Goal: Task Accomplishment & Management: Manage account settings

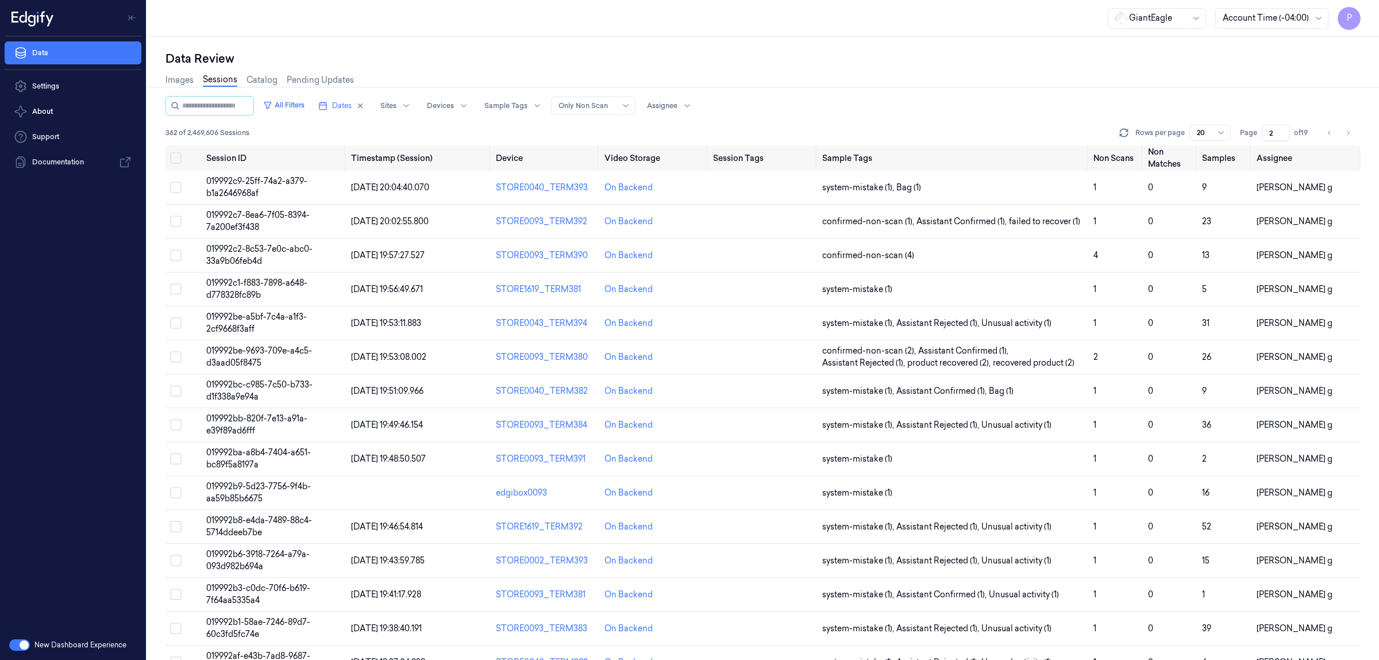
click at [883, 60] on div "Data Review" at bounding box center [762, 59] width 1195 height 16
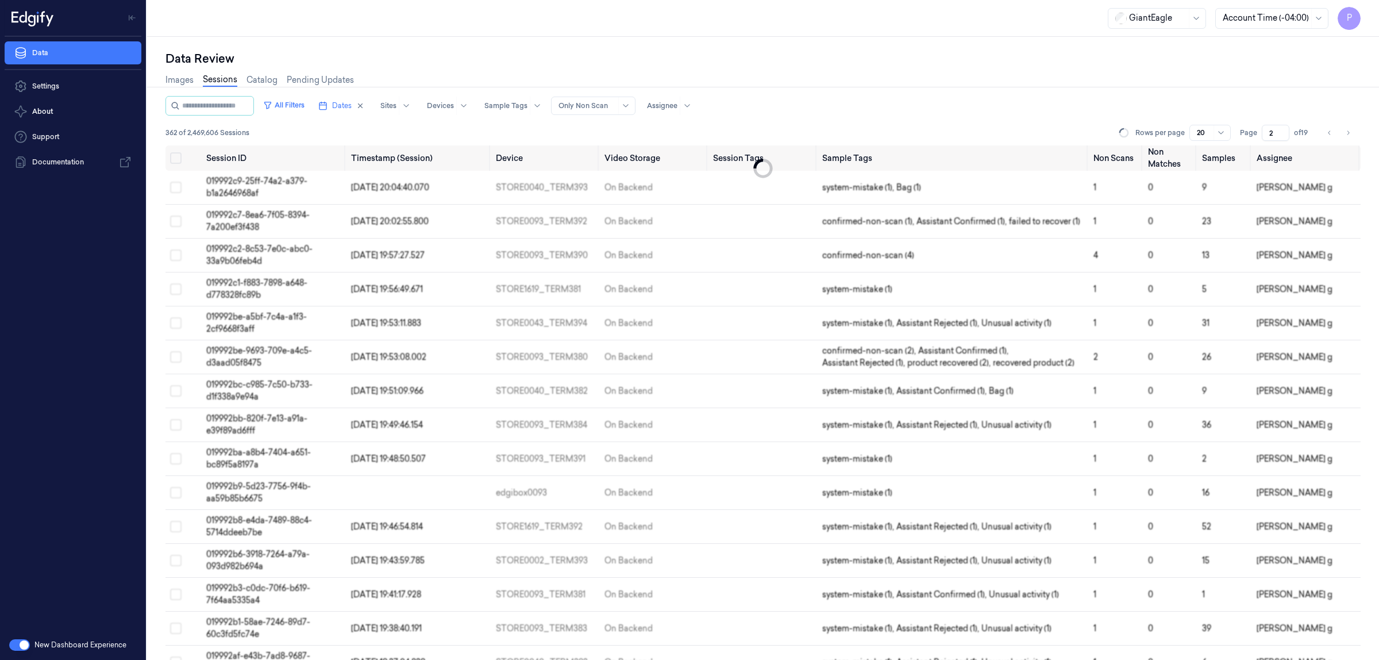
click at [632, 55] on div "Data Review" at bounding box center [762, 59] width 1195 height 16
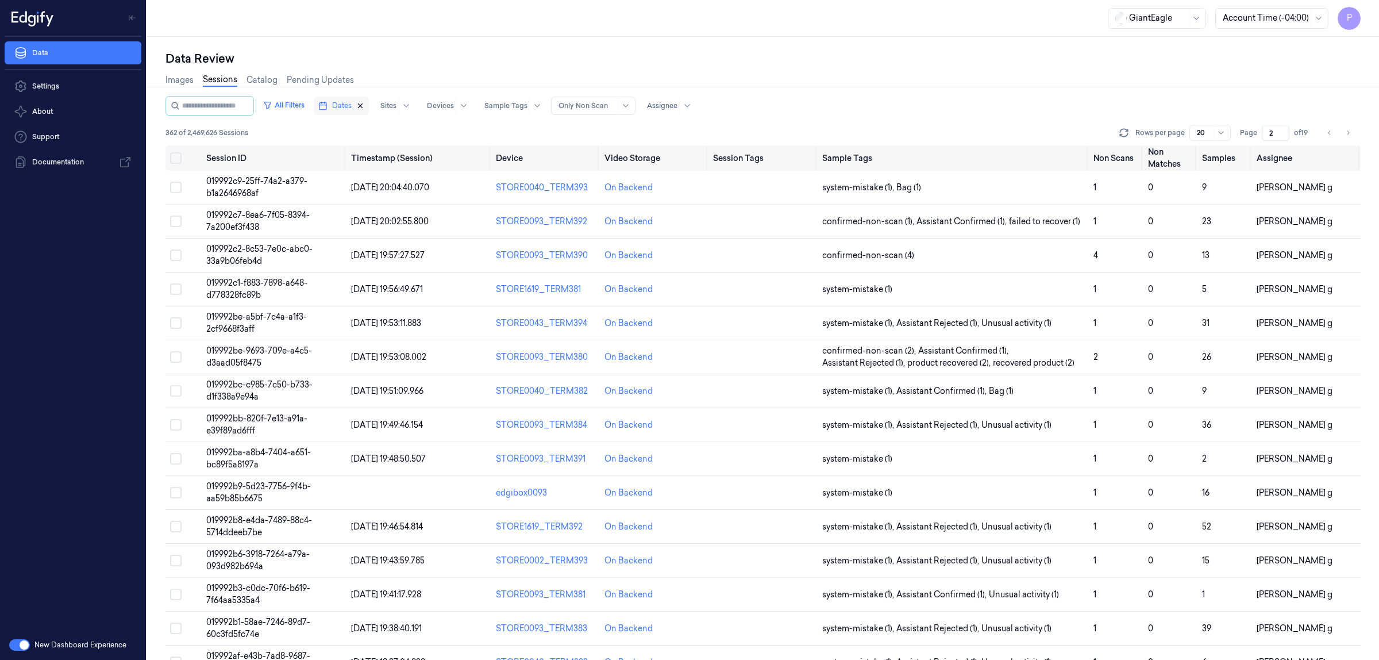
click at [364, 102] on icon "button" at bounding box center [360, 106] width 8 height 8
type input "1"
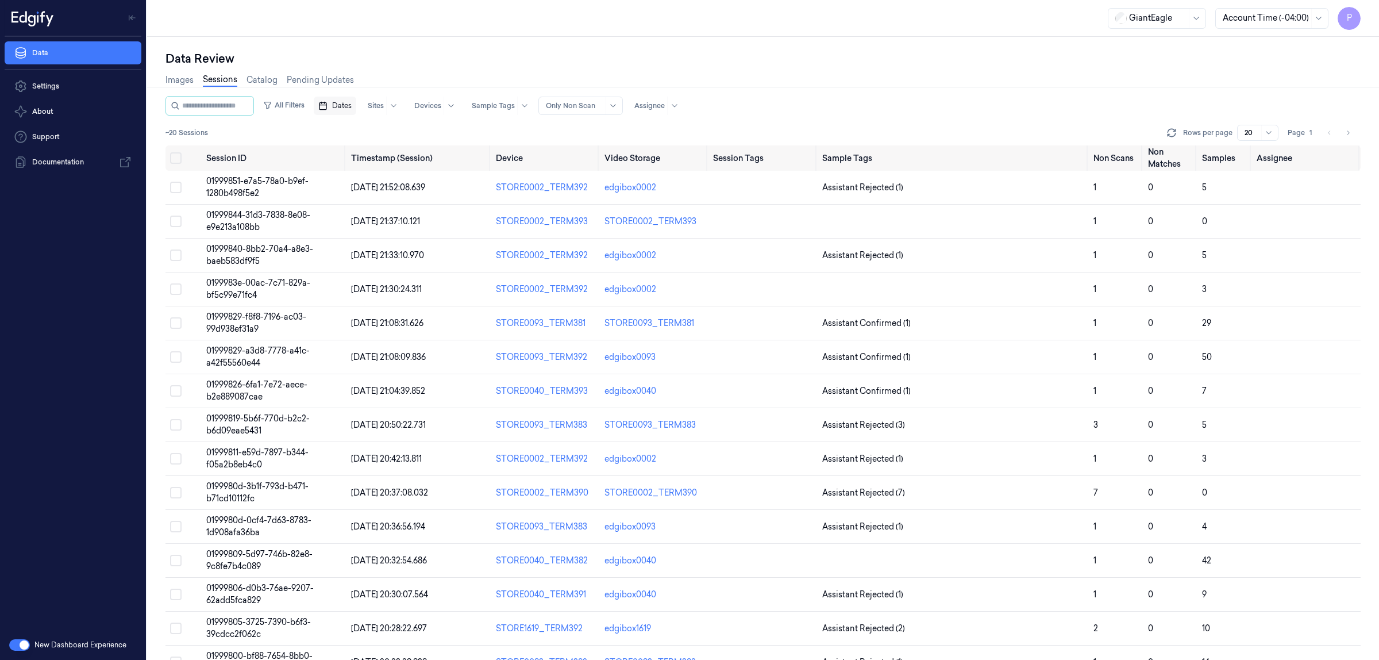
click at [346, 105] on span "Dates" at bounding box center [342, 106] width 20 height 10
click at [360, 268] on button "29" at bounding box center [360, 267] width 18 height 18
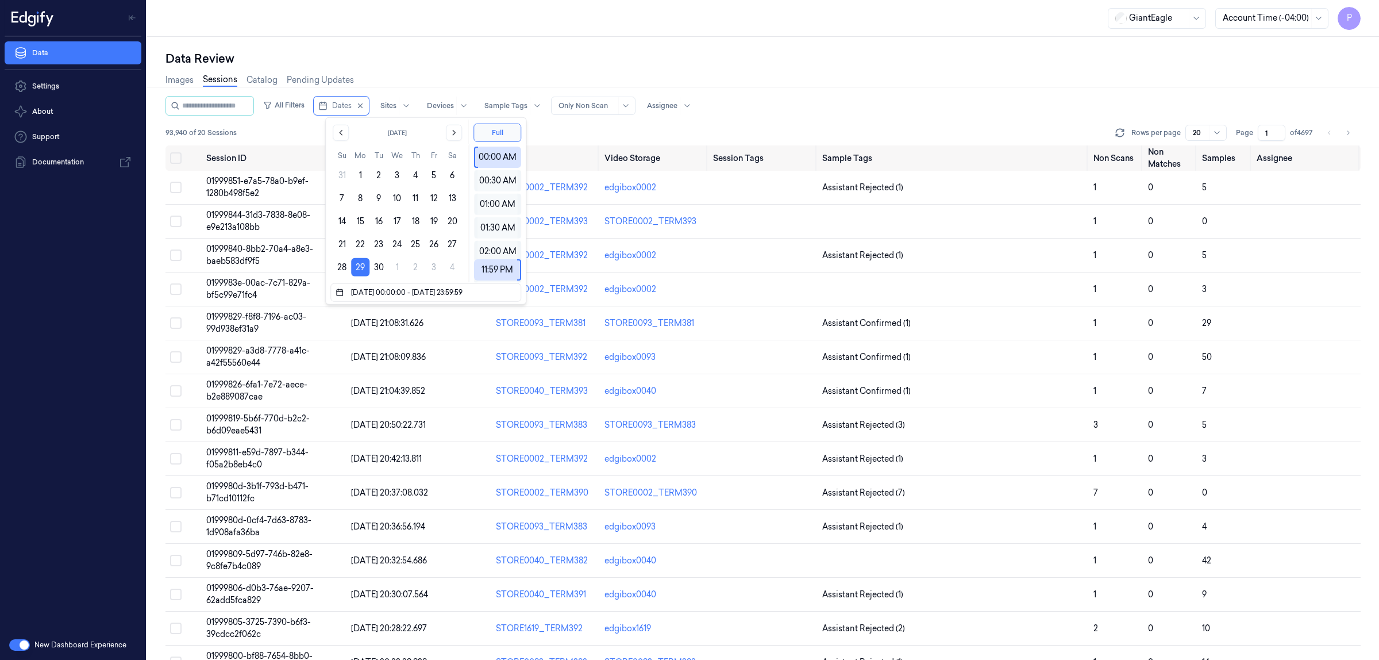
click at [507, 60] on div "Data Review" at bounding box center [762, 59] width 1195 height 16
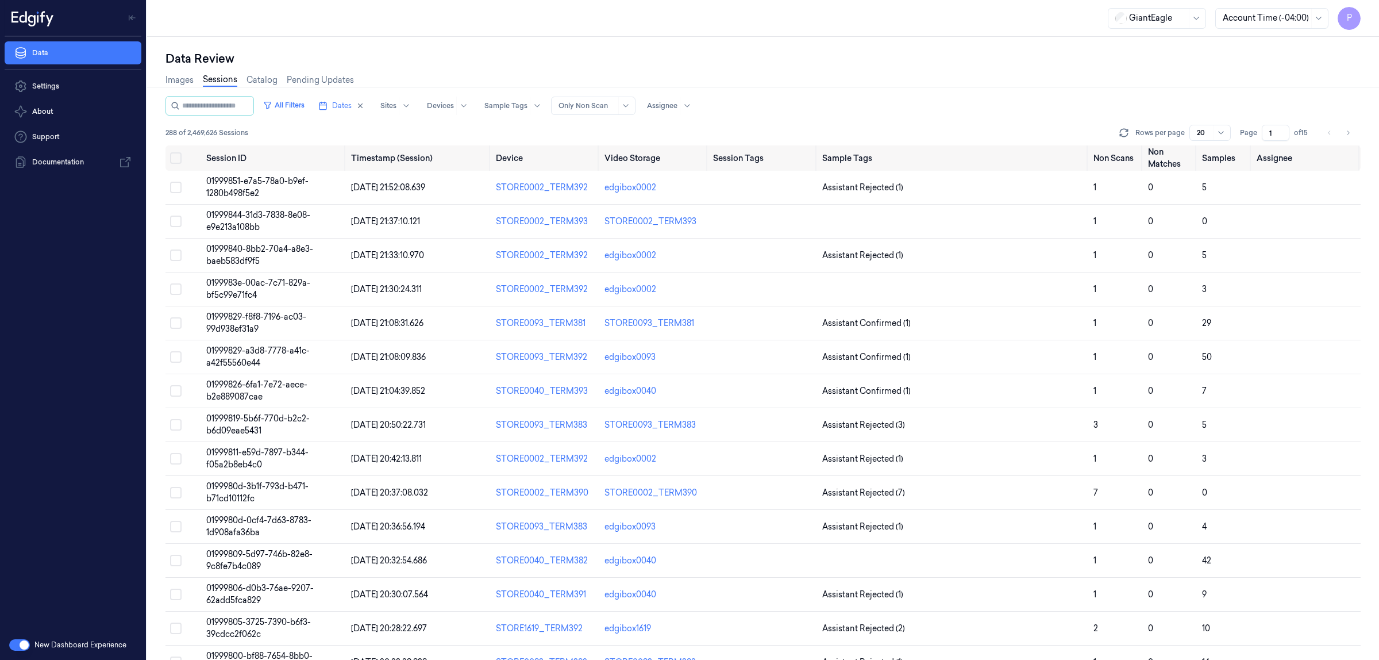
click at [1269, 132] on input "1" at bounding box center [1276, 133] width 28 height 16
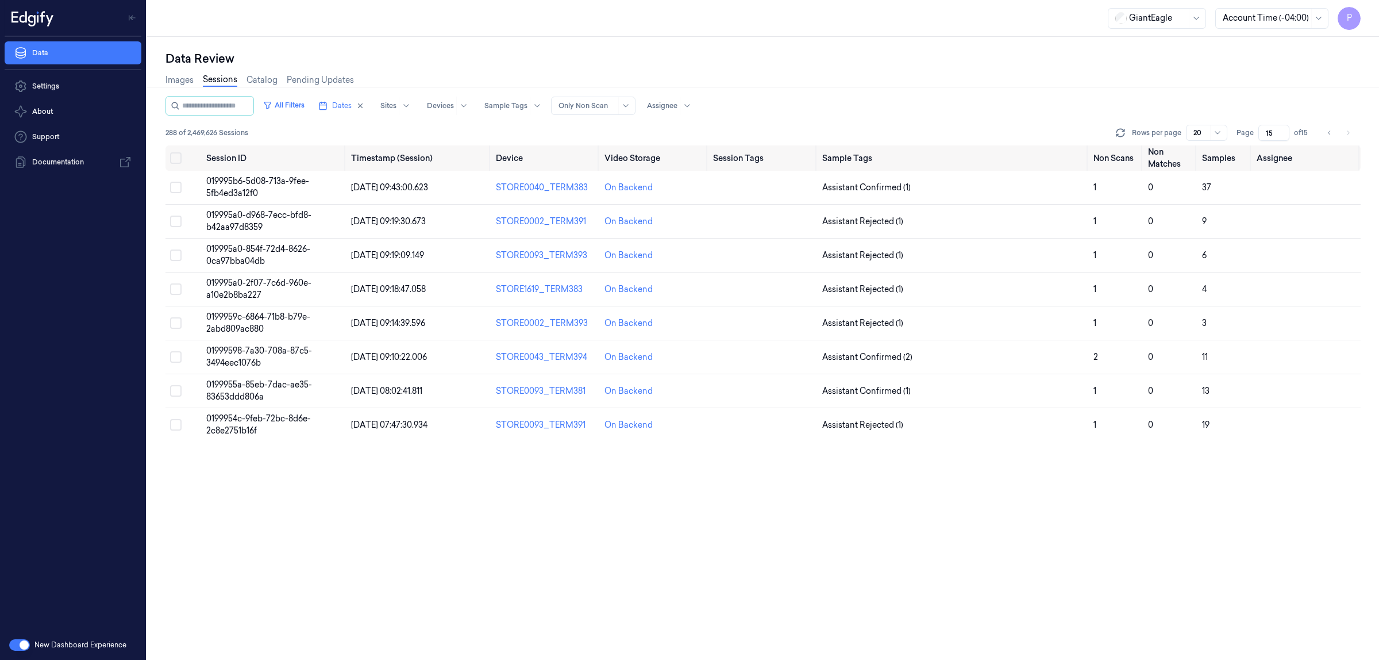
click at [1108, 76] on div "Images Sessions Catalog Pending Updates" at bounding box center [762, 81] width 1195 height 29
click at [176, 154] on button "Select all" at bounding box center [175, 157] width 11 height 11
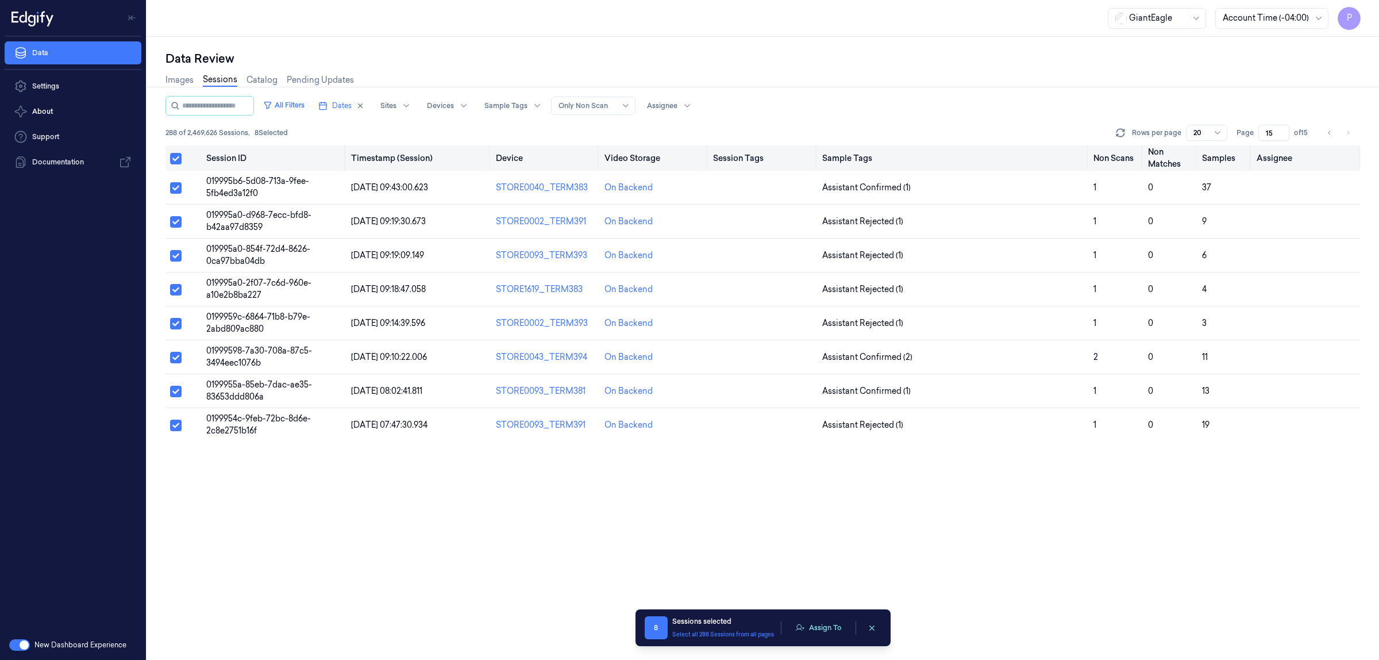
click at [175, 159] on button "Select all" at bounding box center [175, 158] width 11 height 11
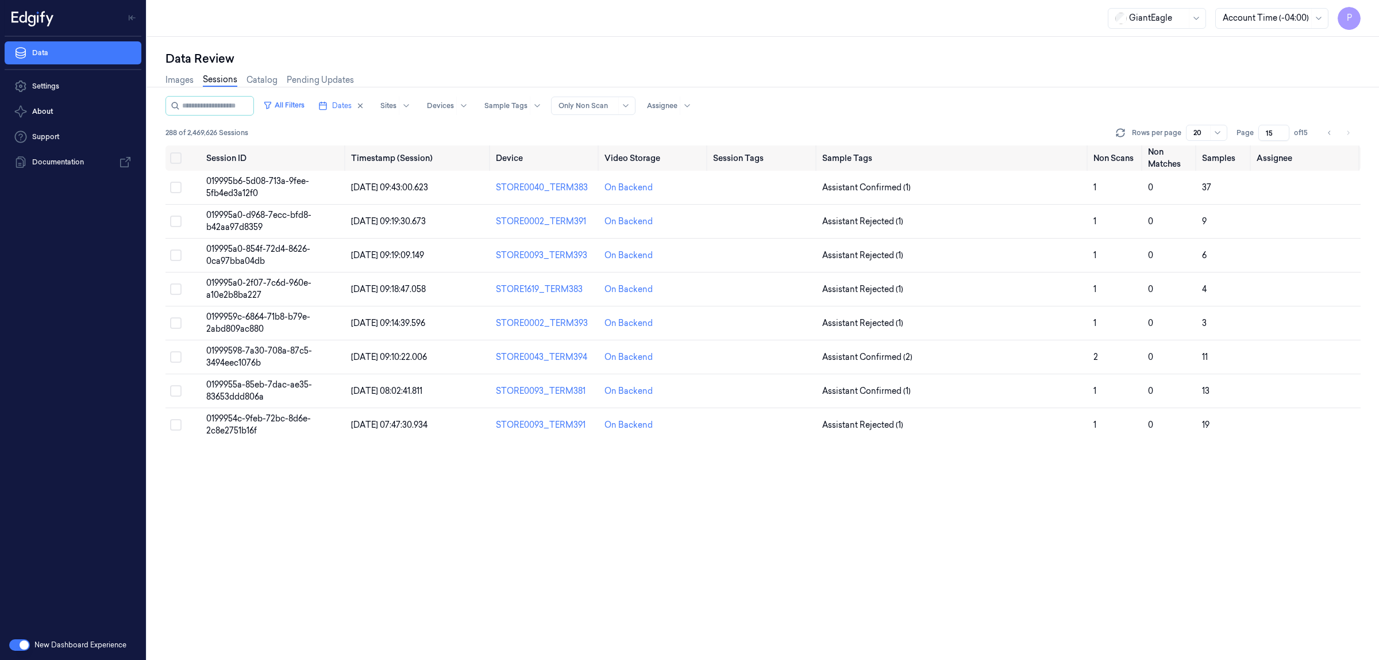
click at [1058, 90] on div "Images Sessions Catalog Pending Updates" at bounding box center [762, 81] width 1195 height 29
click at [1330, 131] on icon "Go to previous page" at bounding box center [1329, 132] width 7 height 9
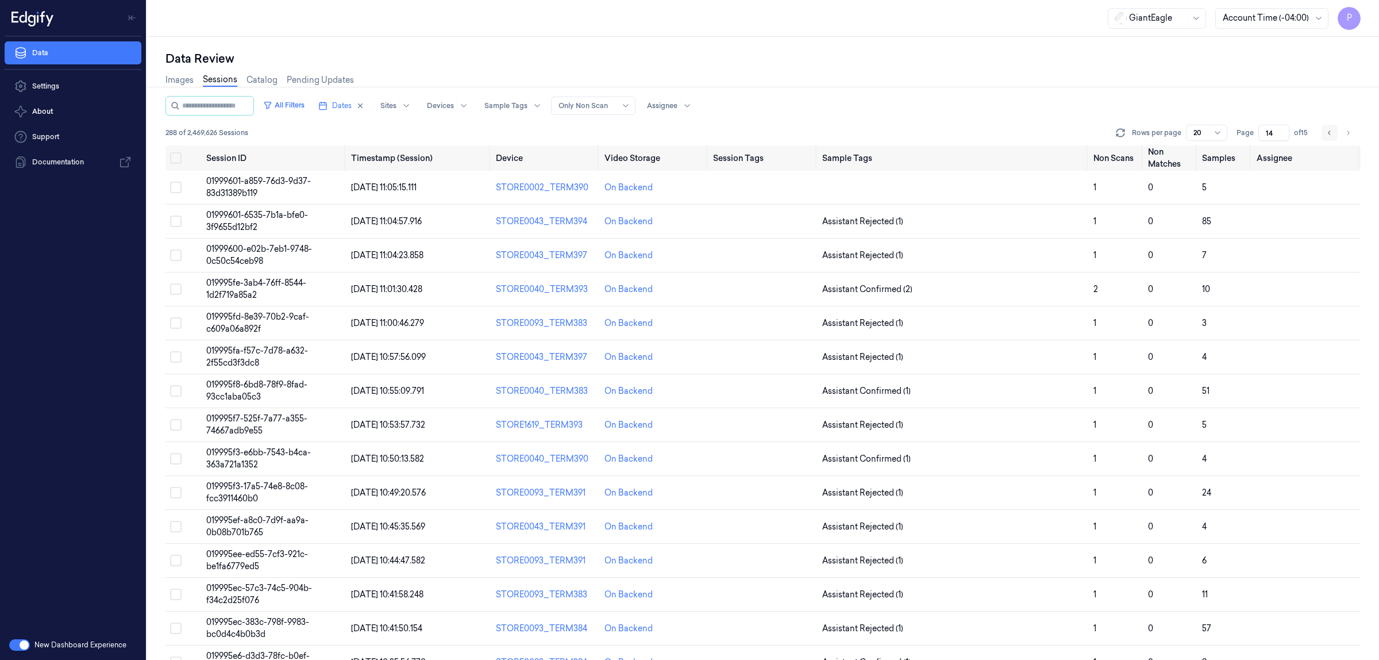
click at [1329, 133] on icon "Go to previous page" at bounding box center [1329, 132] width 2 height 4
type input "13"
click at [1254, 76] on div "Images Sessions Catalog Pending Updates" at bounding box center [762, 81] width 1195 height 29
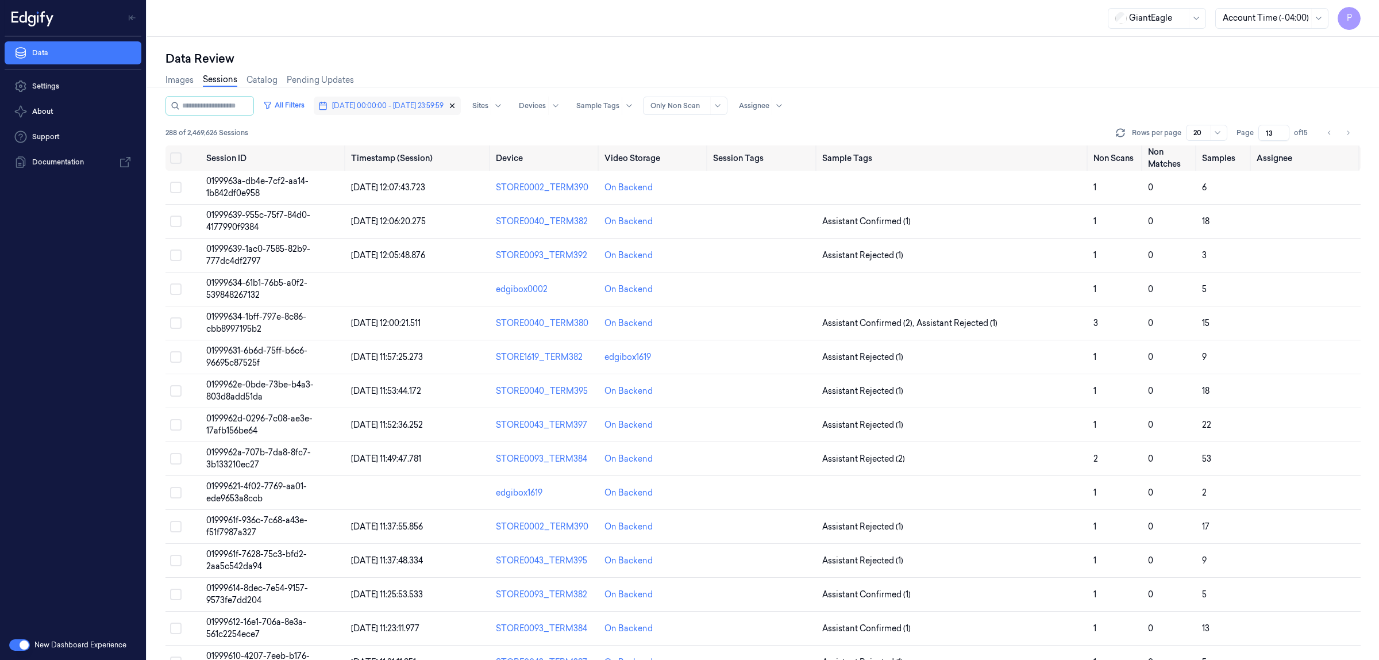
click at [456, 107] on icon "button" at bounding box center [452, 106] width 8 height 8
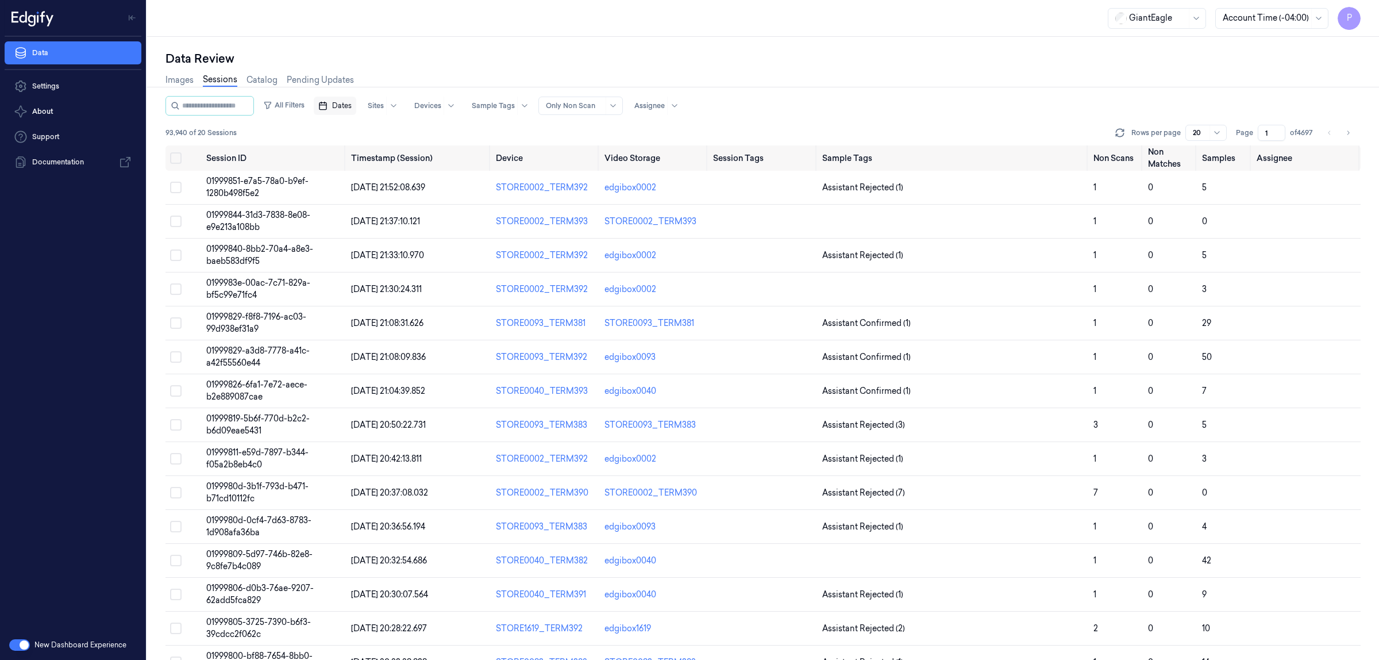
click at [352, 108] on span "Dates" at bounding box center [342, 106] width 20 height 10
click at [358, 264] on button "29" at bounding box center [360, 267] width 18 height 18
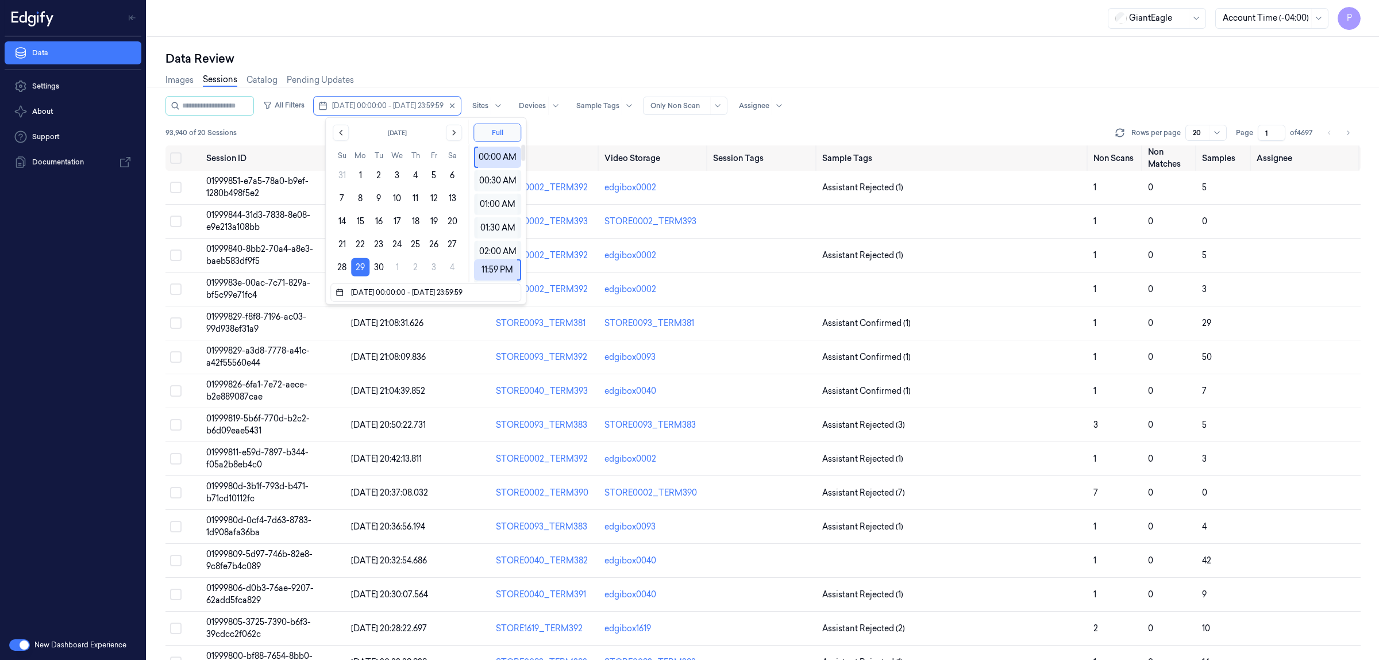
click at [569, 52] on div "Data Review" at bounding box center [762, 59] width 1195 height 16
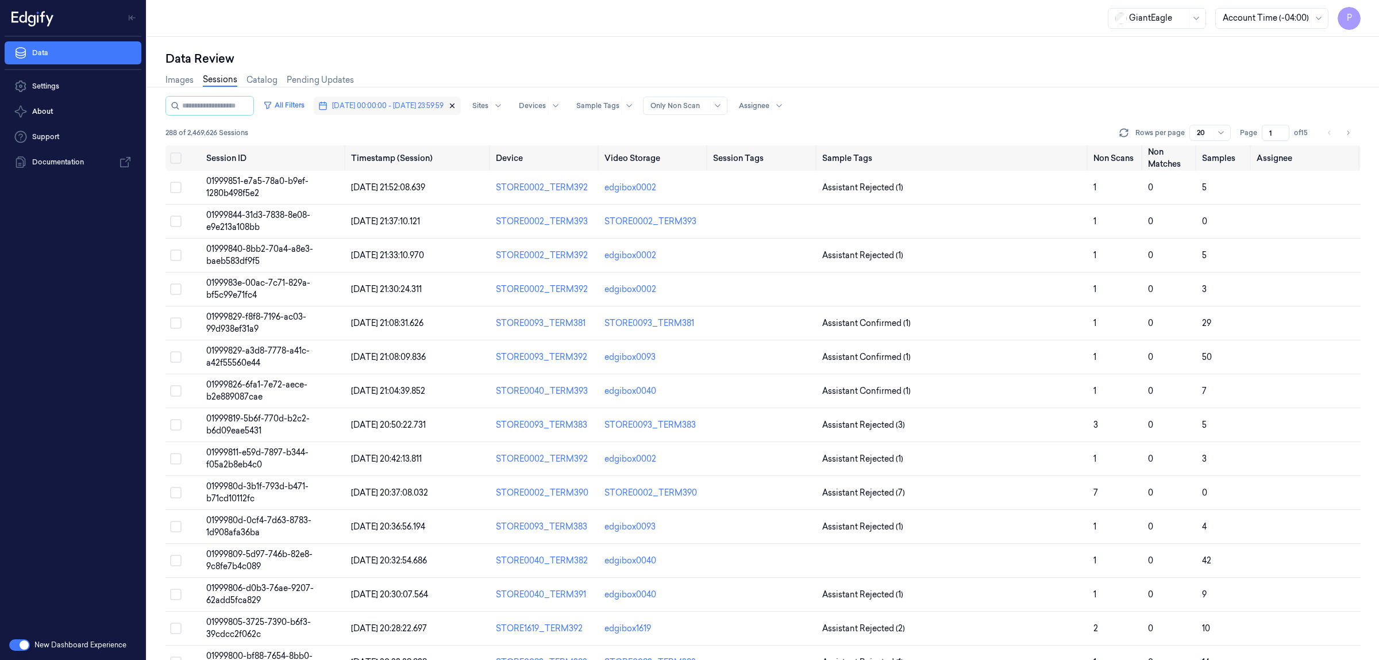
click at [456, 104] on icon "button" at bounding box center [452, 106] width 8 height 8
click at [352, 105] on span "Dates" at bounding box center [342, 106] width 20 height 10
click at [357, 267] on button "29" at bounding box center [360, 267] width 18 height 18
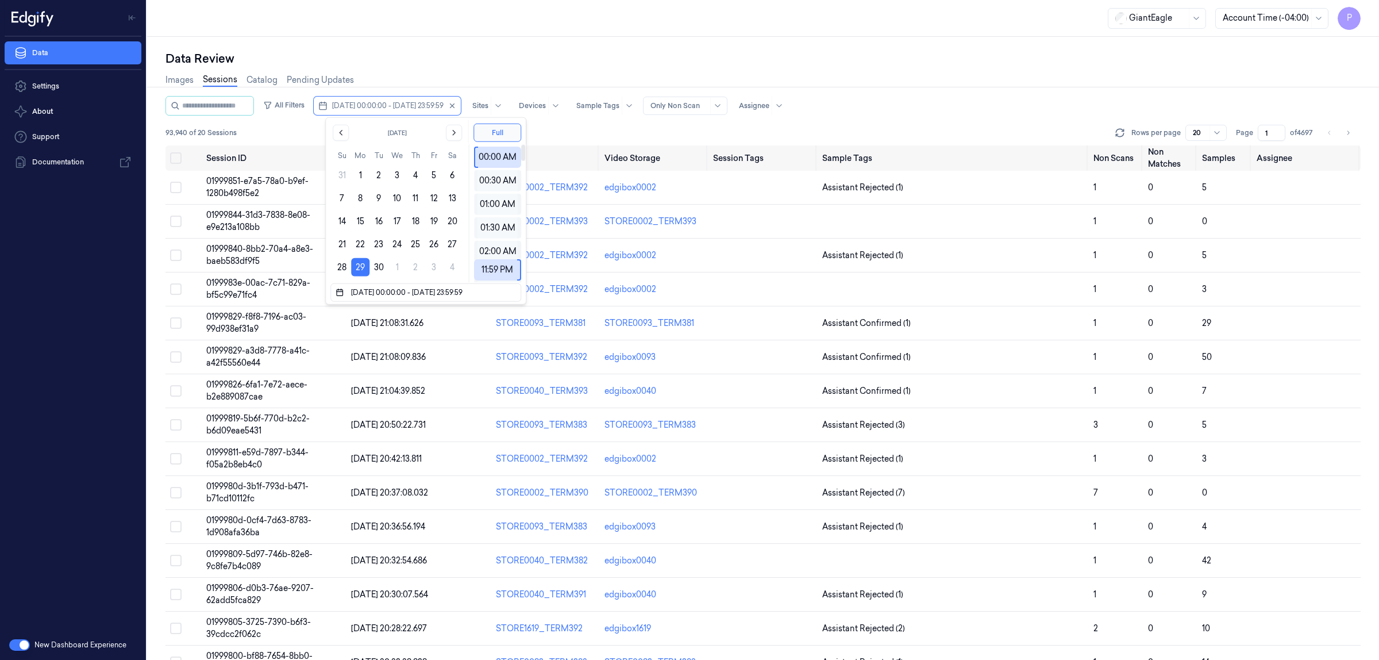
click at [828, 71] on div "Images Sessions Catalog Pending Updates" at bounding box center [762, 81] width 1195 height 29
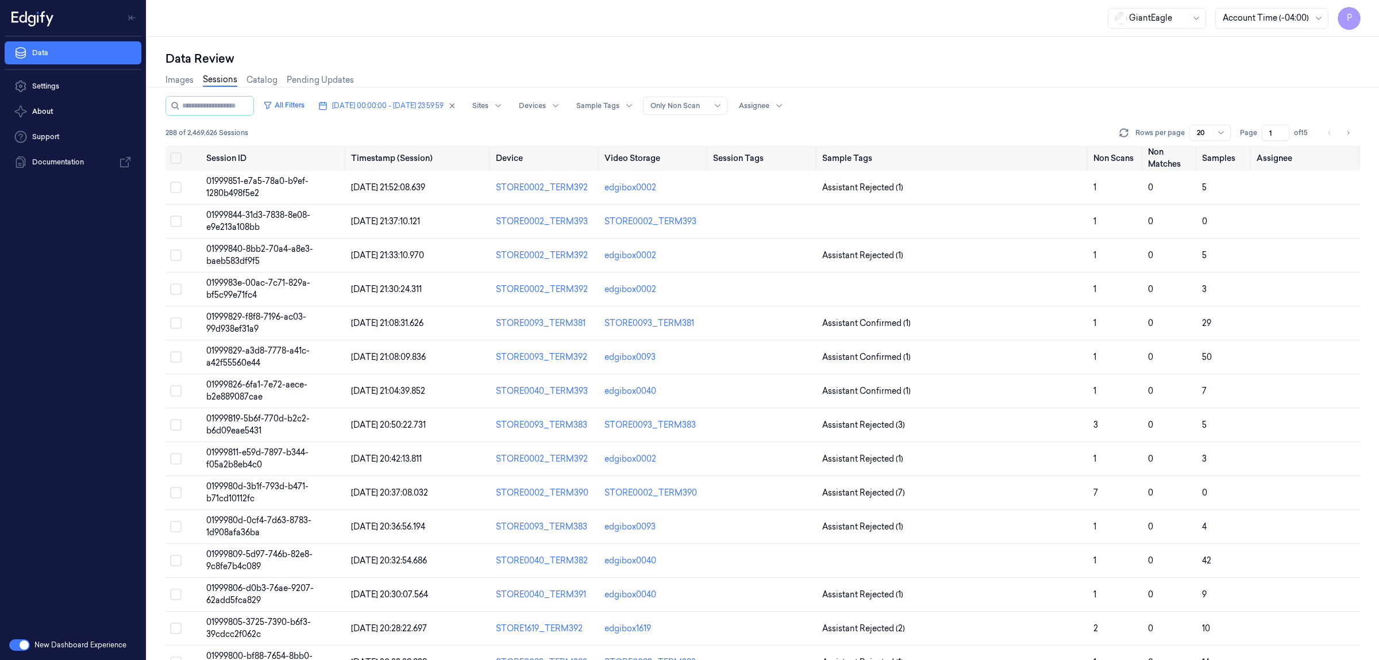
click at [1270, 133] on input "1" at bounding box center [1276, 133] width 28 height 16
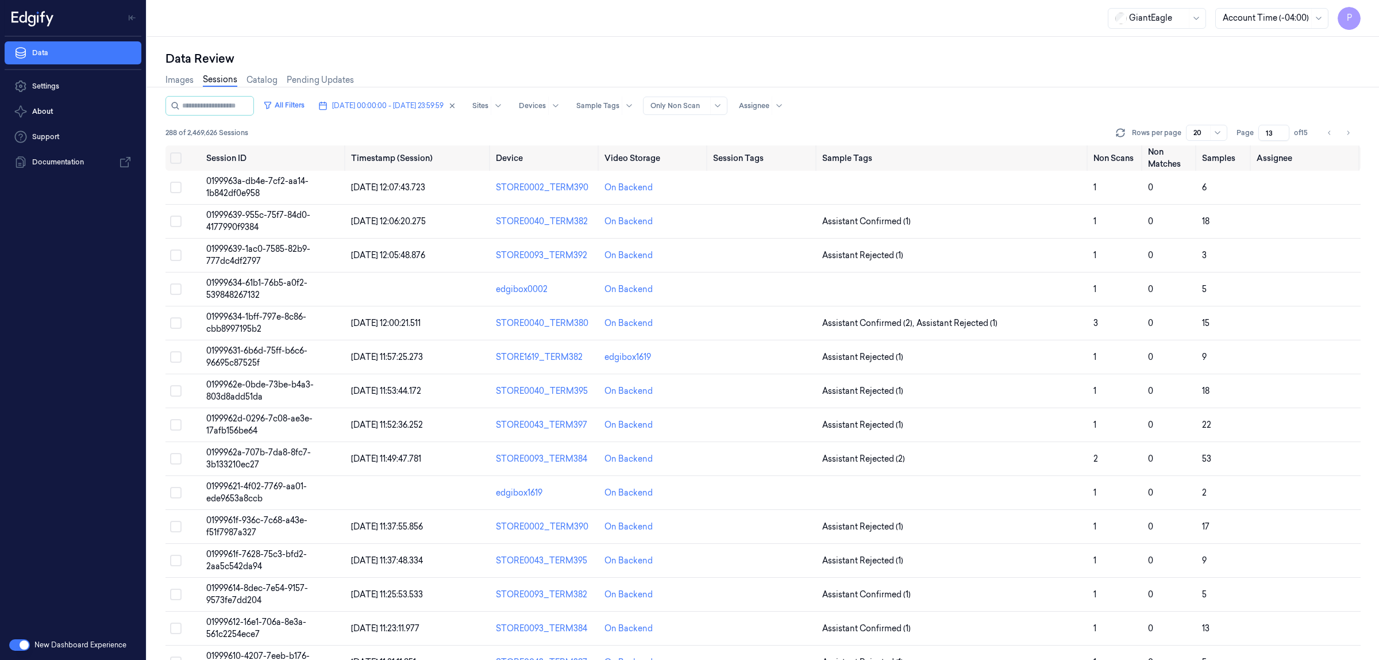
click at [966, 98] on div "All Filters 29/09/2025 00:00:00 - 29/09/2025 23:59:59 Sites Devices Sample Tags…" at bounding box center [762, 106] width 1195 height 20
click at [1349, 132] on icon "Go to next page" at bounding box center [1348, 132] width 2 height 4
click at [1326, 137] on button "Go to previous page" at bounding box center [1330, 133] width 16 height 16
click at [1012, 90] on div "Images Sessions Catalog Pending Updates" at bounding box center [762, 81] width 1195 height 29
click at [1123, 136] on icon at bounding box center [1119, 134] width 7 height 3
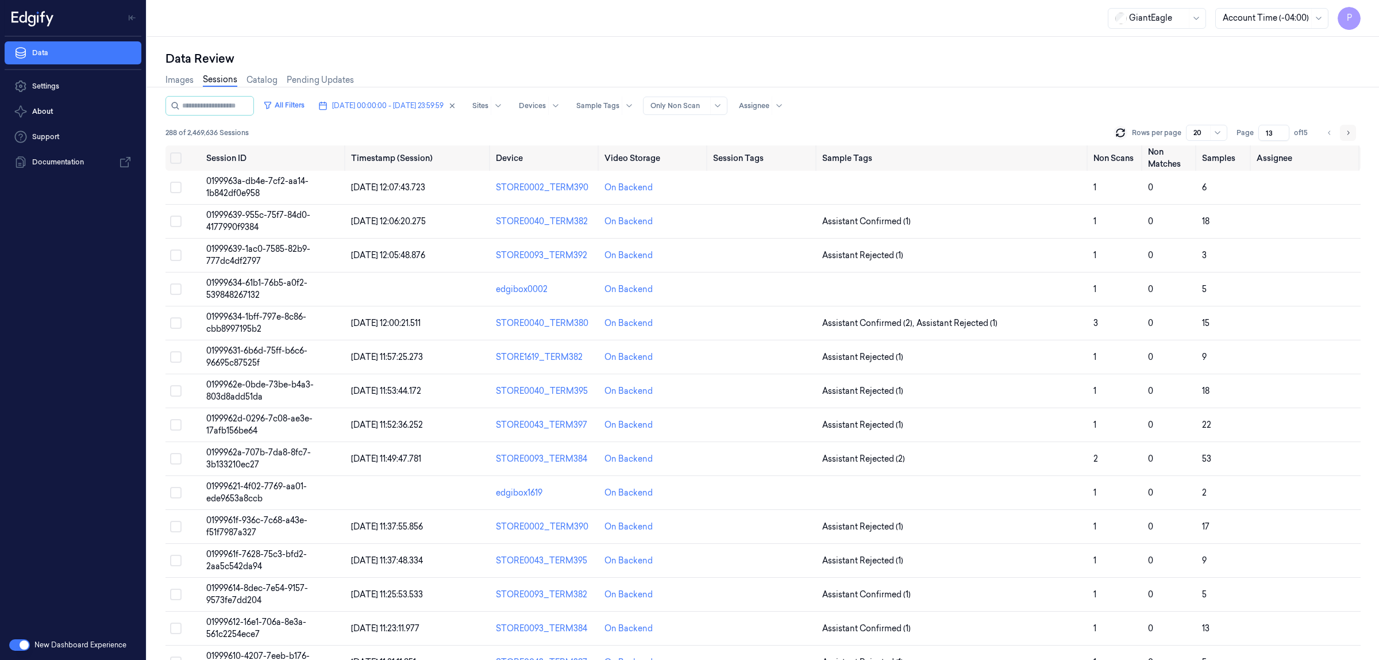
click at [1345, 132] on icon "Go to next page" at bounding box center [1348, 132] width 7 height 9
click at [1329, 130] on icon "Go to previous page" at bounding box center [1329, 132] width 7 height 9
click at [1346, 133] on icon "Go to next page" at bounding box center [1348, 132] width 7 height 9
click at [947, 44] on div "Data Review Images Sessions Catalog Pending Updates All Filters 29/09/2025 00:0…" at bounding box center [763, 348] width 1232 height 623
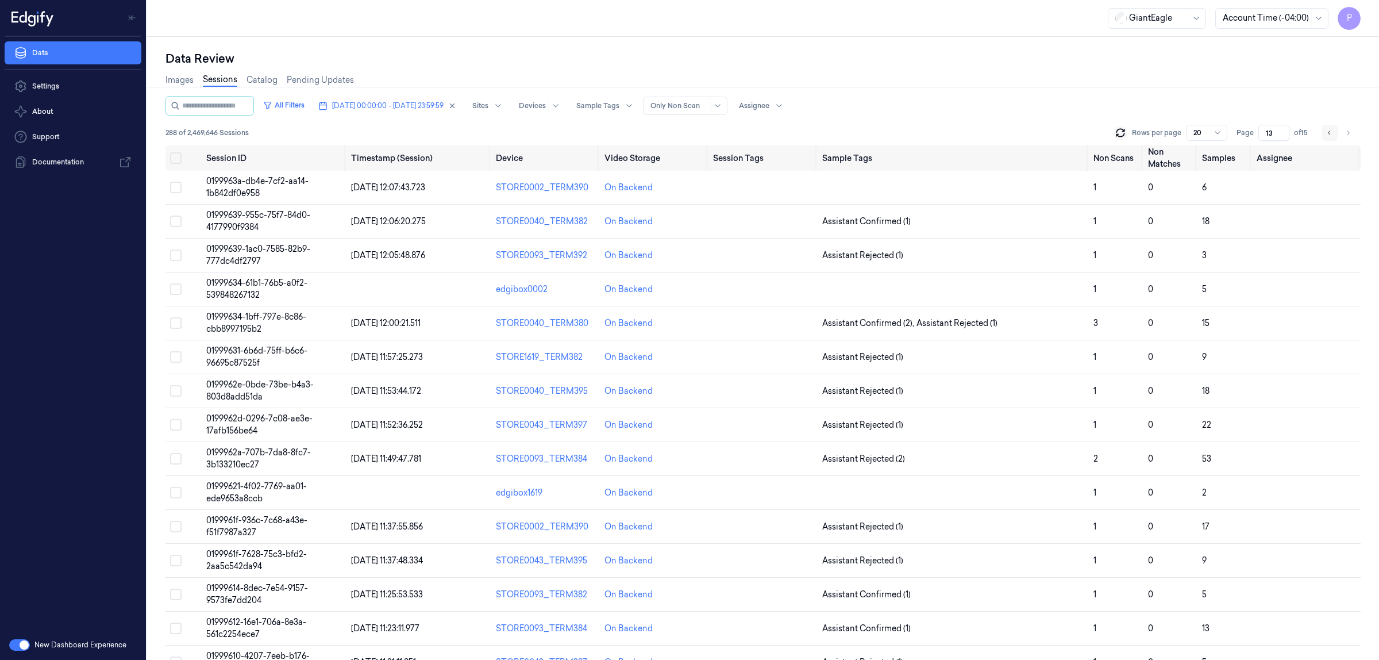
click at [1326, 135] on icon "Go to previous page" at bounding box center [1329, 132] width 7 height 9
click at [1353, 133] on button "Go to next page" at bounding box center [1348, 133] width 16 height 16
click at [1351, 134] on icon "Go to next page" at bounding box center [1348, 132] width 7 height 9
click at [1326, 129] on icon "Go to previous page" at bounding box center [1329, 132] width 7 height 9
type input "13"
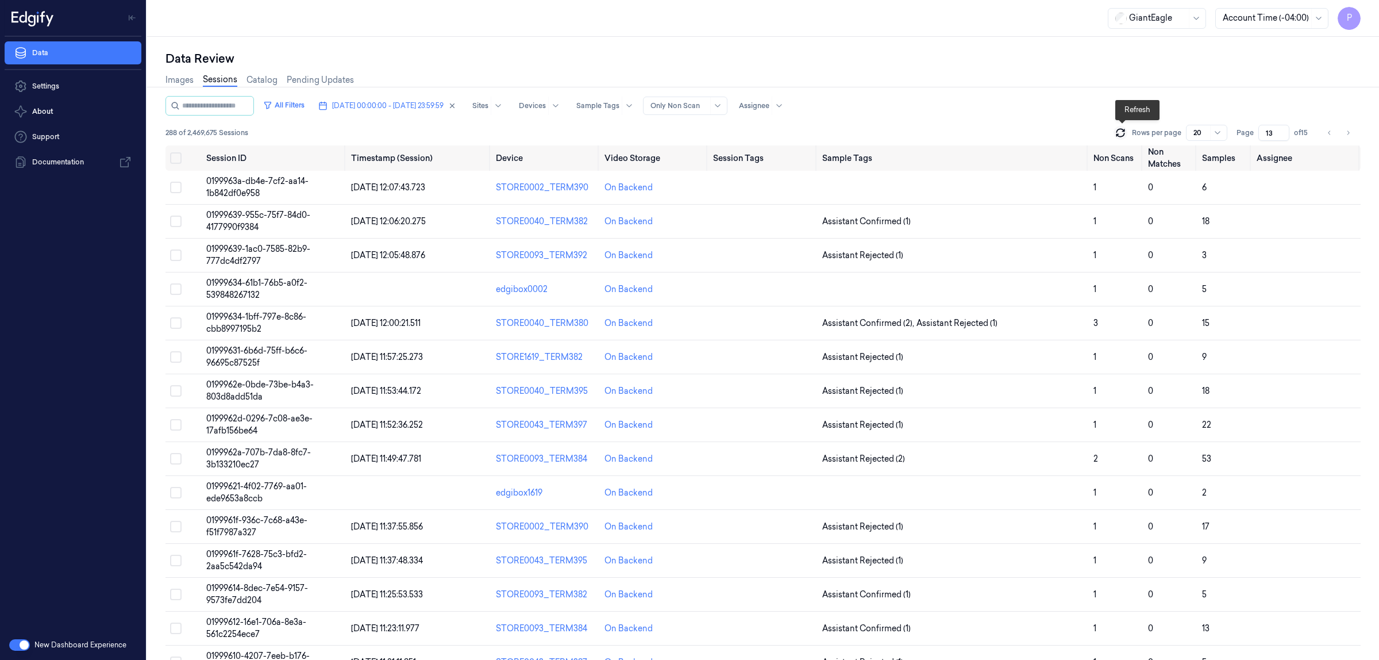
click at [1122, 125] on div "Rows per page 20" at bounding box center [1171, 133] width 114 height 16
click at [1120, 133] on icon at bounding box center [1120, 132] width 11 height 11
click at [1346, 132] on icon "Go to next page" at bounding box center [1348, 132] width 7 height 9
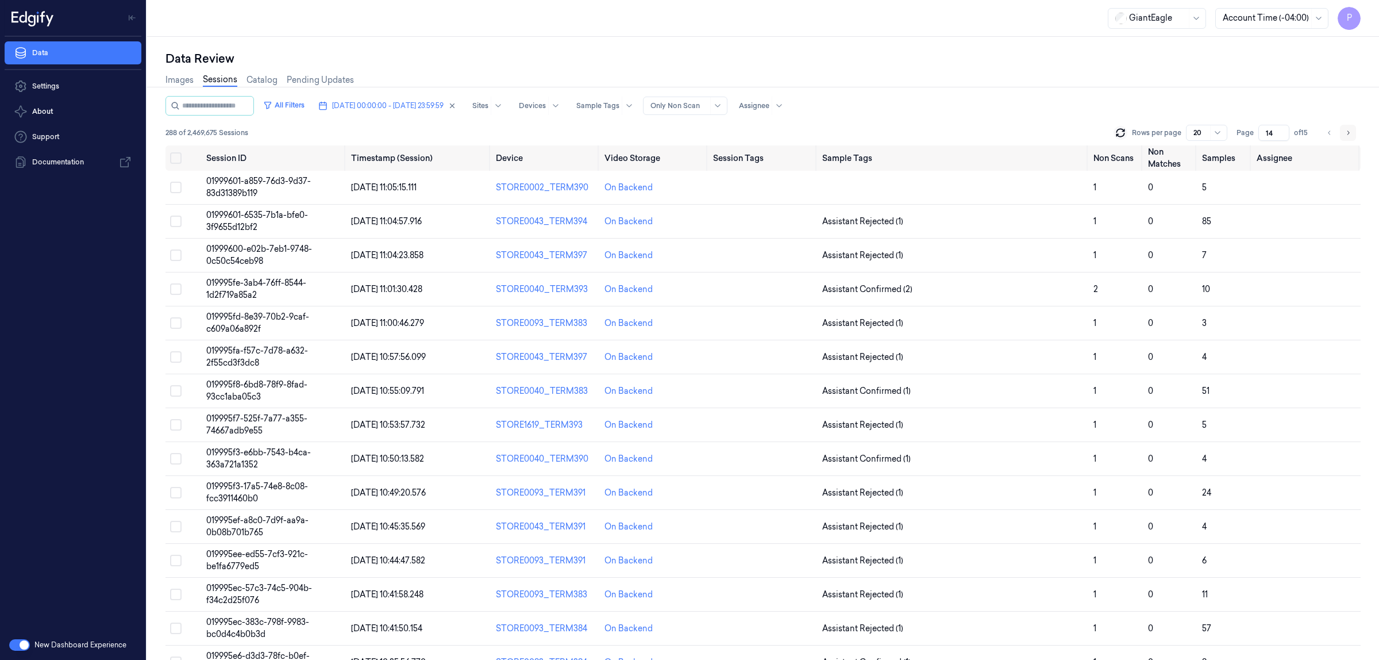
click at [1346, 132] on icon "Go to next page" at bounding box center [1348, 132] width 7 height 9
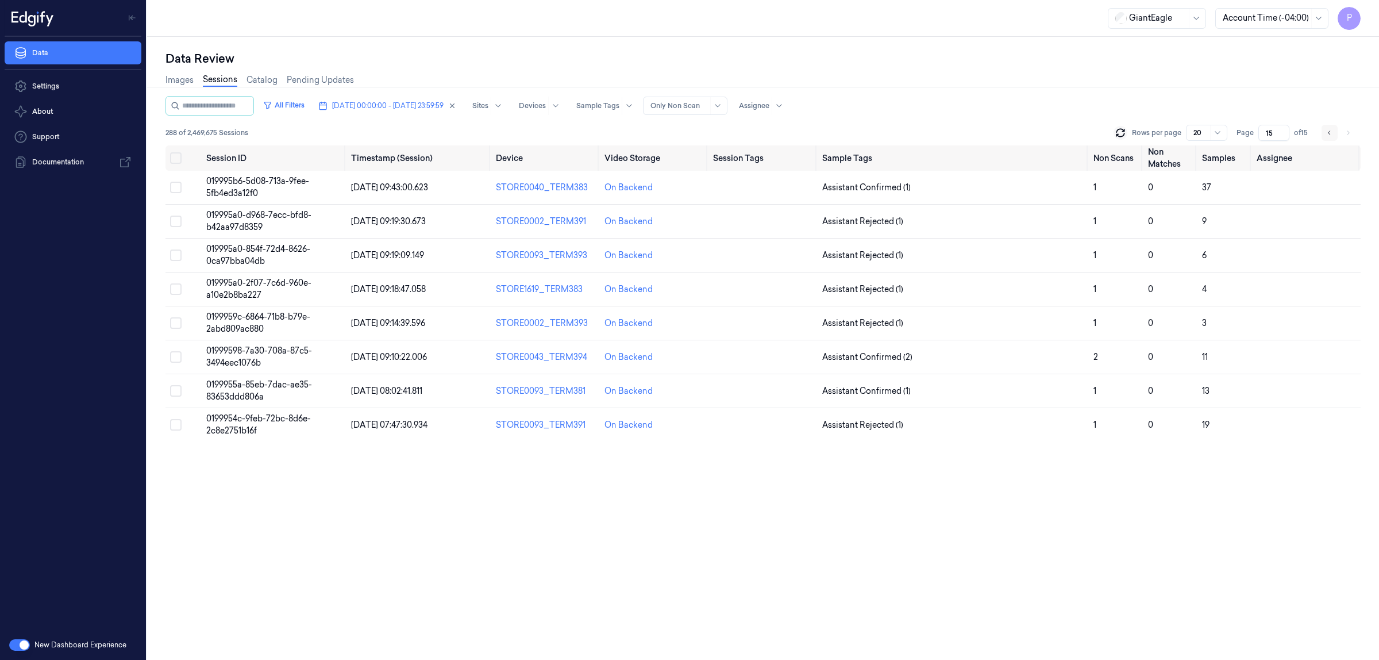
click at [1326, 133] on icon "Go to previous page" at bounding box center [1329, 132] width 7 height 9
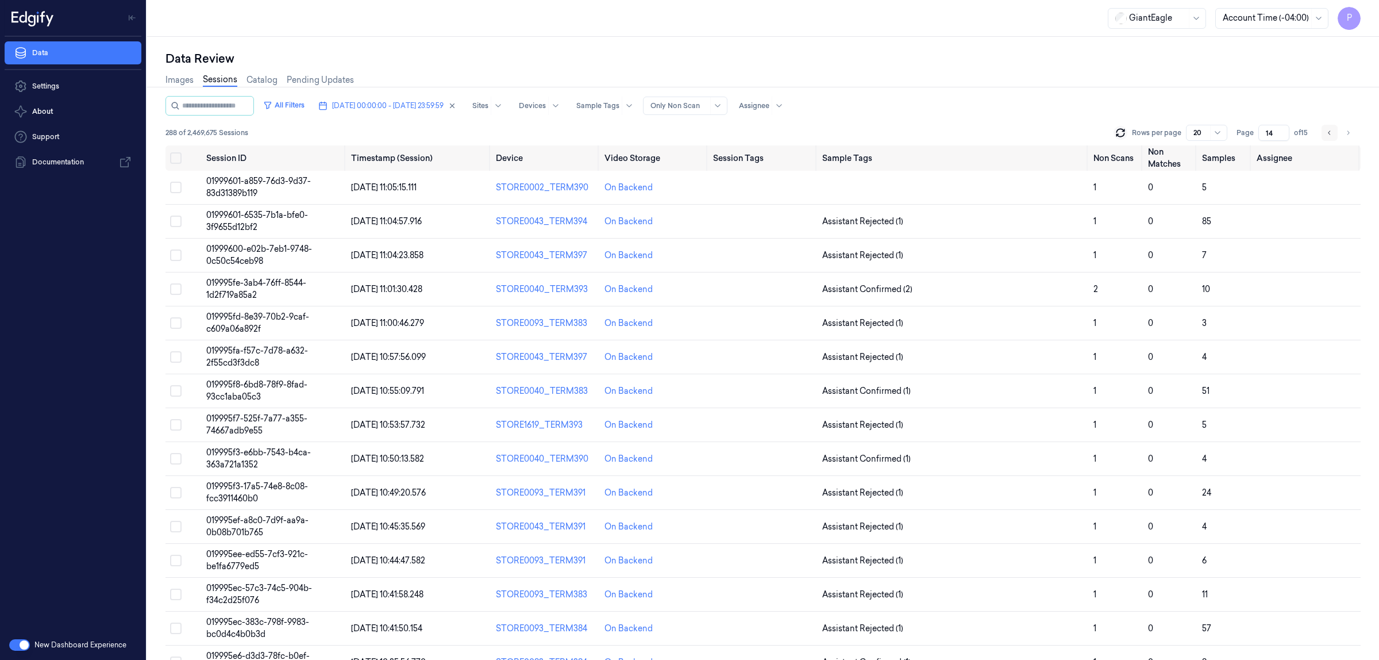
click at [1326, 133] on icon "Go to previous page" at bounding box center [1329, 132] width 7 height 9
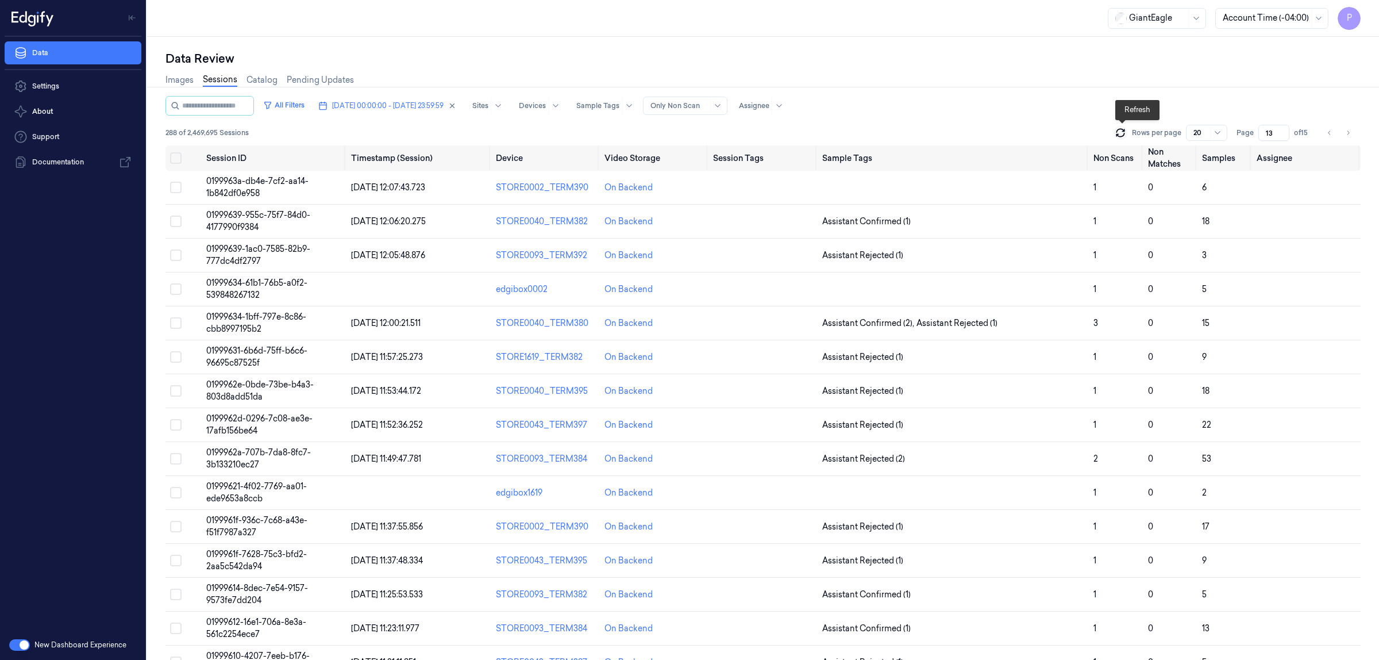
click at [1123, 133] on icon at bounding box center [1120, 132] width 11 height 11
click at [1331, 133] on icon "Go to previous page" at bounding box center [1329, 132] width 7 height 9
click at [1326, 136] on icon "Go to previous page" at bounding box center [1329, 132] width 7 height 9
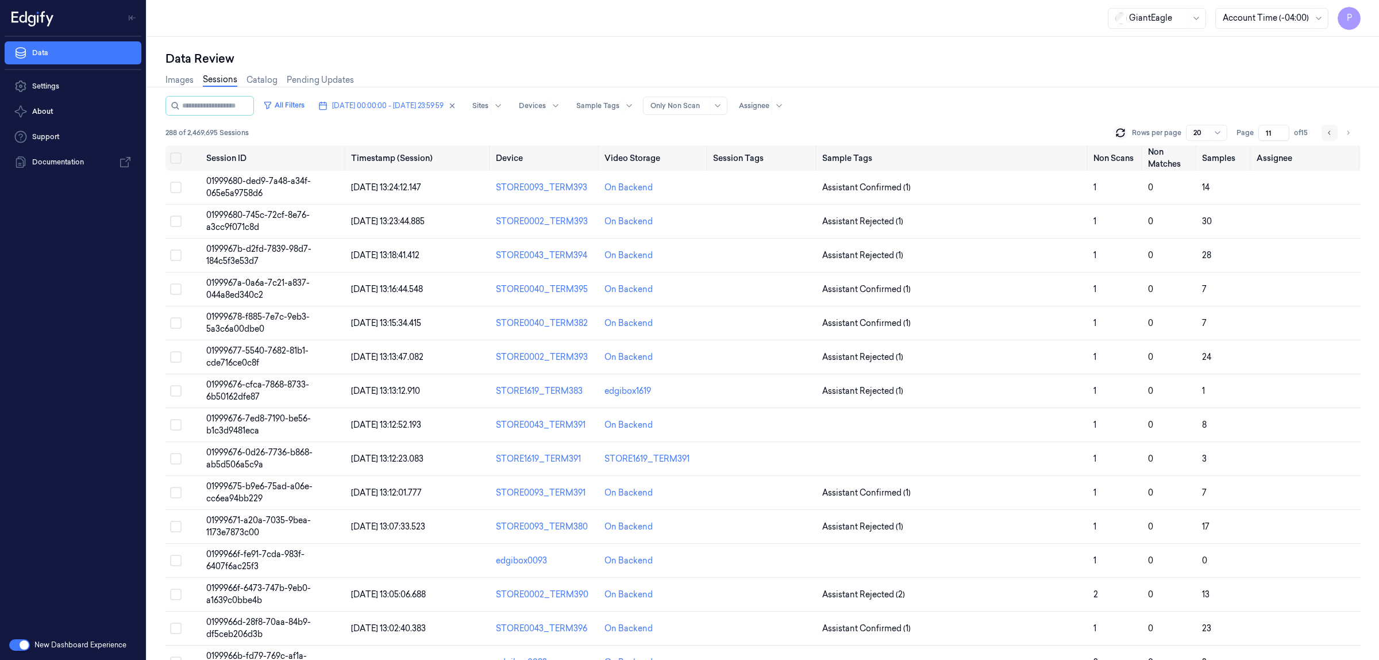
click at [1329, 132] on icon "Go to previous page" at bounding box center [1329, 132] width 7 height 9
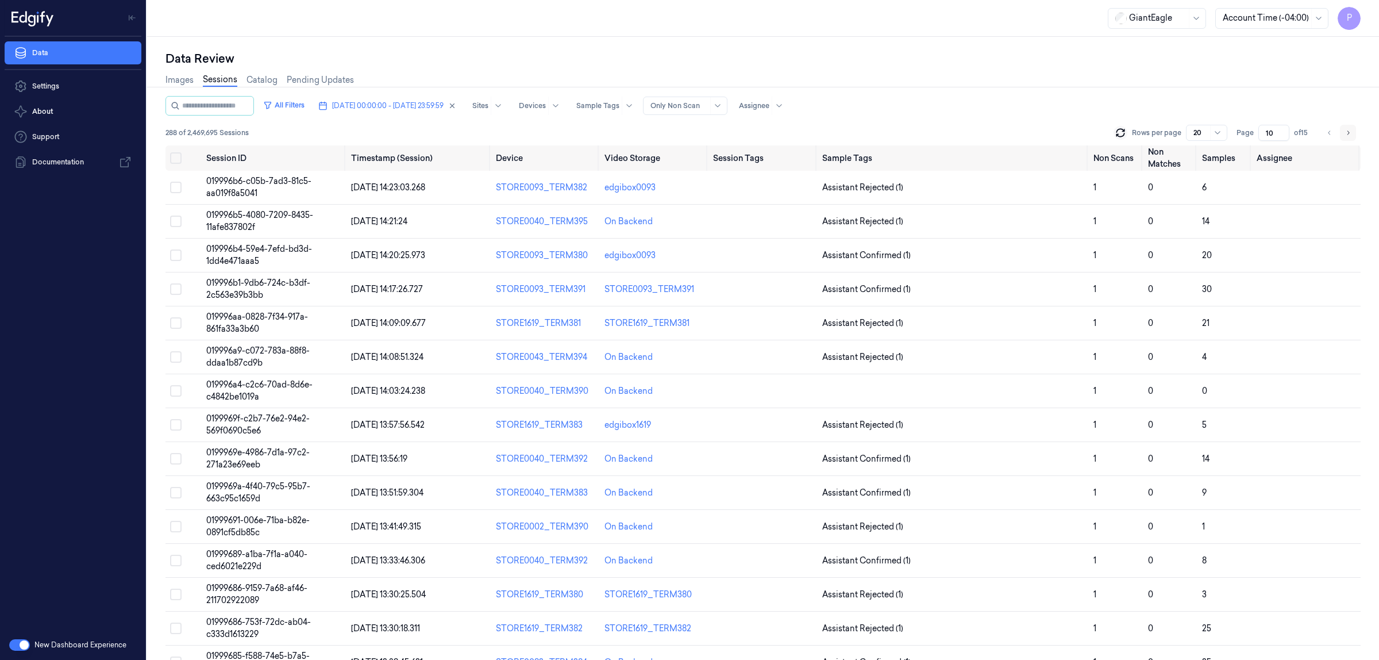
click at [1349, 128] on icon "Go to next page" at bounding box center [1348, 132] width 7 height 9
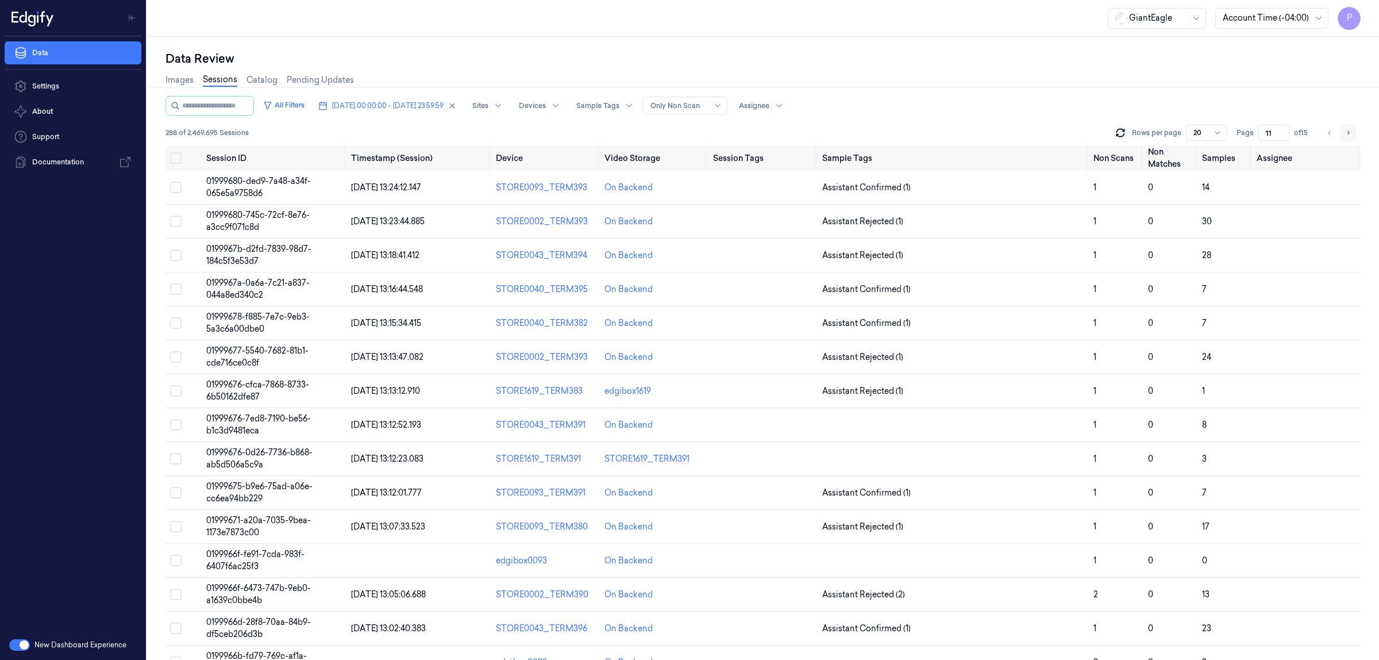
click at [1349, 128] on icon "Go to next page" at bounding box center [1348, 132] width 7 height 9
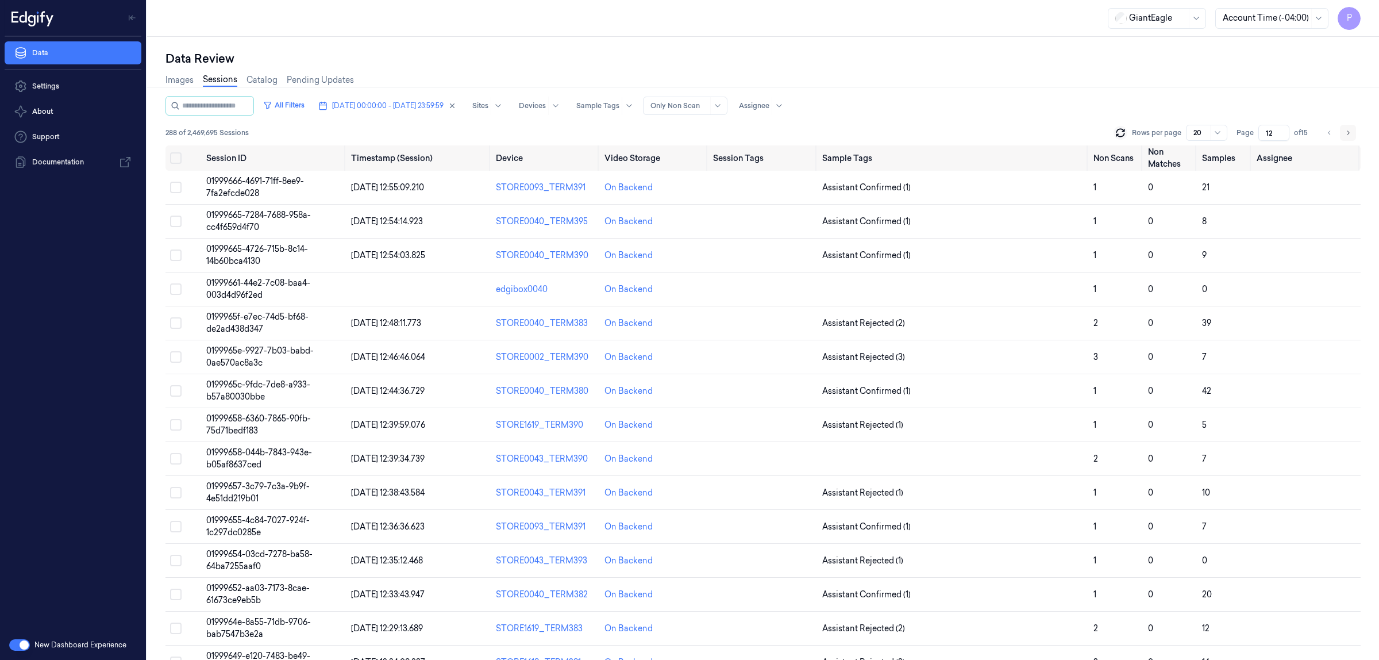
click at [1349, 128] on icon "Go to next page" at bounding box center [1348, 132] width 7 height 9
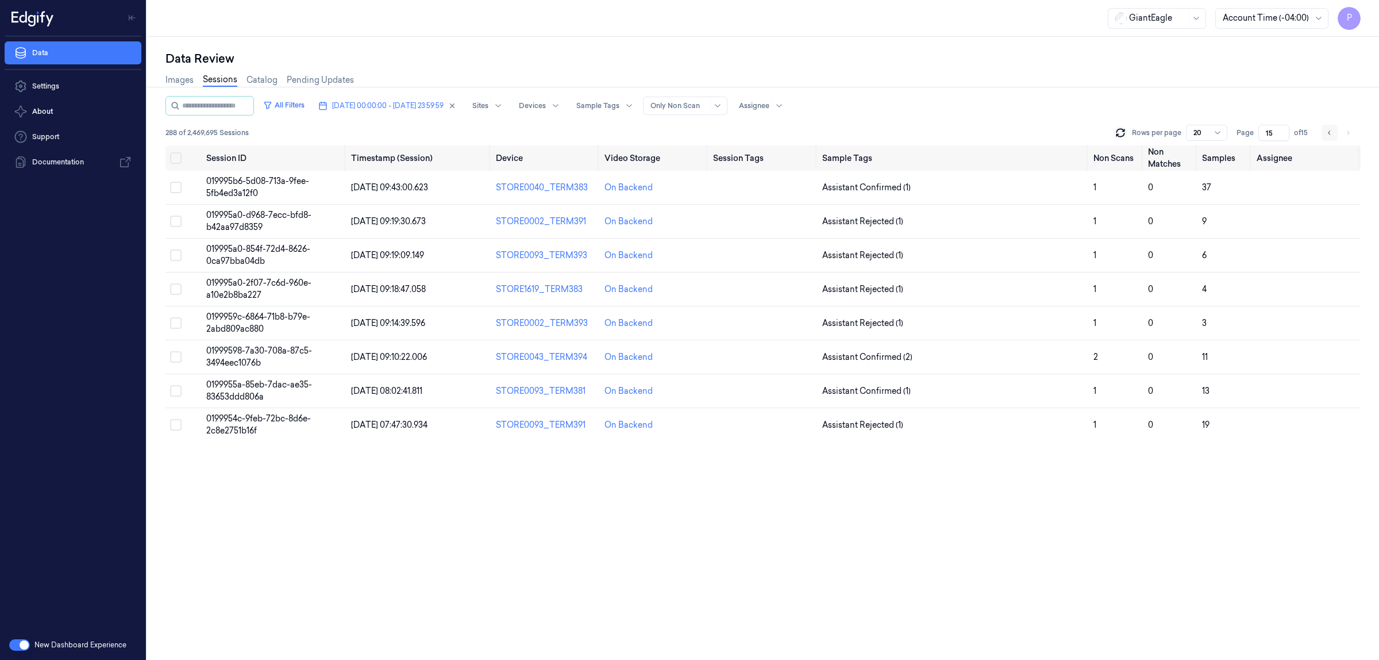
click at [1328, 133] on icon "Go to previous page" at bounding box center [1329, 132] width 7 height 9
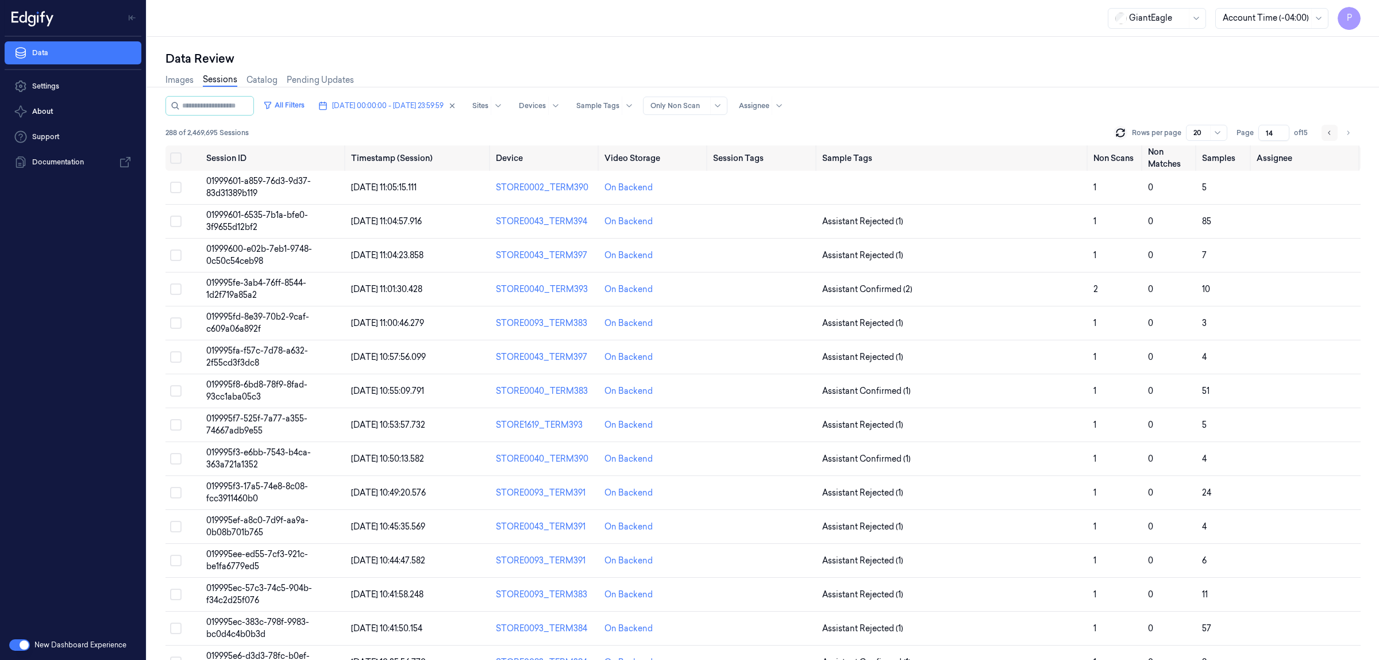
click at [1328, 133] on icon "Go to previous page" at bounding box center [1329, 132] width 7 height 9
click at [1326, 128] on icon "Go to previous page" at bounding box center [1329, 132] width 7 height 9
click at [1351, 128] on button "Go to next page" at bounding box center [1348, 133] width 16 height 16
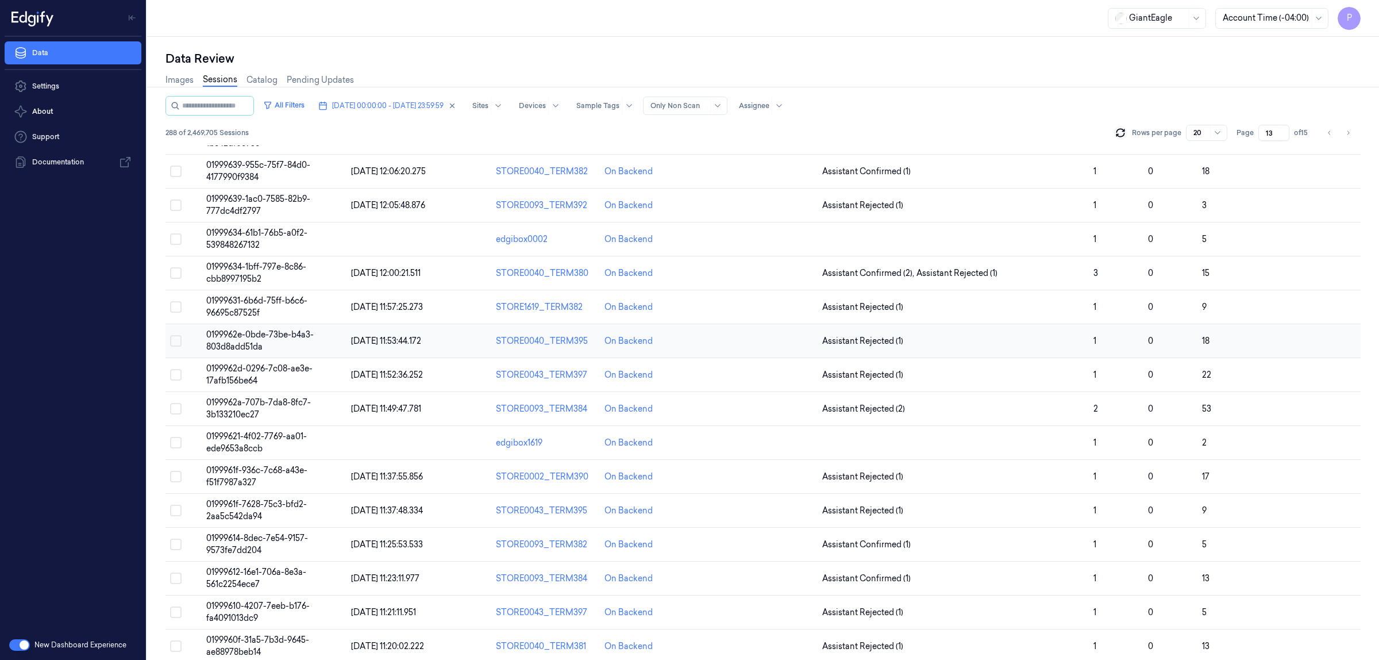
scroll to position [199, 0]
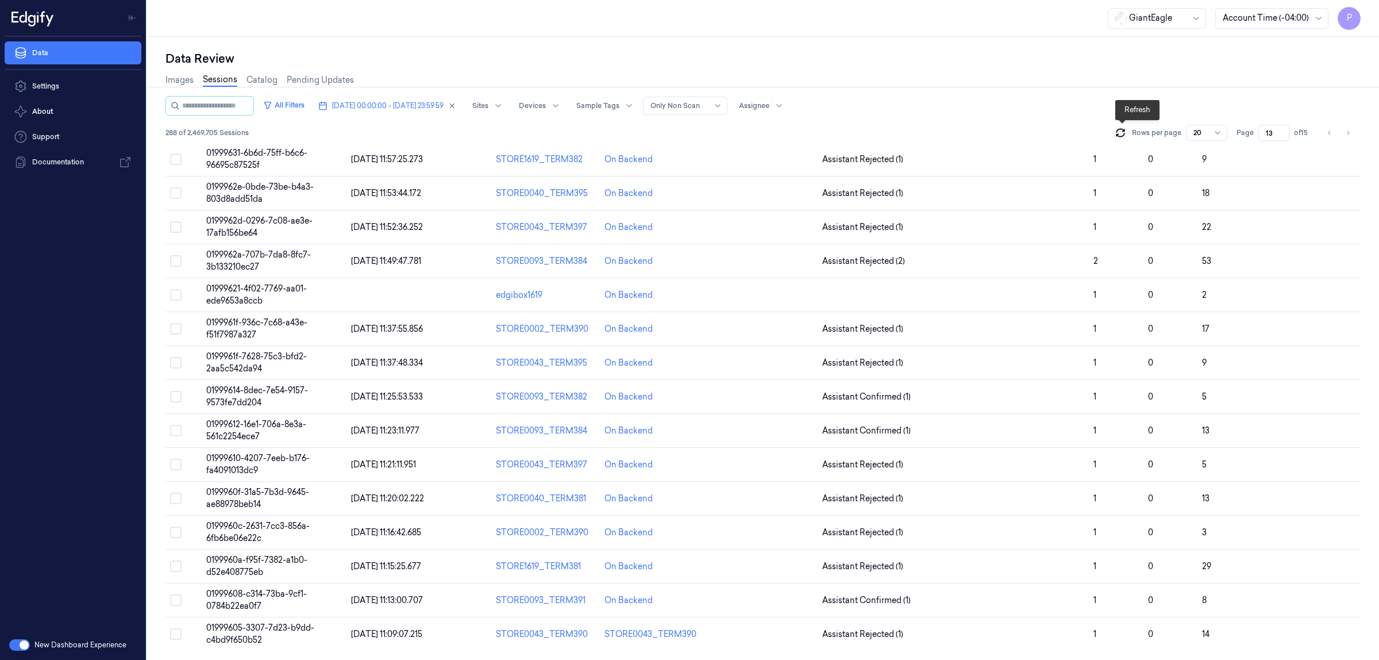
click at [1123, 130] on icon at bounding box center [1120, 132] width 11 height 11
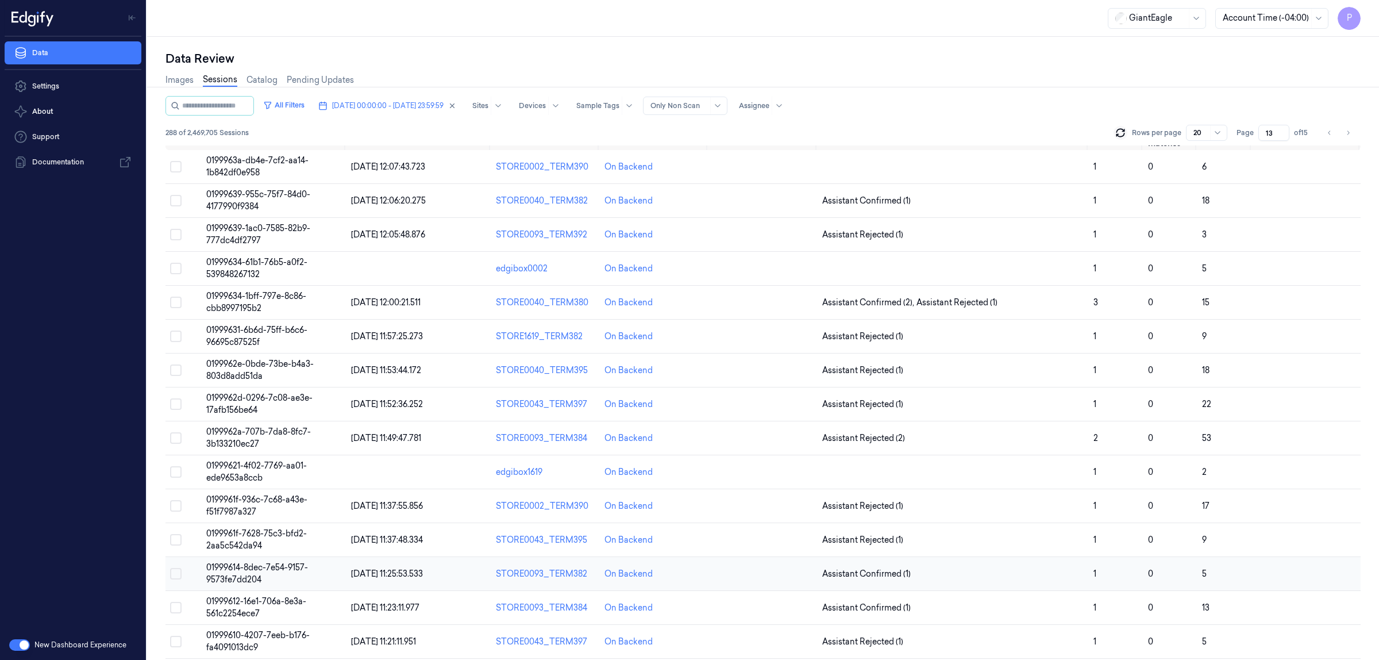
scroll to position [0, 0]
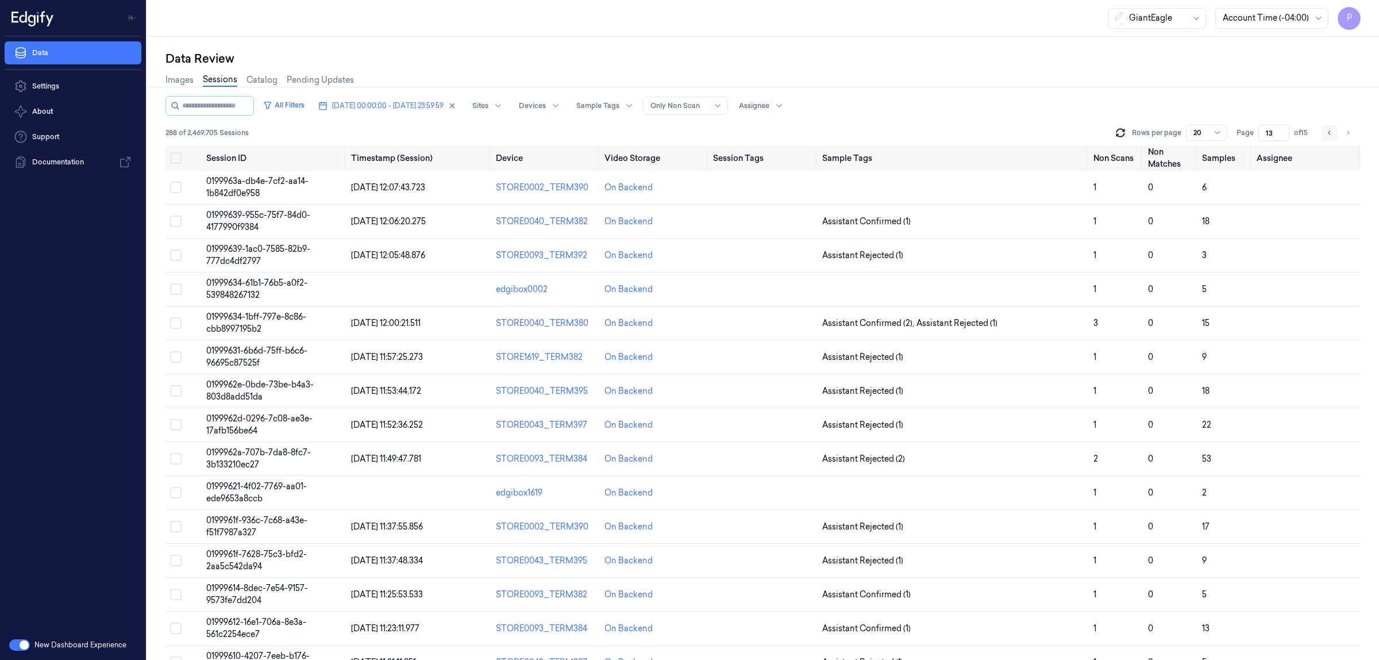
click at [1324, 131] on button "Go to previous page" at bounding box center [1330, 133] width 16 height 16
click at [1325, 131] on button "Go to previous page" at bounding box center [1330, 133] width 16 height 16
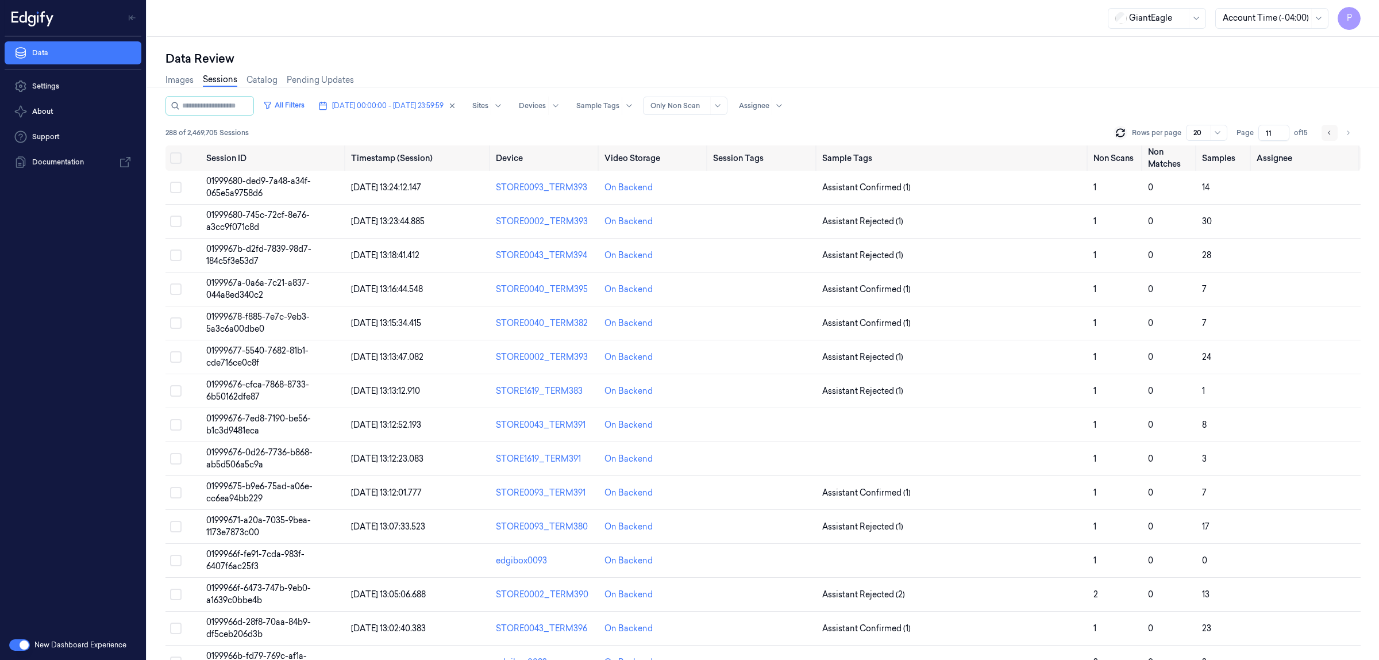
click at [1331, 133] on icon "Go to previous page" at bounding box center [1329, 132] width 7 height 9
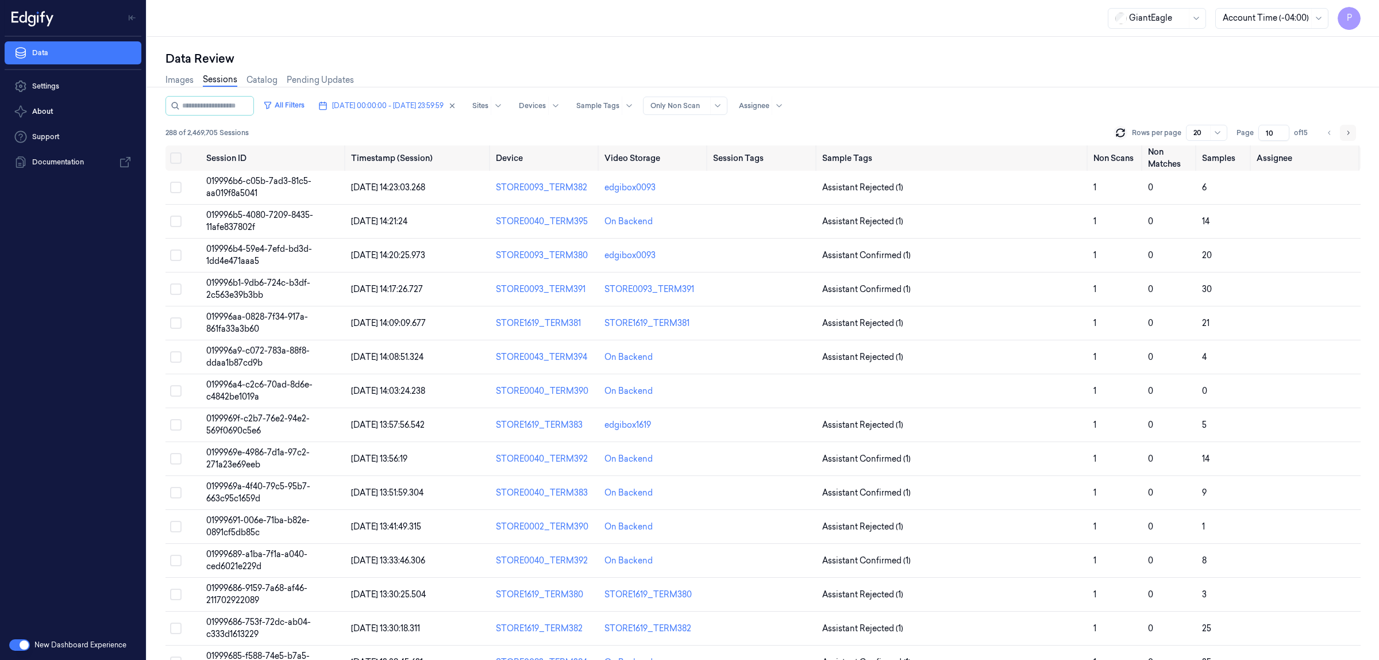
click at [1346, 133] on icon "Go to next page" at bounding box center [1348, 132] width 7 height 9
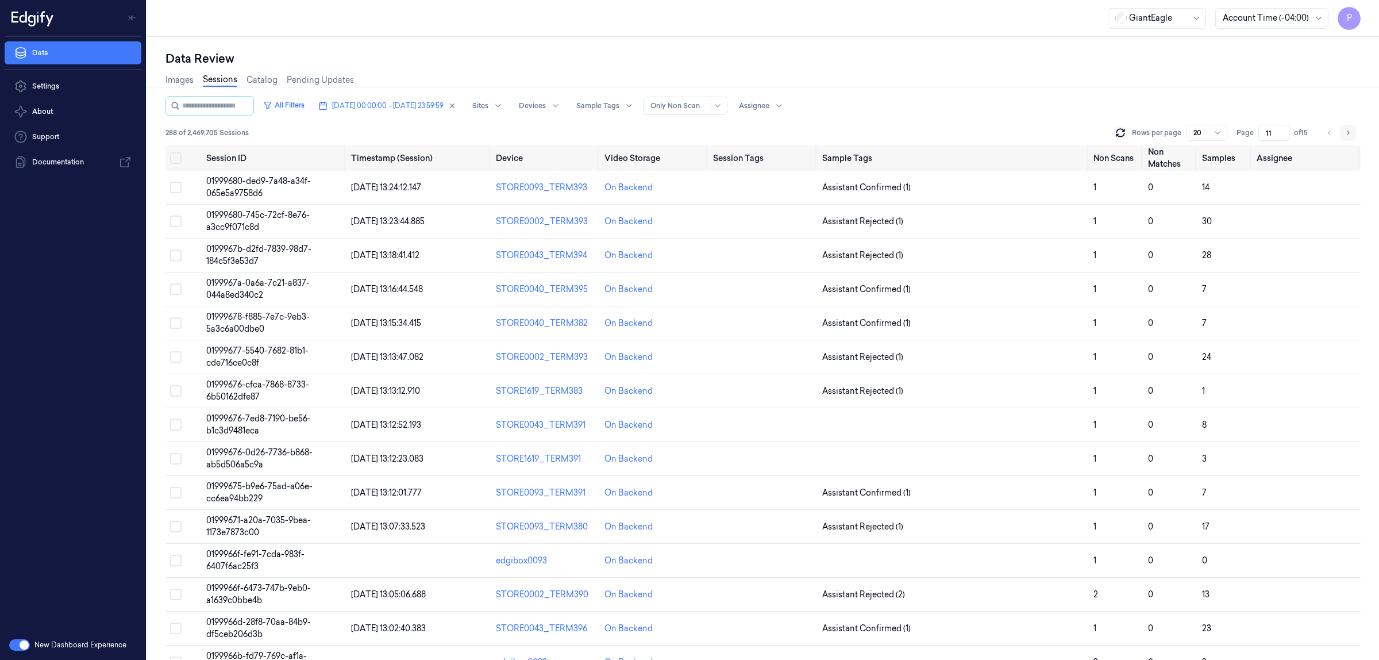
click at [1348, 138] on button "Go to next page" at bounding box center [1348, 133] width 16 height 16
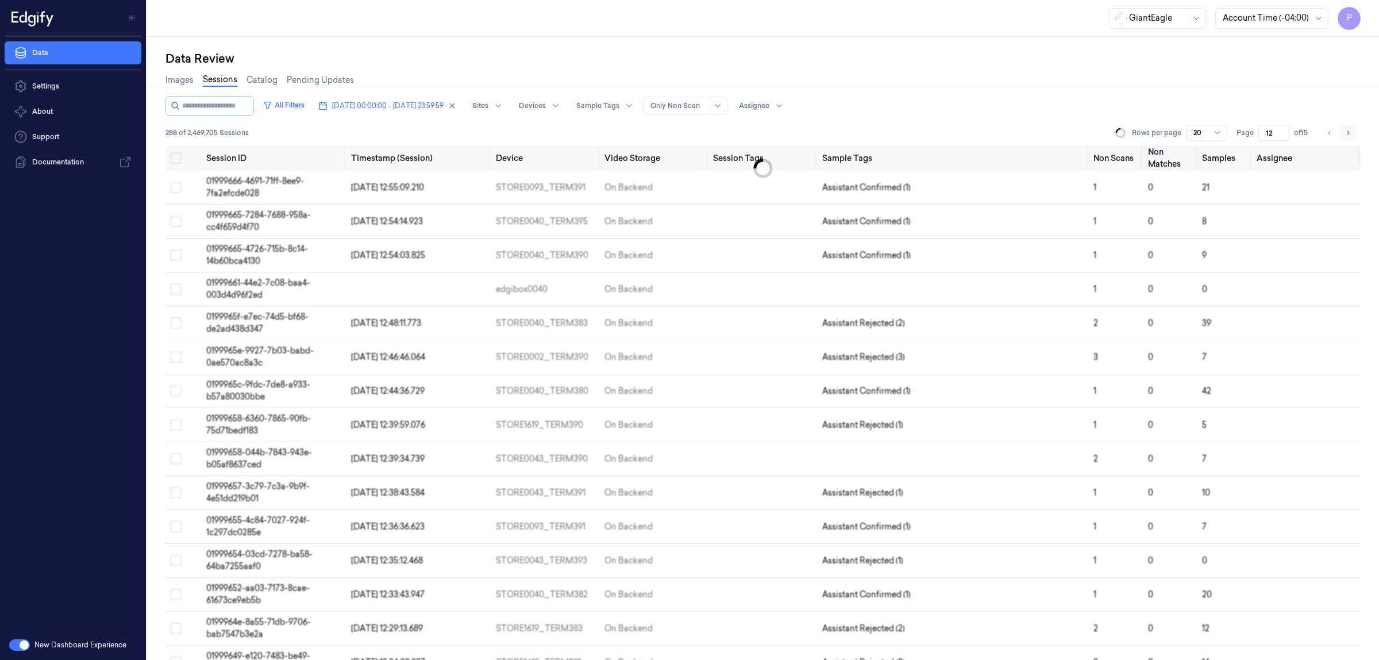
click at [1348, 138] on button "Go to next page" at bounding box center [1348, 133] width 16 height 16
type input "13"
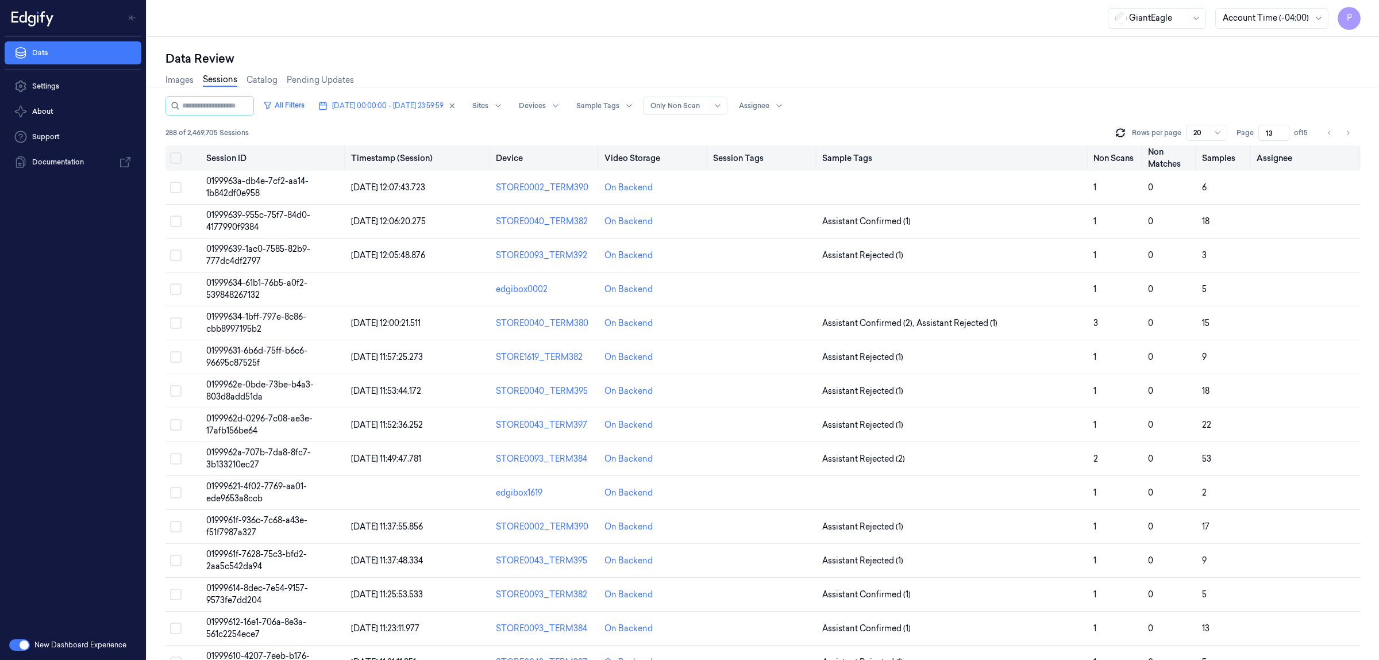
click at [182, 159] on th at bounding box center [183, 157] width 36 height 25
click at [176, 158] on button "Select all" at bounding box center [175, 157] width 11 height 11
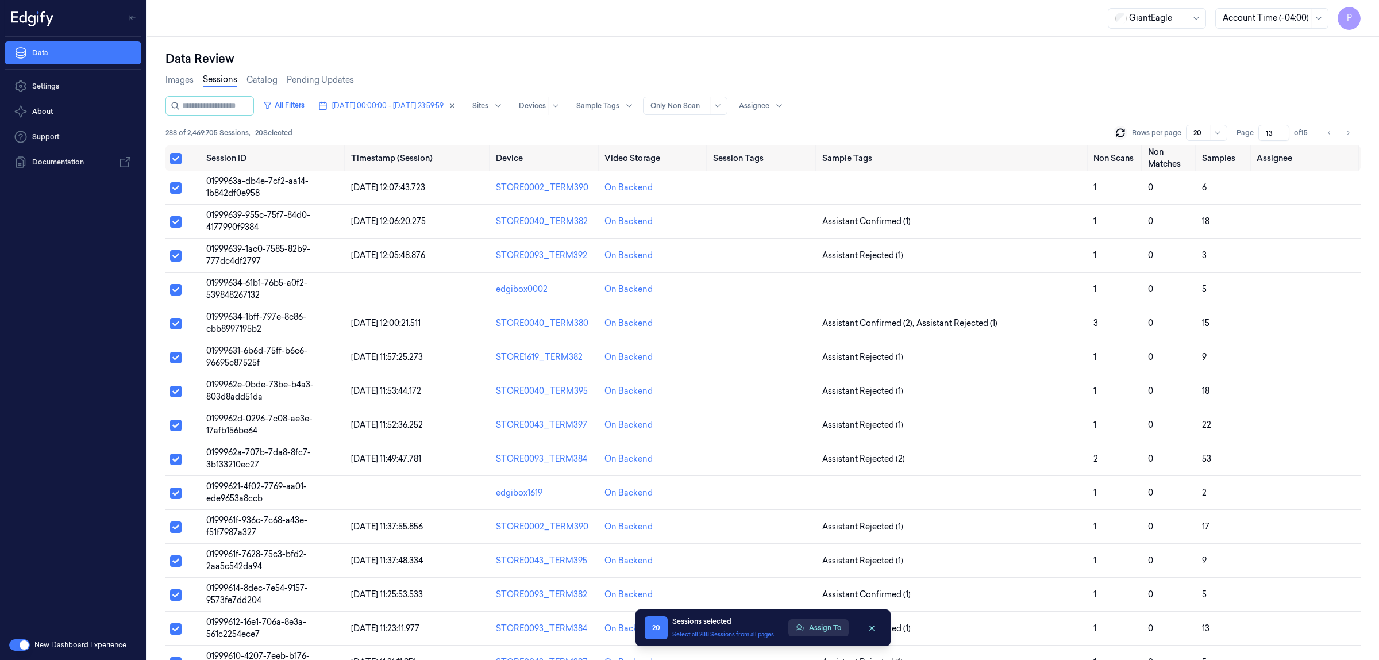
click at [820, 629] on button "Assign To" at bounding box center [818, 627] width 60 height 17
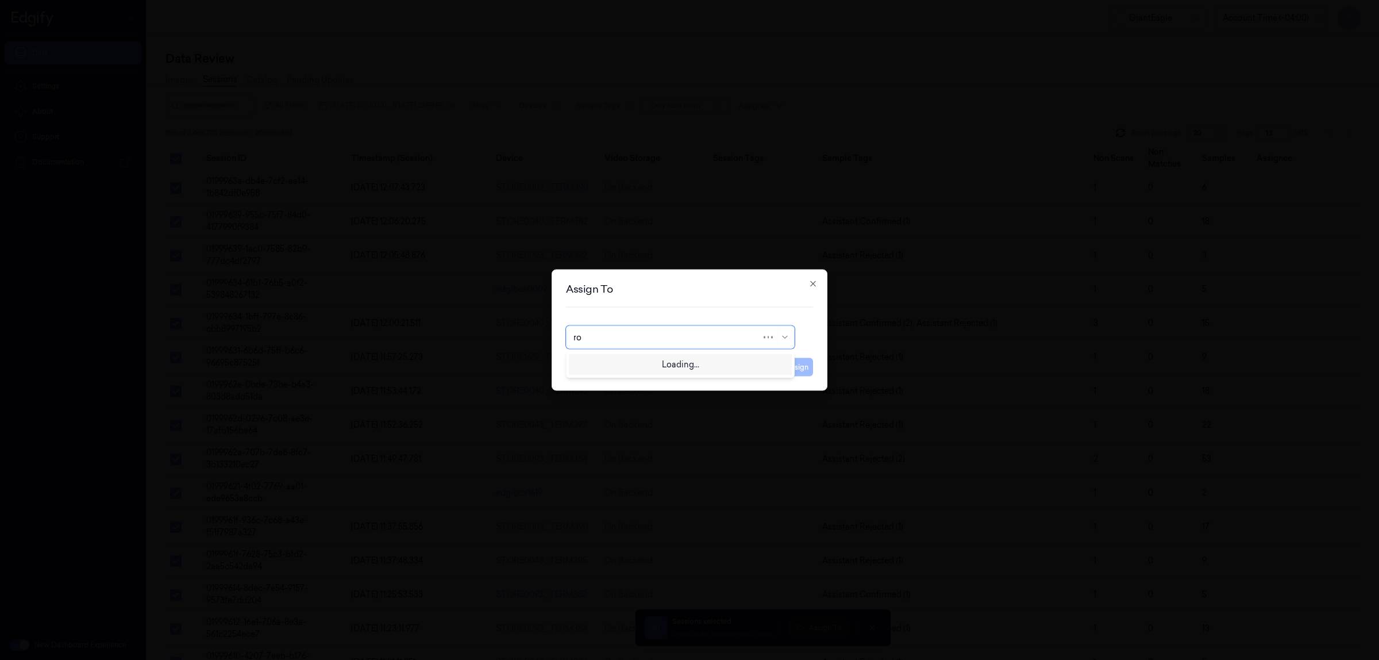
type input "roh"
click at [679, 365] on div "Rohith Acharya" at bounding box center [680, 363] width 214 height 12
click at [798, 369] on button "Assign" at bounding box center [797, 367] width 32 height 18
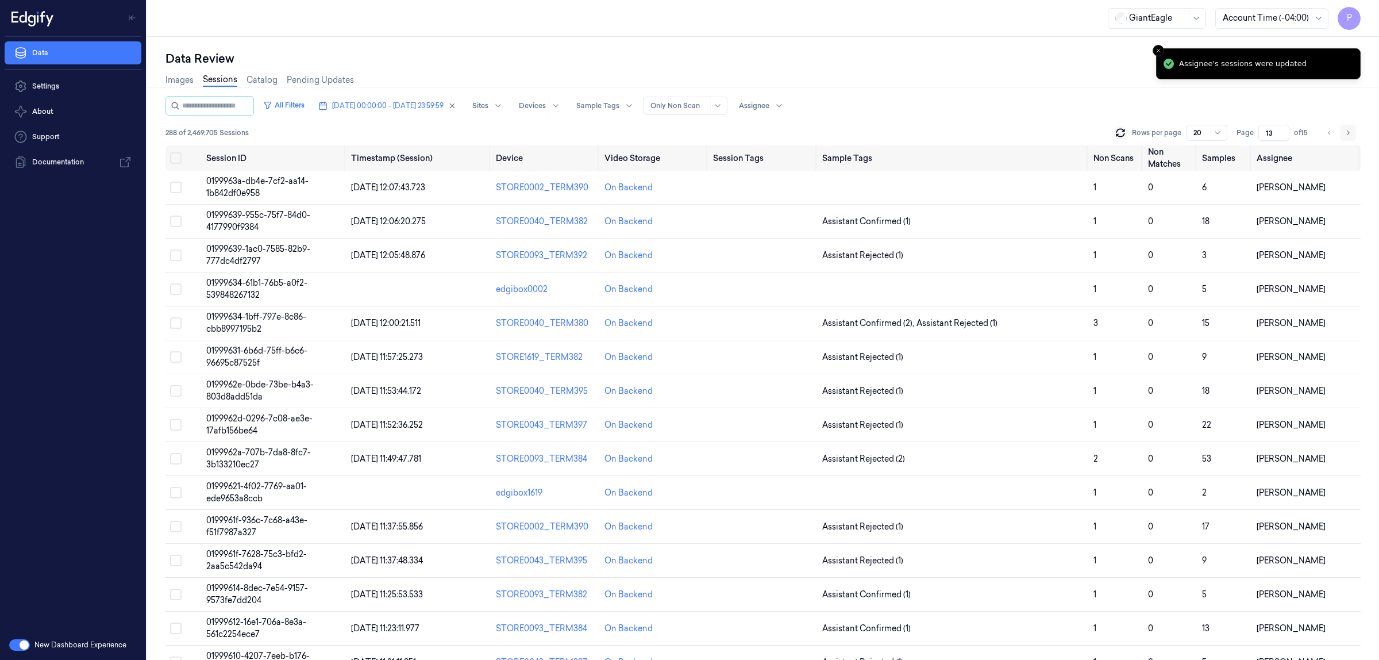
click at [1350, 133] on icon "Go to next page" at bounding box center [1348, 132] width 7 height 9
type input "14"
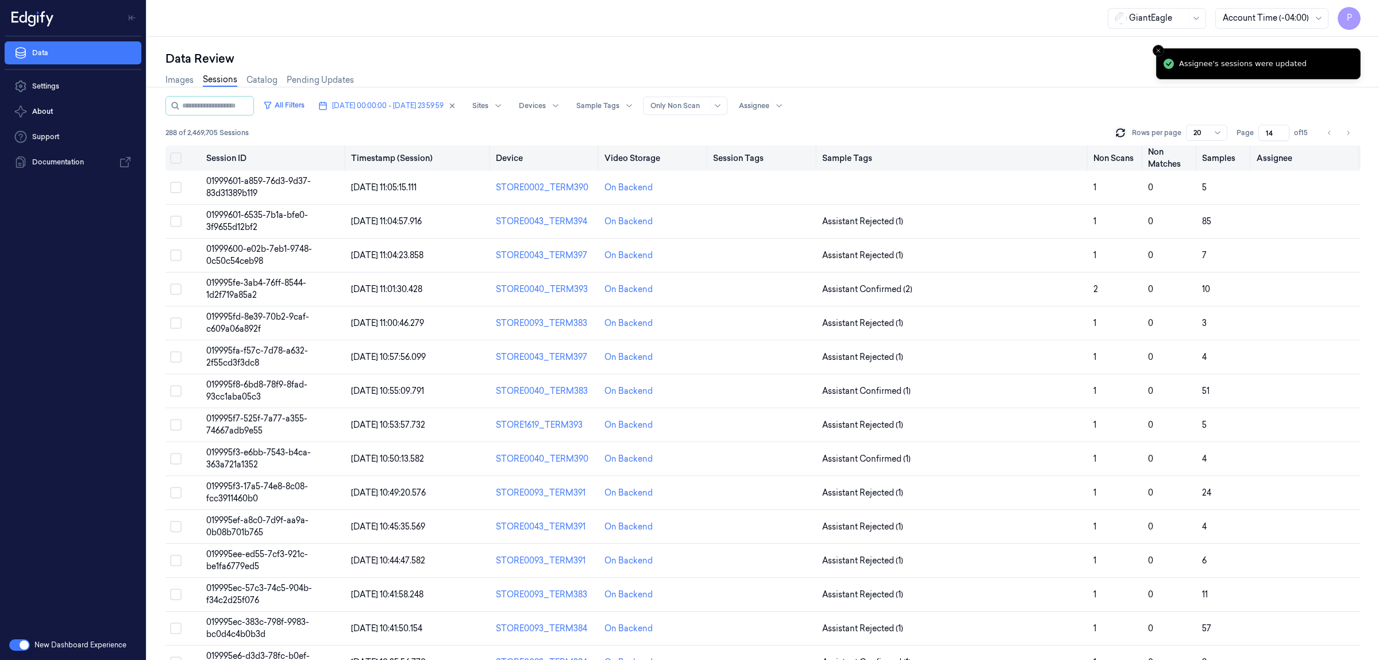
click at [180, 163] on button "Select all" at bounding box center [175, 157] width 11 height 11
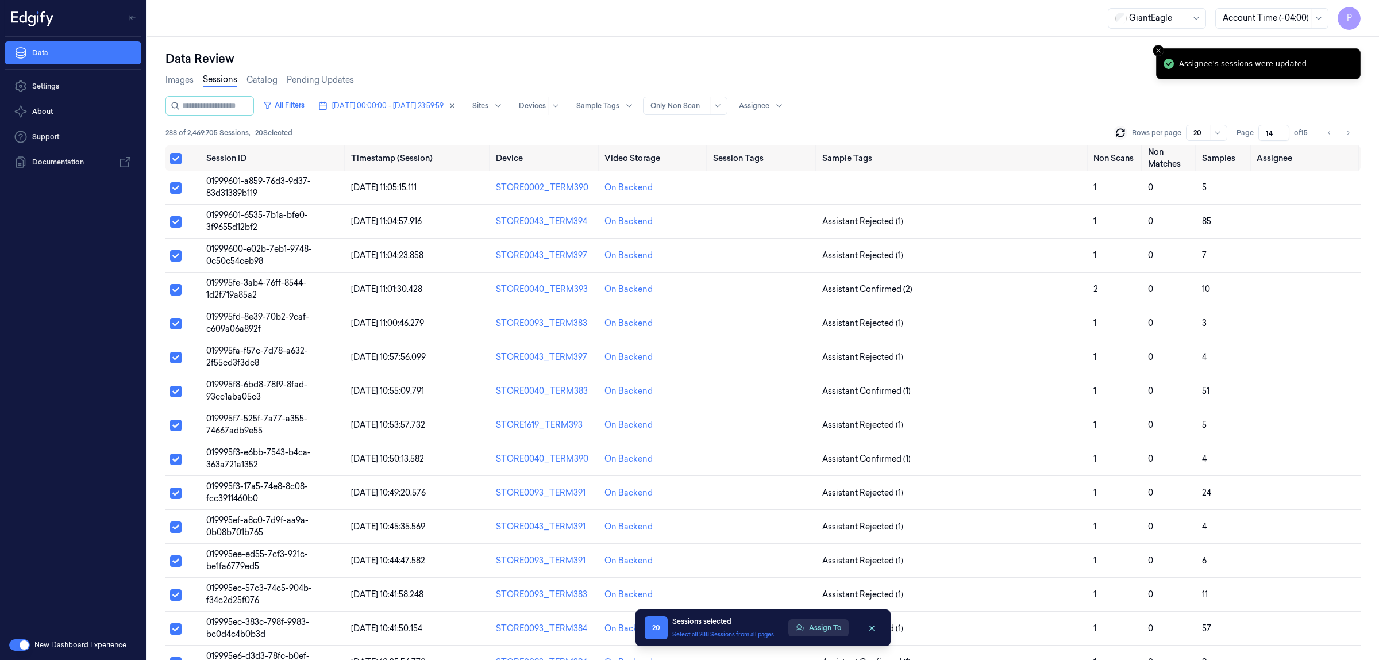
click at [819, 630] on button "Assign To" at bounding box center [818, 627] width 60 height 17
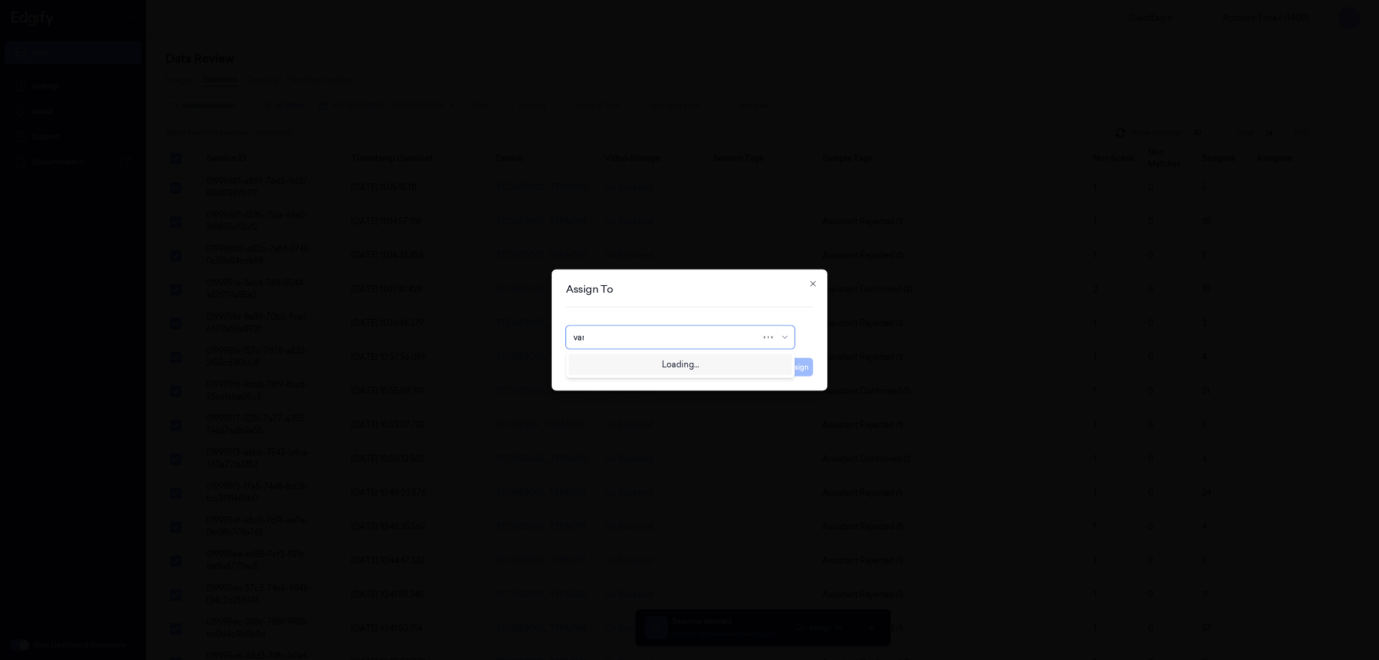
type input "vars"
click at [642, 360] on div "Varsha Poojary" at bounding box center [680, 363] width 214 height 12
click at [791, 365] on button "Assign" at bounding box center [797, 367] width 32 height 18
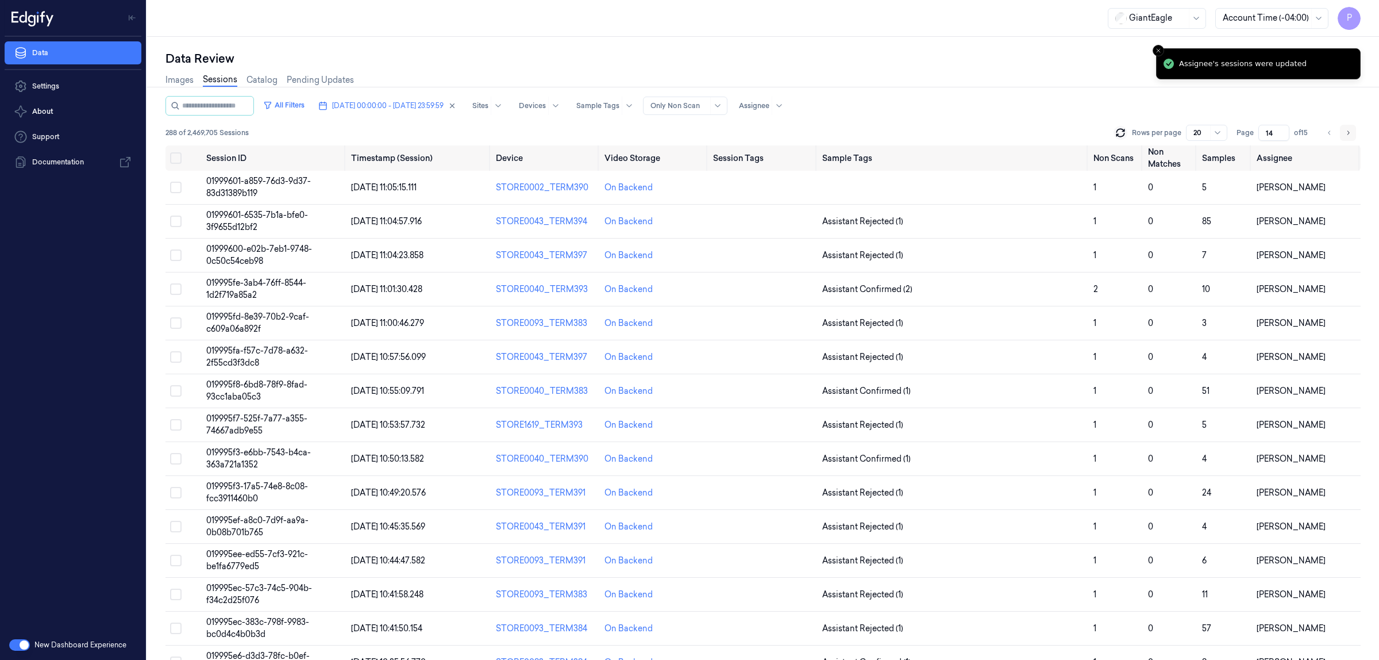
click at [1349, 133] on icon "Go to next page" at bounding box center [1348, 132] width 7 height 9
type input "15"
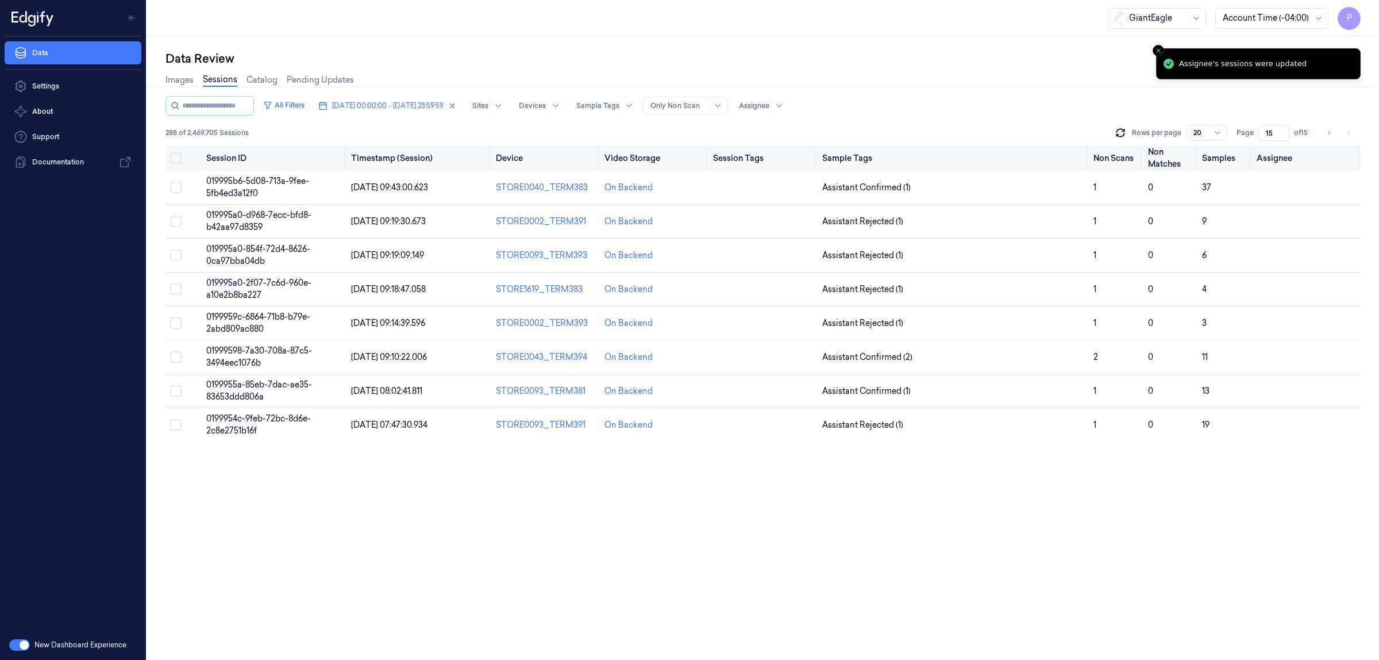
click at [171, 156] on button "Select all" at bounding box center [175, 157] width 11 height 11
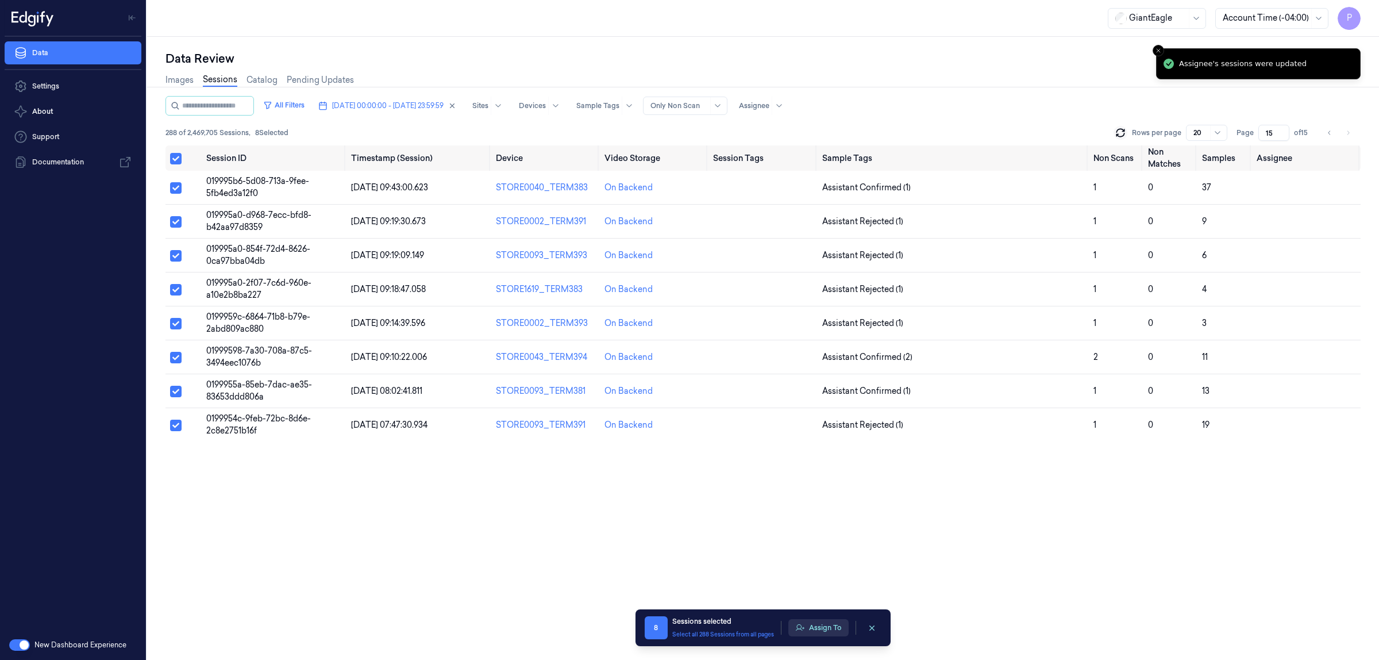
click at [813, 622] on button "Assign To" at bounding box center [818, 627] width 60 height 17
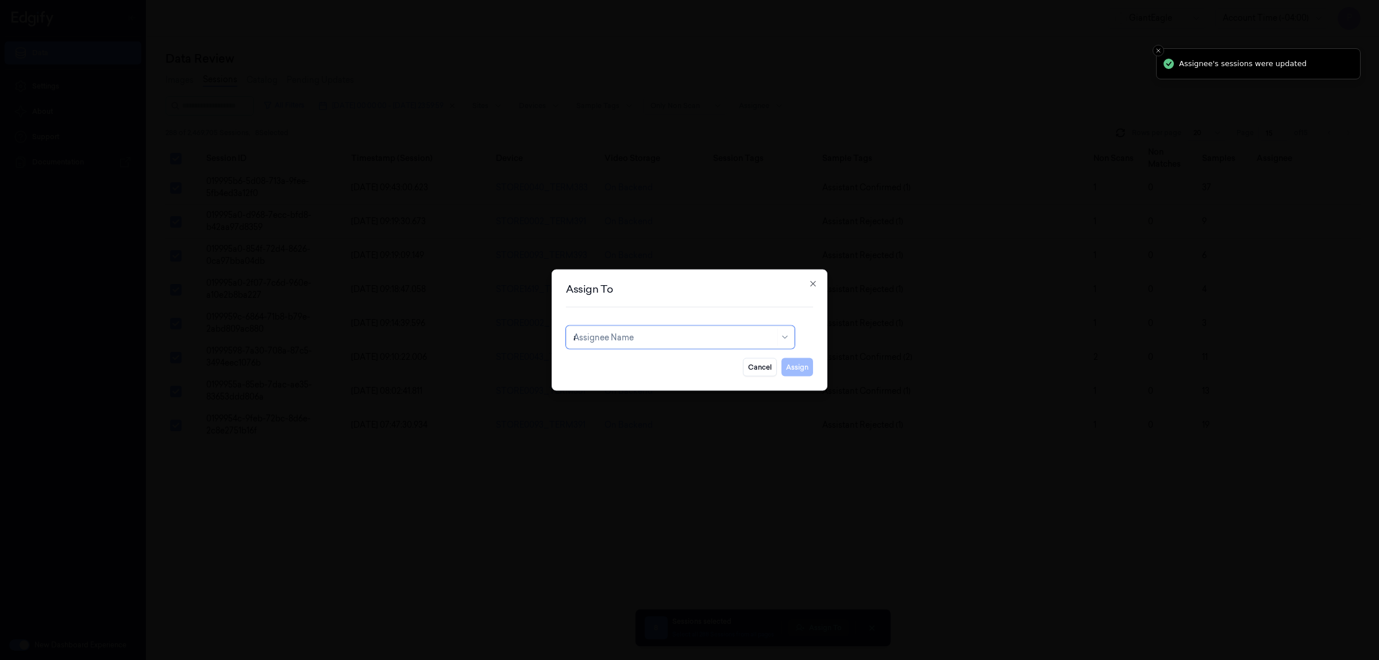
type input "an"
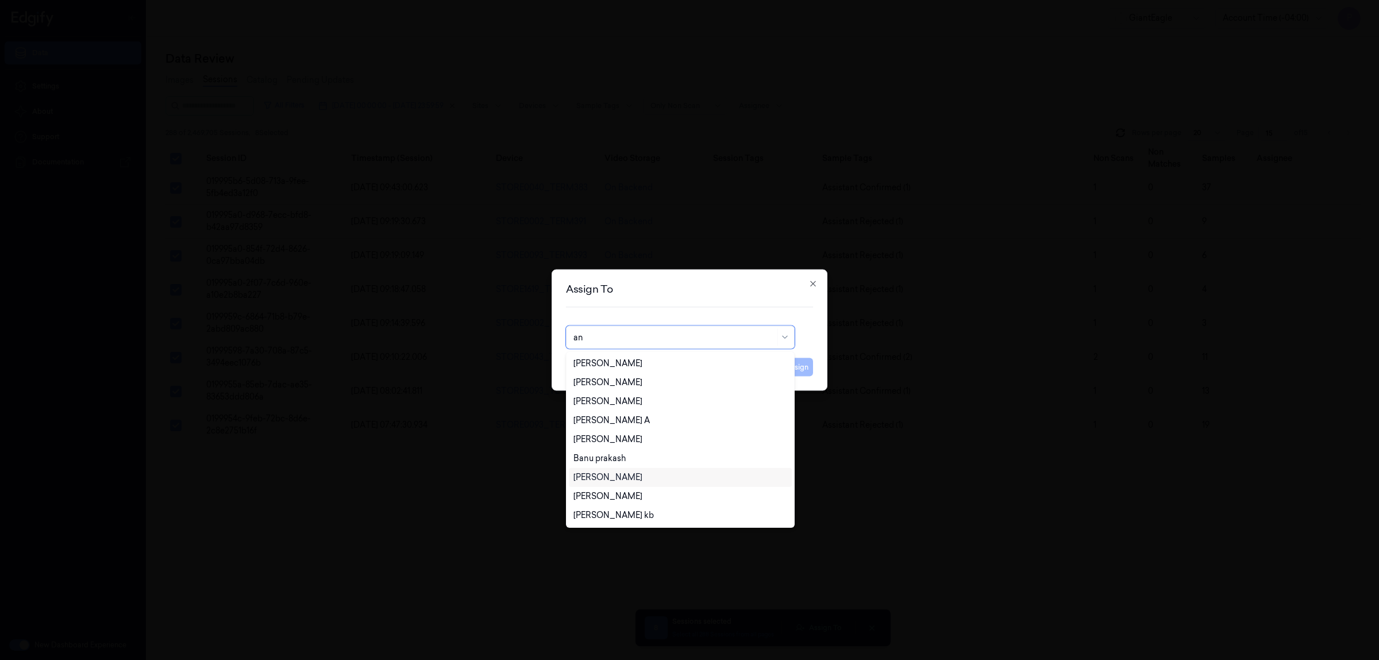
click at [631, 474] on div "Ankitha Naik" at bounding box center [680, 477] width 214 height 12
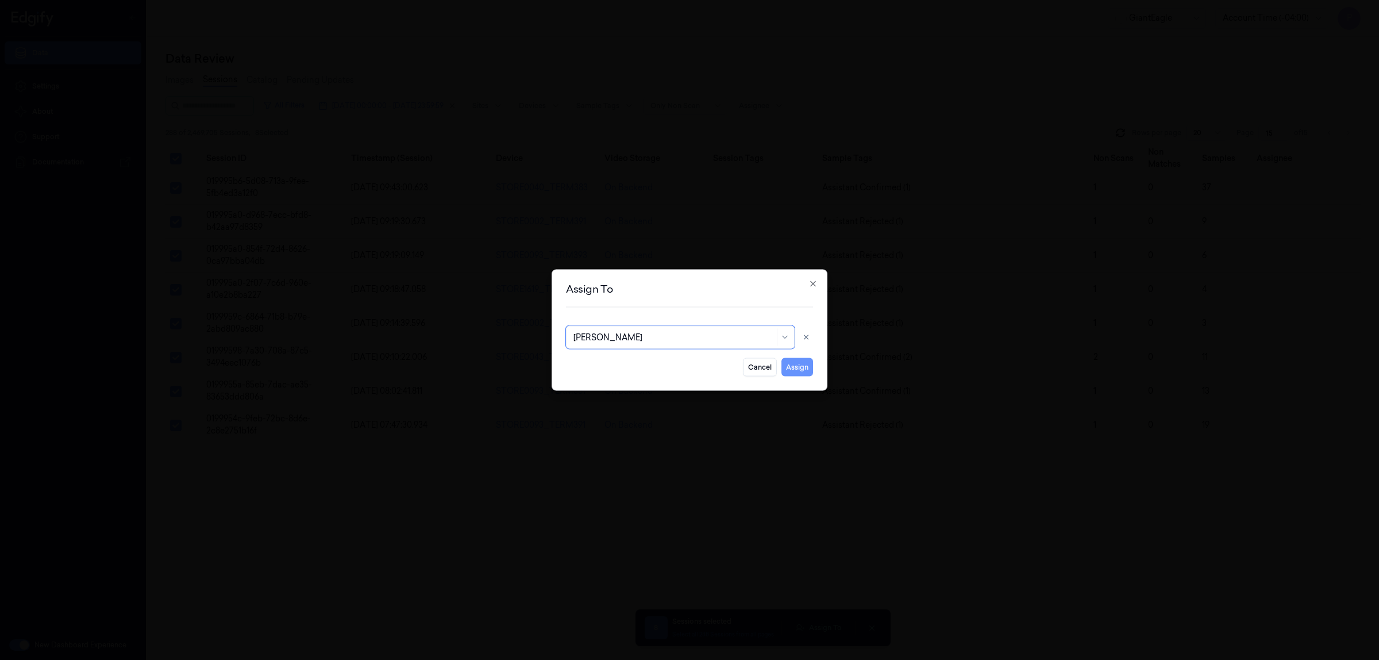
click at [790, 374] on button "Assign" at bounding box center [797, 367] width 32 height 18
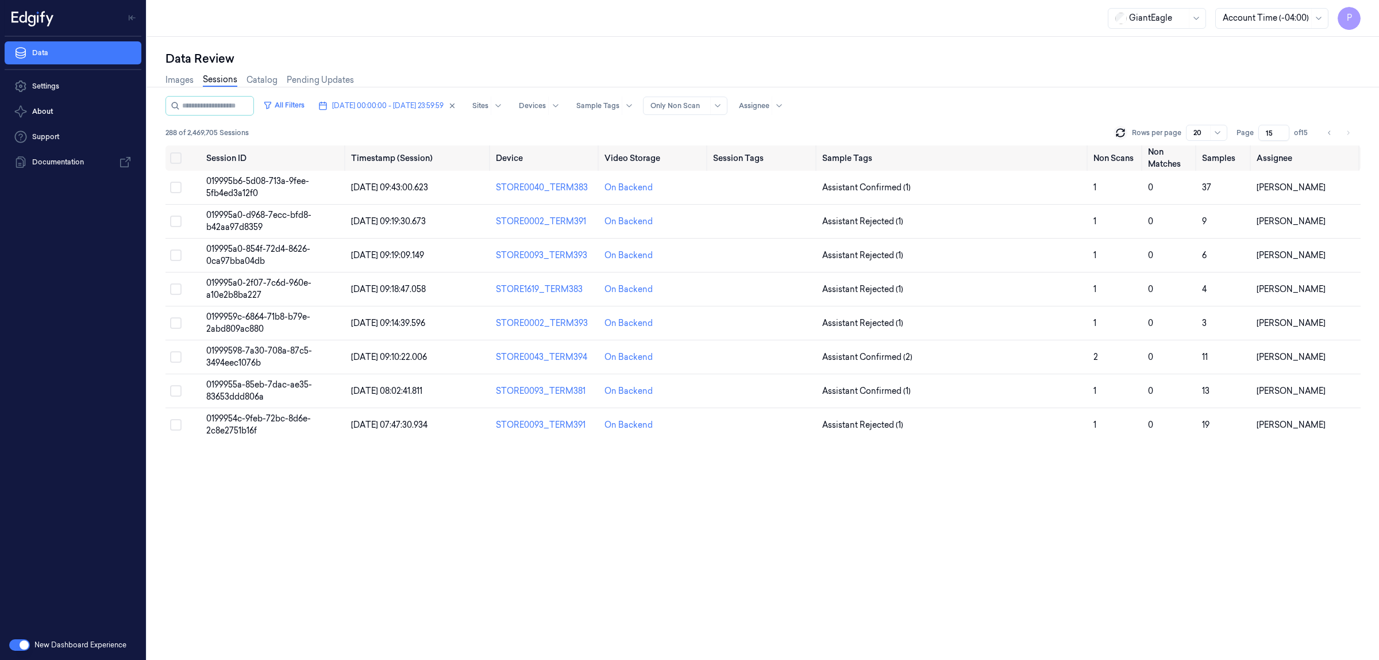
click at [1274, 130] on input "15" at bounding box center [1273, 133] width 31 height 16
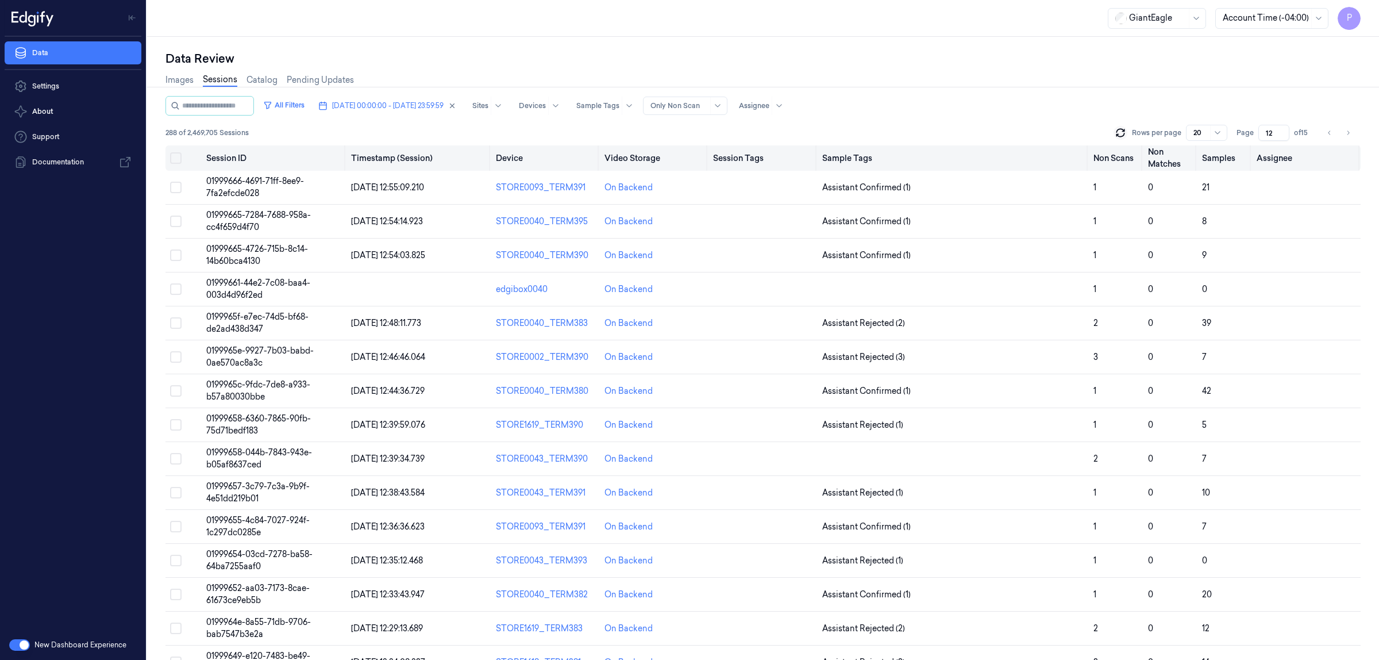
type input "12"
click at [179, 157] on button "Select all" at bounding box center [175, 157] width 11 height 11
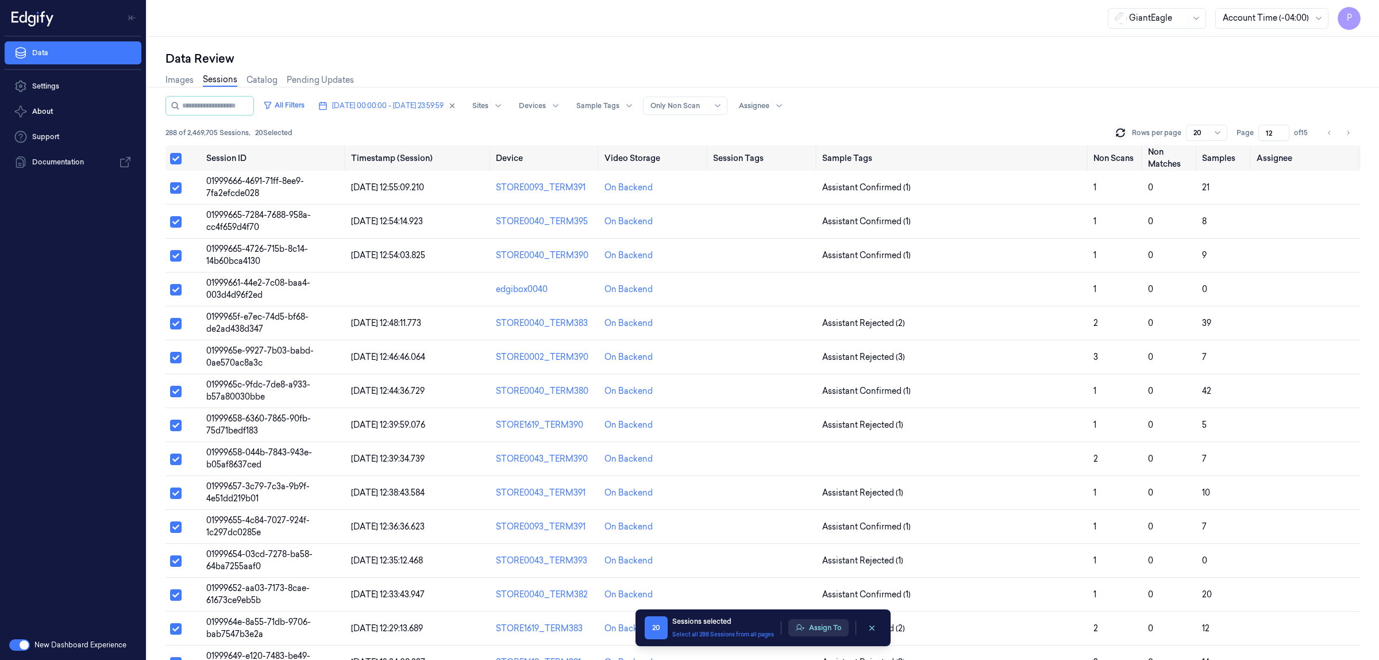
click at [826, 630] on button "Assign To" at bounding box center [818, 627] width 60 height 17
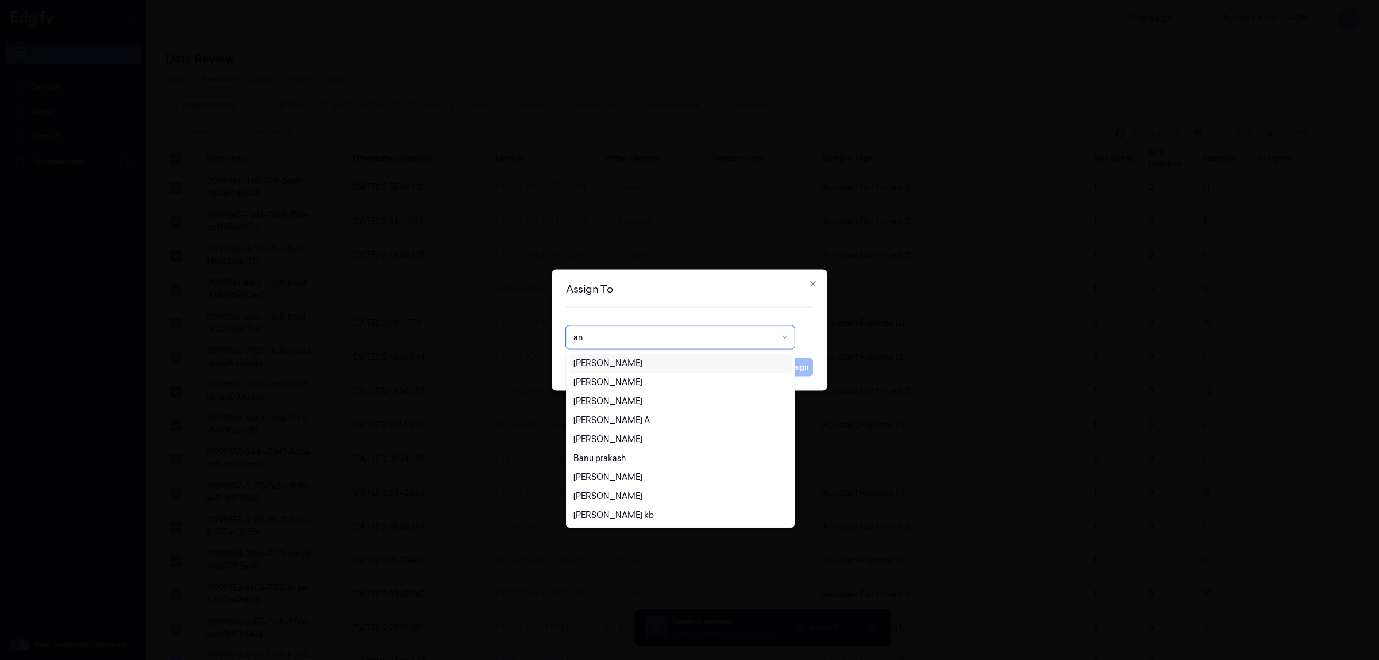
type input "ank"
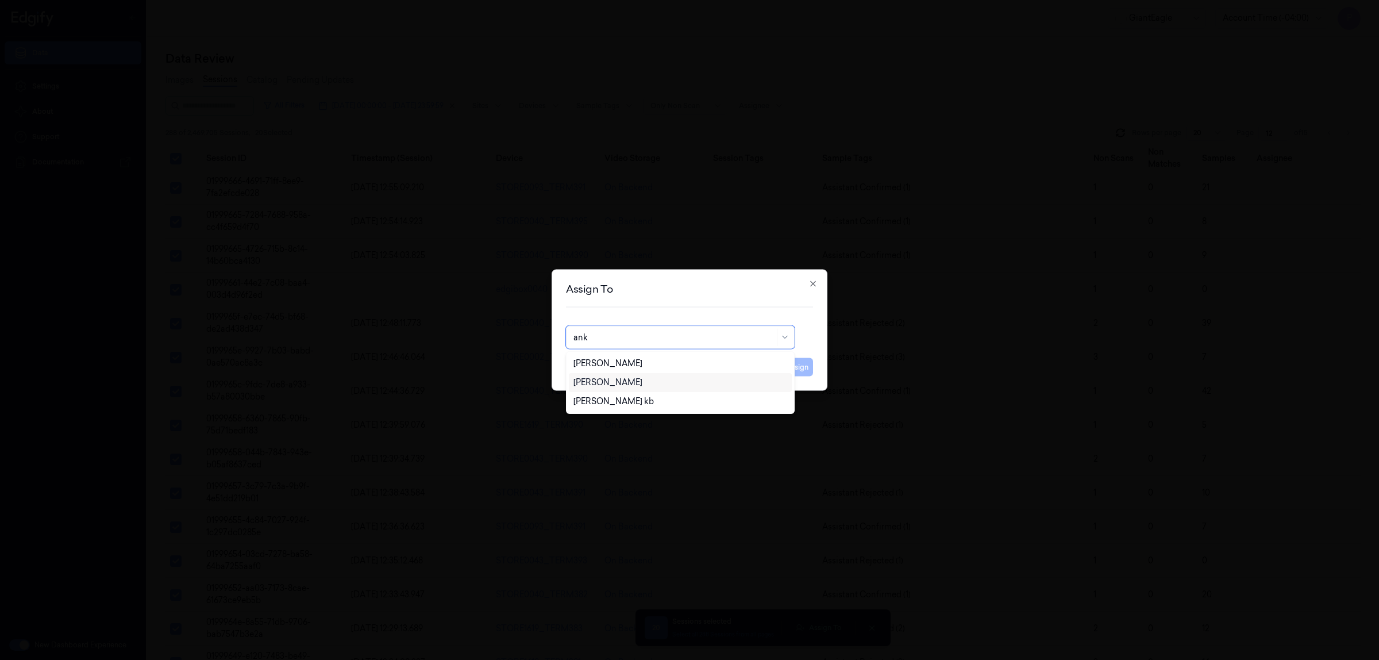
click at [629, 386] on div "Ankitha Naik" at bounding box center [680, 382] width 214 height 12
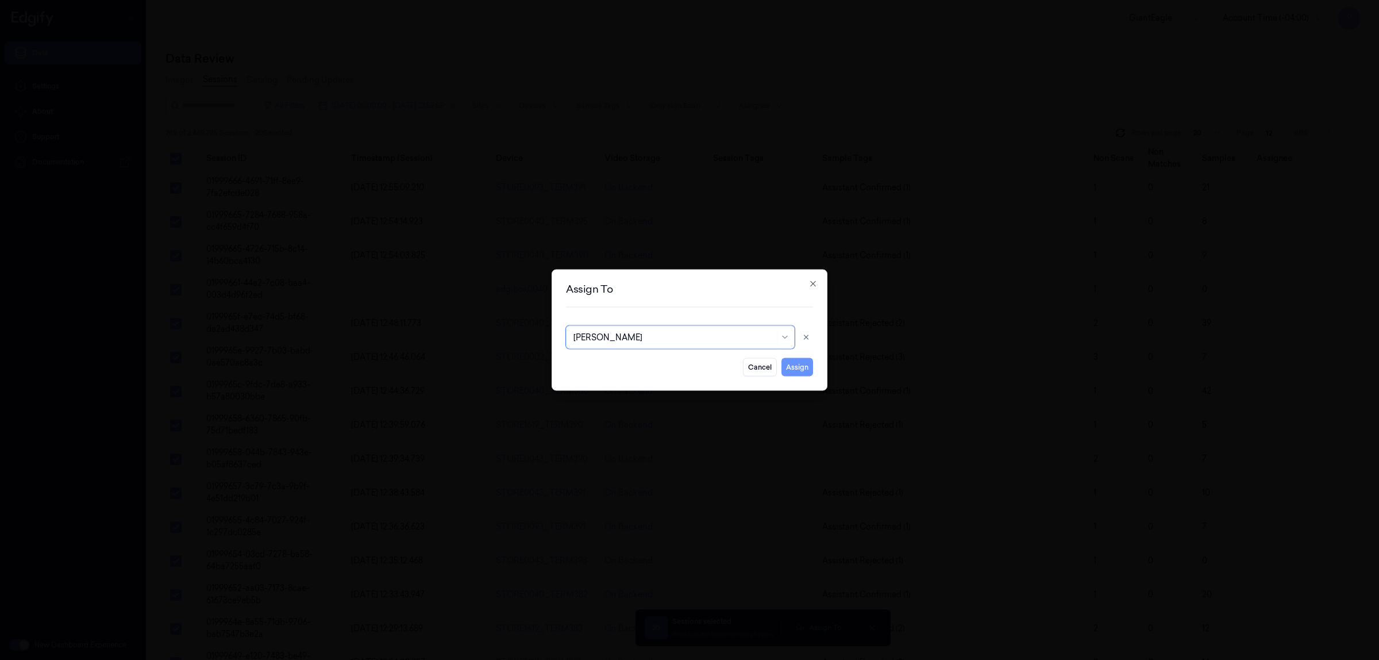
click at [798, 369] on button "Assign" at bounding box center [797, 367] width 32 height 18
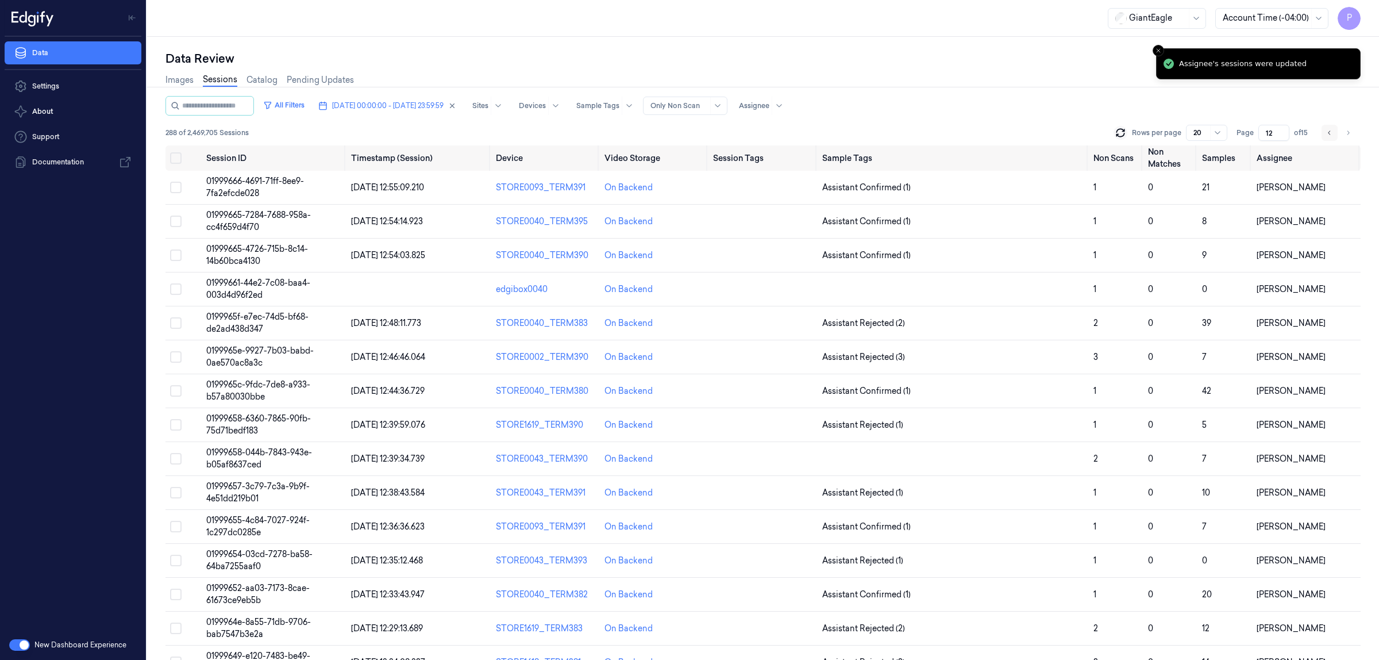
click at [1331, 129] on icon "Go to previous page" at bounding box center [1329, 132] width 7 height 9
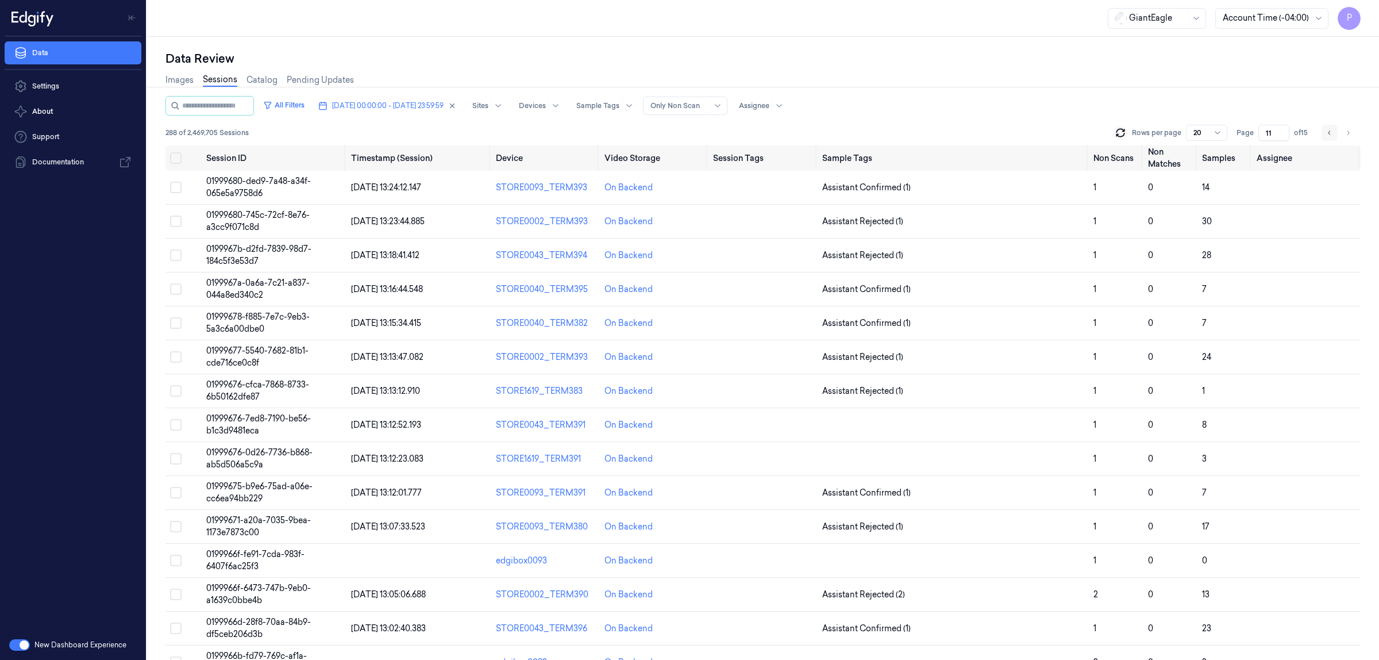
click at [1329, 136] on icon "Go to previous page" at bounding box center [1329, 132] width 7 height 9
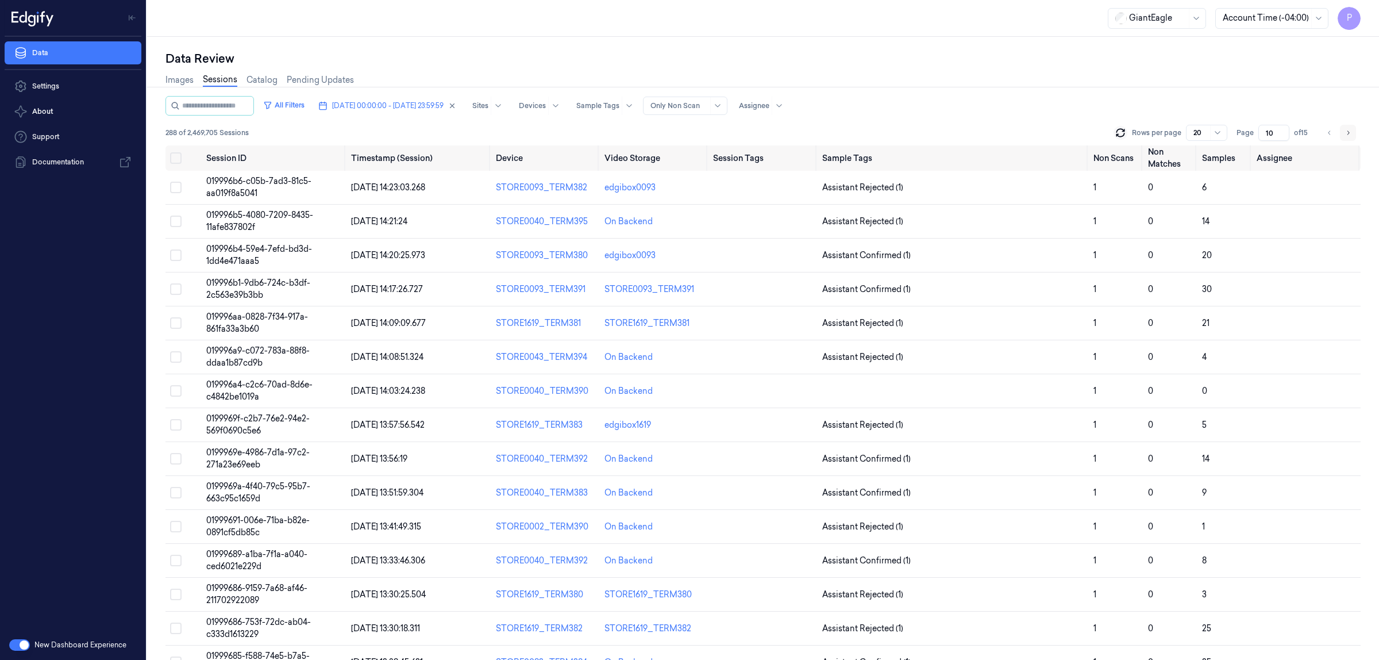
click at [1345, 136] on icon "Go to next page" at bounding box center [1348, 132] width 7 height 9
type input "11"
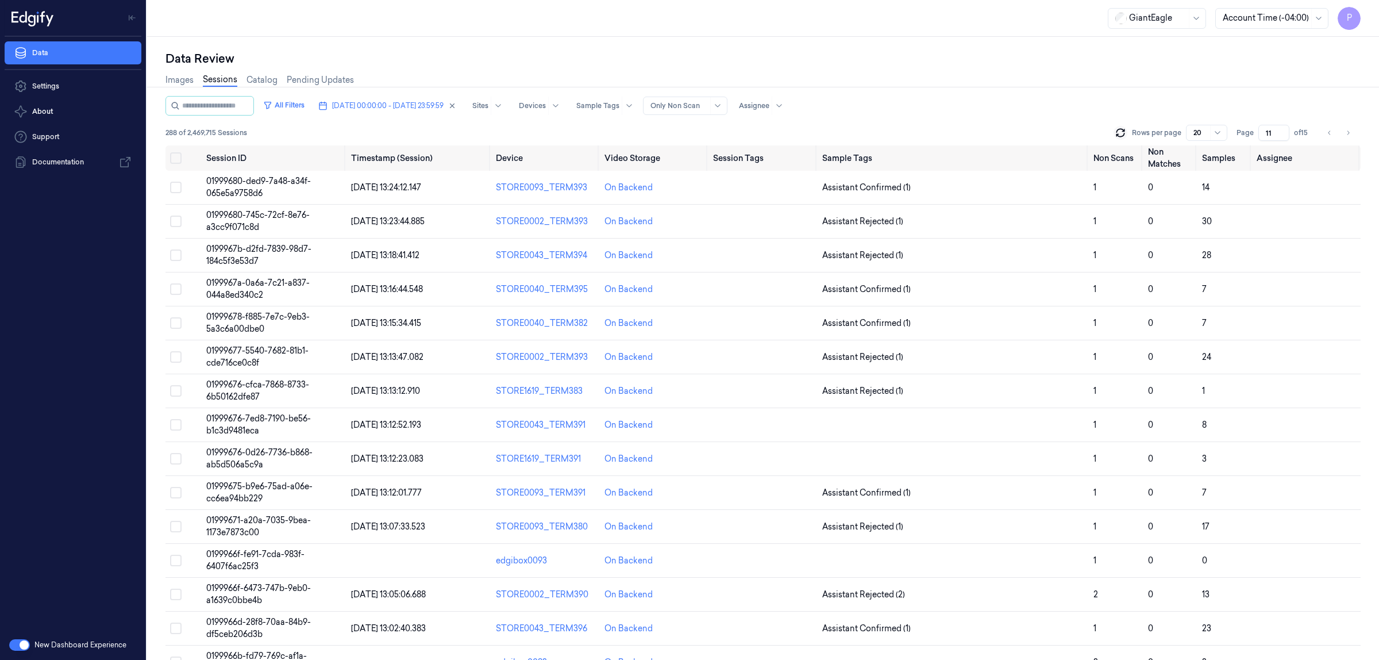
click at [1289, 72] on div "Images Sessions Catalog Pending Updates" at bounding box center [762, 81] width 1195 height 29
click at [1331, 129] on icon "Go to previous page" at bounding box center [1329, 132] width 7 height 9
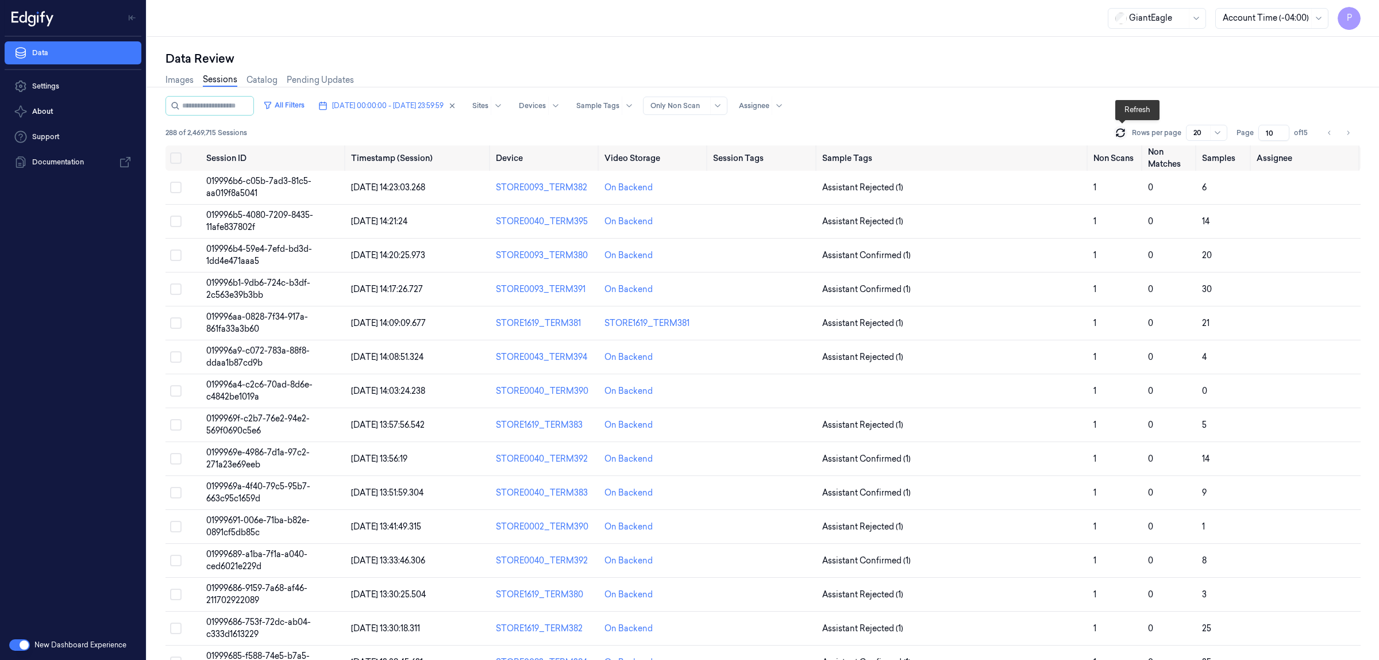
click at [1122, 130] on icon at bounding box center [1120, 132] width 11 height 11
click at [1349, 134] on icon "Go to next page" at bounding box center [1348, 132] width 7 height 9
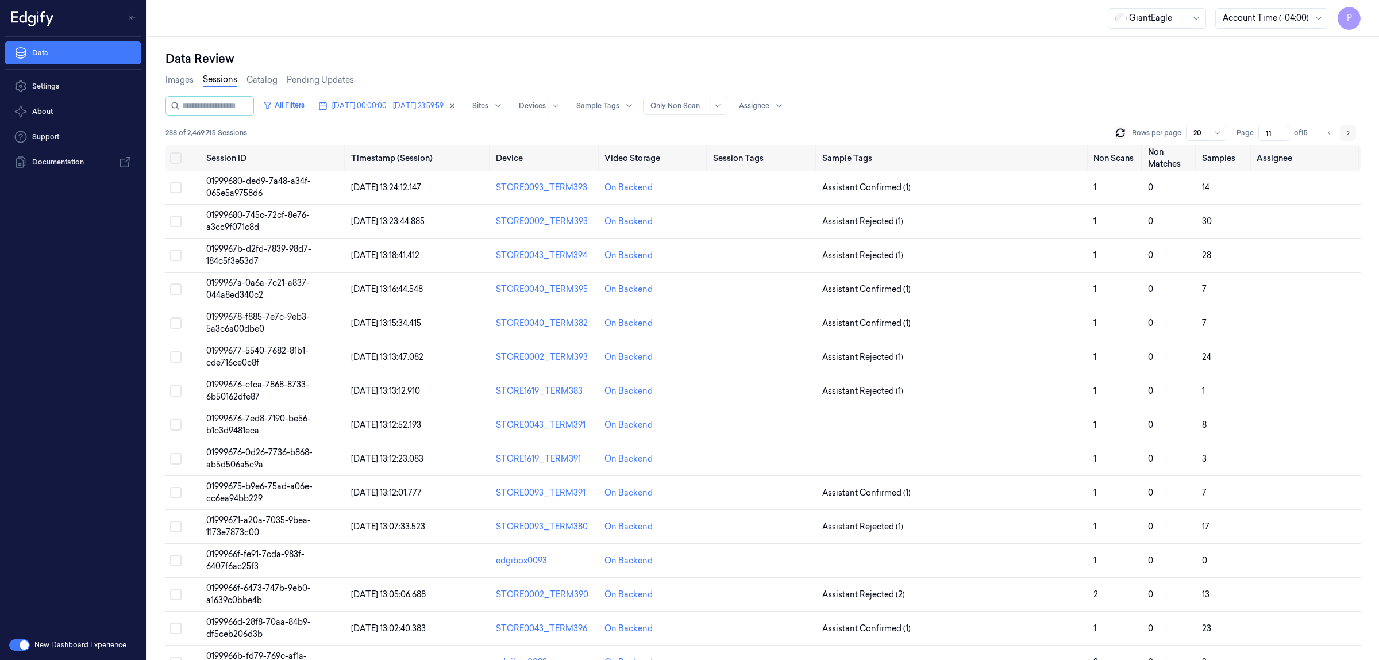
click at [1342, 132] on button "Go to next page" at bounding box center [1348, 133] width 16 height 16
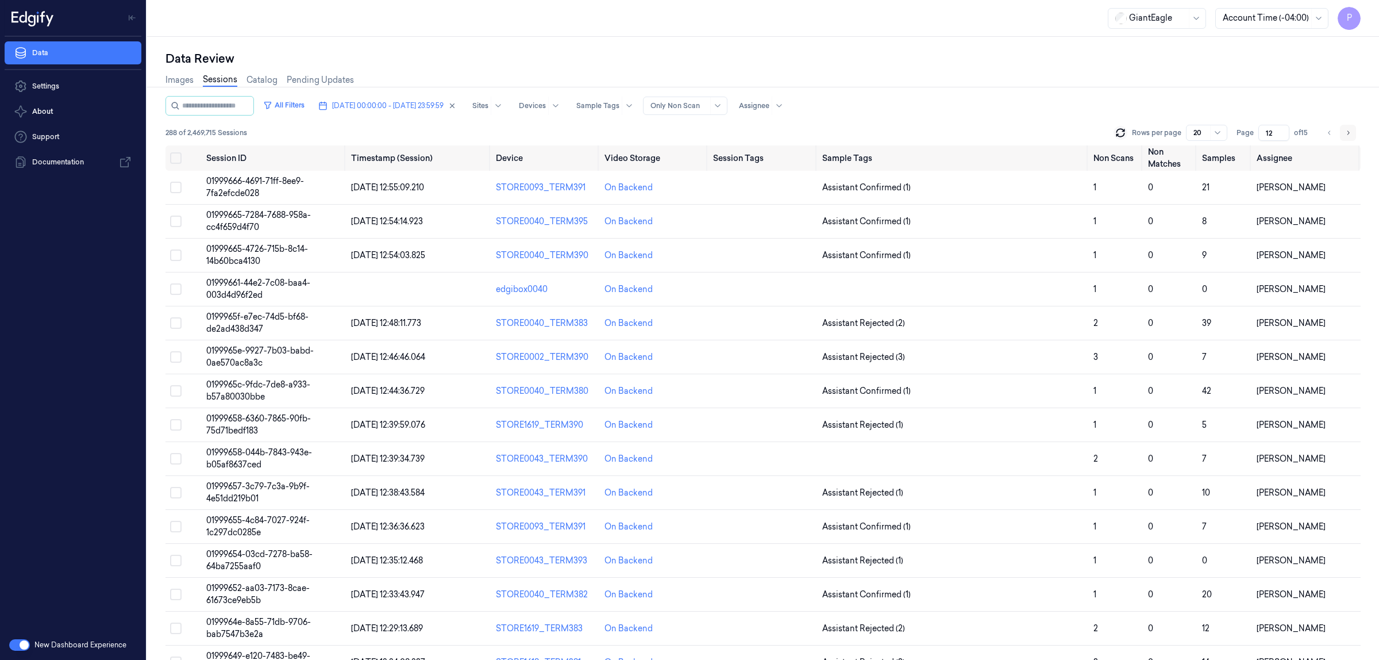
click at [1350, 130] on icon "Go to next page" at bounding box center [1348, 132] width 7 height 9
click at [1349, 132] on icon "Go to next page" at bounding box center [1348, 132] width 7 height 9
click at [1329, 134] on icon "Go to previous page" at bounding box center [1329, 132] width 7 height 9
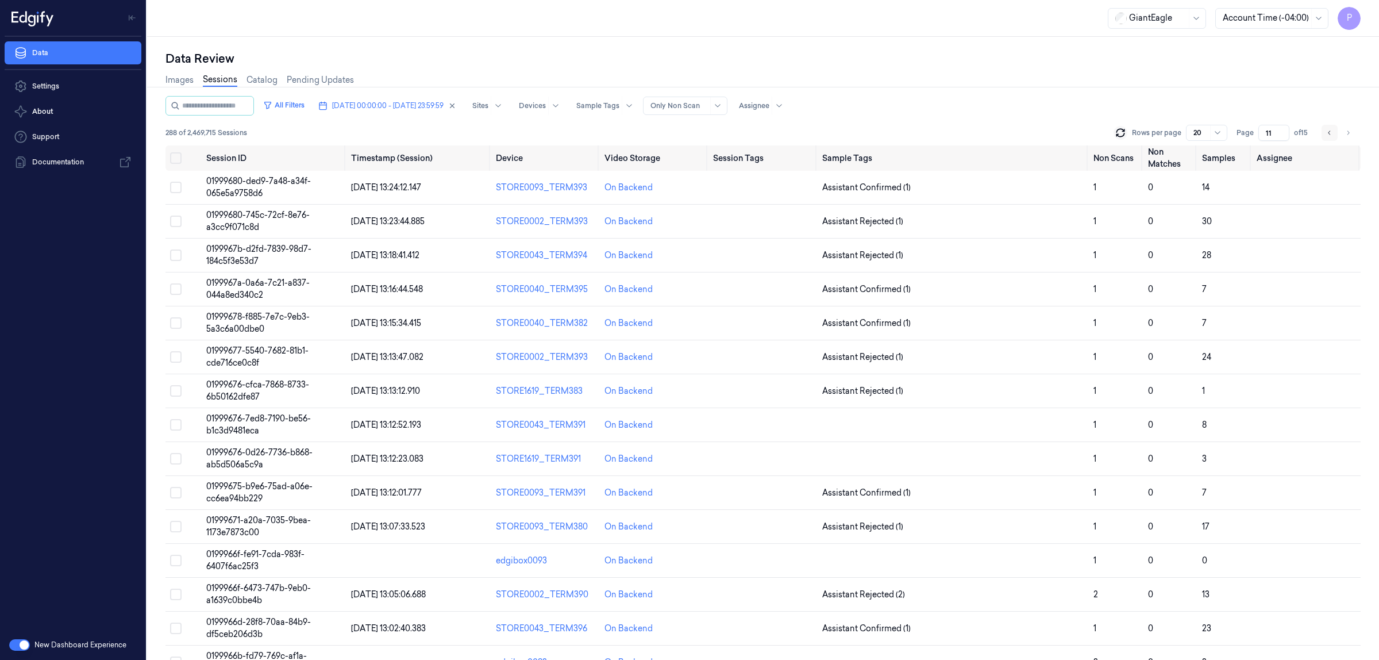
click at [1328, 135] on icon "Go to previous page" at bounding box center [1329, 132] width 7 height 9
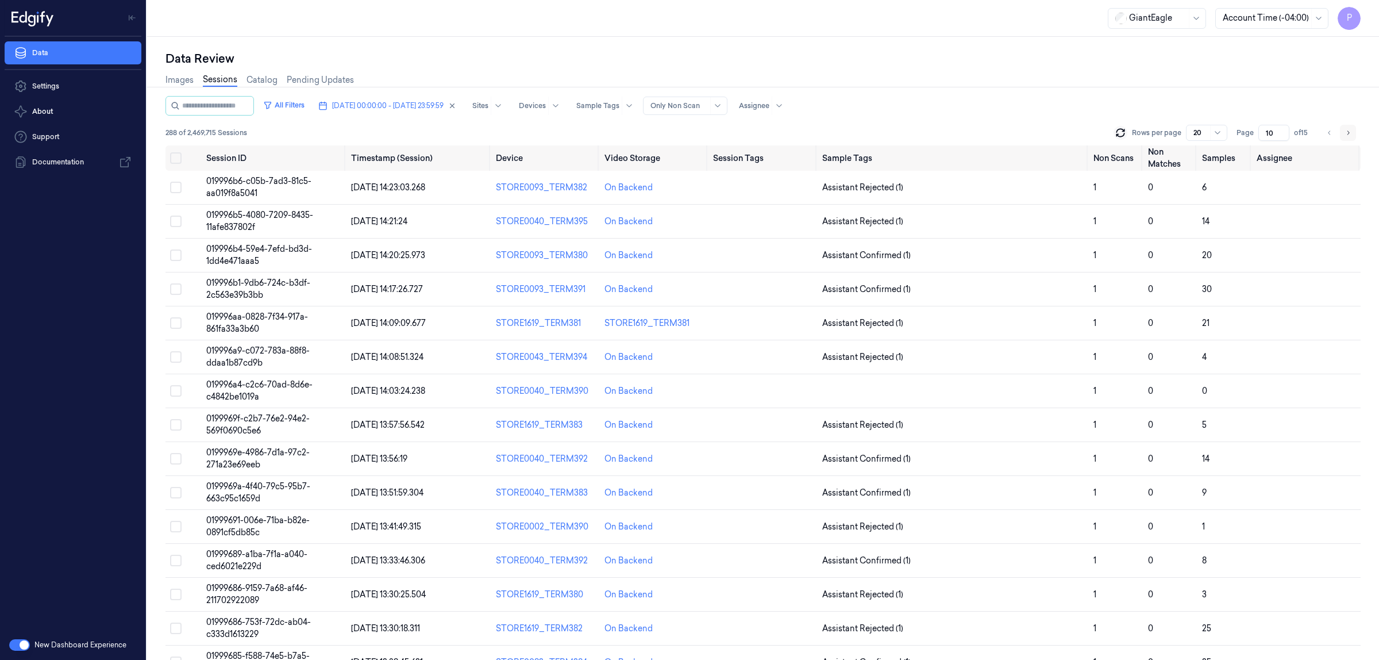
click at [1351, 133] on icon "Go to next page" at bounding box center [1348, 132] width 7 height 9
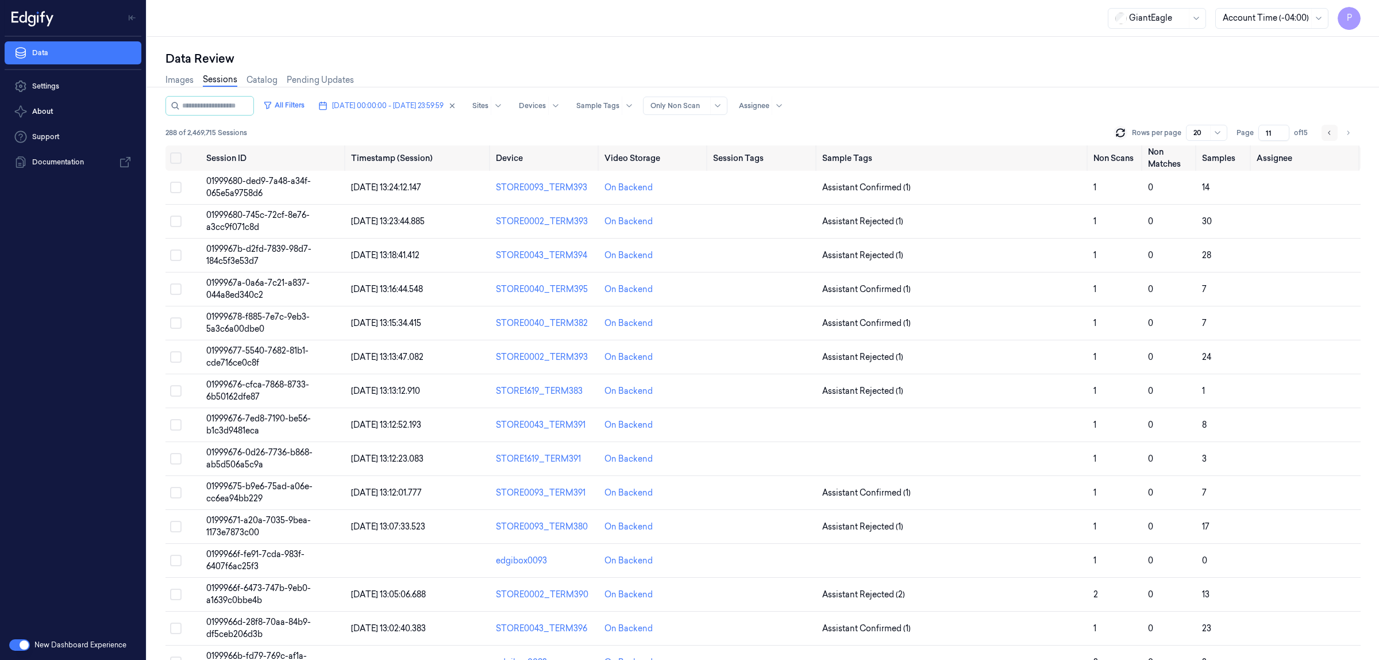
click at [1330, 132] on icon "Go to previous page" at bounding box center [1329, 132] width 7 height 9
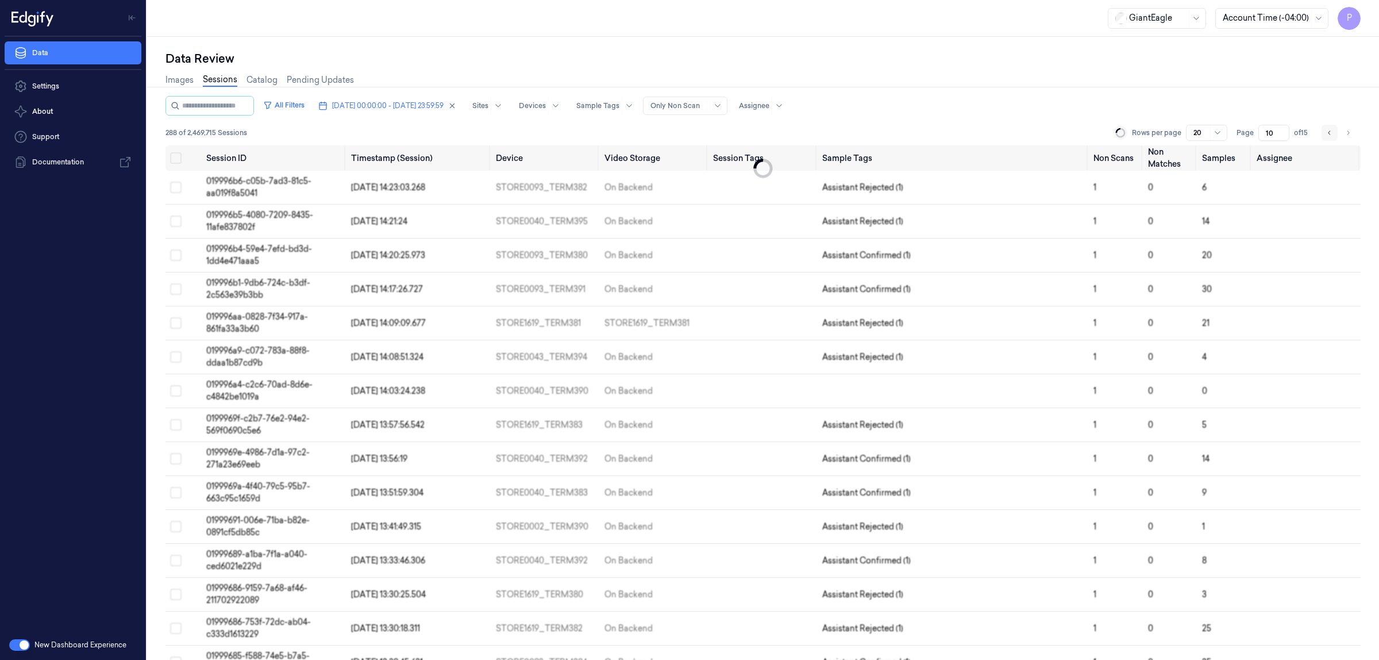
click at [1330, 132] on icon "Go to previous page" at bounding box center [1329, 132] width 7 height 9
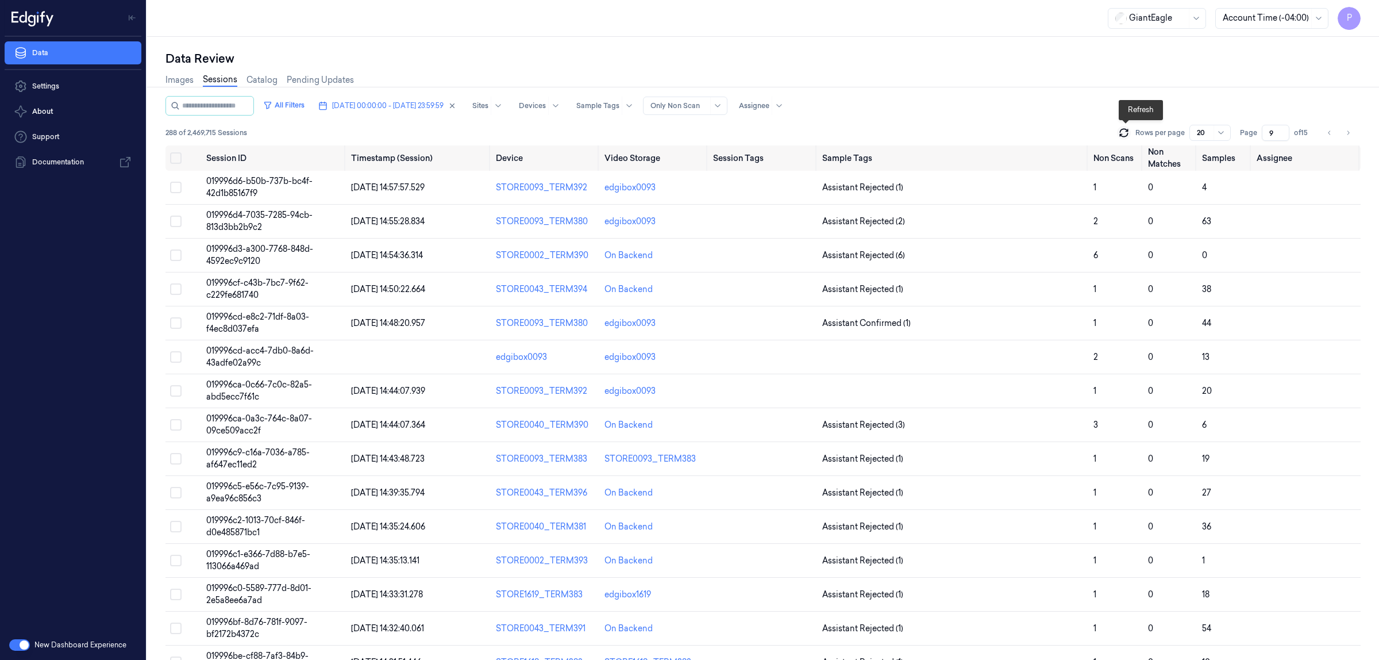
click at [1124, 130] on icon at bounding box center [1123, 132] width 11 height 11
click at [1333, 133] on icon "Go to previous page" at bounding box center [1329, 132] width 7 height 9
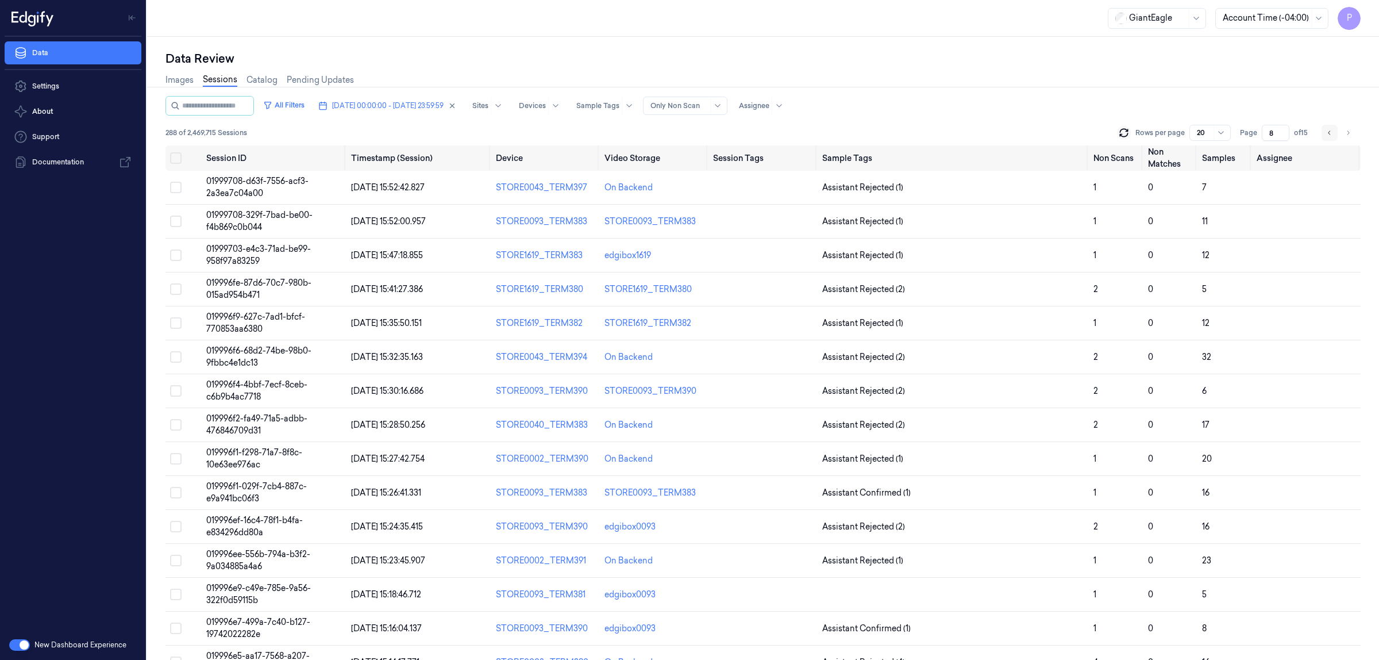
click at [1330, 132] on icon "Go to previous page" at bounding box center [1329, 132] width 7 height 9
click at [1351, 130] on icon "Go to next page" at bounding box center [1348, 132] width 7 height 9
click at [1251, 70] on div "Images Sessions Catalog Pending Updates" at bounding box center [762, 81] width 1195 height 29
click at [1348, 134] on icon "Go to next page" at bounding box center [1348, 132] width 7 height 9
click at [1346, 133] on icon "Go to next page" at bounding box center [1348, 132] width 7 height 9
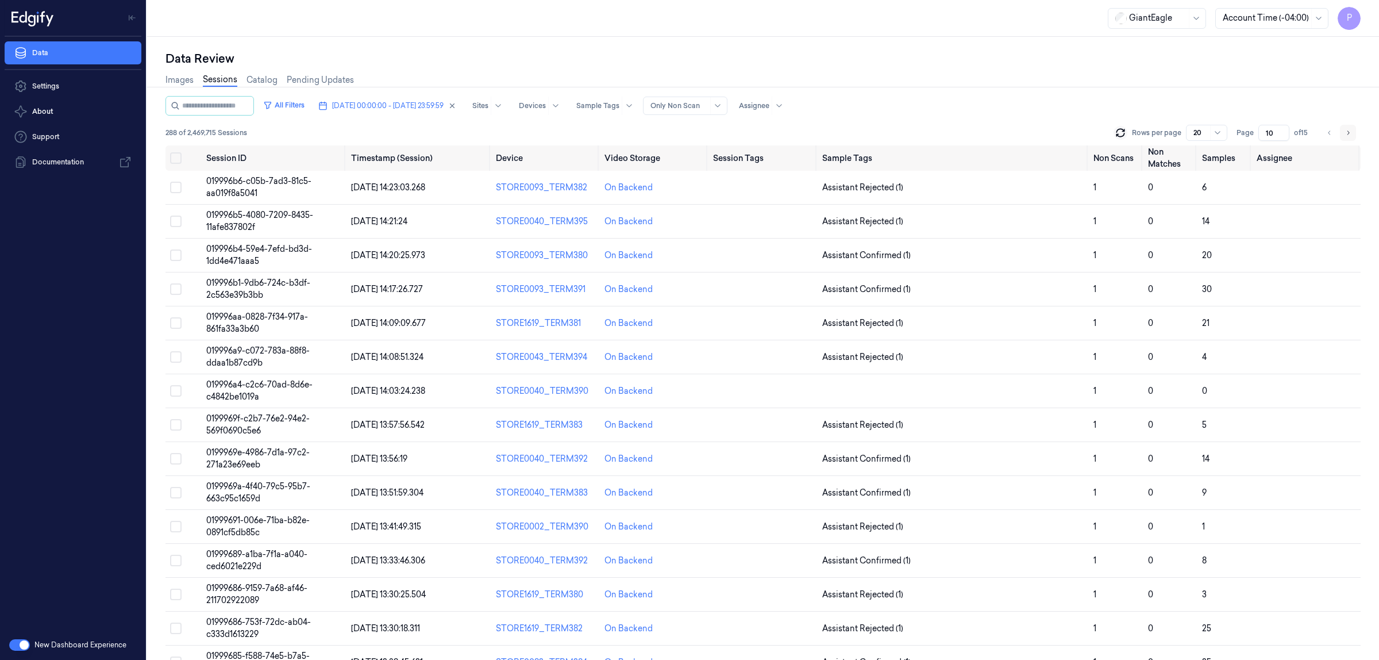
click at [1349, 133] on icon "Go to next page" at bounding box center [1348, 132] width 7 height 9
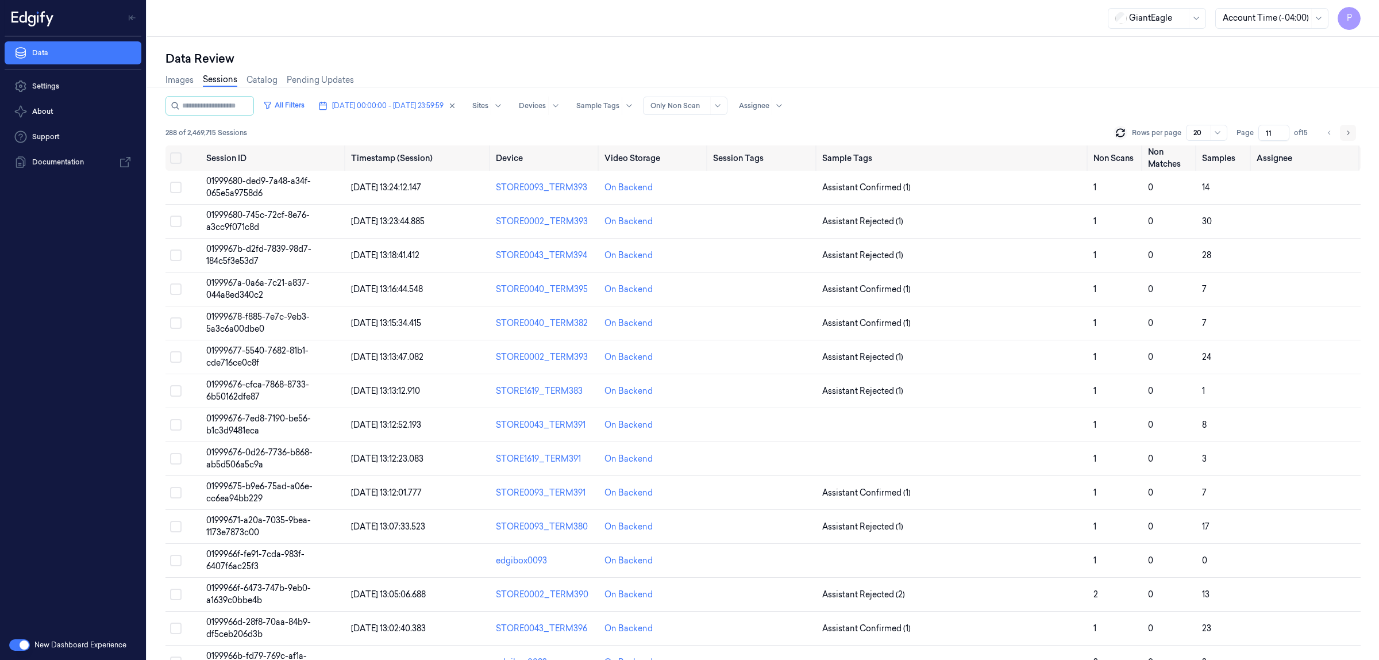
click at [1349, 133] on icon "Go to next page" at bounding box center [1348, 132] width 7 height 9
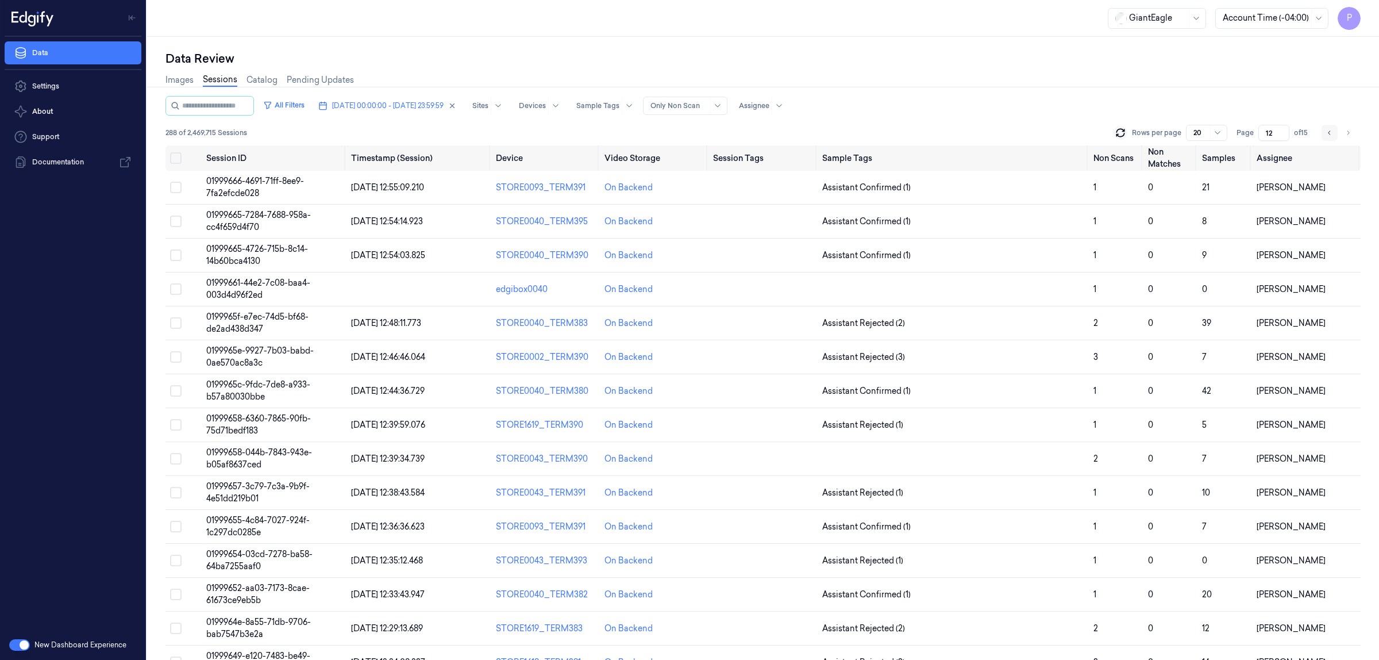
click at [1325, 135] on button "Go to previous page" at bounding box center [1330, 133] width 16 height 16
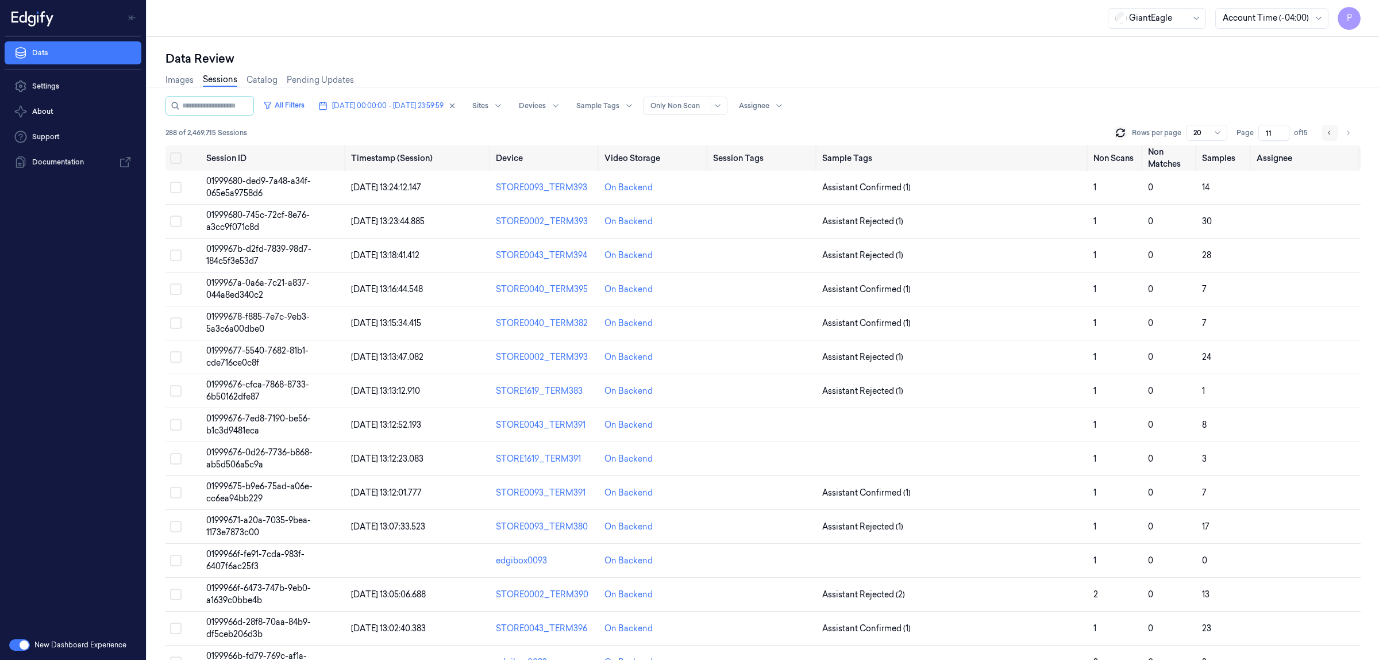
click at [1327, 136] on icon "Go to previous page" at bounding box center [1329, 132] width 7 height 9
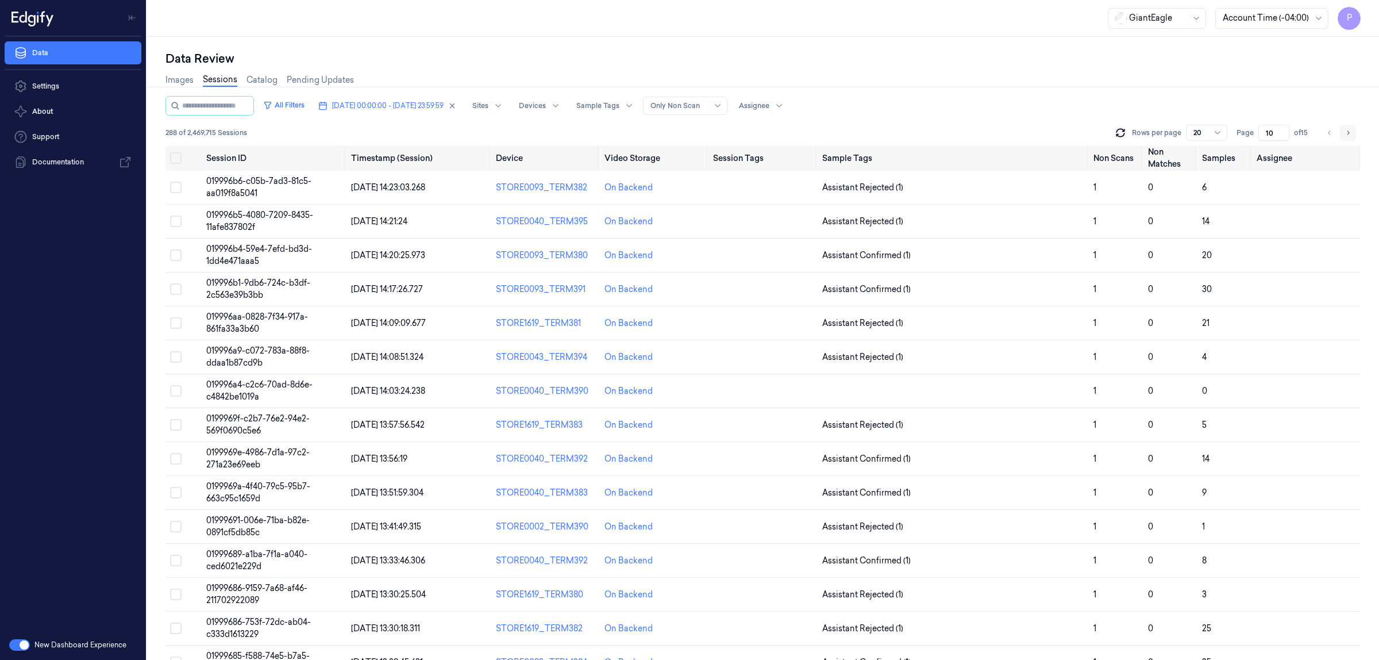
click at [1351, 132] on button "Go to next page" at bounding box center [1348, 133] width 16 height 16
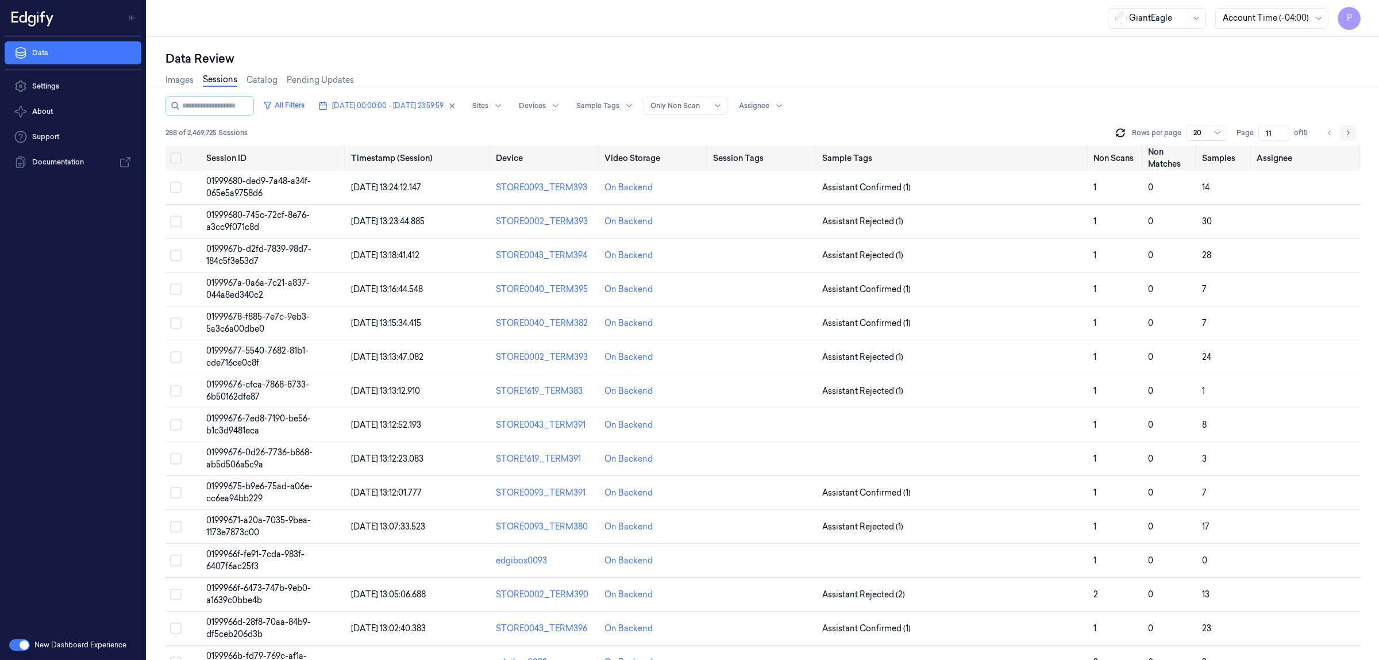
click at [1349, 131] on icon "Go to next page" at bounding box center [1348, 132] width 7 height 9
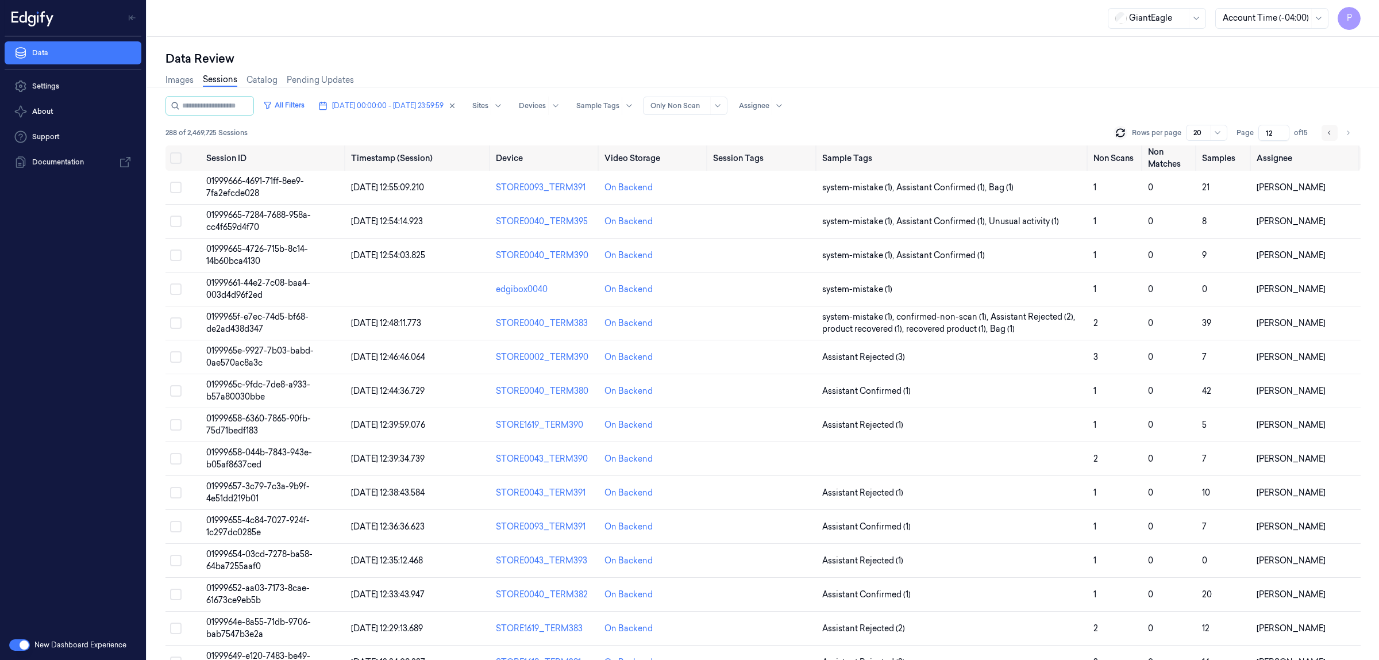
click at [1327, 131] on icon "Go to previous page" at bounding box center [1329, 132] width 7 height 9
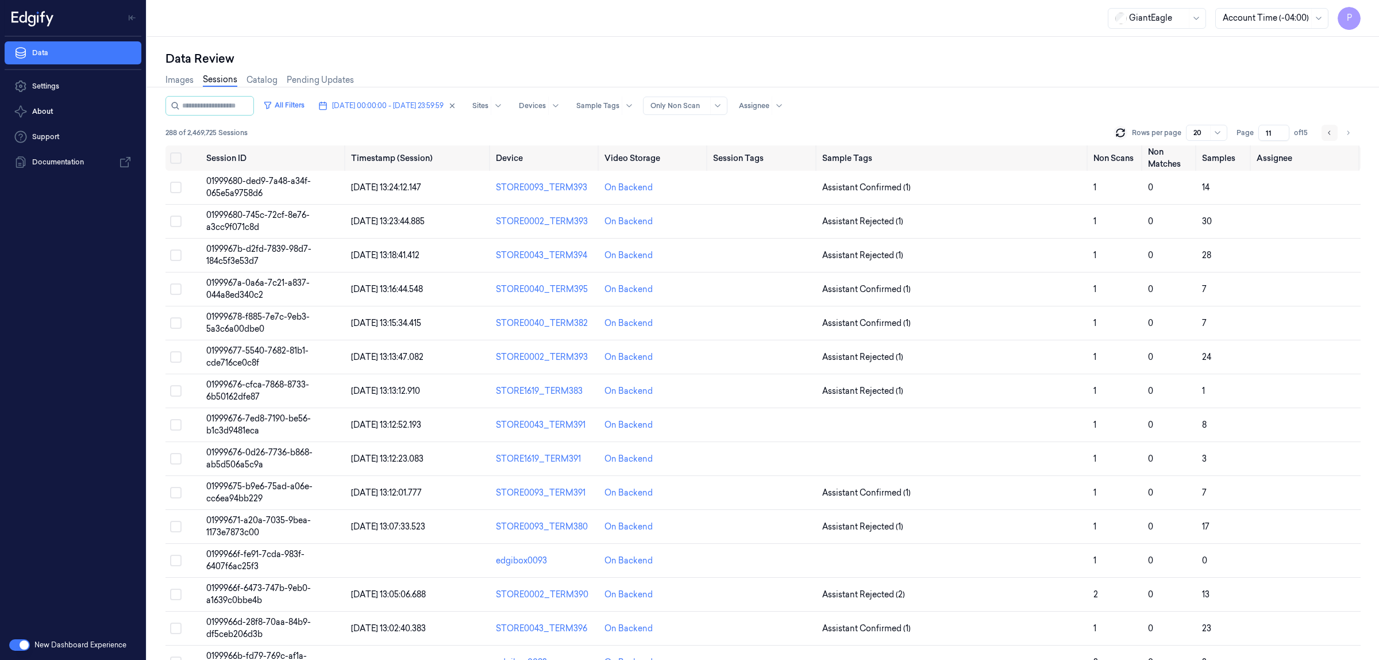
click at [1330, 133] on icon "Go to previous page" at bounding box center [1329, 132] width 7 height 9
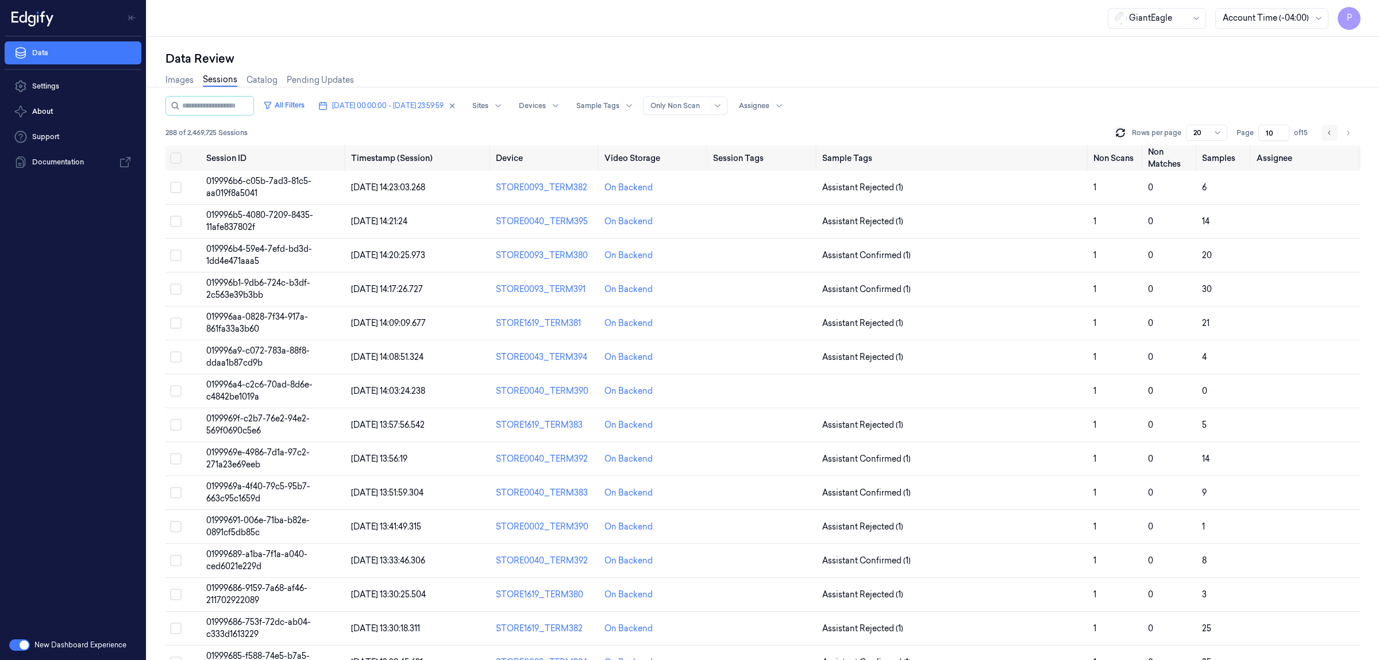
click at [1326, 136] on icon "Go to previous page" at bounding box center [1329, 132] width 7 height 9
click at [1346, 130] on icon "Go to next page" at bounding box center [1348, 132] width 7 height 9
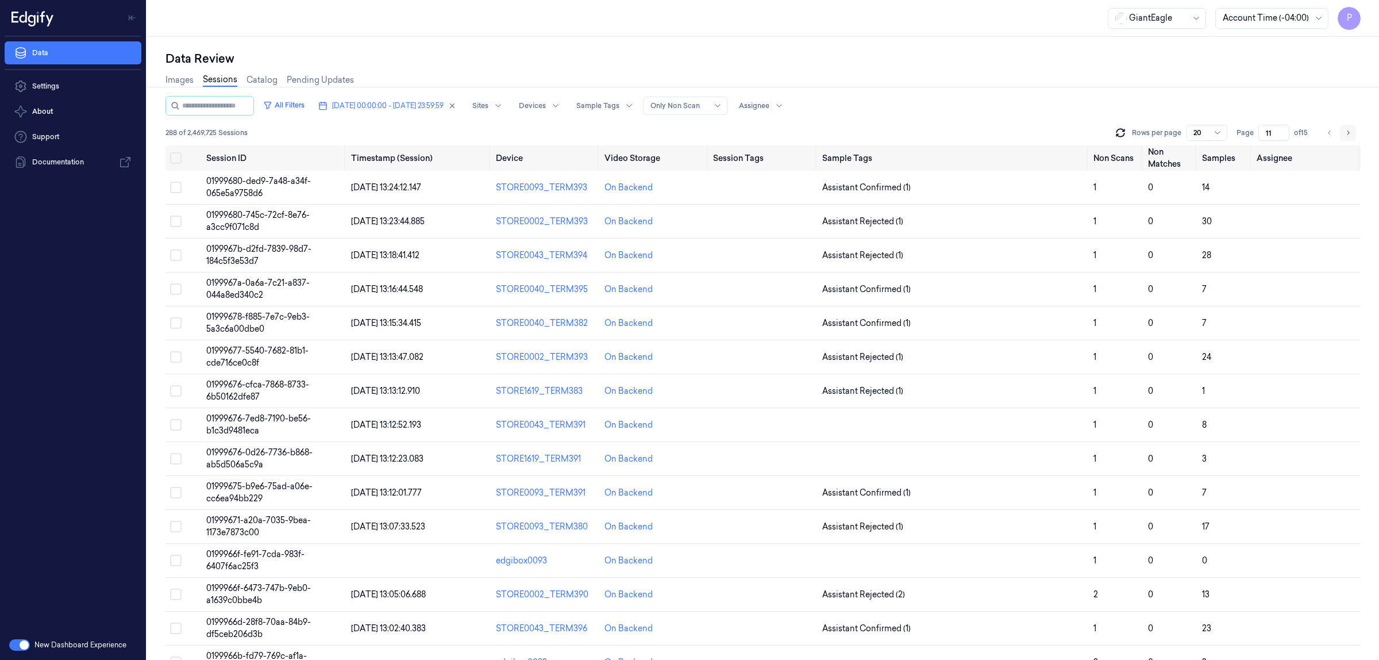
click at [1352, 135] on button "Go to next page" at bounding box center [1348, 133] width 16 height 16
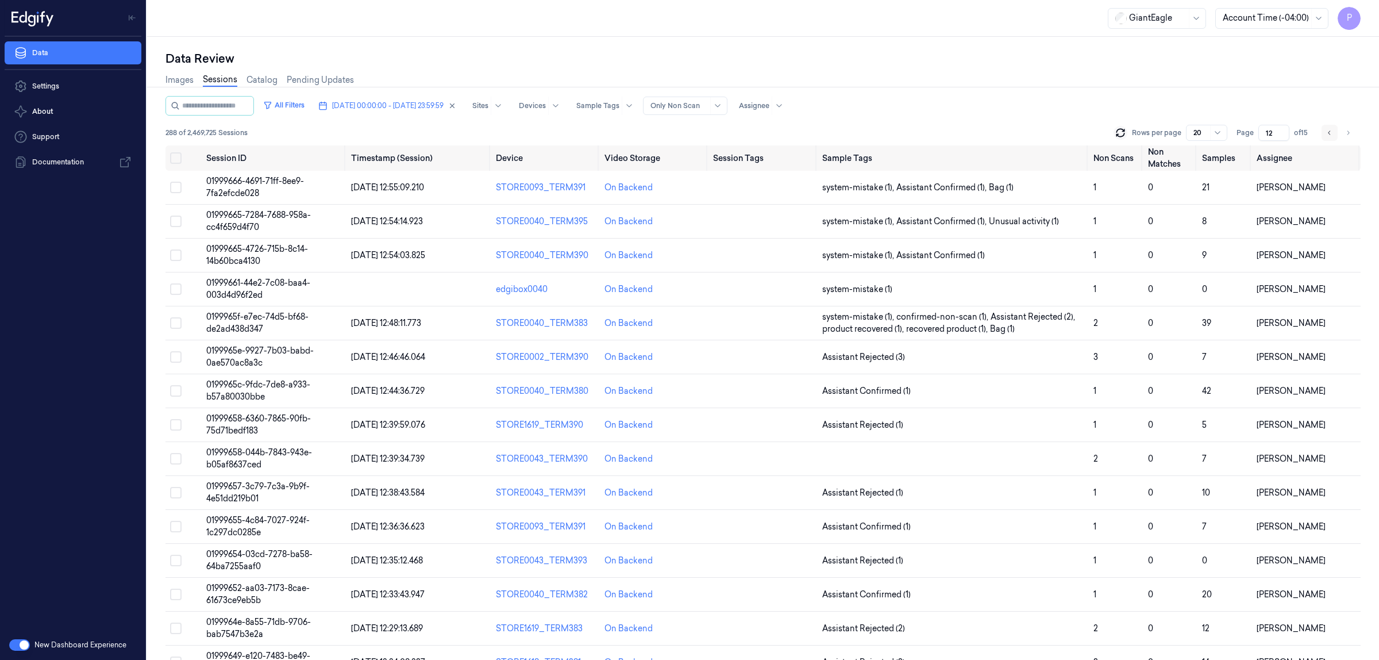
click at [1332, 135] on icon "Go to previous page" at bounding box center [1329, 132] width 7 height 9
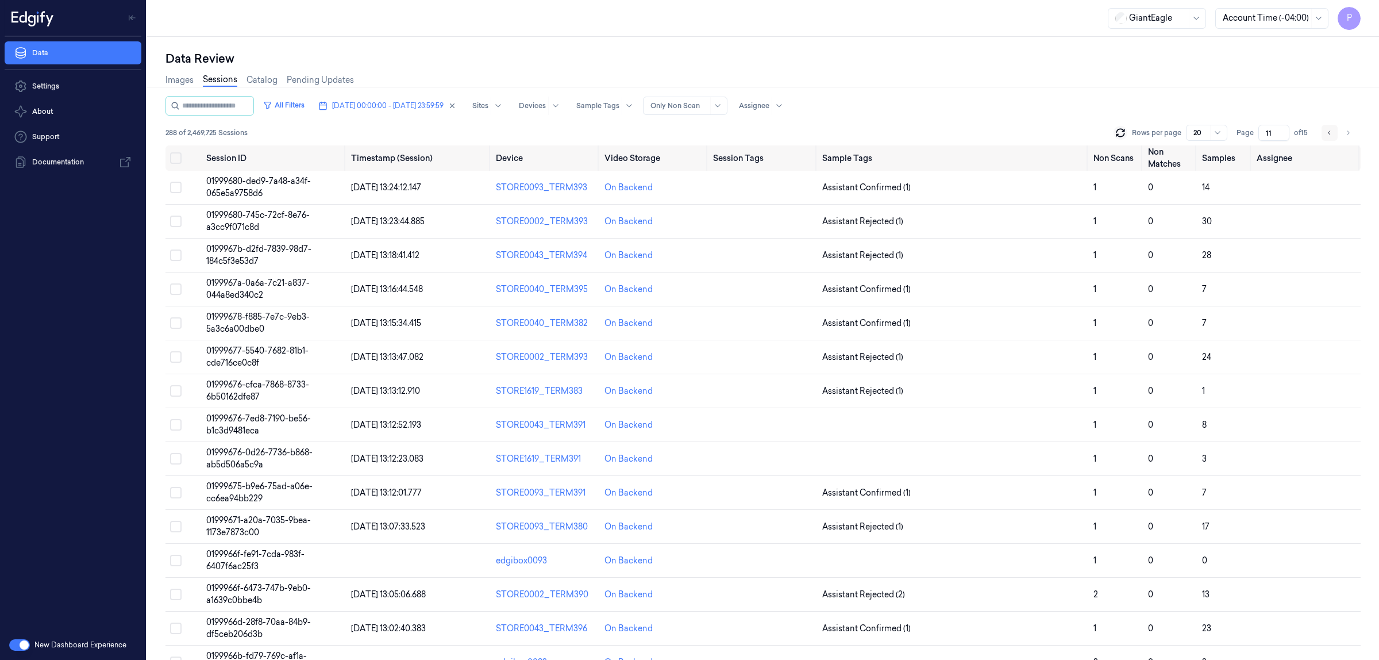
click at [1332, 135] on icon "Go to previous page" at bounding box center [1329, 132] width 7 height 9
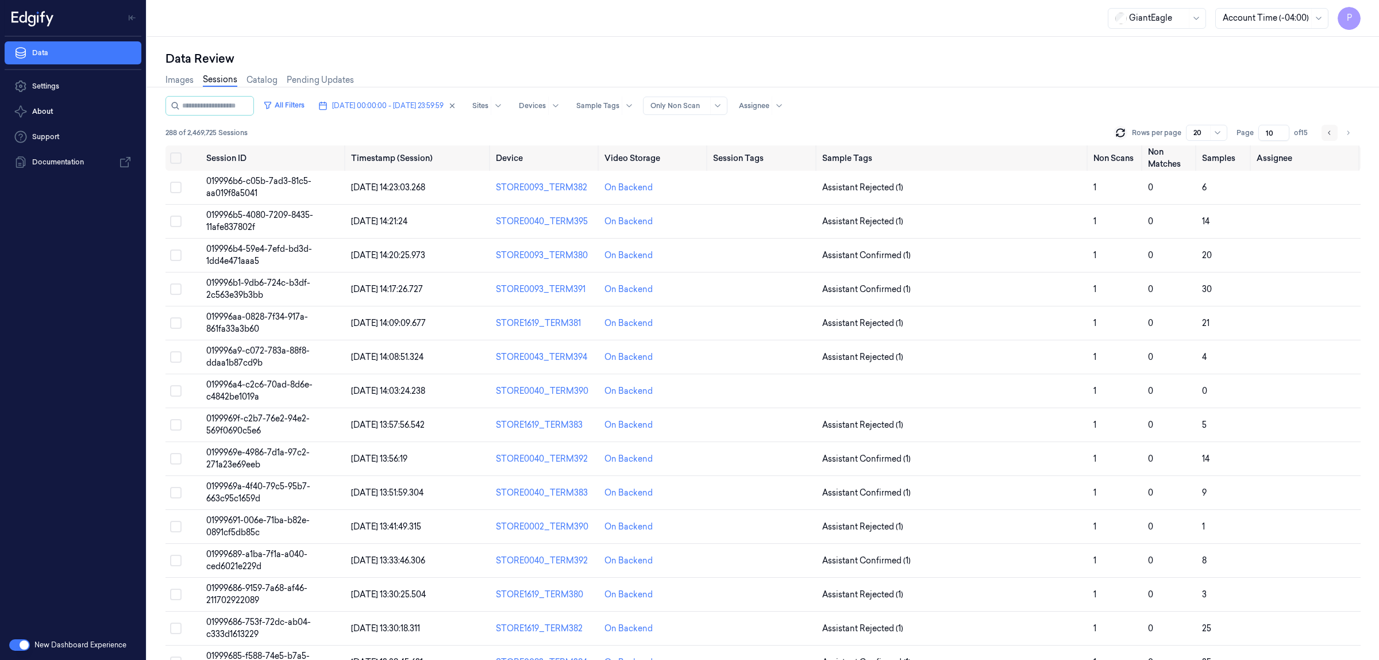
click at [1332, 135] on icon "Go to previous page" at bounding box center [1329, 132] width 7 height 9
click at [1342, 133] on button "Go to next page" at bounding box center [1348, 133] width 16 height 16
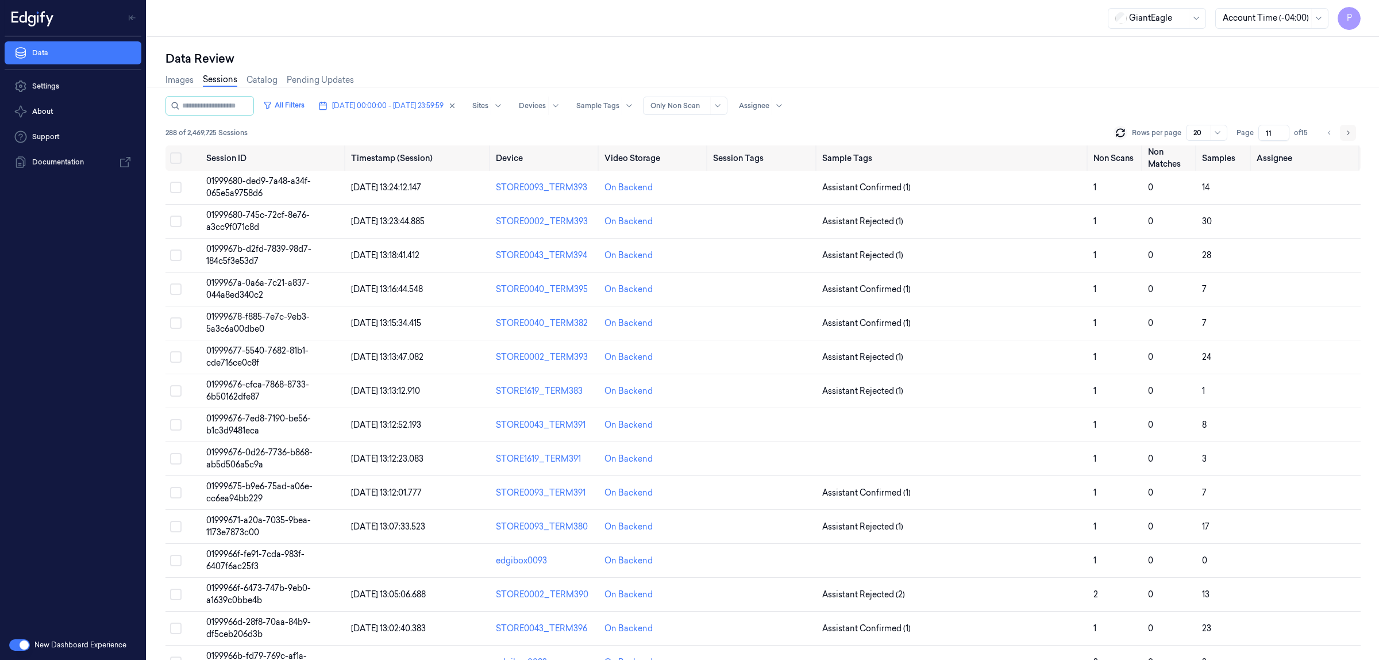
click at [1342, 133] on button "Go to next page" at bounding box center [1348, 133] width 16 height 16
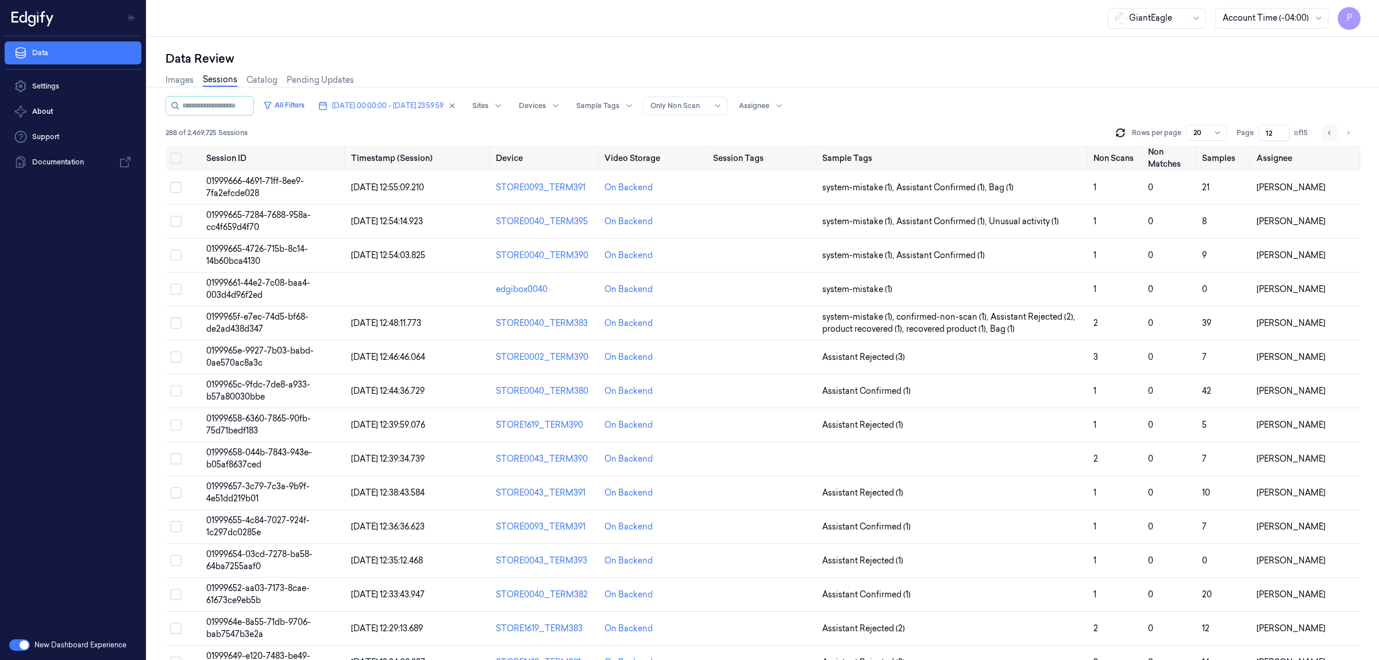
click at [1330, 133] on icon "Go to previous page" at bounding box center [1329, 132] width 7 height 9
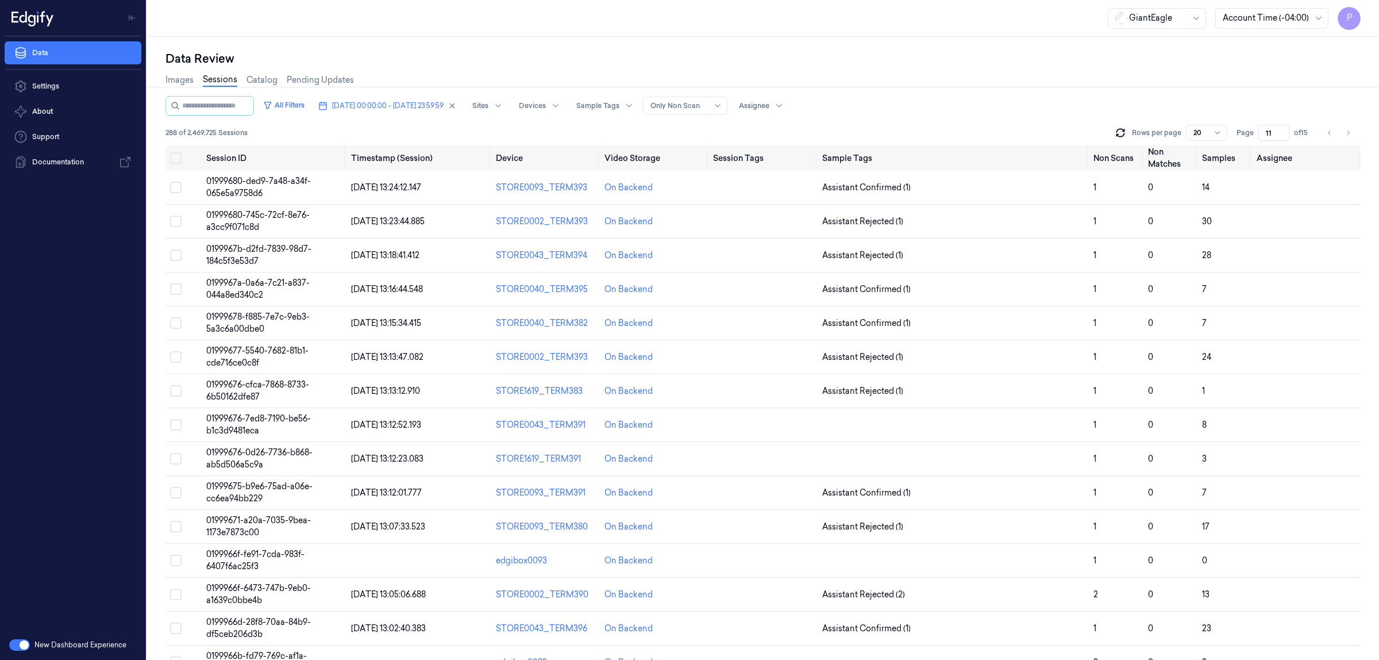
click at [935, 64] on div "Data Review" at bounding box center [762, 59] width 1195 height 16
click at [1350, 132] on icon "Go to next page" at bounding box center [1348, 132] width 7 height 9
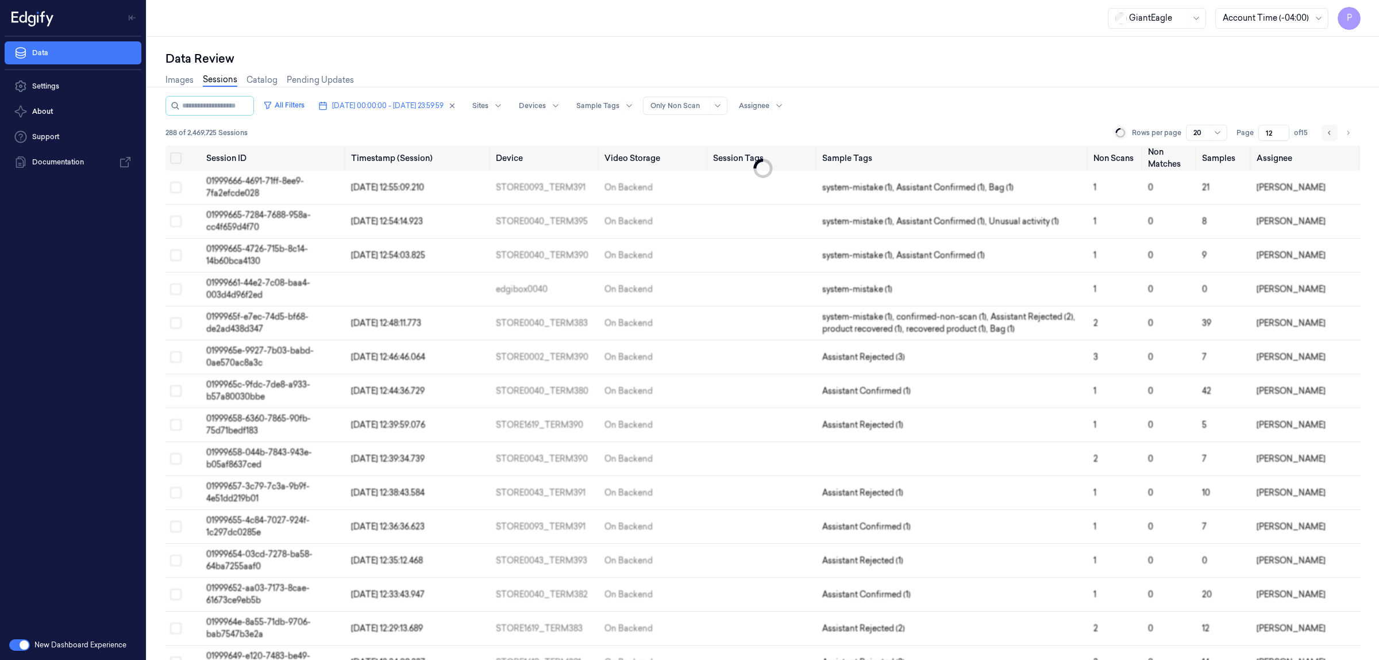
click at [1329, 132] on icon "Go to previous page" at bounding box center [1329, 132] width 7 height 9
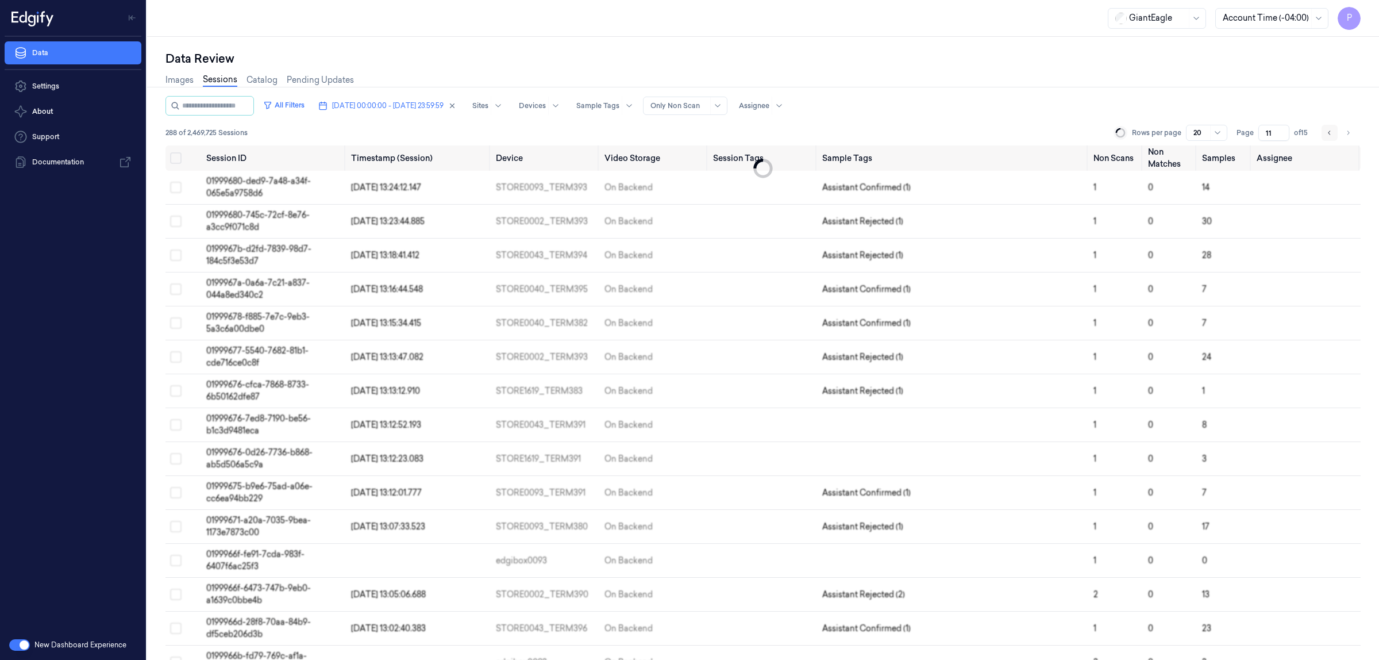
click at [1329, 132] on icon "Go to previous page" at bounding box center [1329, 132] width 7 height 9
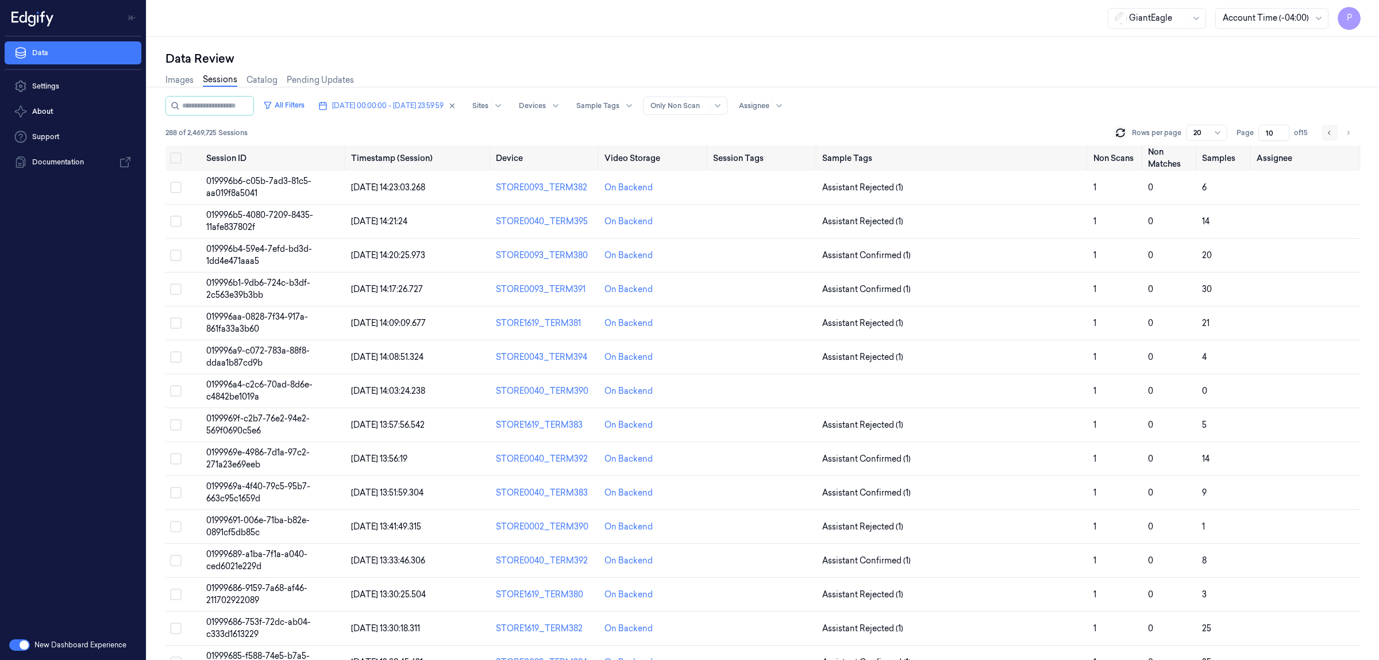
click at [1329, 132] on icon "Go to previous page" at bounding box center [1329, 132] width 7 height 9
click at [1127, 132] on icon at bounding box center [1123, 132] width 11 height 11
click at [1330, 129] on icon "Go to previous page" at bounding box center [1329, 132] width 7 height 9
click at [1349, 130] on icon "Go to next page" at bounding box center [1348, 132] width 7 height 9
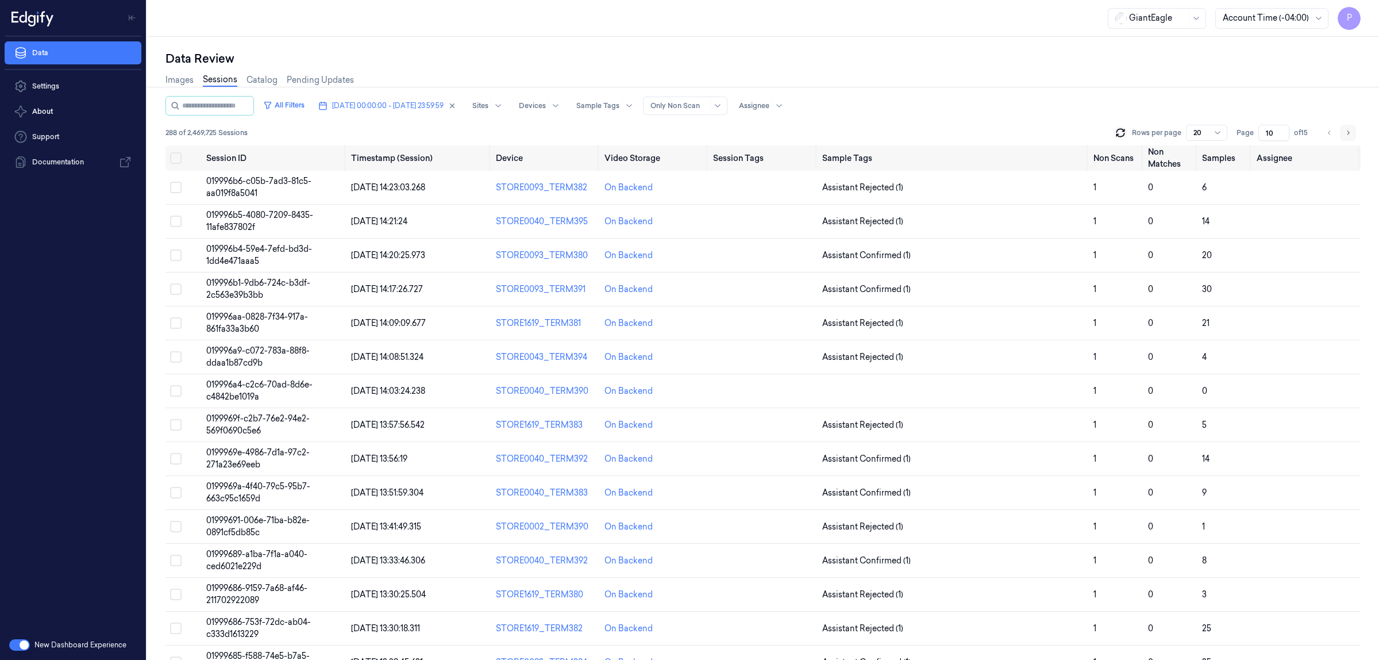
click at [1349, 130] on icon "Go to next page" at bounding box center [1348, 132] width 7 height 9
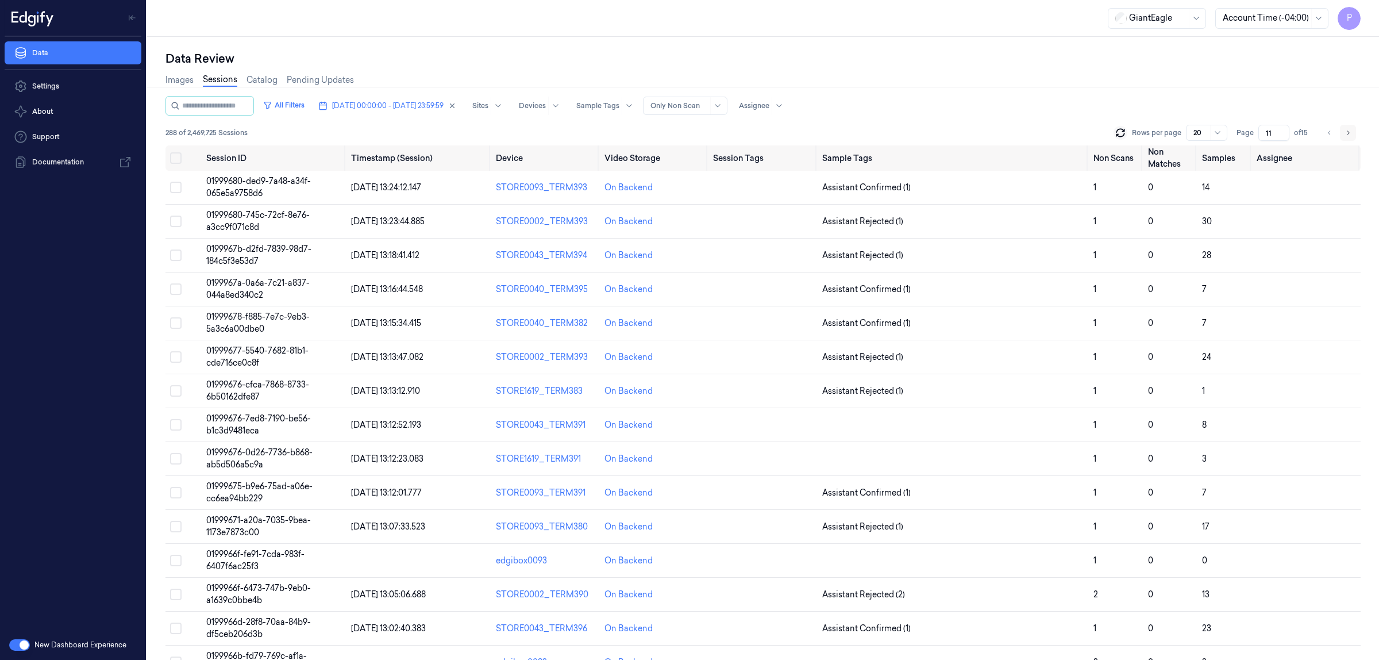
click at [1349, 132] on icon "Go to next page" at bounding box center [1348, 132] width 2 height 4
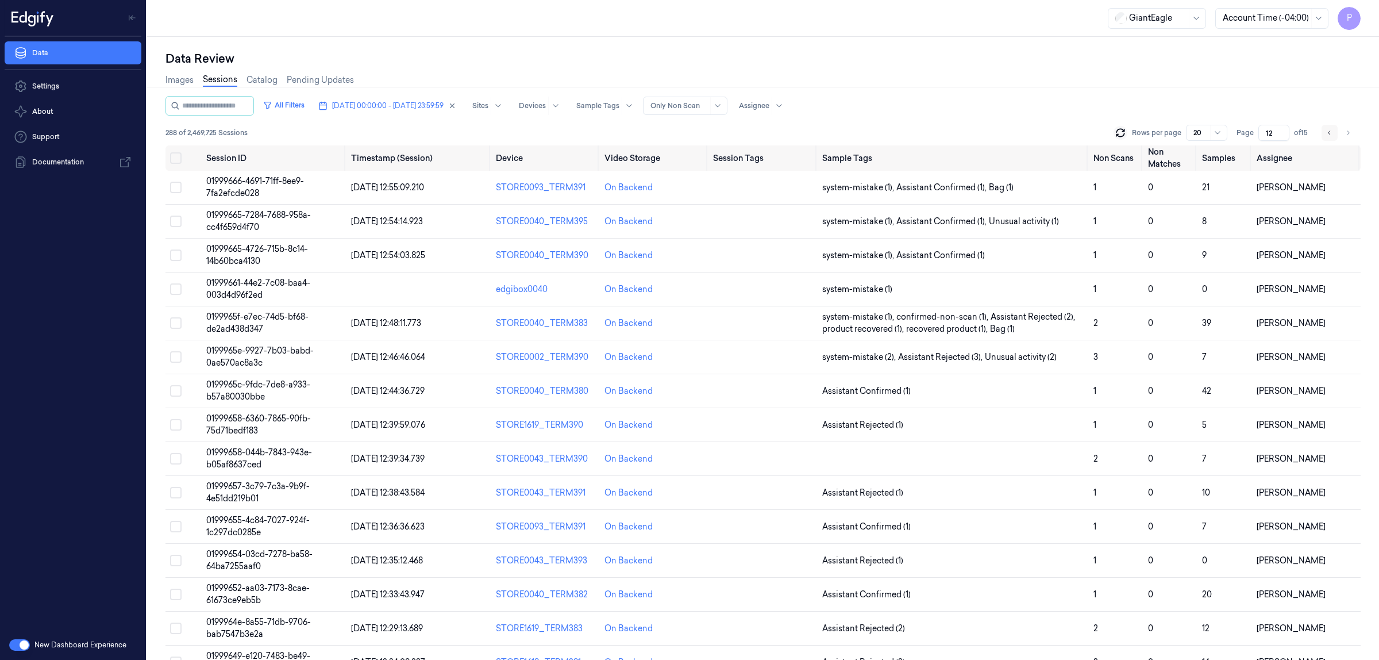
click at [1331, 130] on icon "Go to previous page" at bounding box center [1329, 132] width 7 height 9
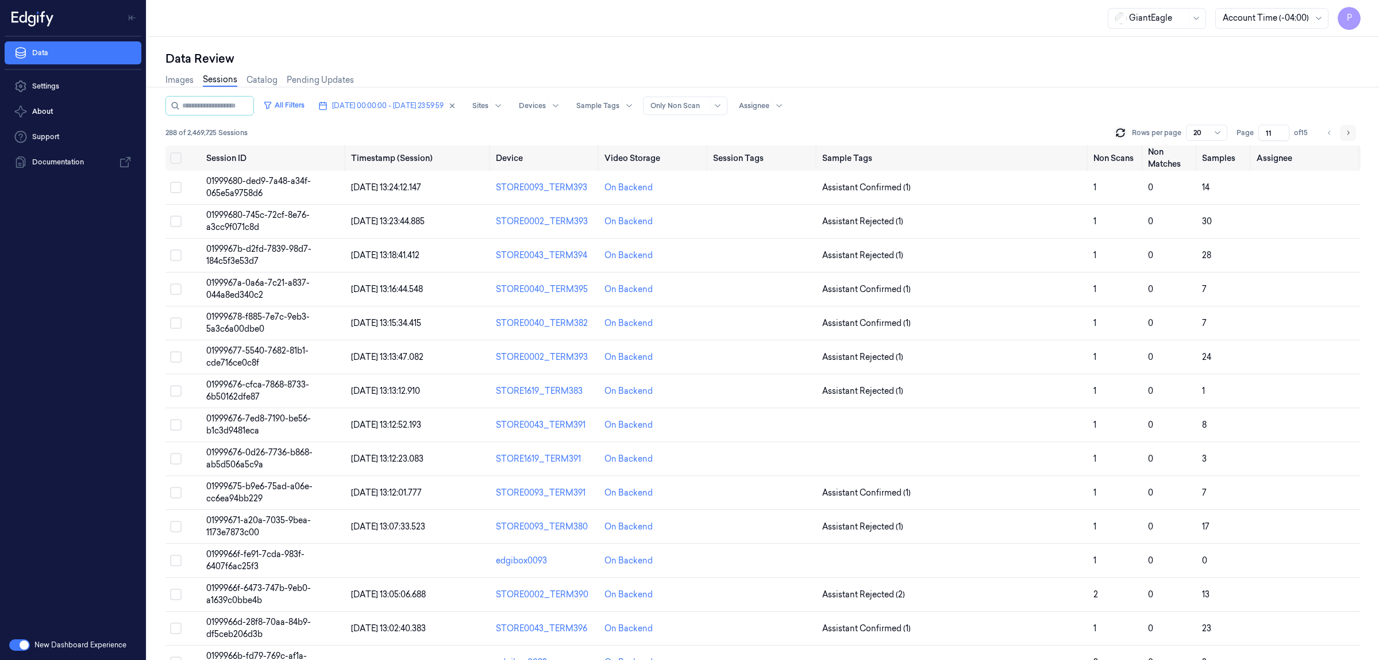
click at [1349, 130] on icon "Go to next page" at bounding box center [1348, 132] width 7 height 9
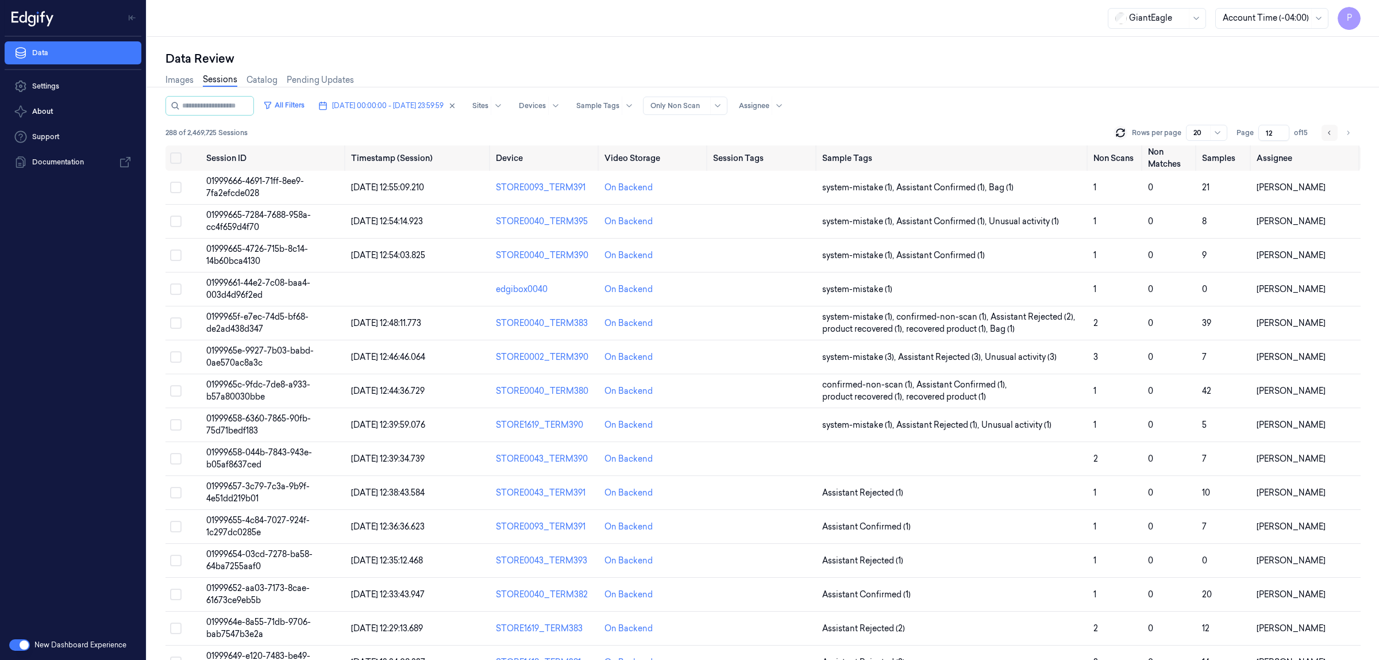
click at [1330, 133] on icon "Go to previous page" at bounding box center [1329, 132] width 7 height 9
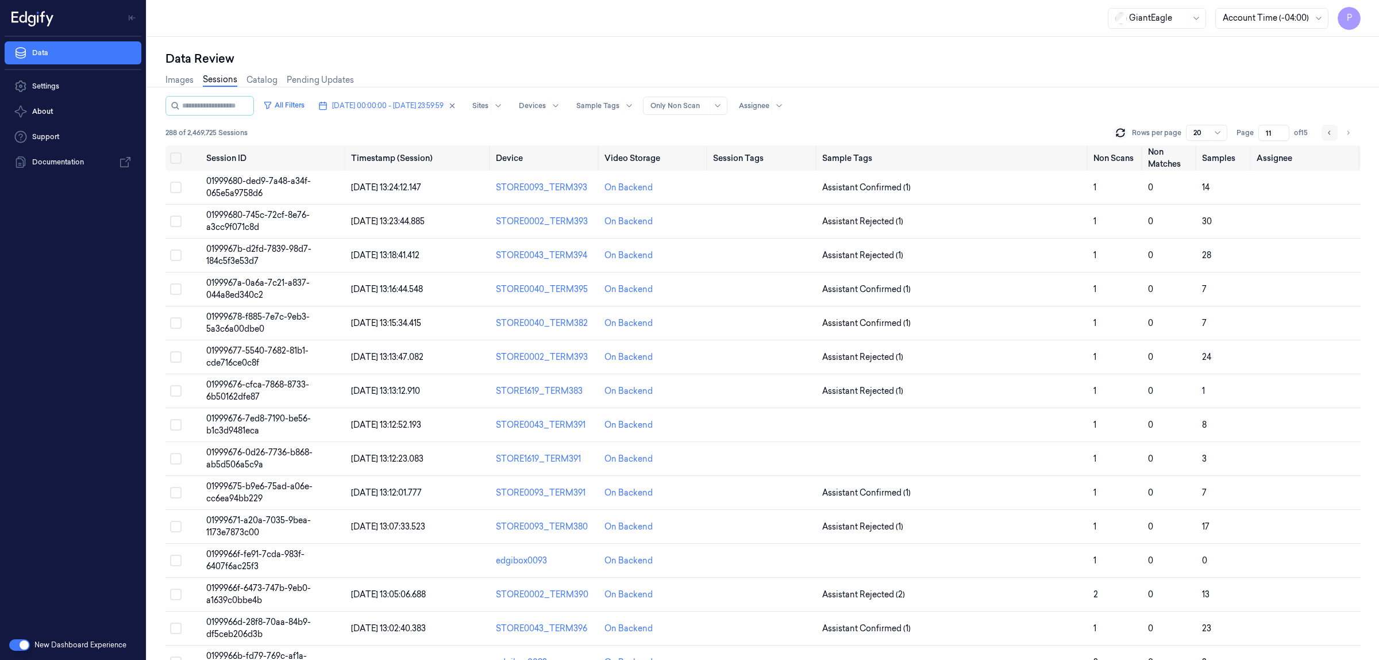
click at [1330, 133] on icon "Go to previous page" at bounding box center [1329, 132] width 7 height 9
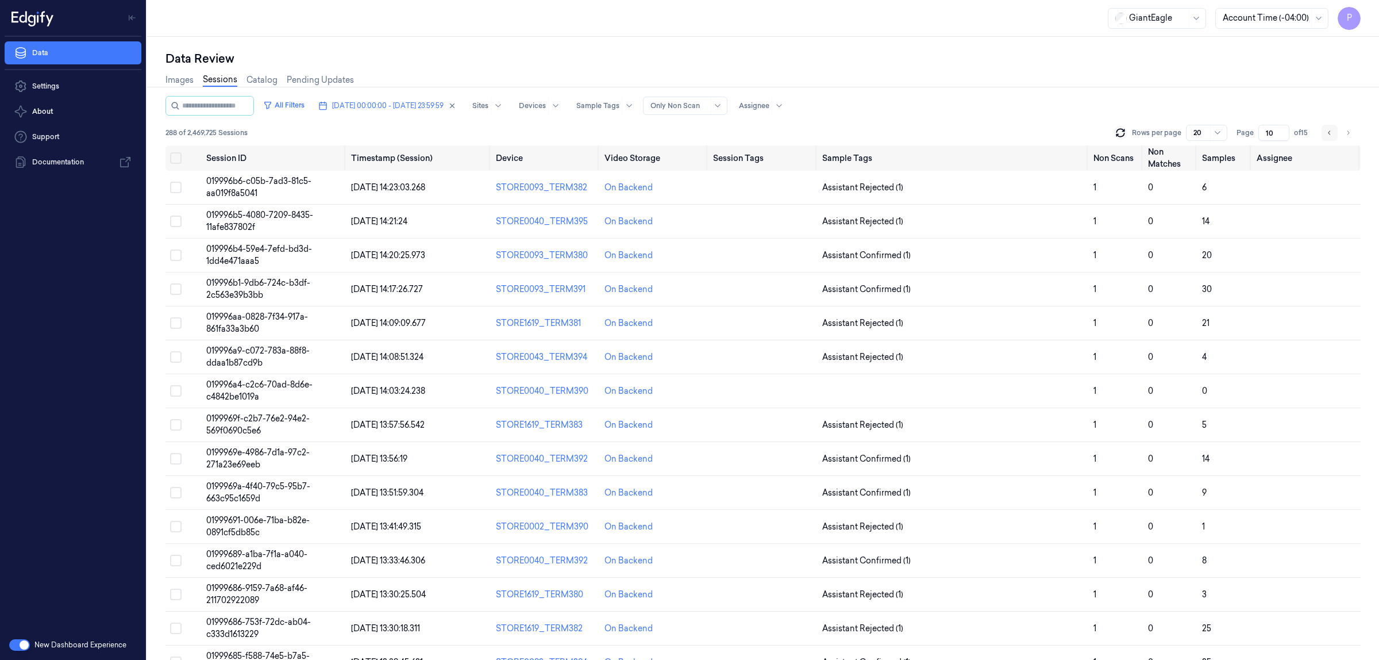
click at [1330, 133] on icon "Go to previous page" at bounding box center [1329, 132] width 7 height 9
click at [1350, 132] on icon "Go to next page" at bounding box center [1348, 132] width 7 height 9
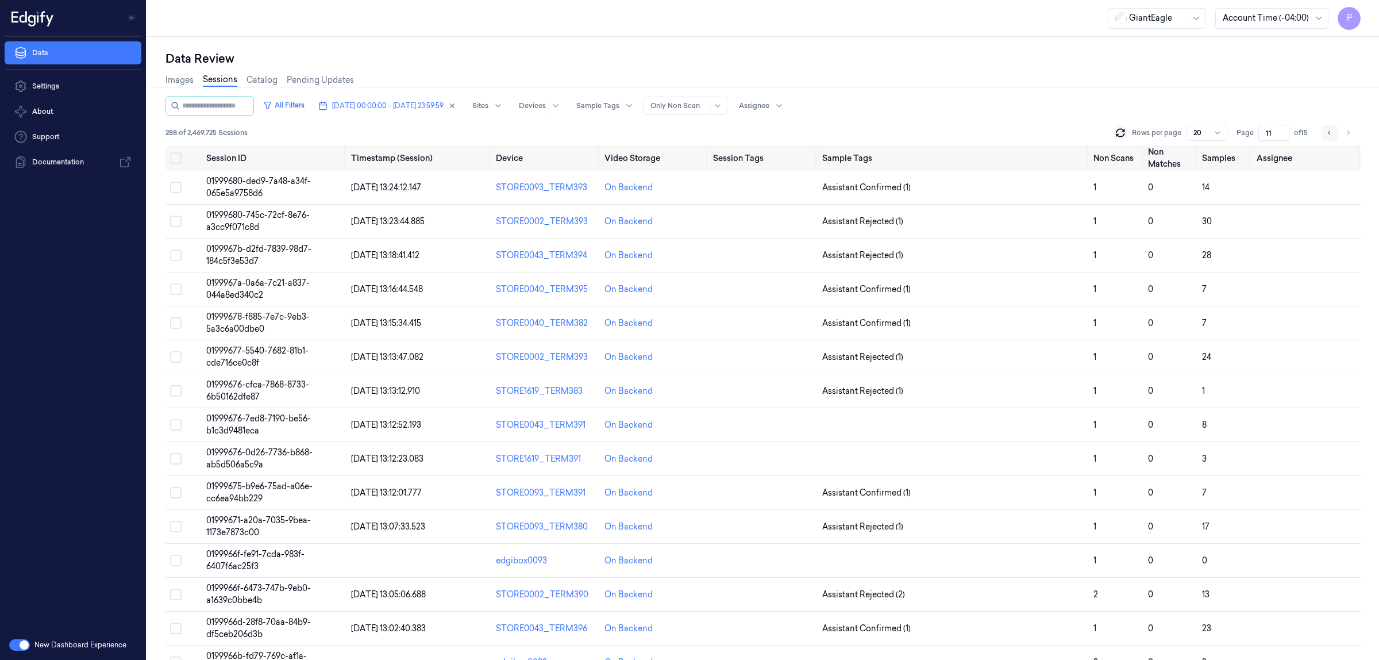
click at [1330, 133] on icon "Go to previous page" at bounding box center [1329, 132] width 7 height 9
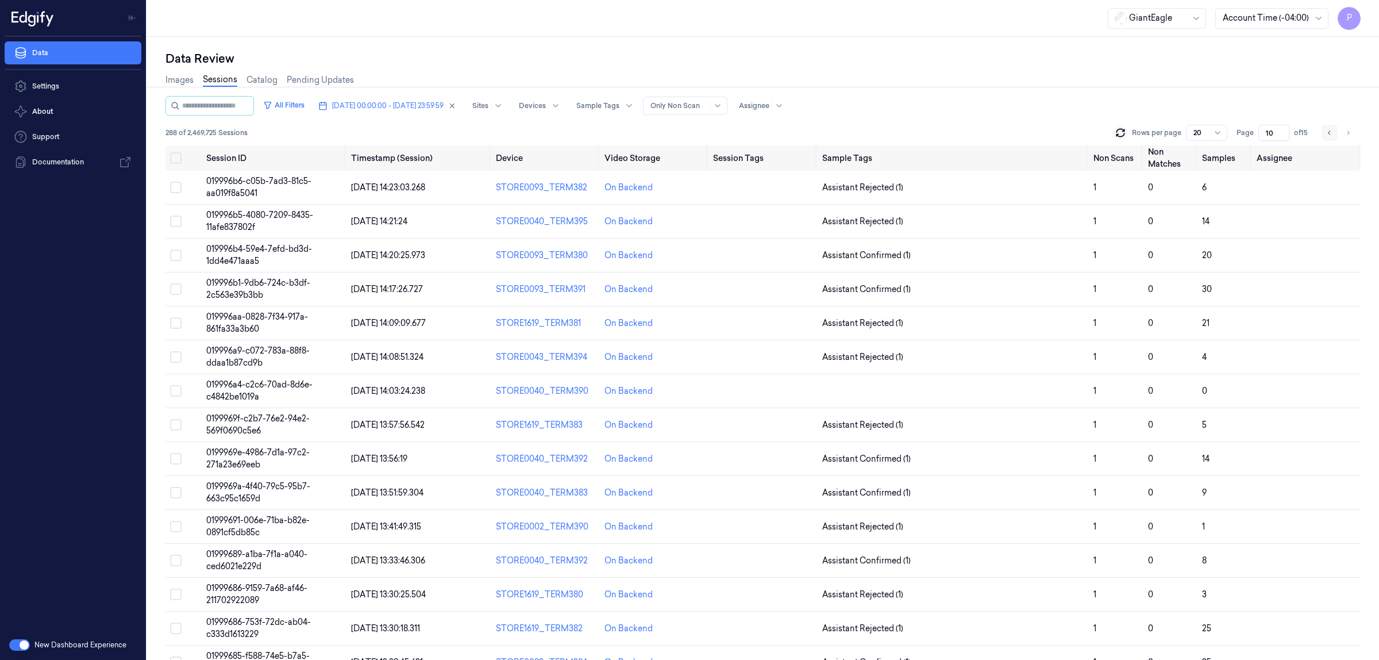
click at [1330, 133] on icon "Go to previous page" at bounding box center [1329, 132] width 7 height 9
click at [1347, 130] on icon "Go to next page" at bounding box center [1348, 132] width 2 height 4
click at [1349, 131] on icon "Go to next page" at bounding box center [1348, 132] width 7 height 9
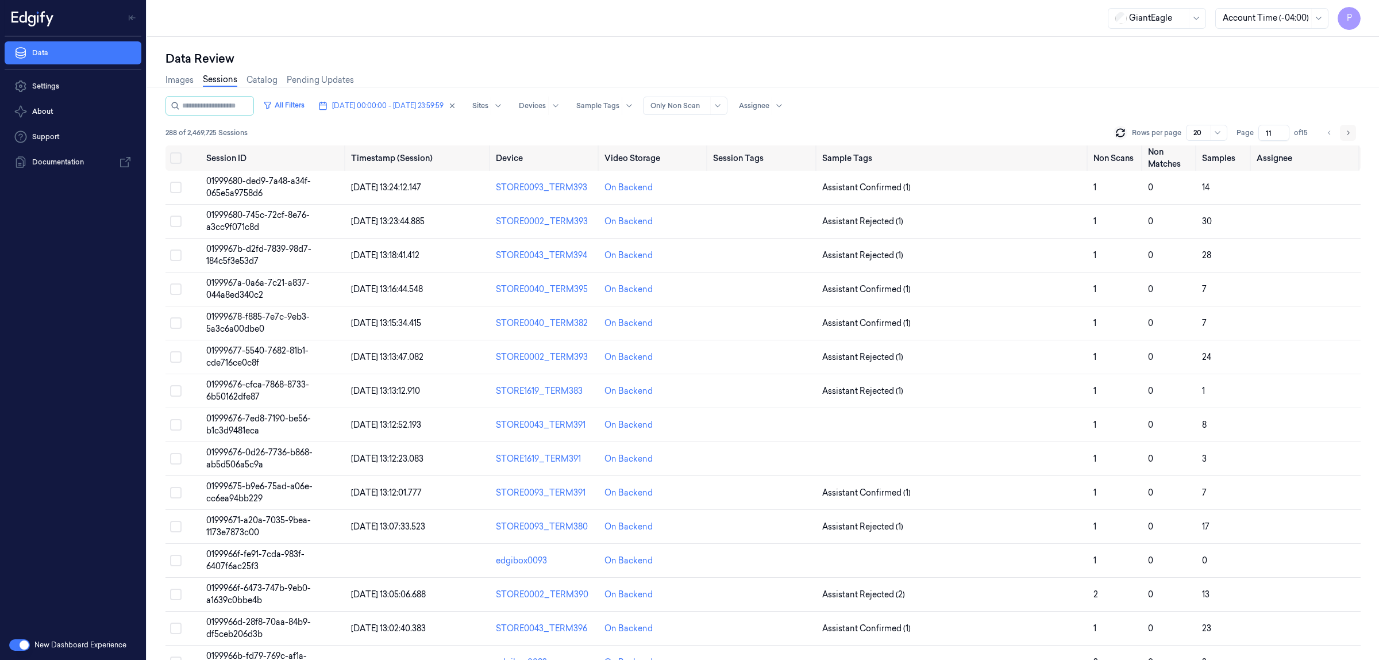
click at [1347, 131] on icon "Go to next page" at bounding box center [1348, 132] width 7 height 9
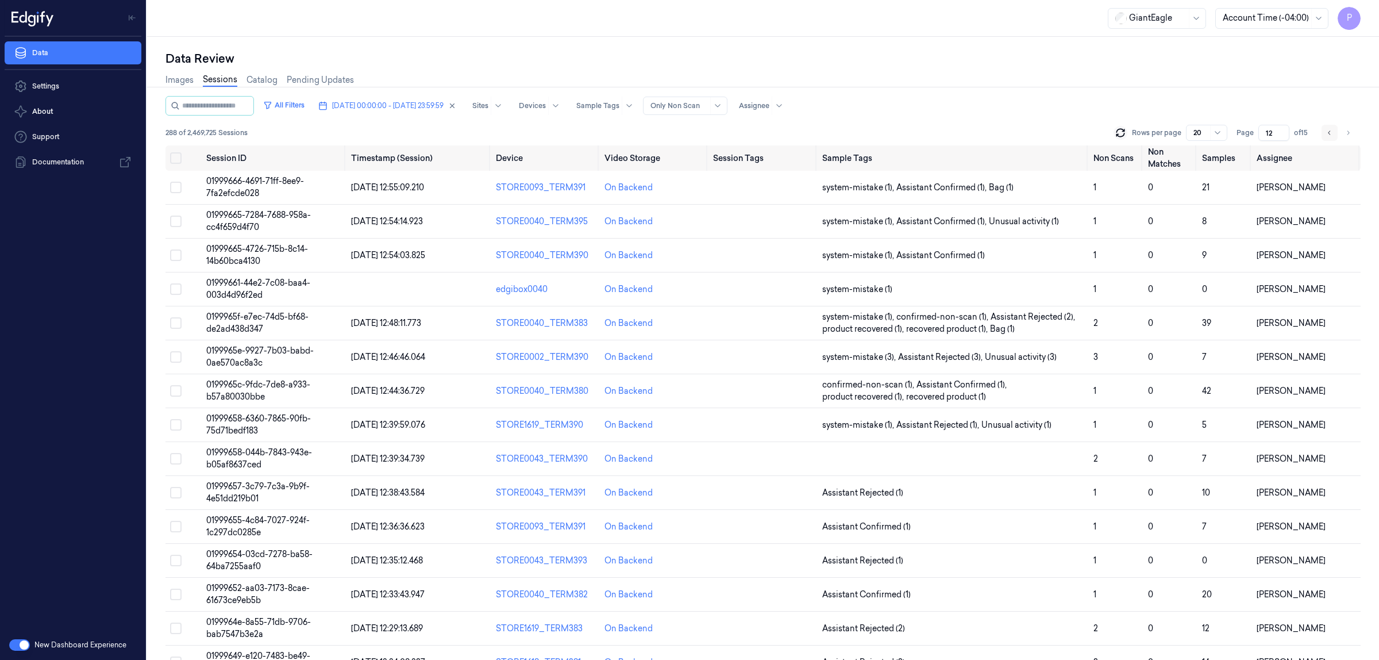
click at [1331, 130] on icon "Go to previous page" at bounding box center [1329, 132] width 7 height 9
type input "11"
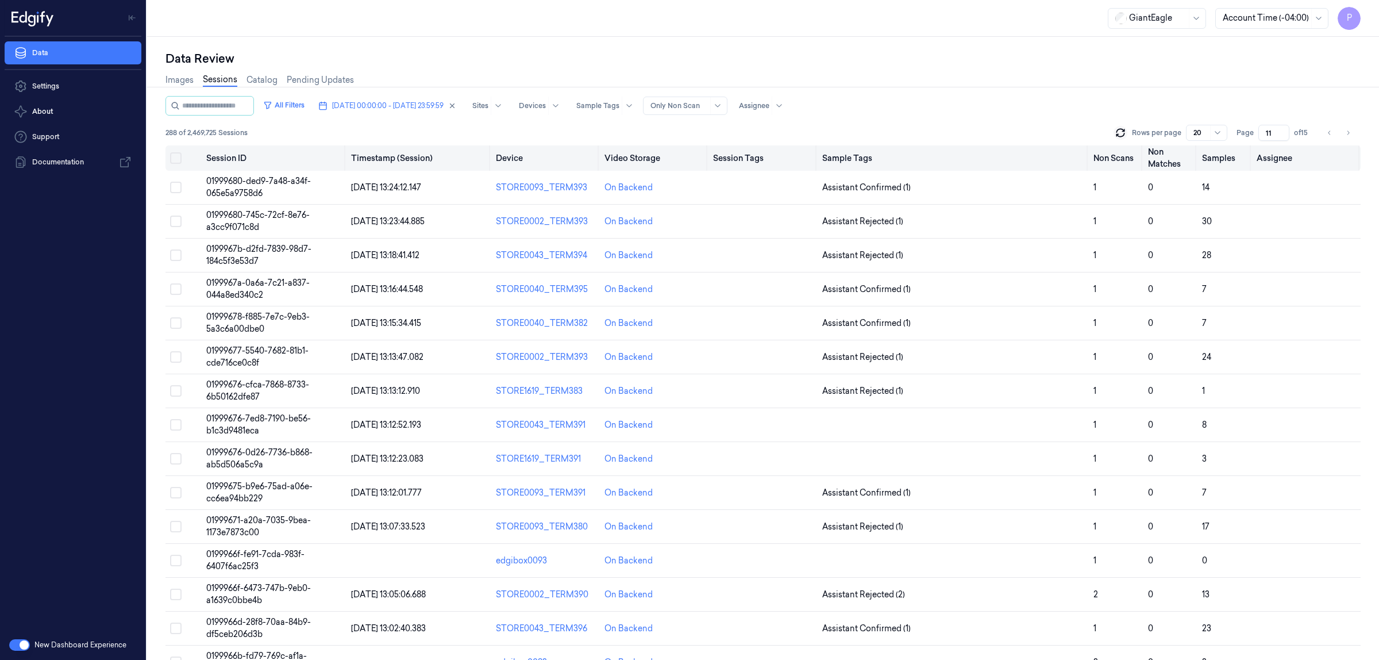
click at [177, 153] on button "Select all" at bounding box center [175, 157] width 11 height 11
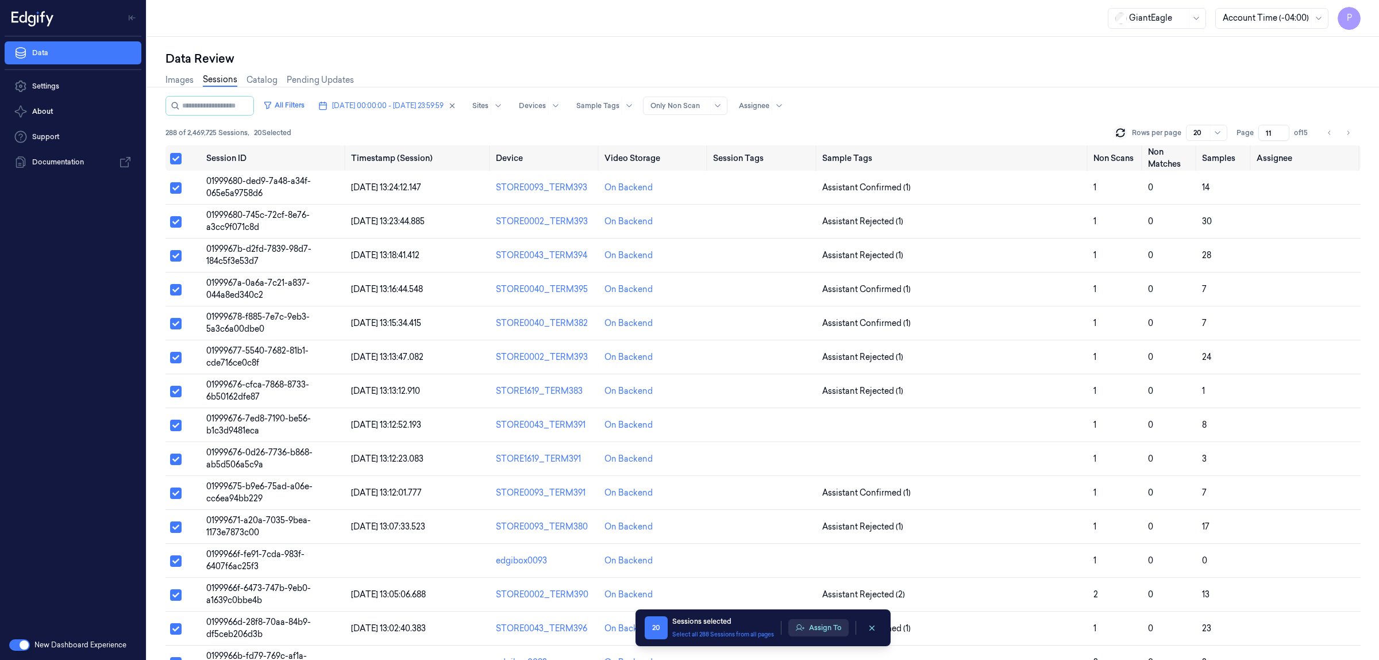
click at [826, 627] on button "Assign To" at bounding box center [818, 627] width 60 height 17
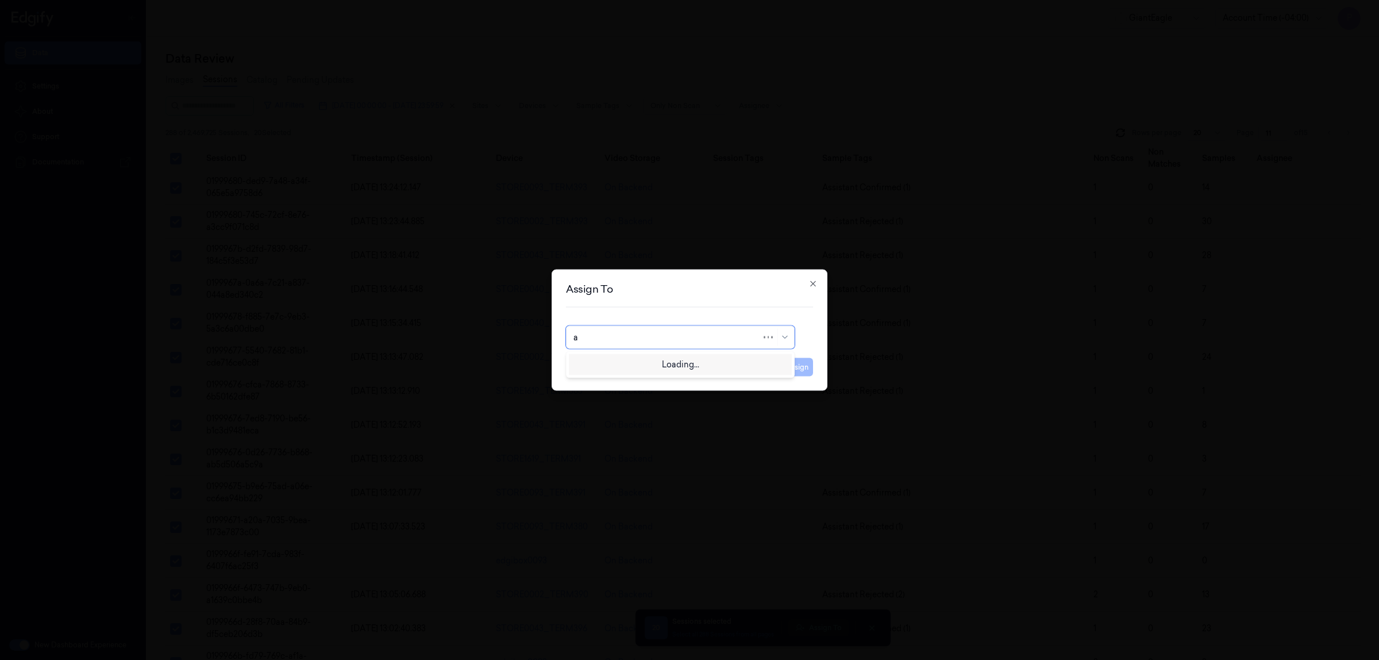
type input "an"
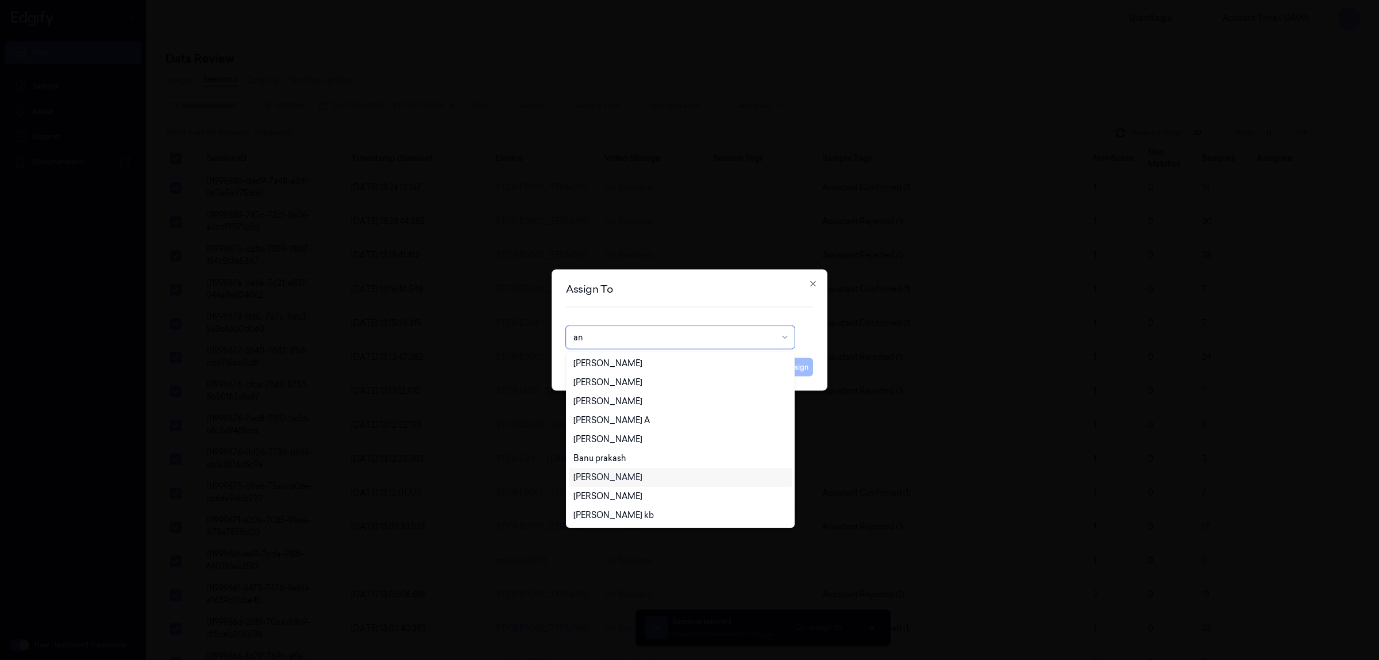
click at [677, 475] on div "Ankitha Naik" at bounding box center [680, 477] width 214 height 12
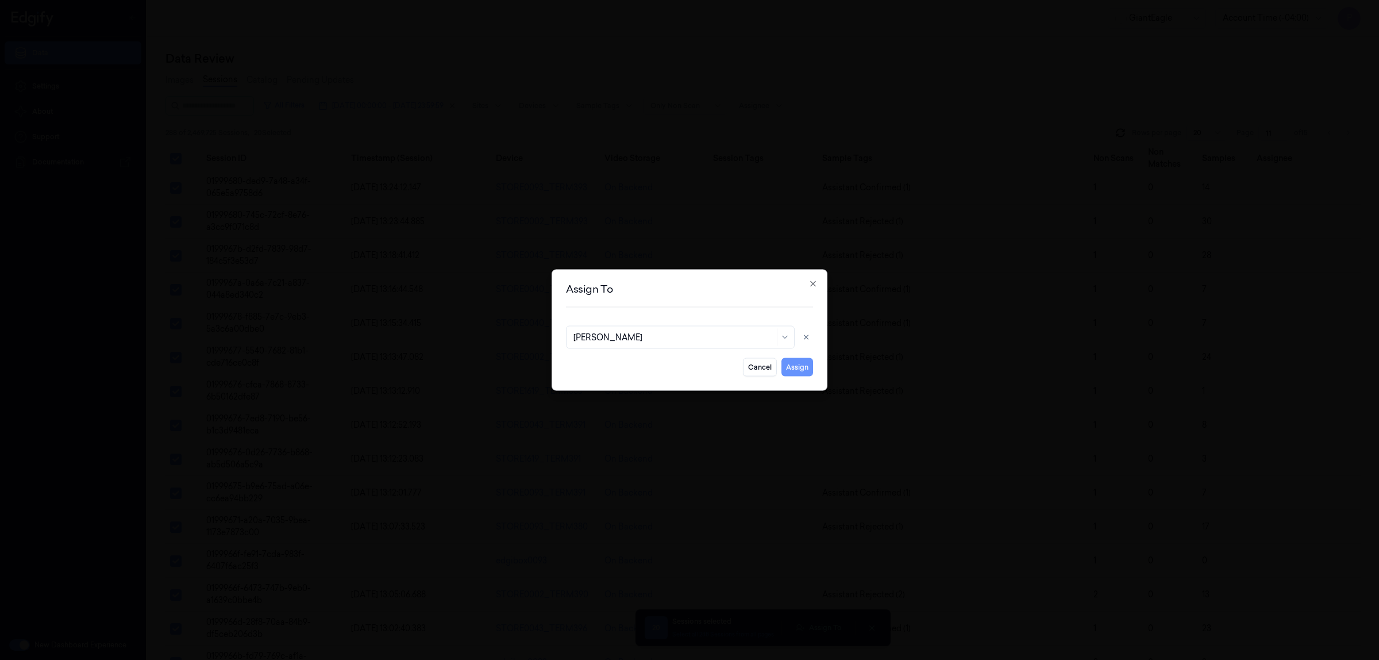
click at [791, 365] on button "Assign" at bounding box center [797, 367] width 32 height 18
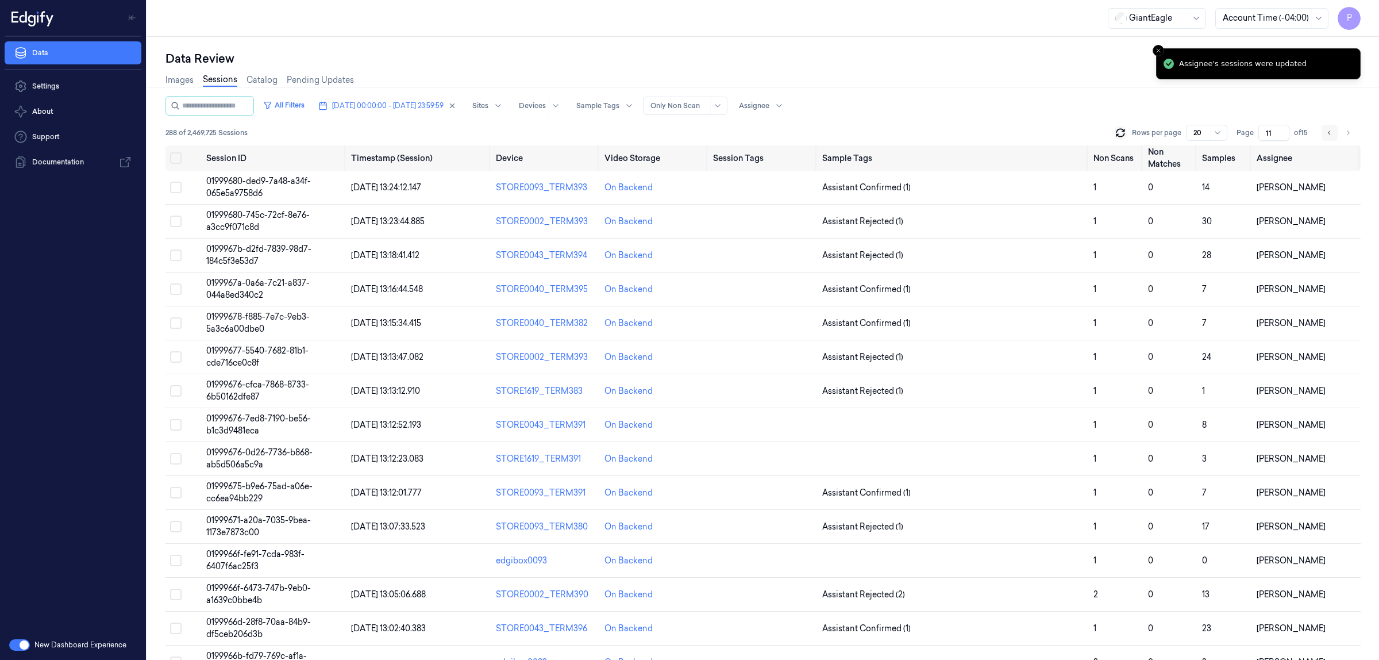
click at [1330, 133] on icon "Go to previous page" at bounding box center [1329, 132] width 7 height 9
type input "10"
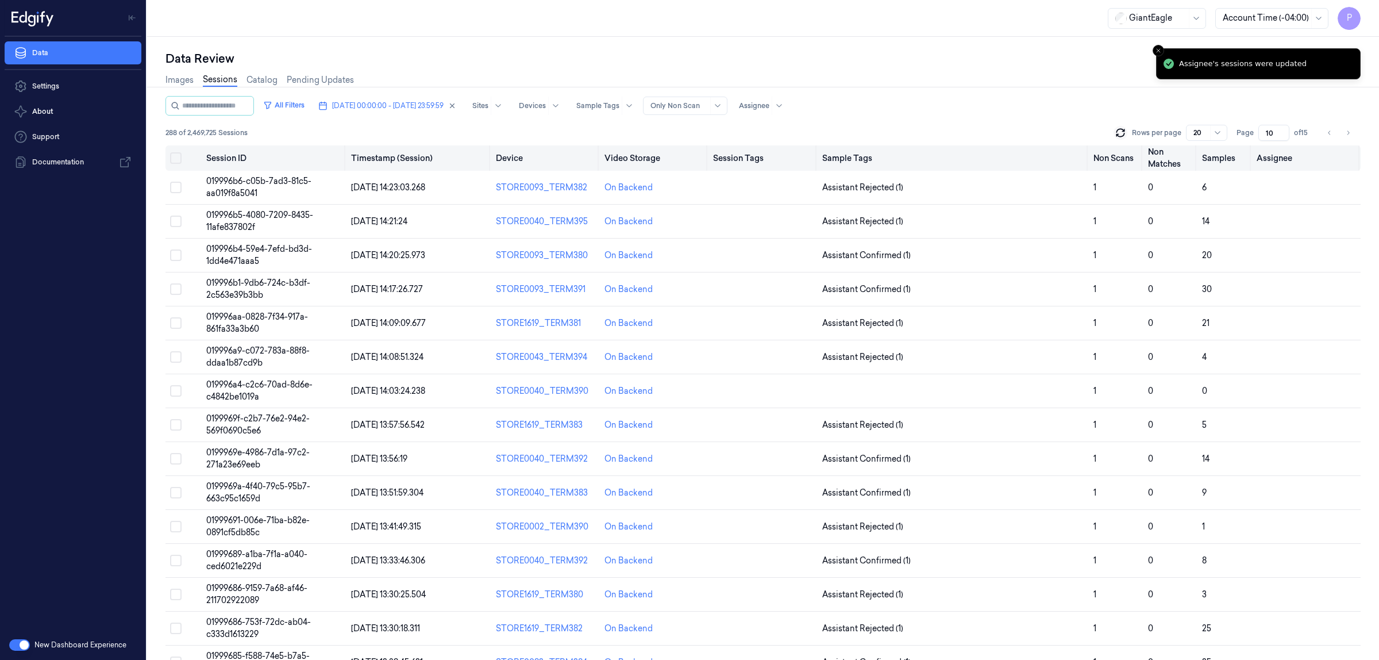
click at [175, 161] on button "Select all" at bounding box center [175, 157] width 11 height 11
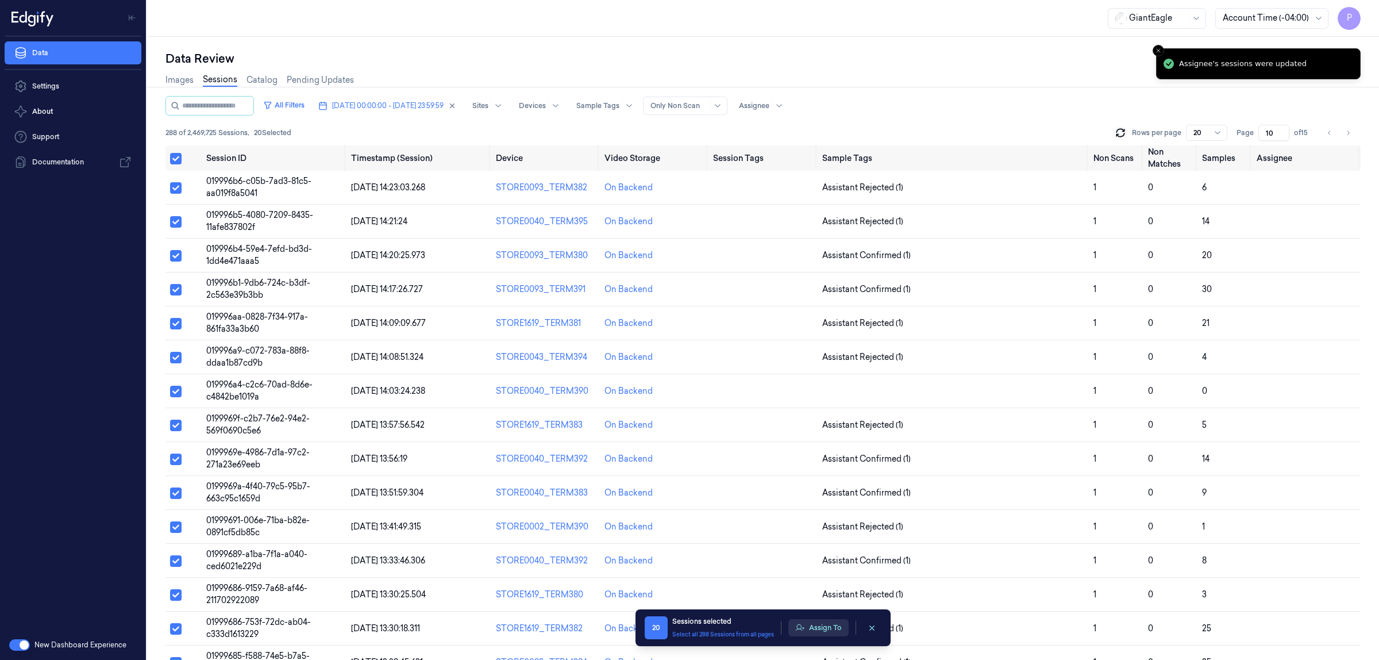
click at [805, 627] on button "Assign To" at bounding box center [818, 627] width 60 height 17
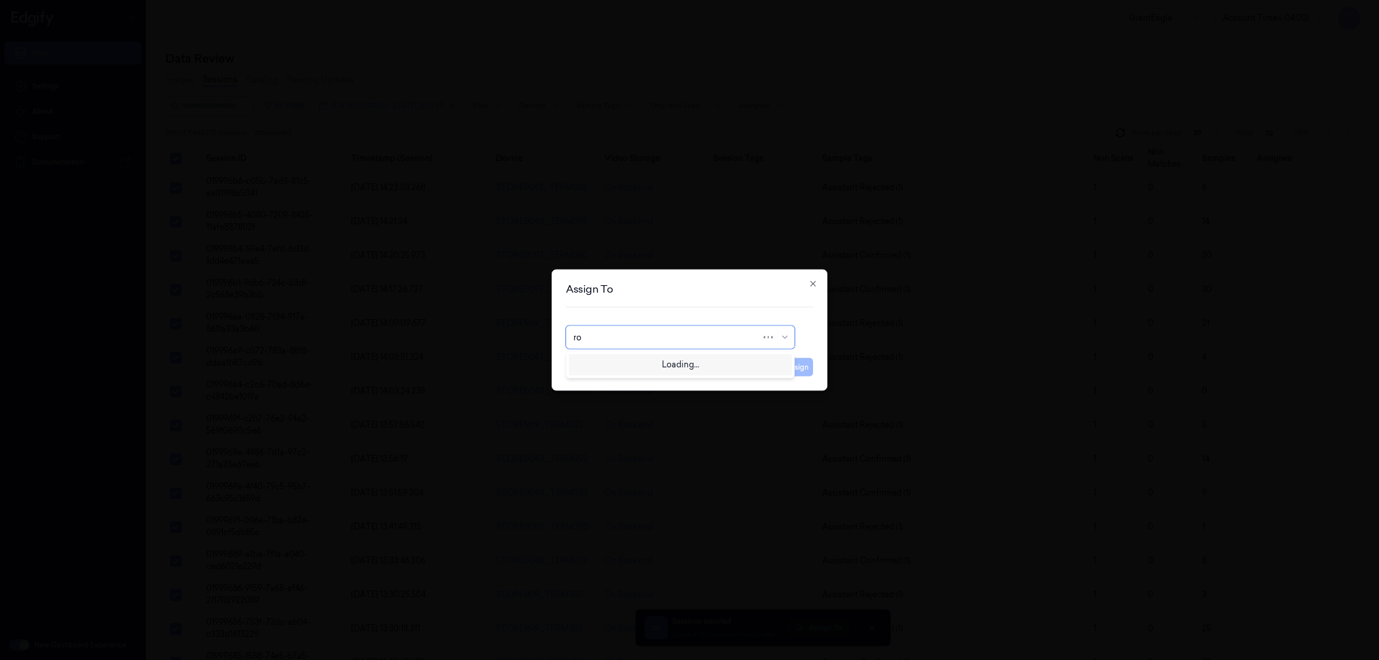
type input "roh"
click at [652, 366] on div "Rohith Acharya" at bounding box center [680, 363] width 214 height 12
click at [796, 364] on button "Assign" at bounding box center [797, 367] width 32 height 18
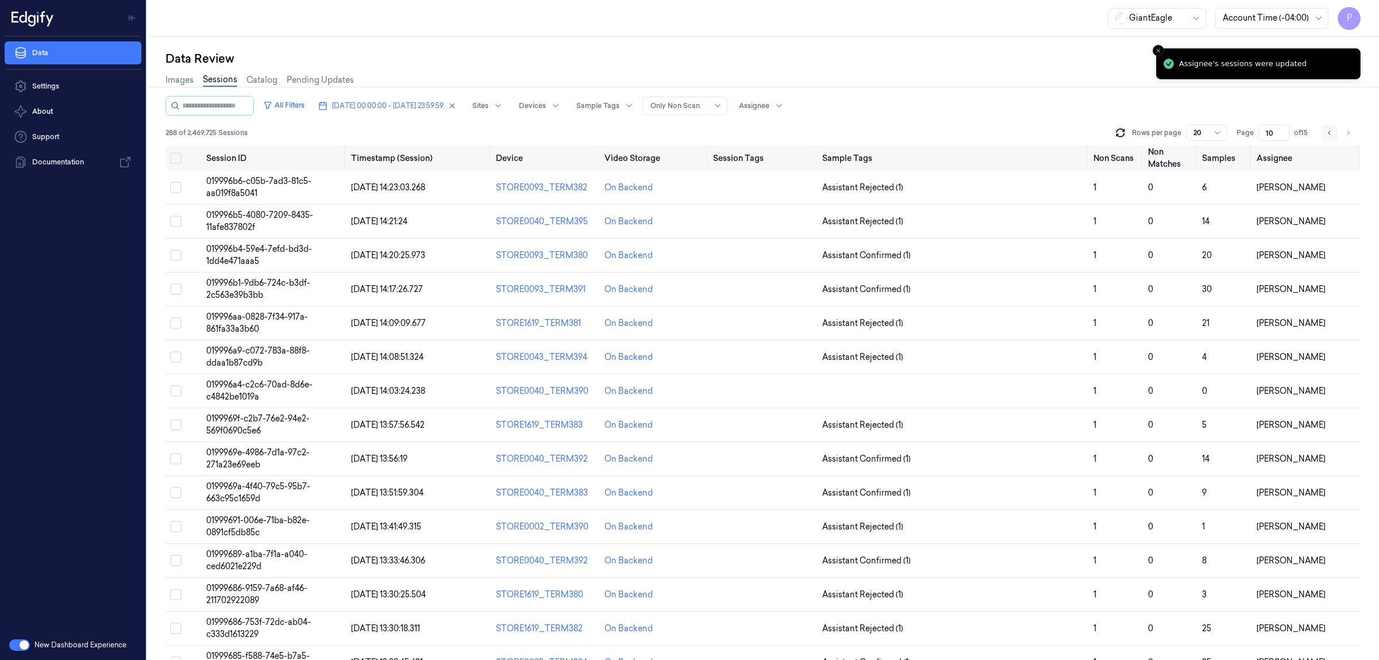
click at [1331, 134] on icon "Go to previous page" at bounding box center [1329, 132] width 7 height 9
type input "9"
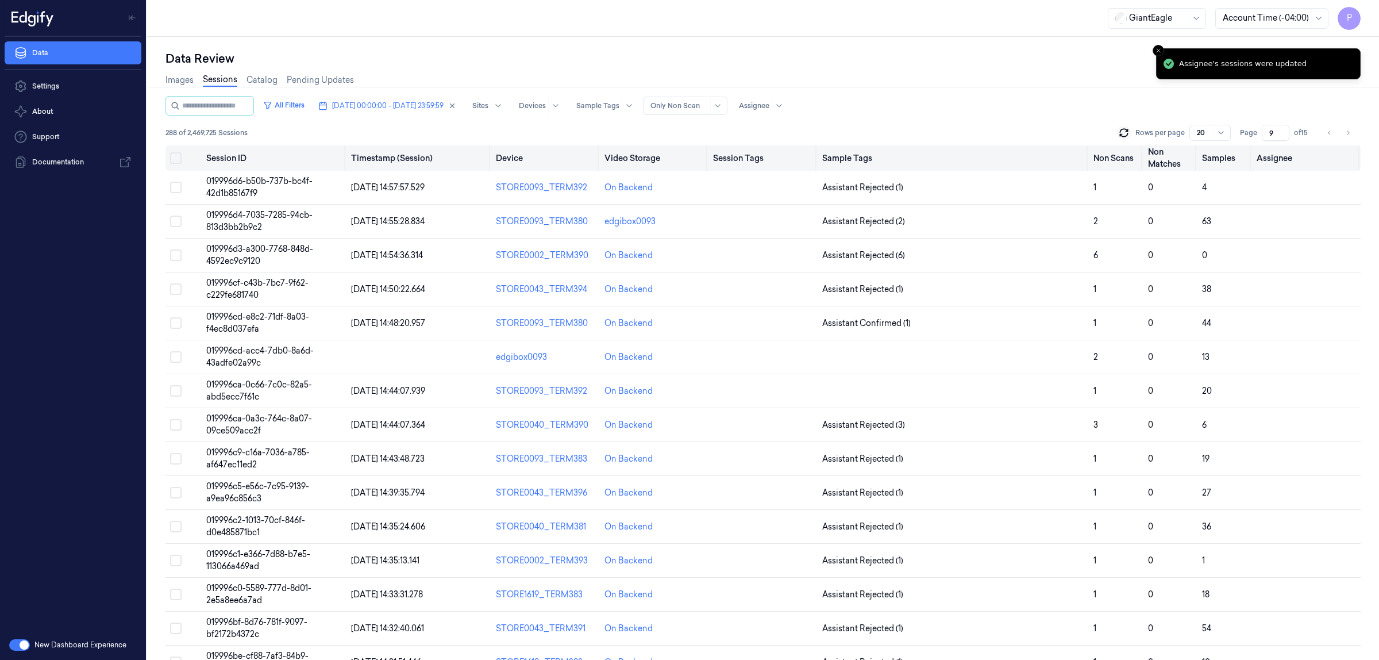
click at [178, 156] on button "Select all" at bounding box center [175, 157] width 11 height 11
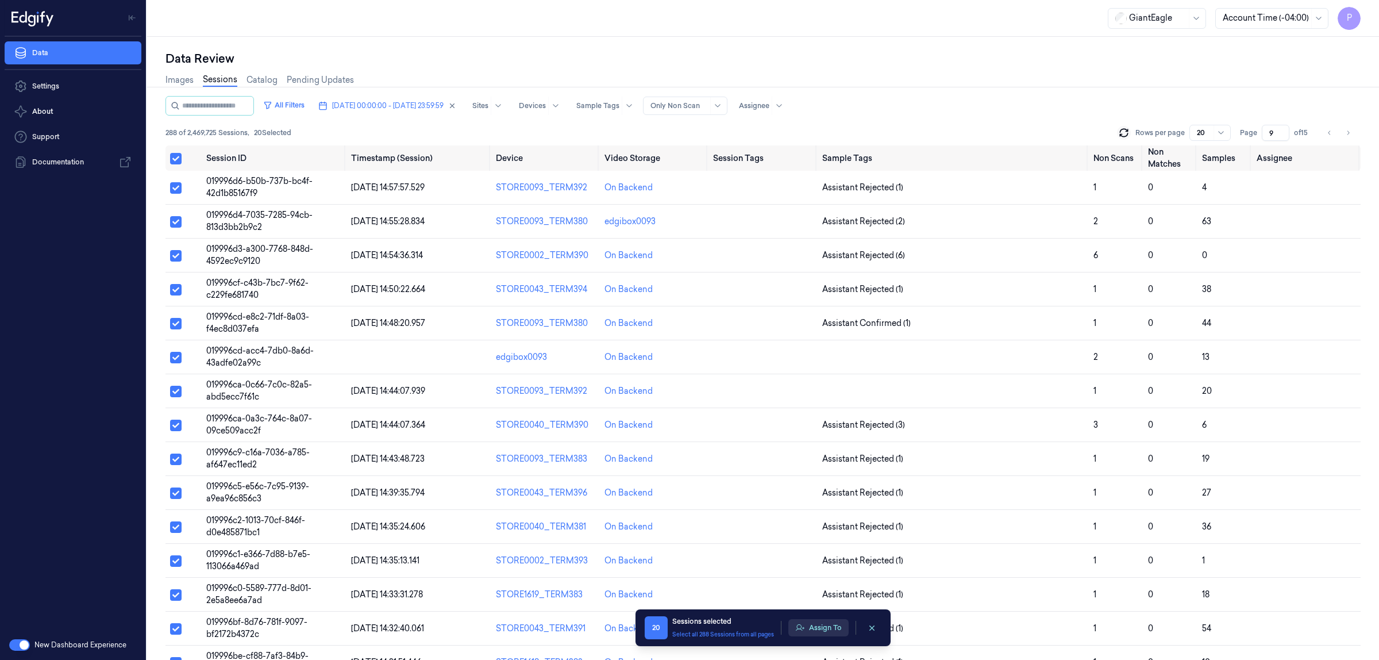
click at [831, 628] on button "Assign To" at bounding box center [818, 627] width 60 height 17
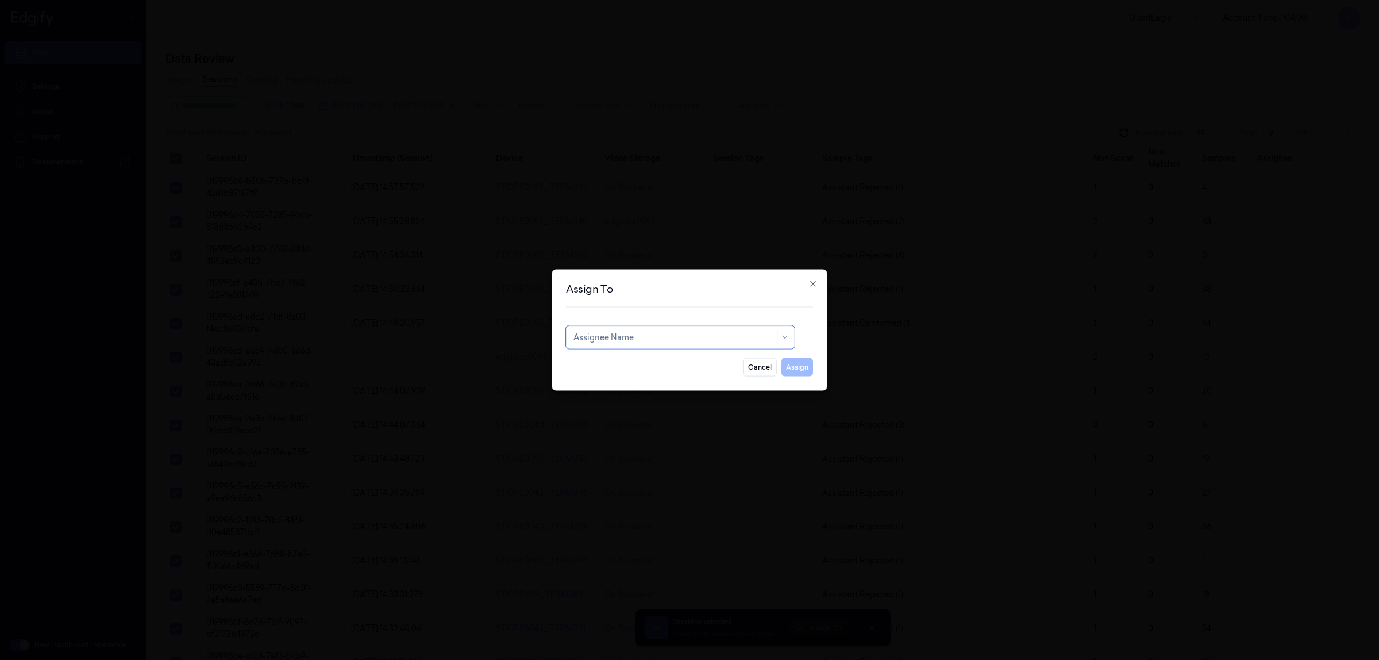
type input "v"
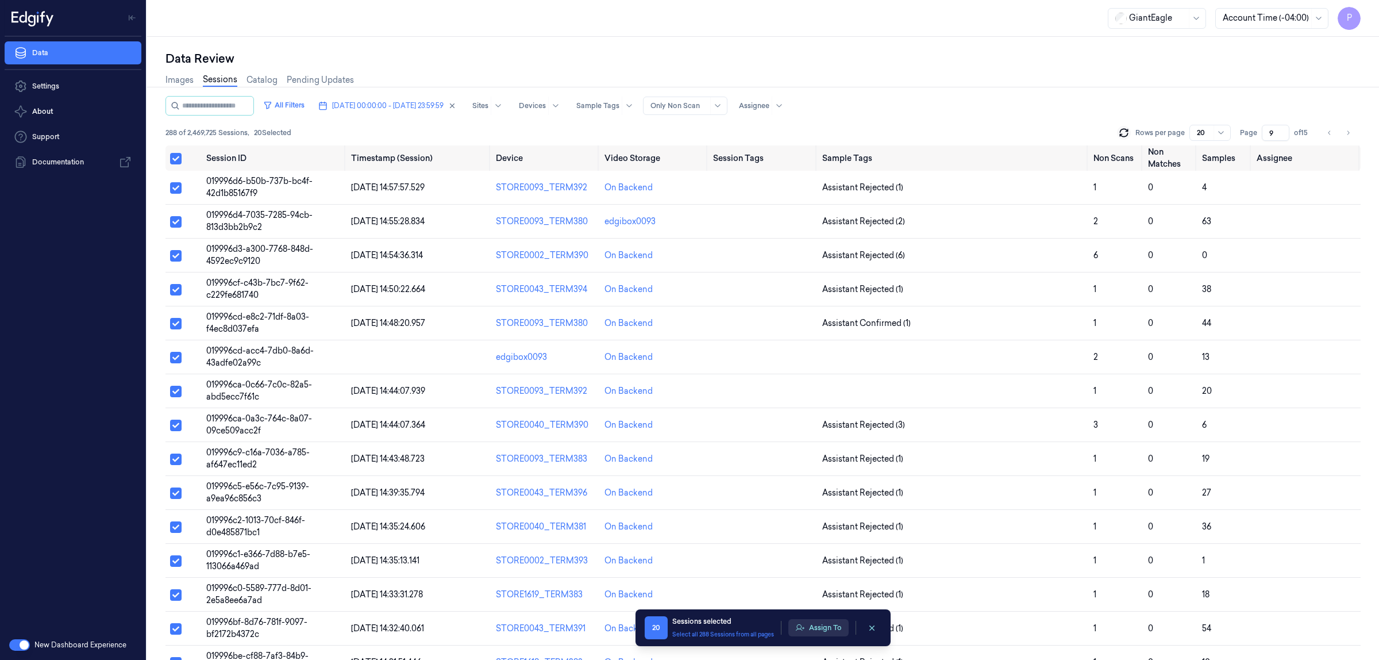
click at [825, 628] on button "Assign To" at bounding box center [818, 627] width 60 height 17
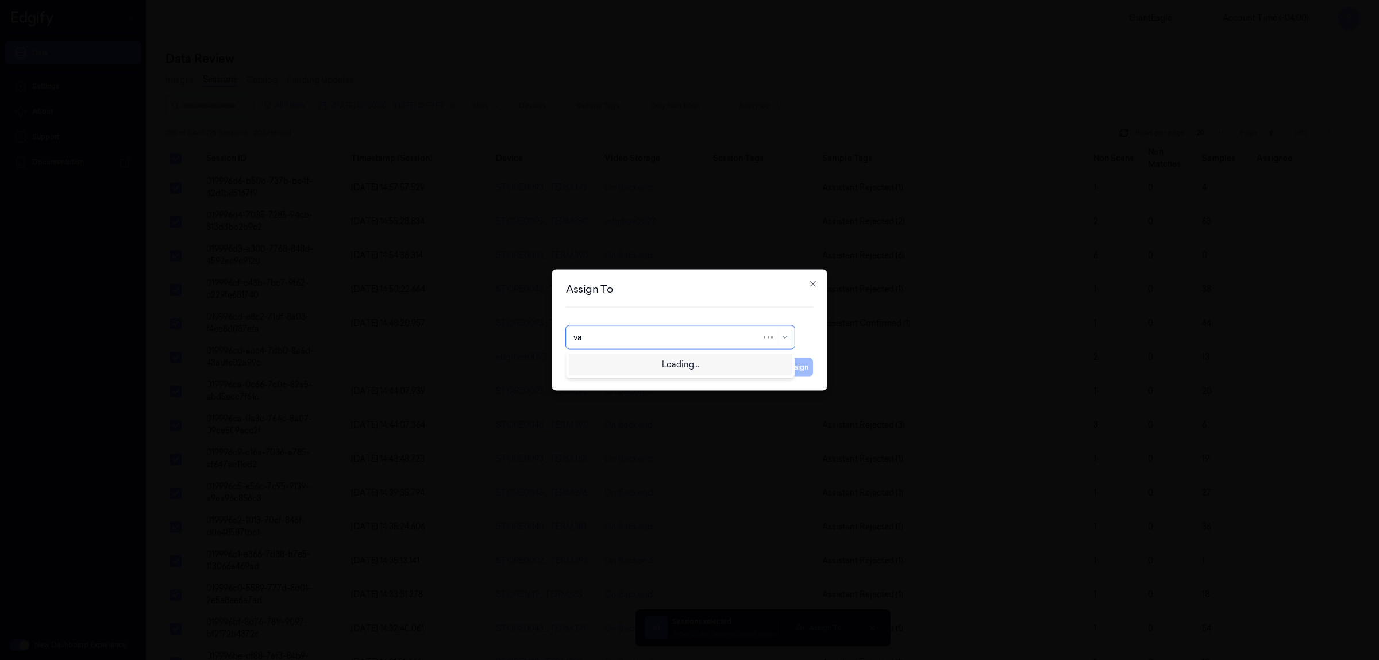
type input "var"
click at [627, 363] on div "Varsha Poojary" at bounding box center [607, 363] width 69 height 12
click at [802, 369] on button "Assign" at bounding box center [797, 367] width 32 height 18
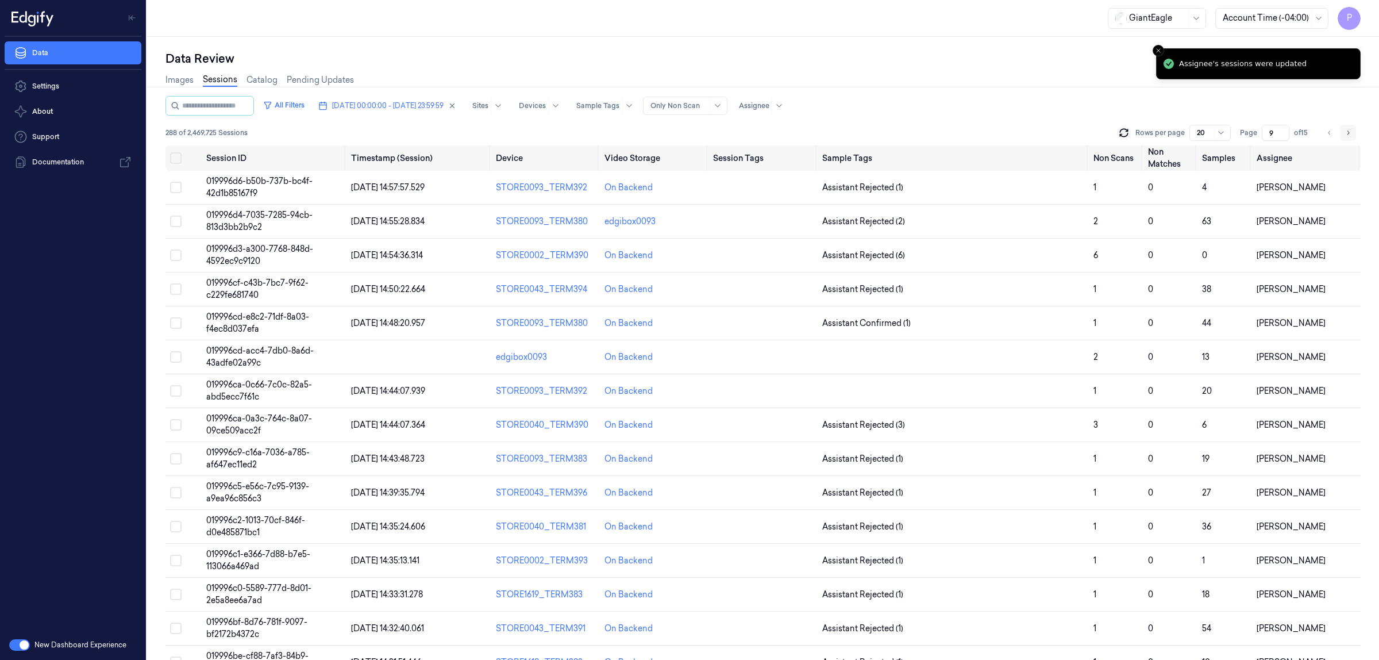
click at [1345, 132] on icon "Go to next page" at bounding box center [1348, 132] width 7 height 9
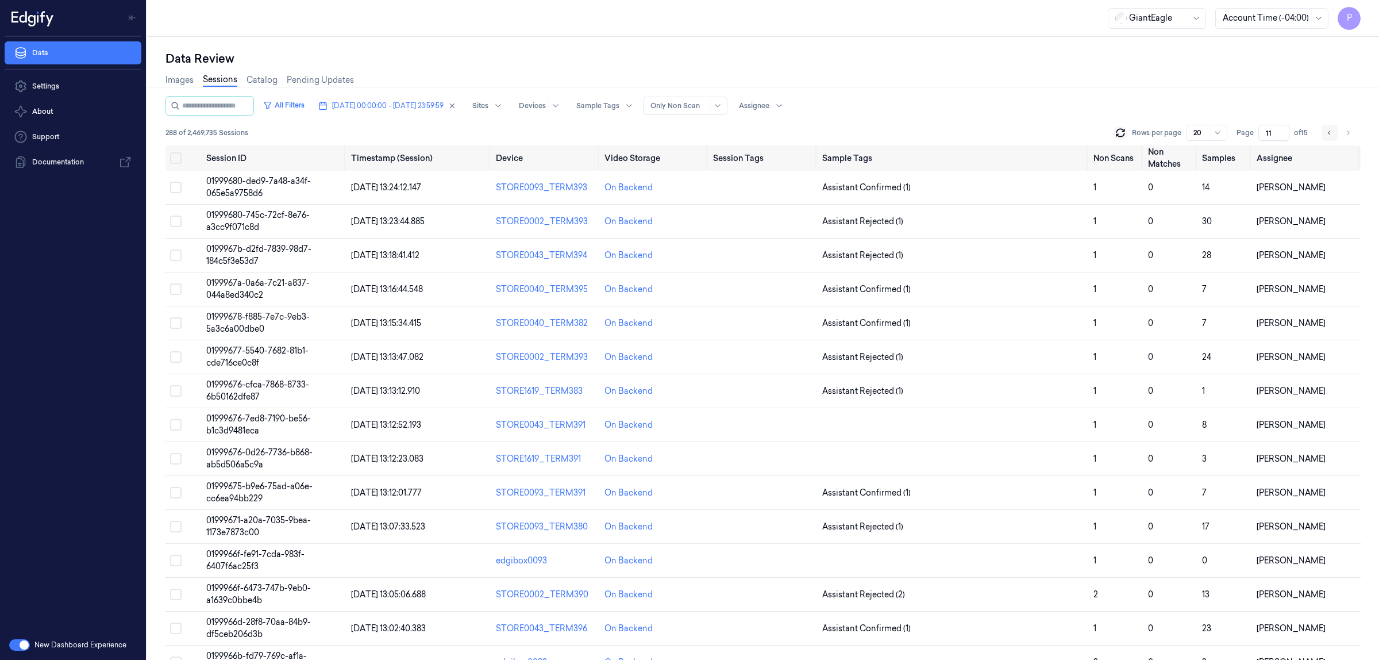
click at [1326, 131] on icon "Go to previous page" at bounding box center [1329, 132] width 7 height 9
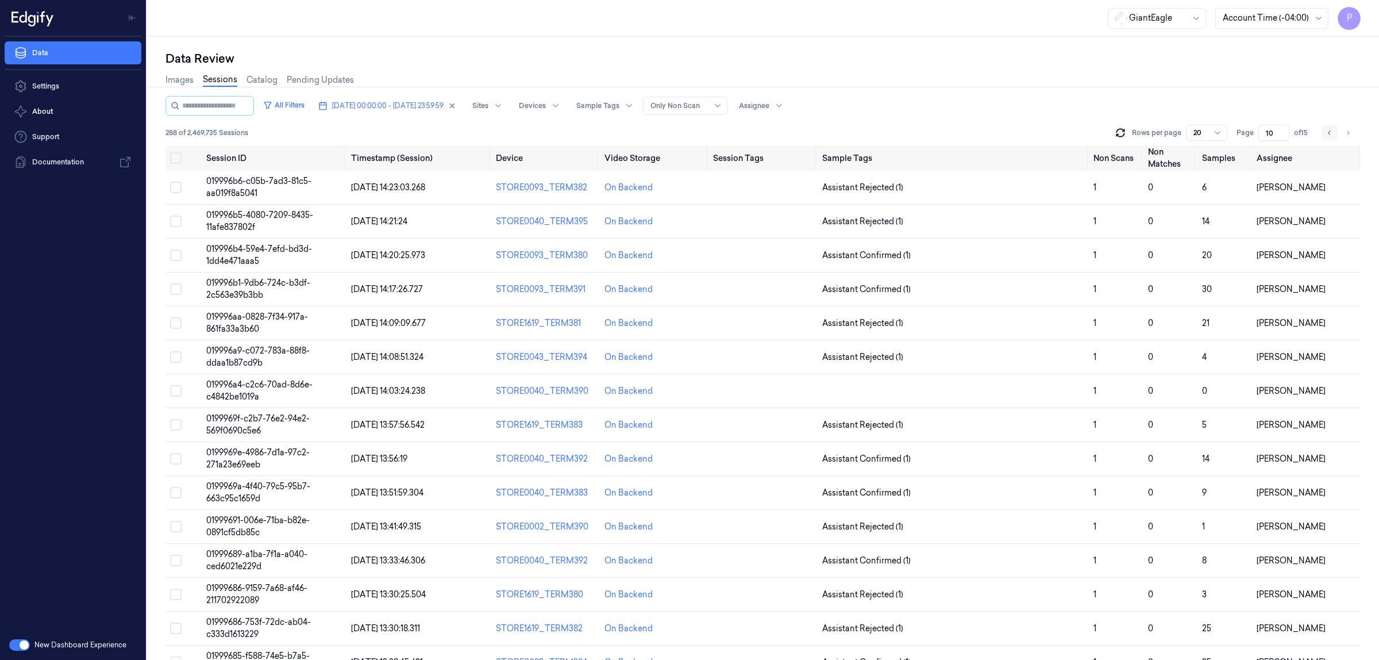
click at [1326, 131] on icon "Go to previous page" at bounding box center [1329, 132] width 7 height 9
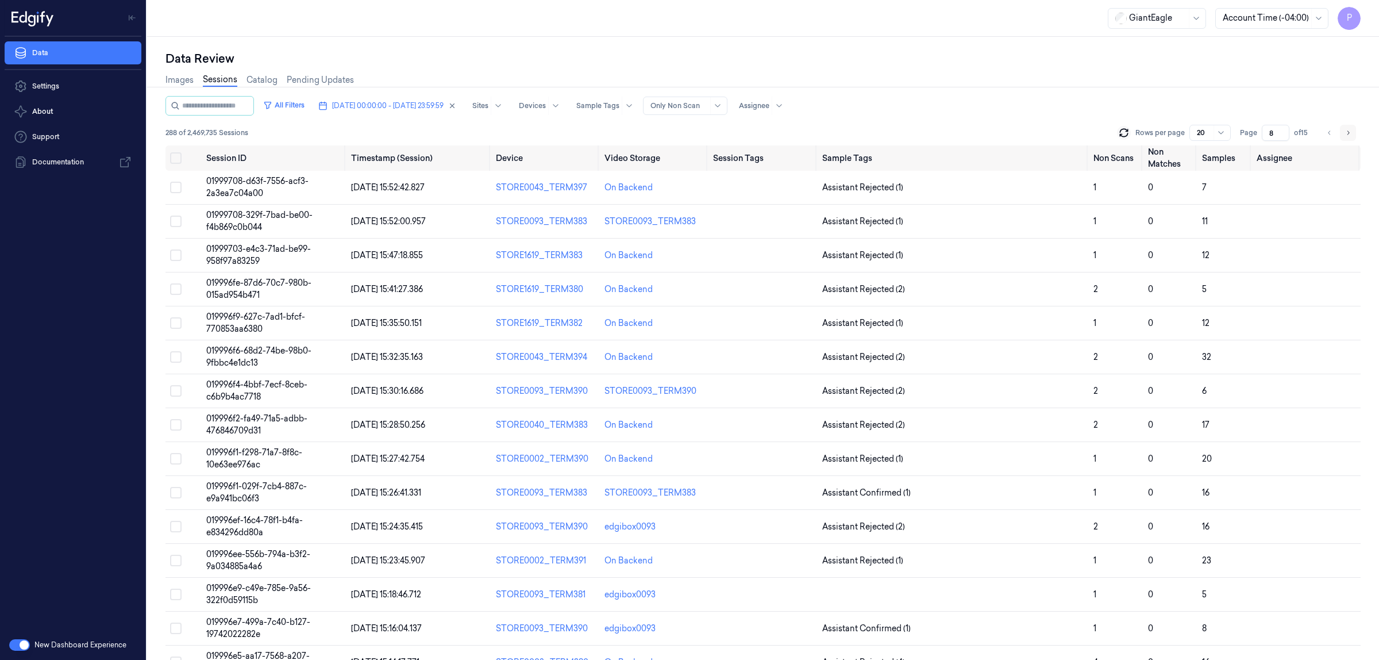
click at [1343, 133] on button "Go to next page" at bounding box center [1348, 133] width 16 height 16
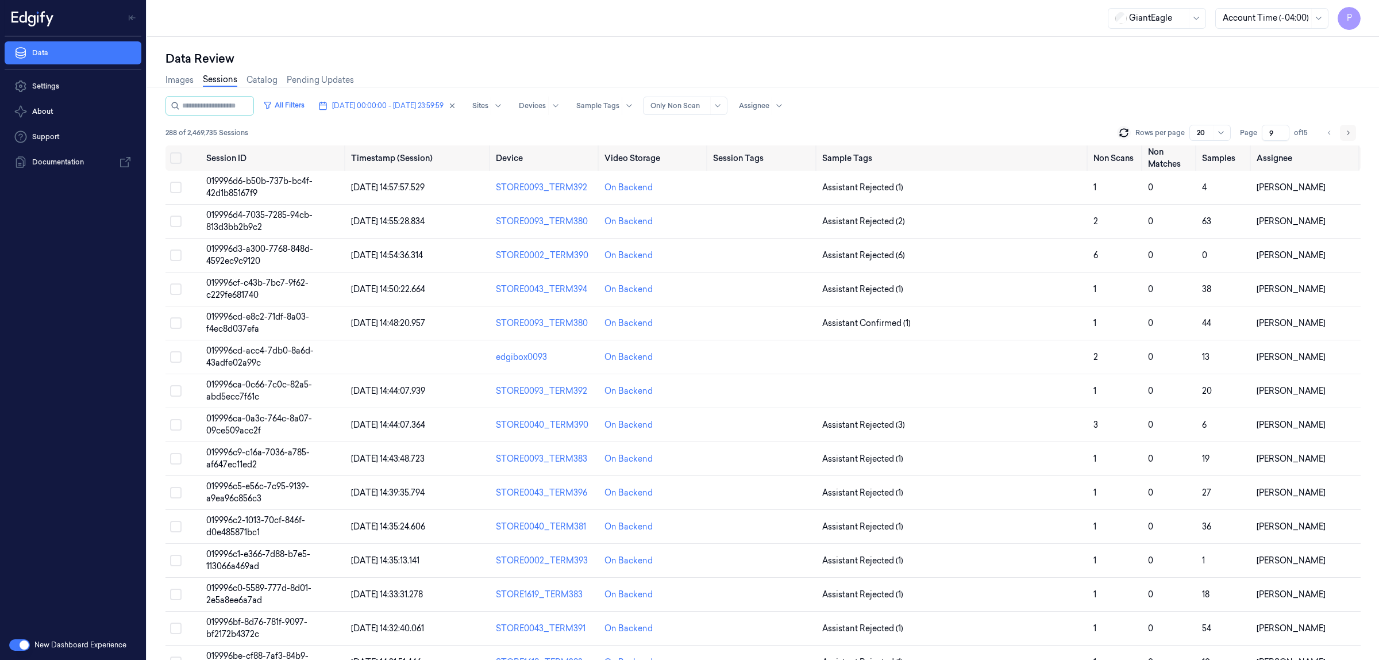
click at [1343, 133] on button "Go to next page" at bounding box center [1348, 133] width 16 height 16
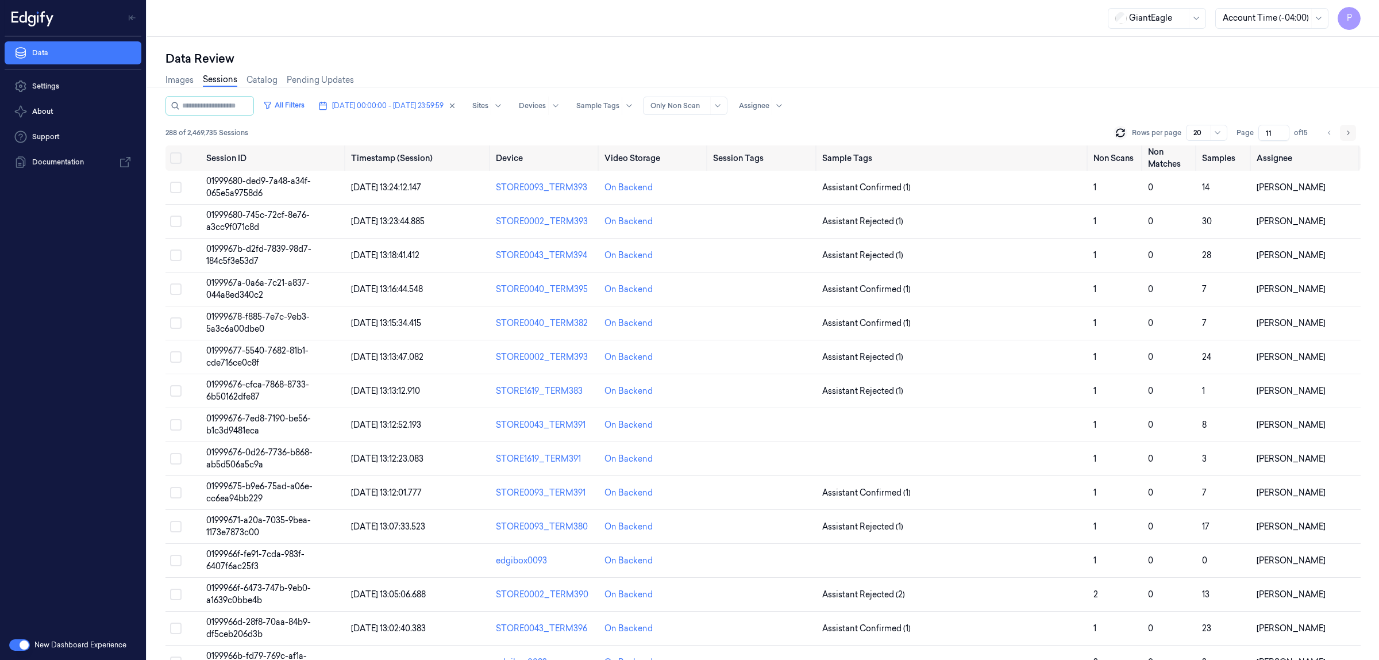
click at [1343, 133] on button "Go to next page" at bounding box center [1348, 133] width 16 height 16
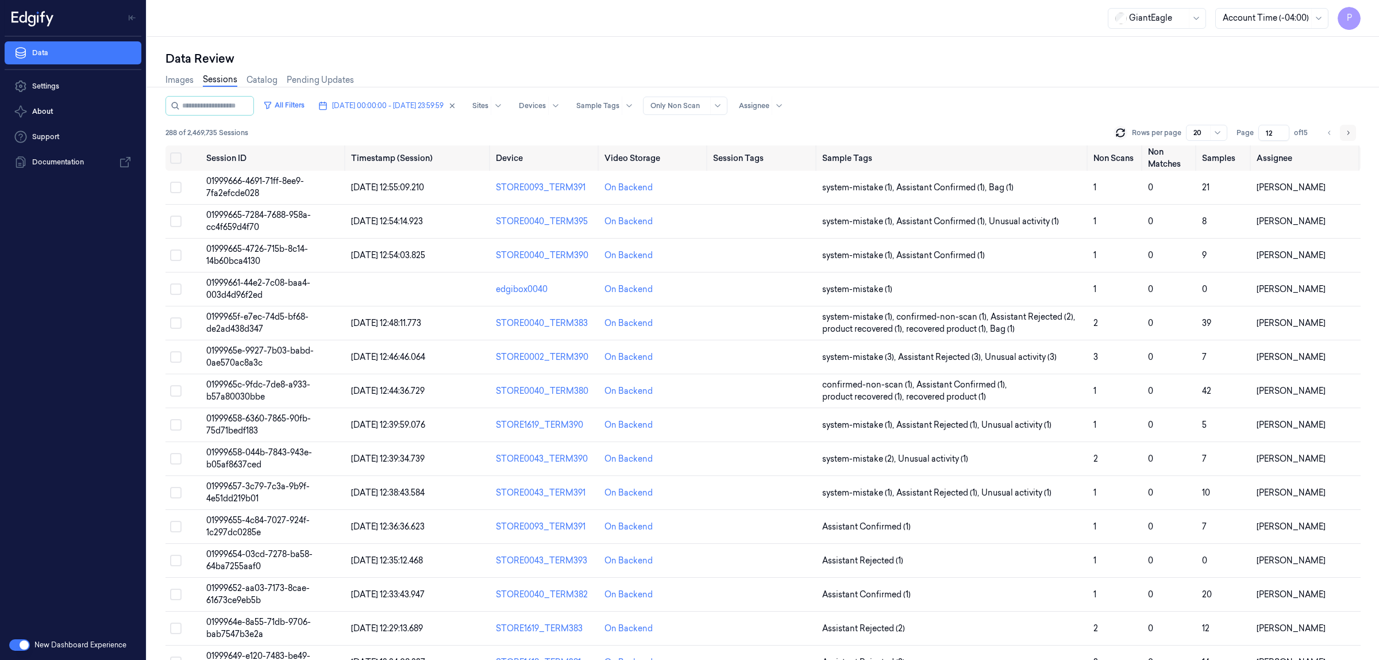
click at [1347, 133] on icon "Go to next page" at bounding box center [1348, 132] width 7 height 9
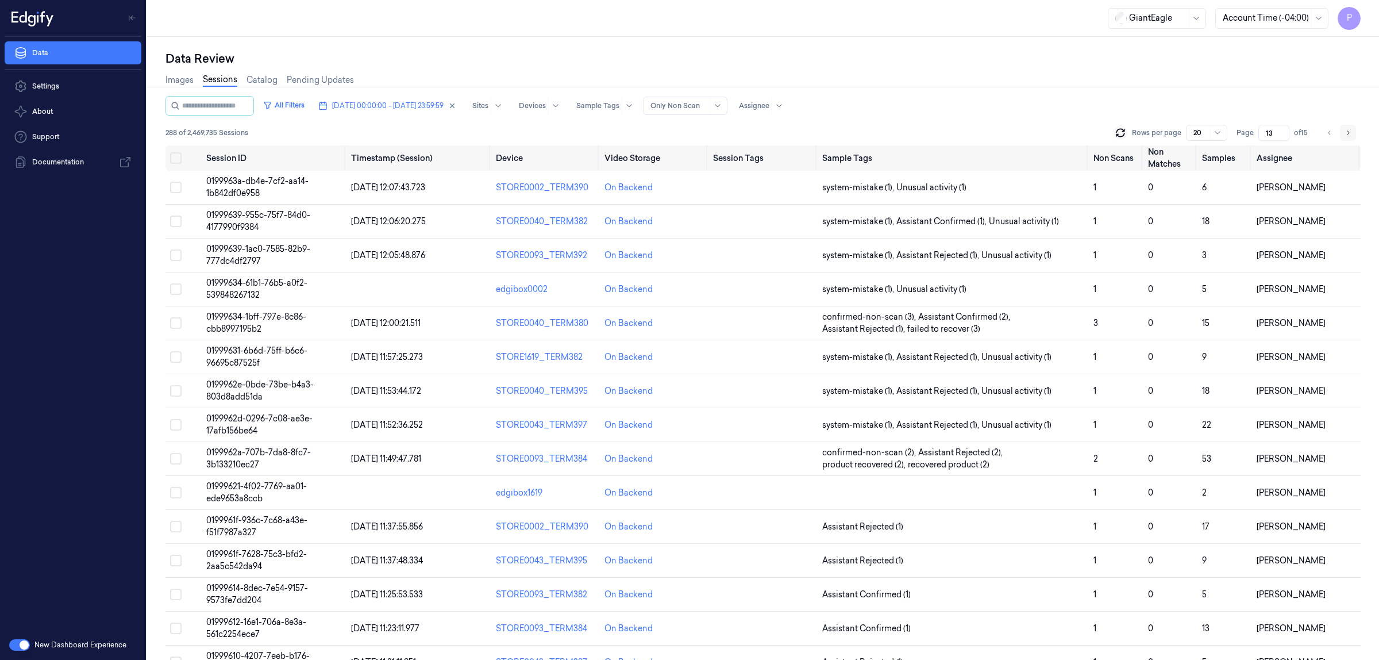
click at [1349, 128] on icon "Go to next page" at bounding box center [1348, 132] width 7 height 9
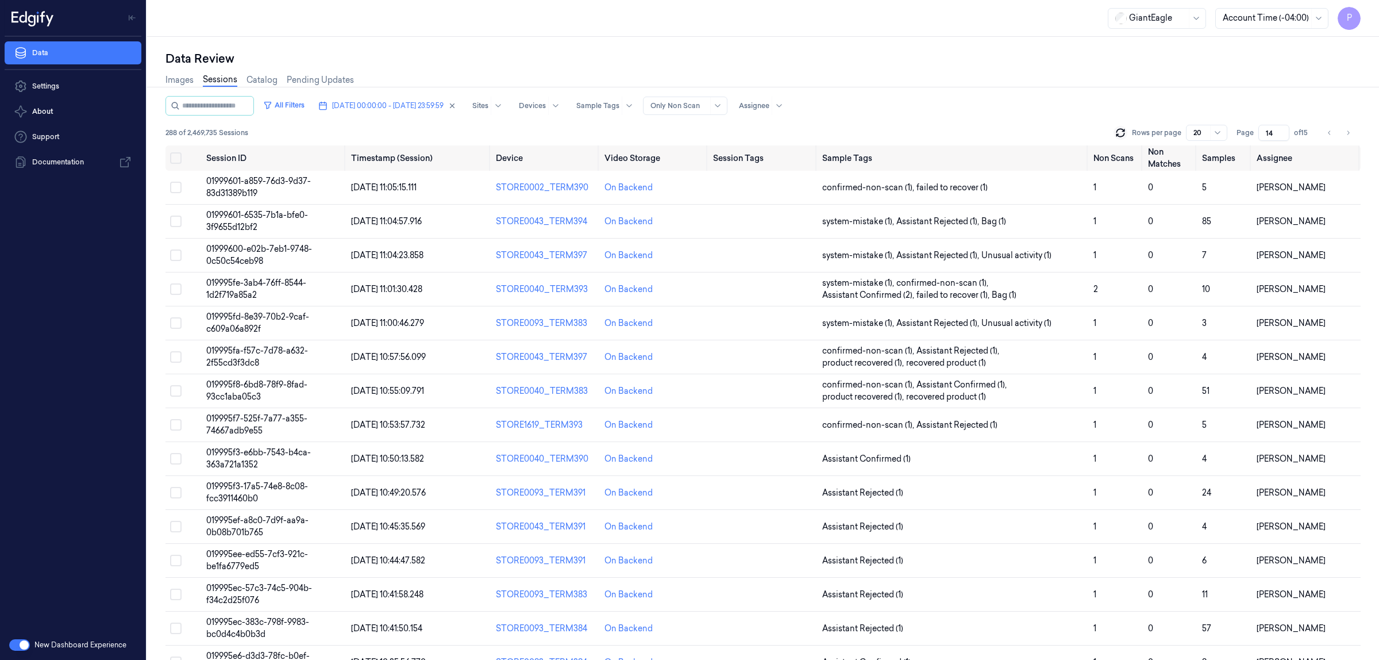
click at [1012, 49] on div "Data Review Images Sessions Catalog Pending Updates All Filters 29/09/2025 00:0…" at bounding box center [763, 348] width 1232 height 623
click at [1123, 135] on icon at bounding box center [1120, 132] width 11 height 11
click at [1329, 135] on icon "Go to previous page" at bounding box center [1329, 132] width 7 height 9
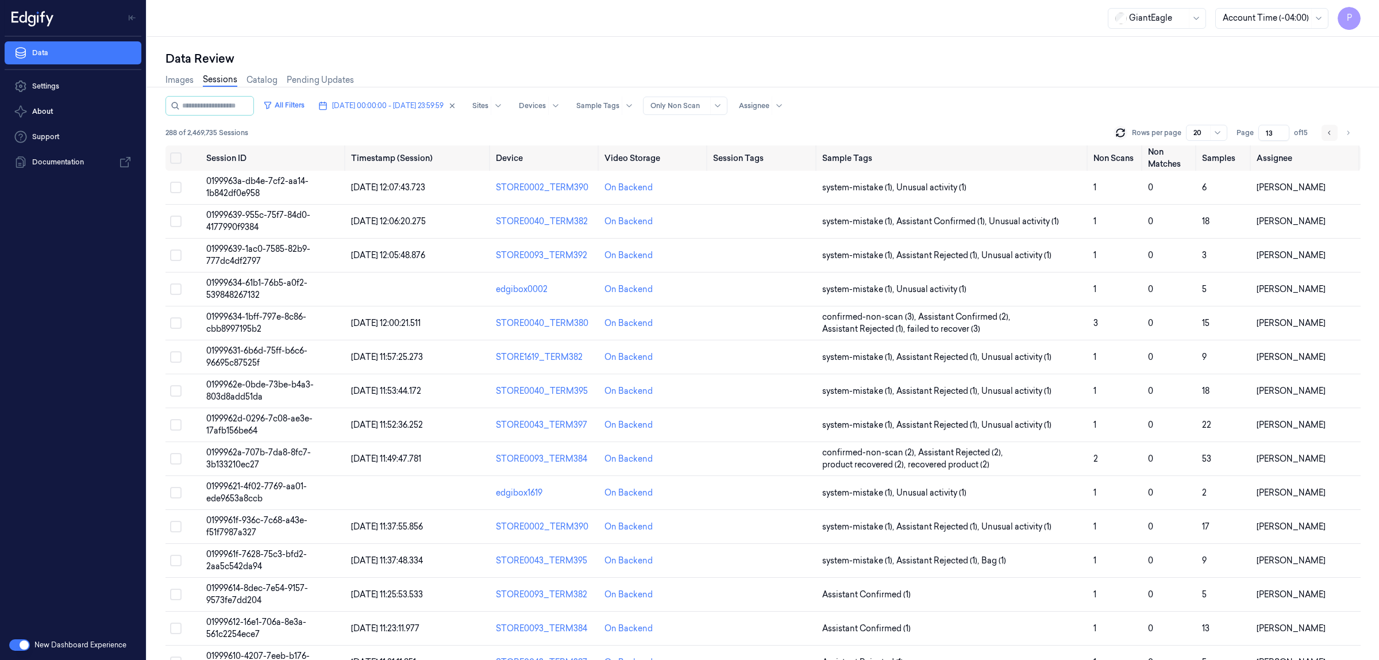
click at [1329, 135] on icon "Go to previous page" at bounding box center [1329, 132] width 7 height 9
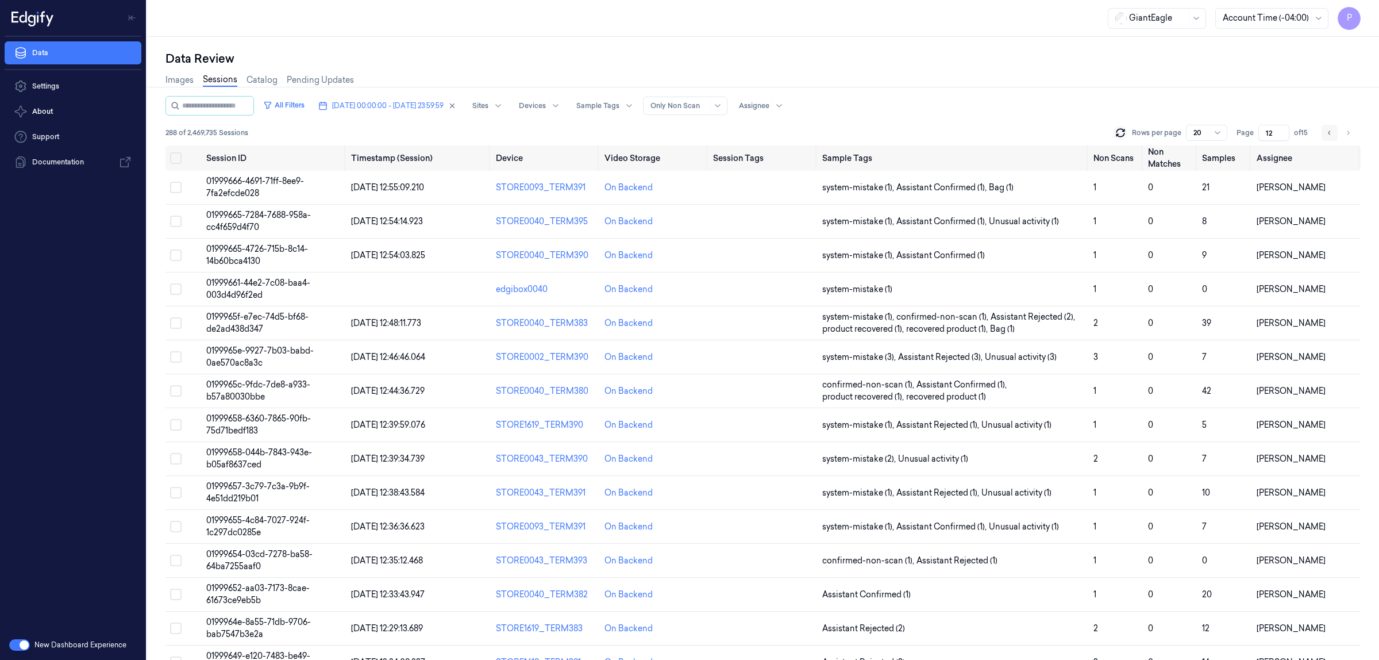
click at [1325, 133] on button "Go to previous page" at bounding box center [1330, 133] width 16 height 16
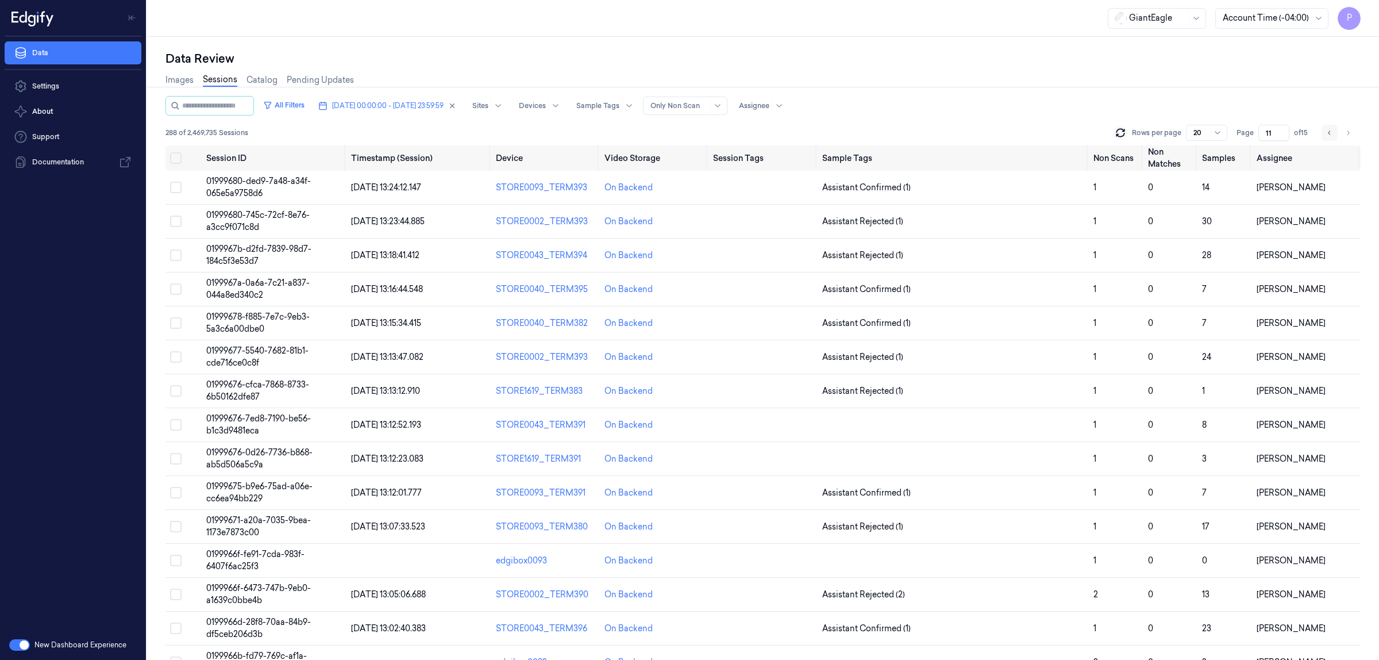
click at [1325, 133] on button "Go to previous page" at bounding box center [1330, 133] width 16 height 16
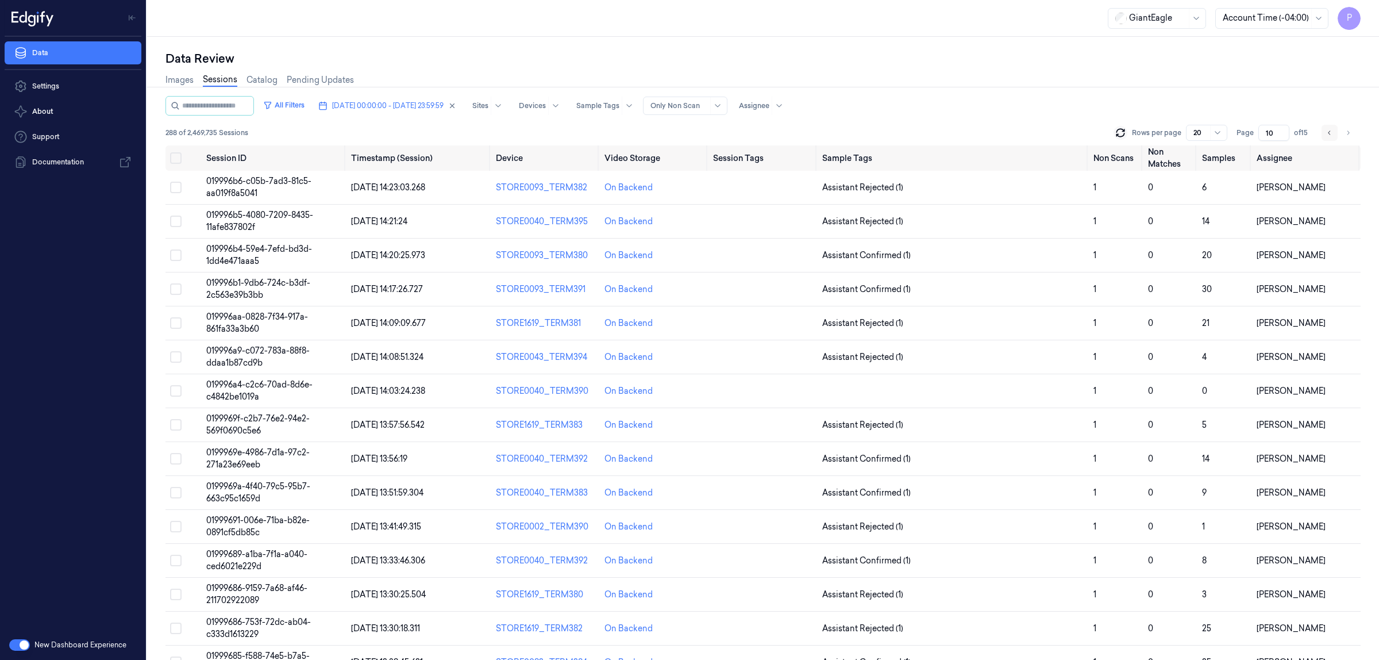
click at [1325, 133] on button "Go to previous page" at bounding box center [1330, 133] width 16 height 16
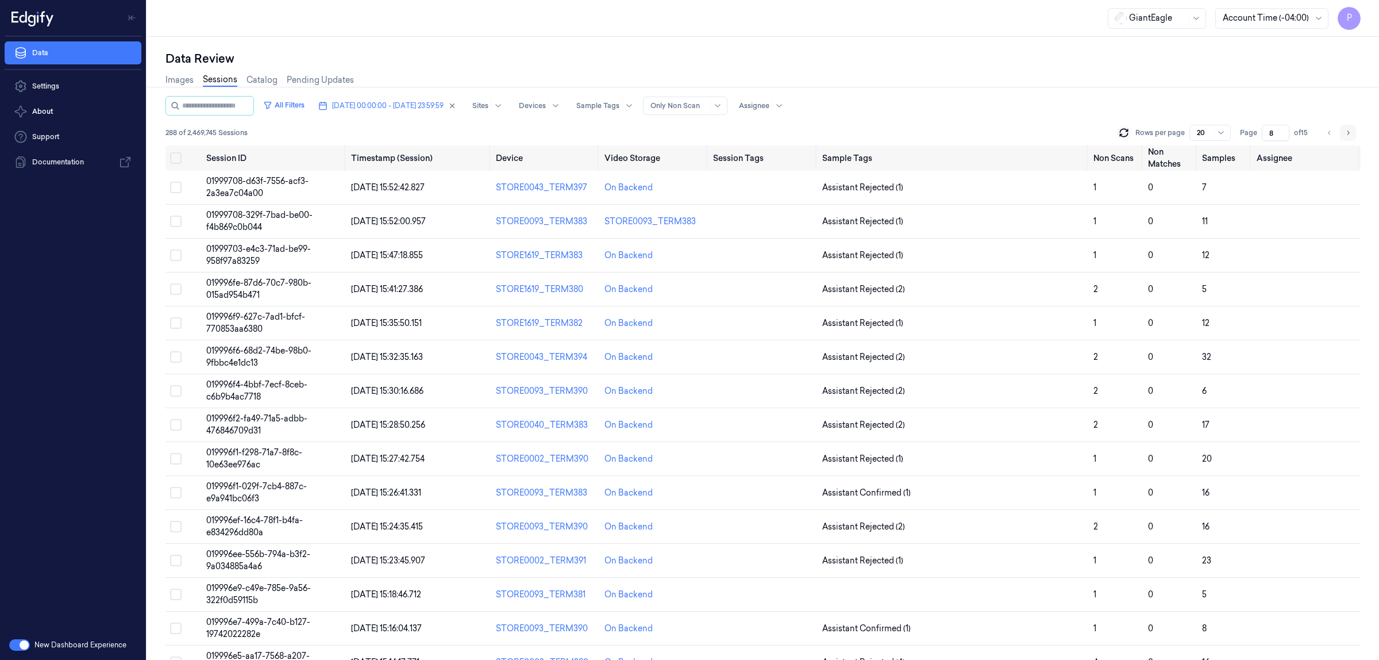
click at [1346, 131] on icon "Go to next page" at bounding box center [1348, 132] width 7 height 9
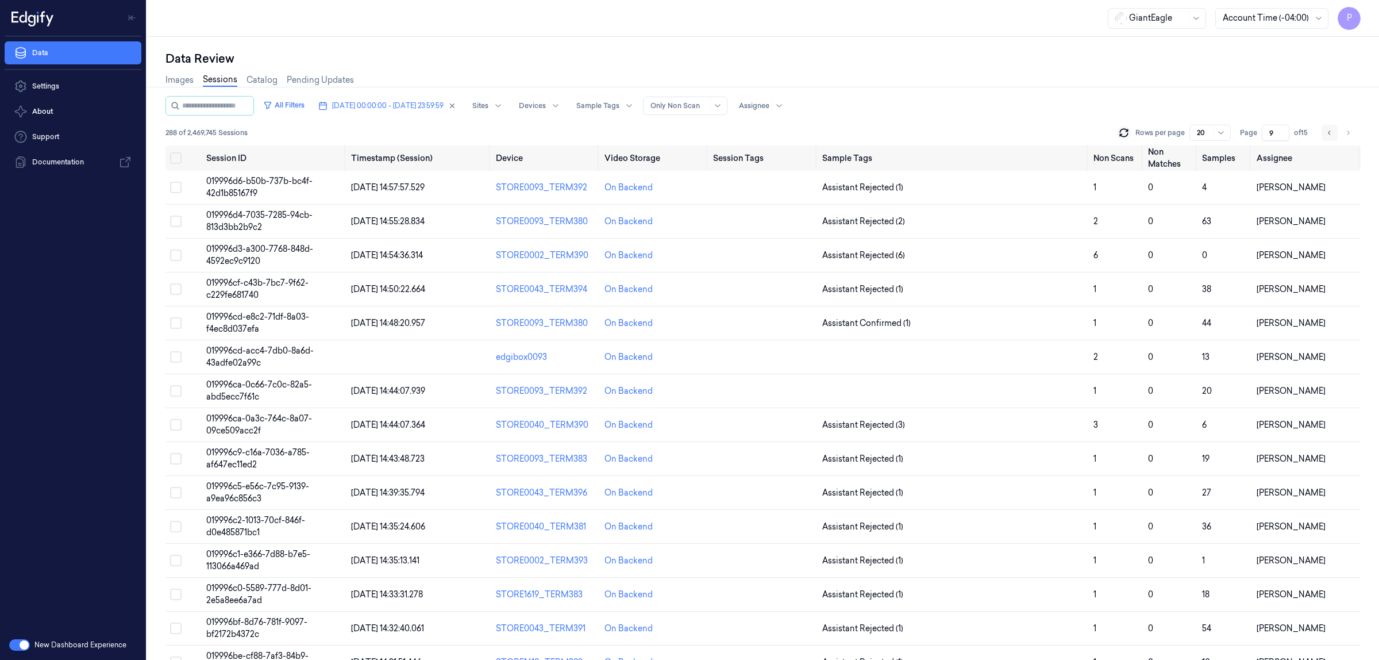
click at [1333, 131] on icon "Go to previous page" at bounding box center [1329, 132] width 7 height 9
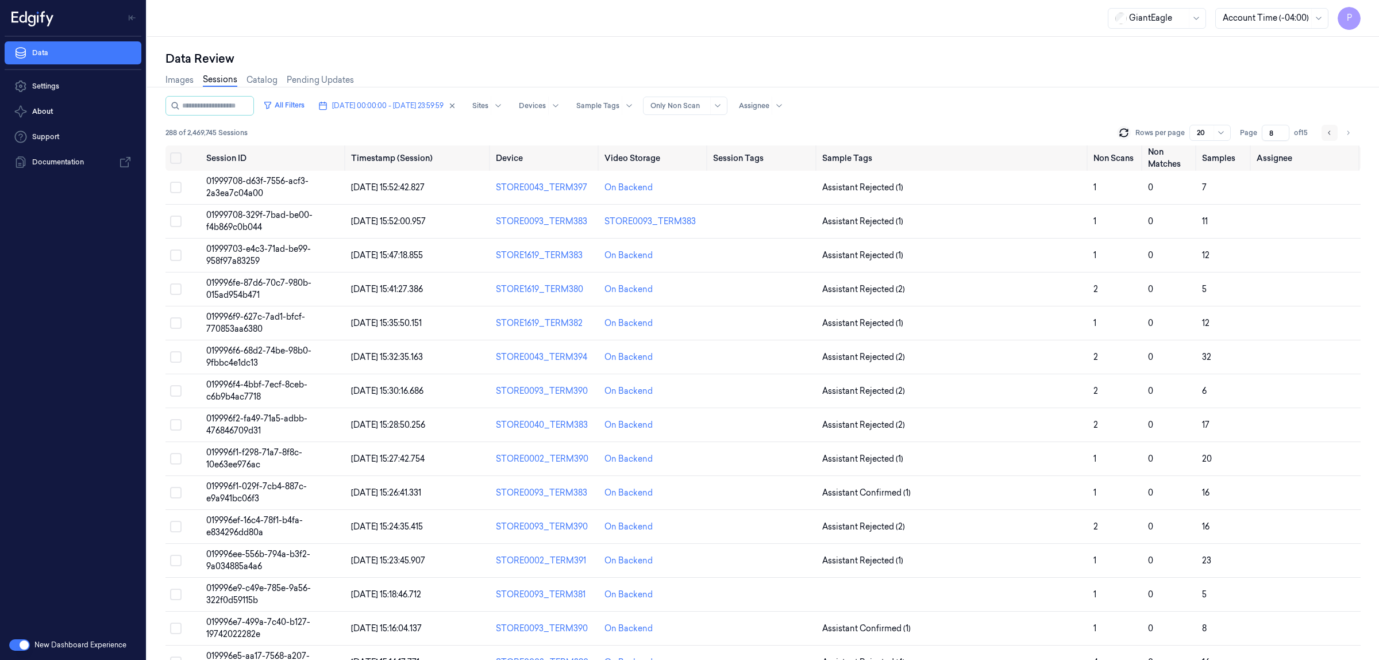
click at [1330, 133] on icon "Go to previous page" at bounding box center [1329, 132] width 7 height 9
click at [1351, 131] on button "Go to next page" at bounding box center [1348, 133] width 16 height 16
click at [1348, 132] on icon "Go to next page" at bounding box center [1348, 132] width 7 height 9
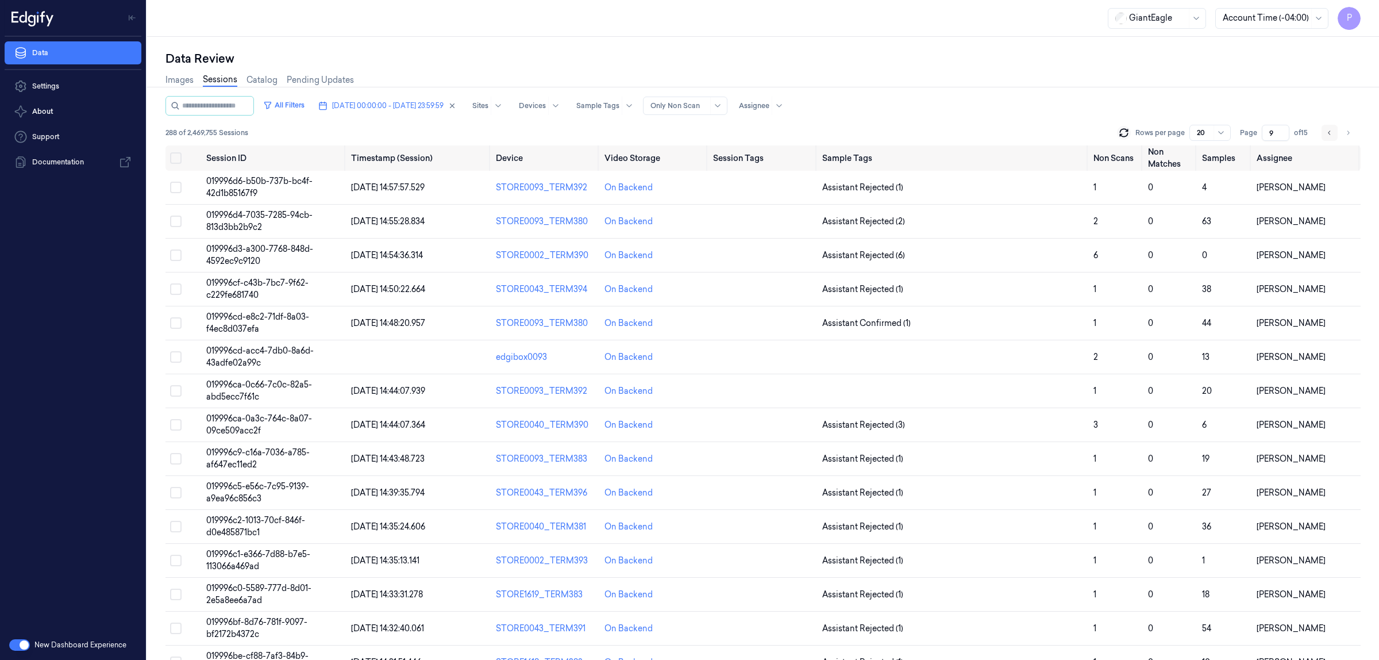
click at [1332, 134] on icon "Go to previous page" at bounding box center [1329, 132] width 7 height 9
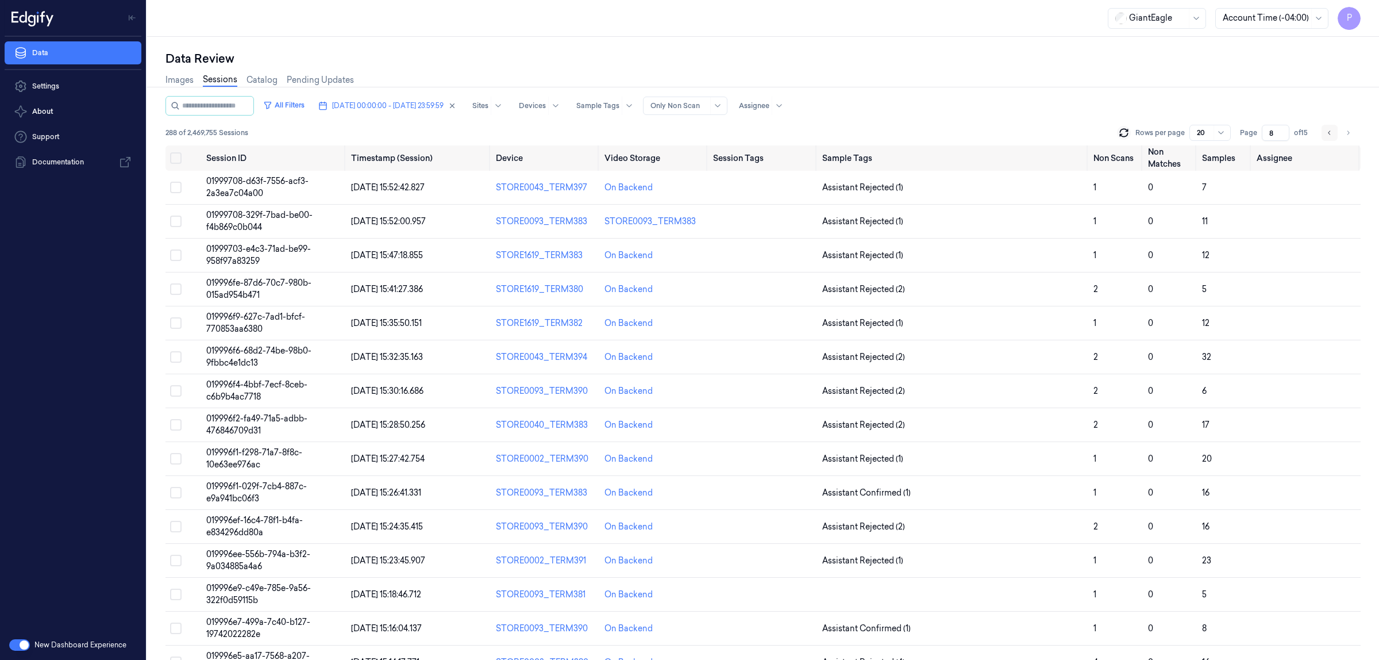
click at [1331, 133] on icon "Go to previous page" at bounding box center [1329, 132] width 7 height 9
click at [1331, 132] on icon "Go to previous page" at bounding box center [1329, 132] width 7 height 9
click at [1347, 133] on icon "Go to next page" at bounding box center [1348, 132] width 7 height 9
click at [1349, 134] on icon "Go to next page" at bounding box center [1348, 132] width 7 height 9
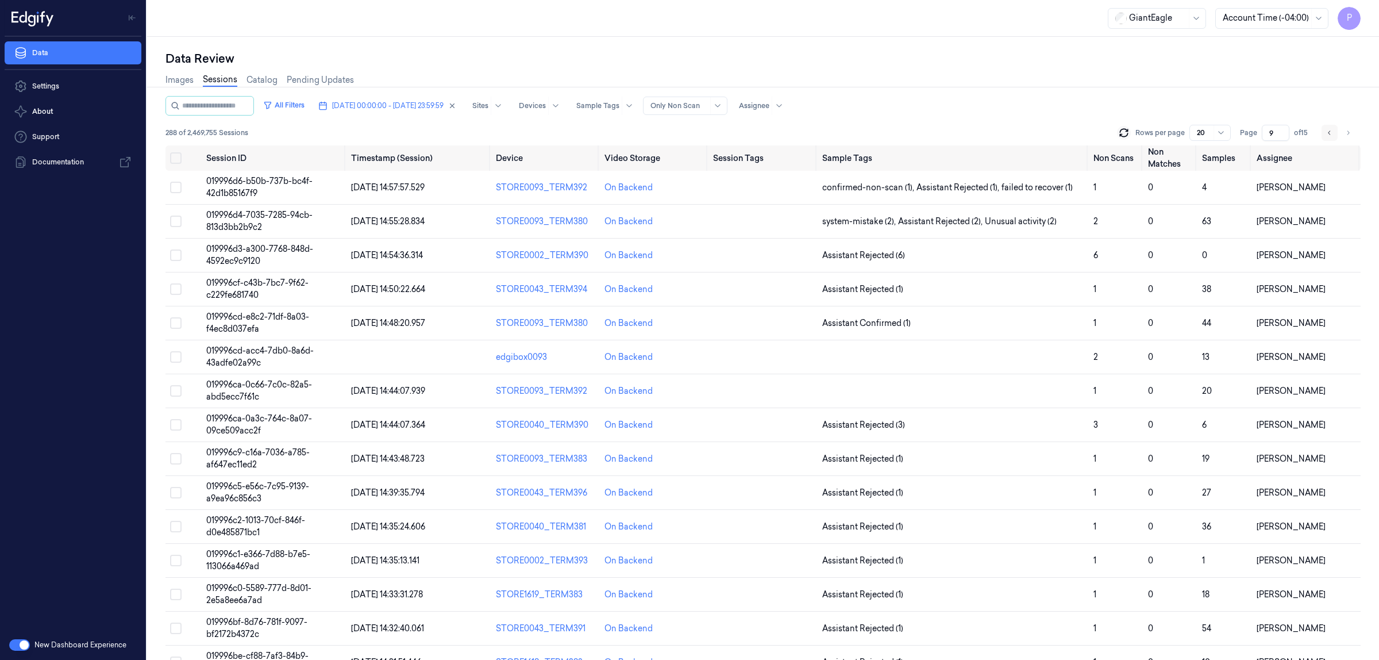
click at [1334, 135] on button "Go to previous page" at bounding box center [1330, 133] width 16 height 16
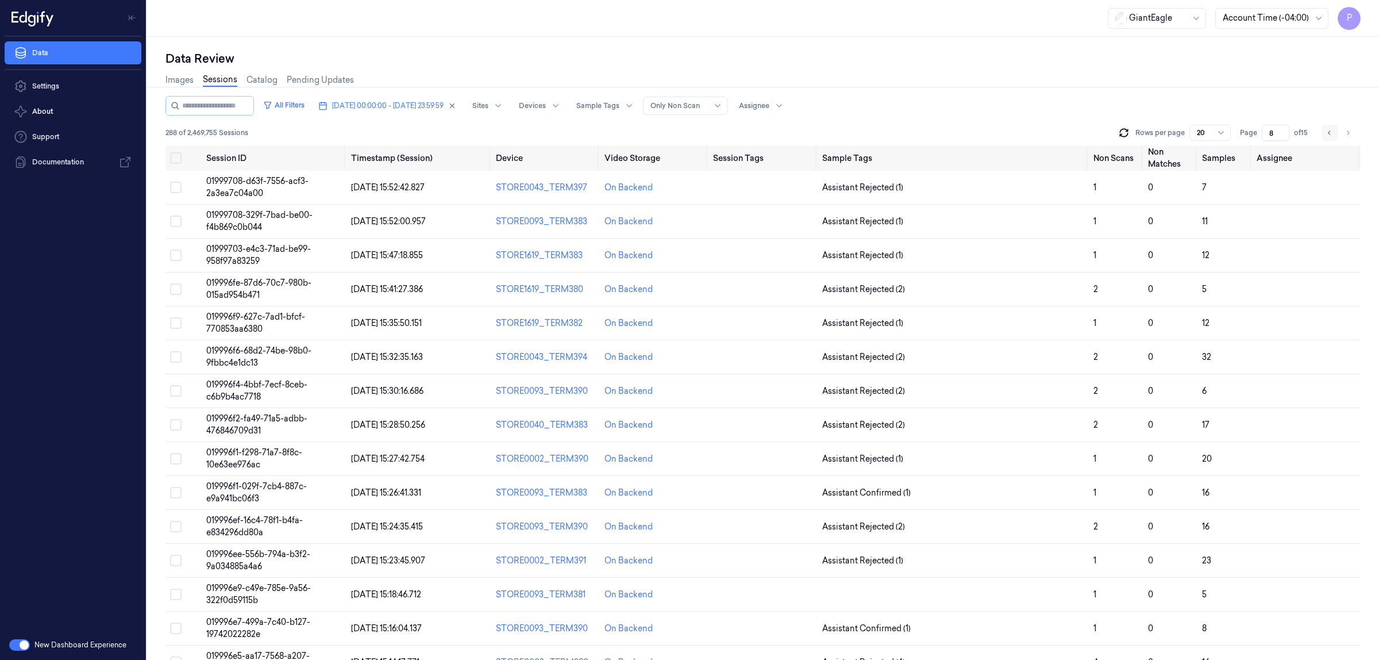
click at [1328, 133] on icon "Go to previous page" at bounding box center [1329, 132] width 7 height 9
click at [1345, 135] on icon "Go to next page" at bounding box center [1348, 132] width 7 height 9
click at [1345, 130] on icon "Go to next page" at bounding box center [1348, 132] width 7 height 9
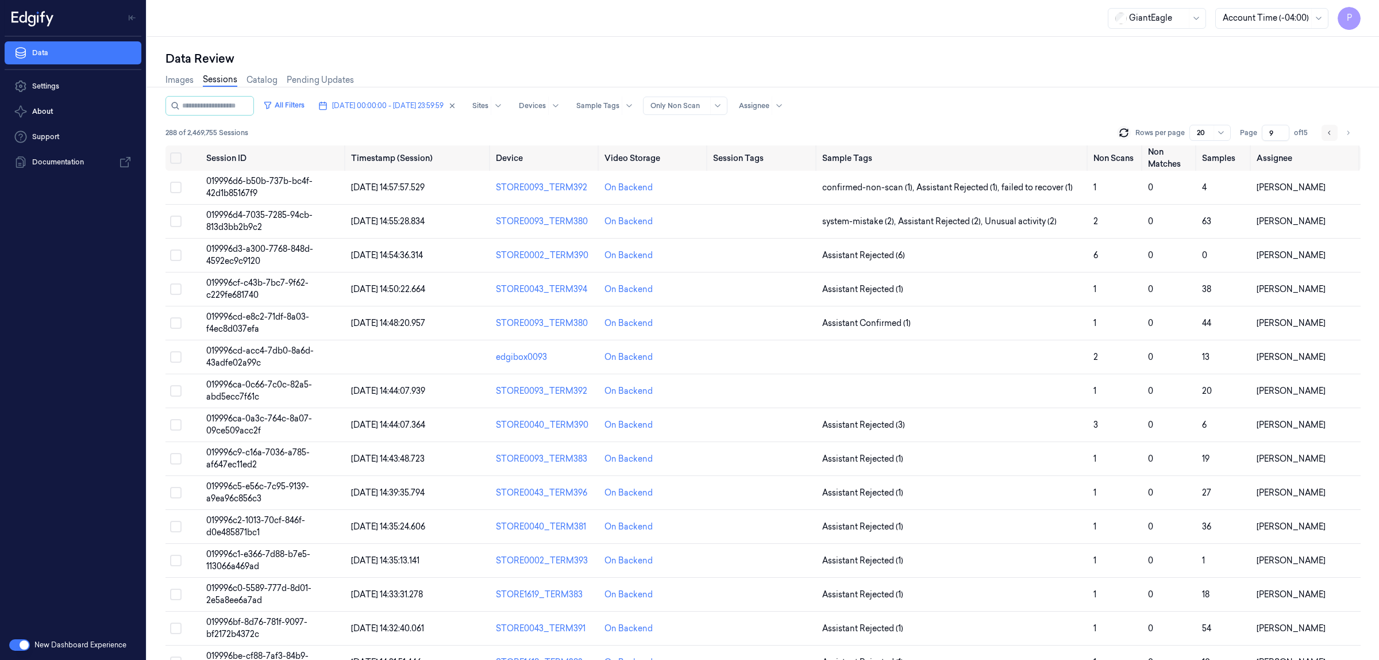
click at [1323, 128] on button "Go to previous page" at bounding box center [1330, 133] width 16 height 16
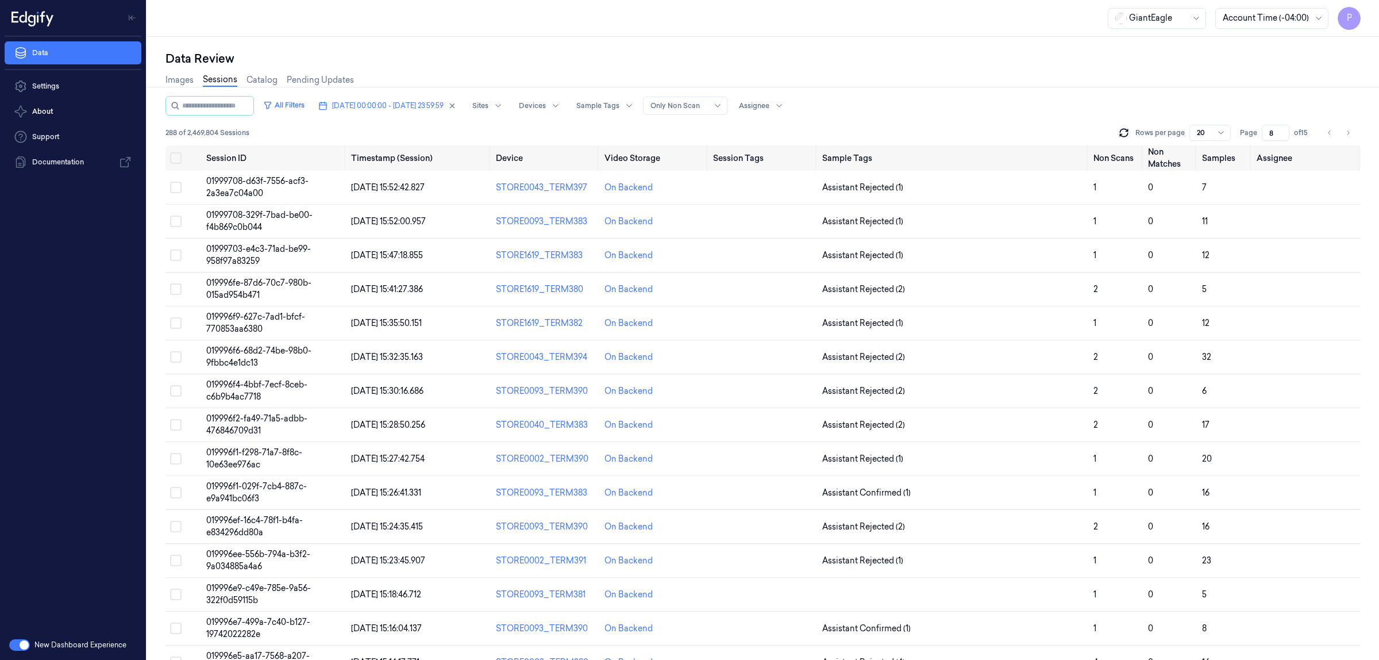
click at [1125, 64] on div "Data Review" at bounding box center [762, 59] width 1195 height 16
click at [1346, 129] on icon "Go to next page" at bounding box center [1348, 132] width 7 height 9
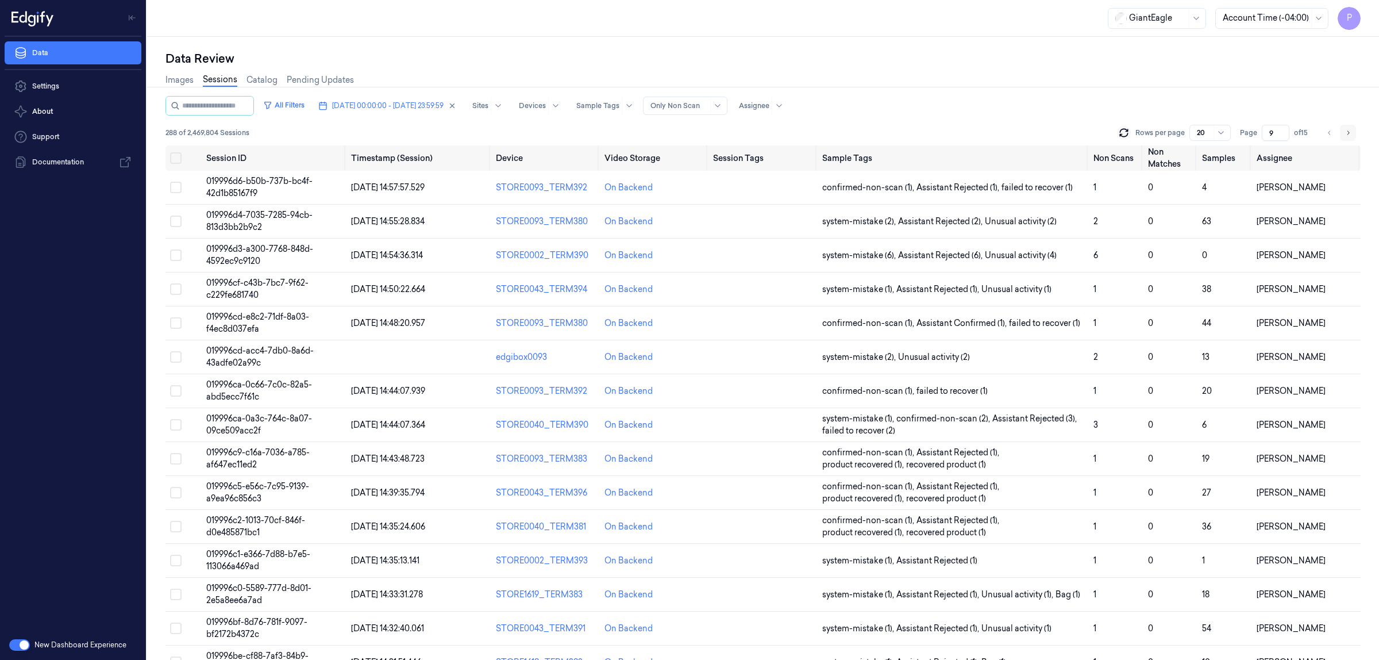
click at [1342, 128] on button "Go to next page" at bounding box center [1348, 133] width 16 height 16
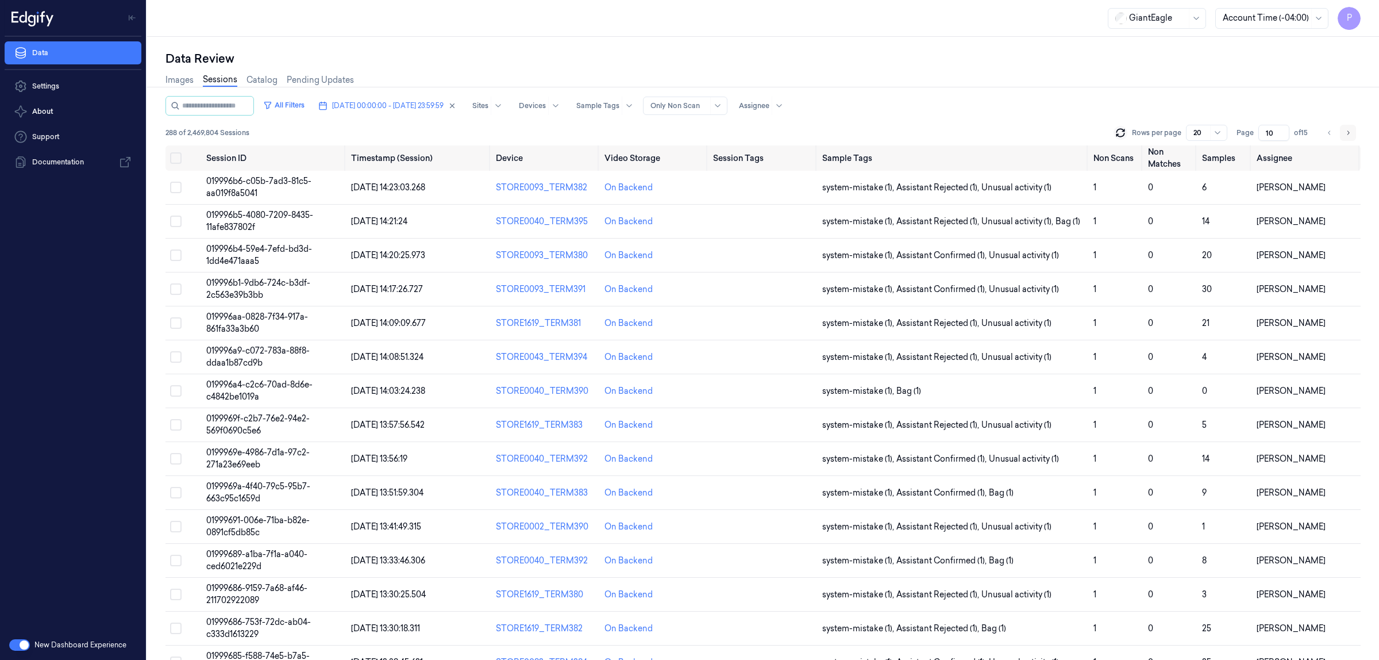
click at [1351, 133] on button "Go to next page" at bounding box center [1348, 133] width 16 height 16
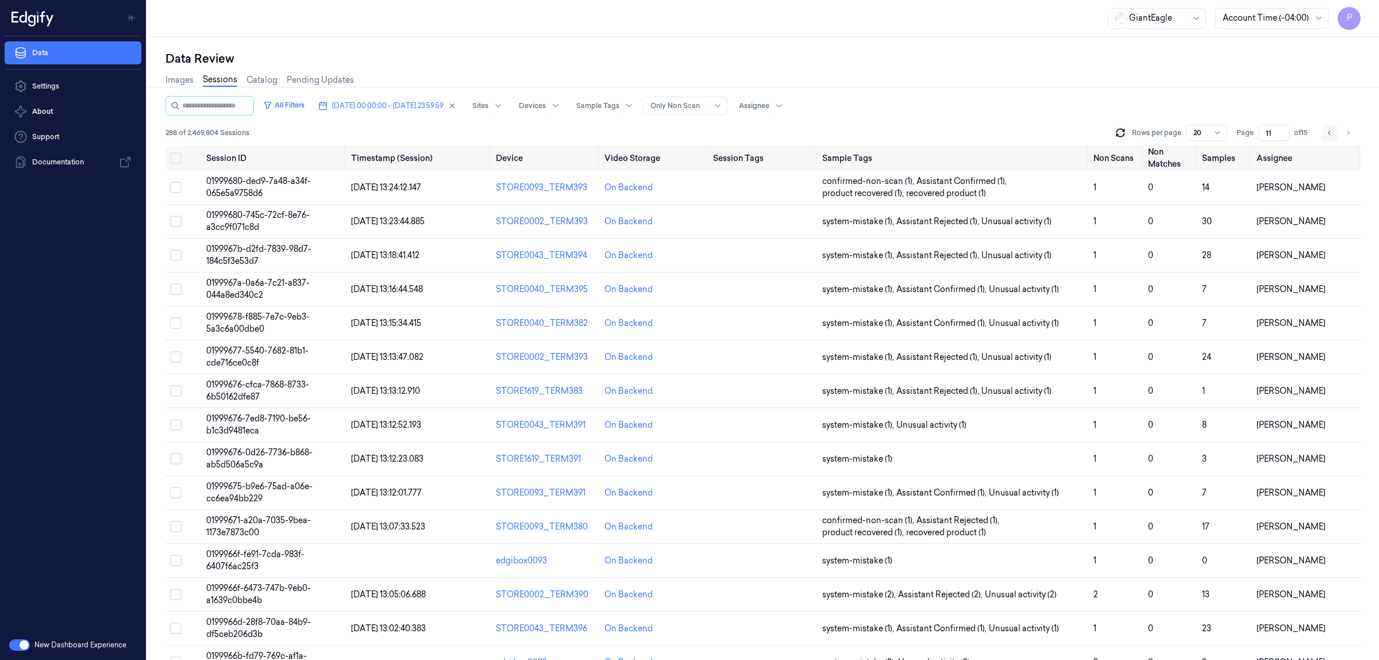
click at [1328, 136] on icon "Go to previous page" at bounding box center [1329, 132] width 7 height 9
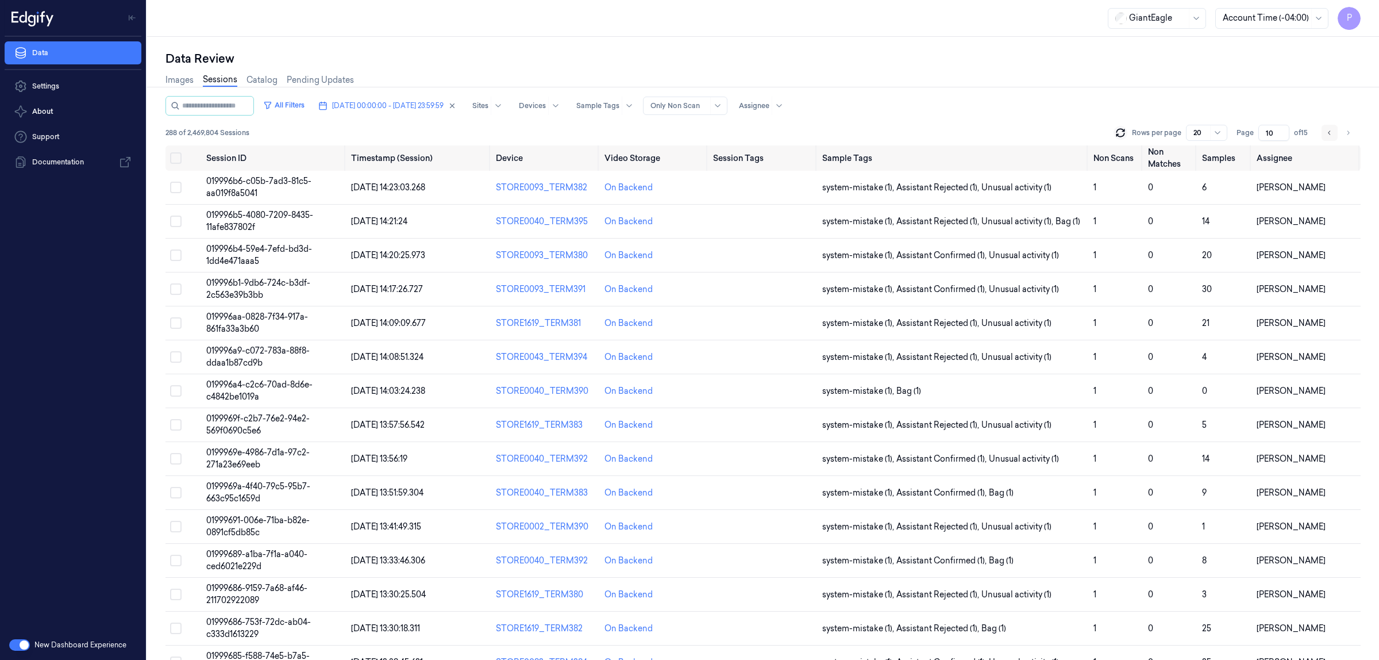
click at [1328, 136] on icon "Go to previous page" at bounding box center [1329, 132] width 7 height 9
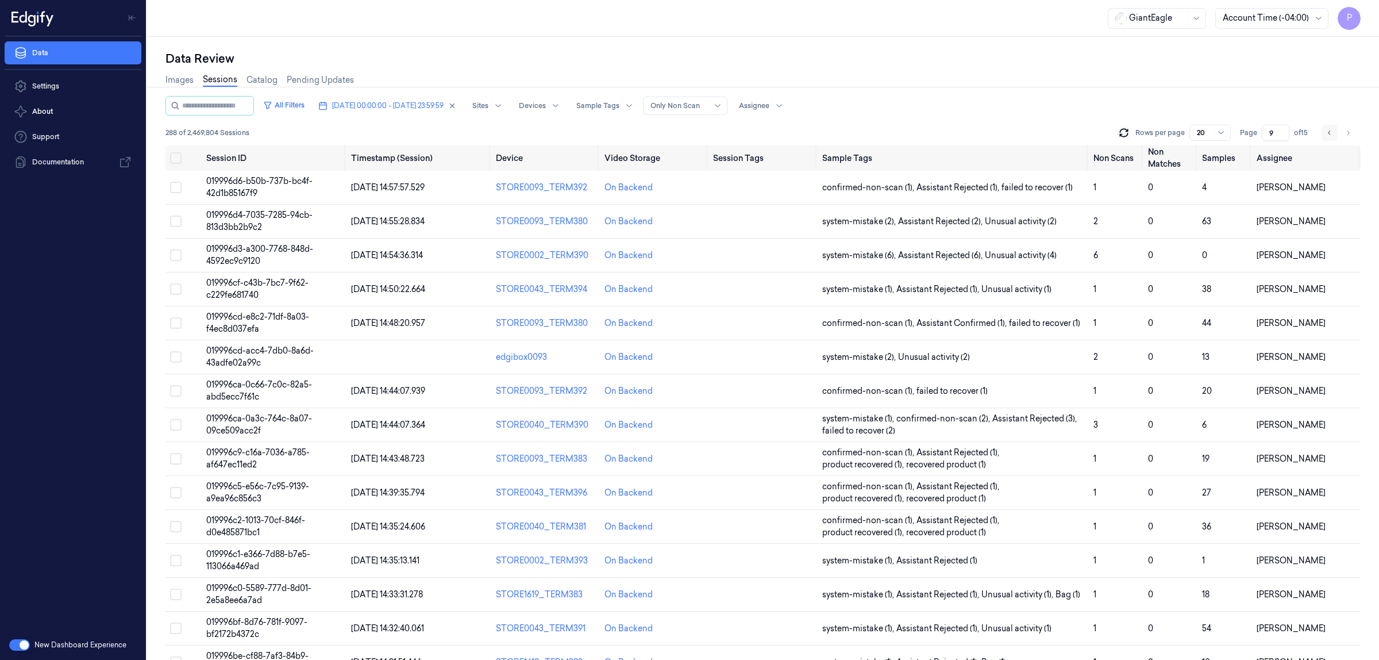
click at [1328, 136] on icon "Go to previous page" at bounding box center [1329, 132] width 7 height 9
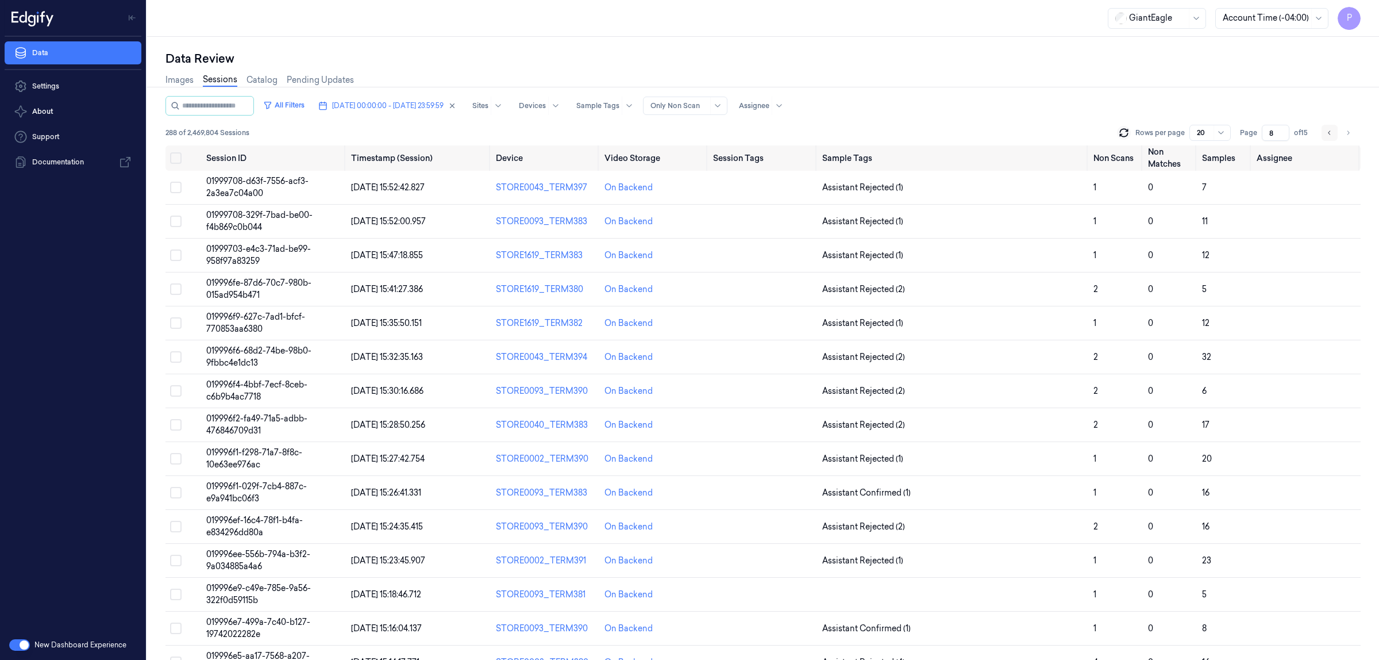
click at [1330, 130] on icon "Go to previous page" at bounding box center [1329, 132] width 7 height 9
click at [1329, 130] on icon "Go to previous page" at bounding box center [1329, 132] width 7 height 9
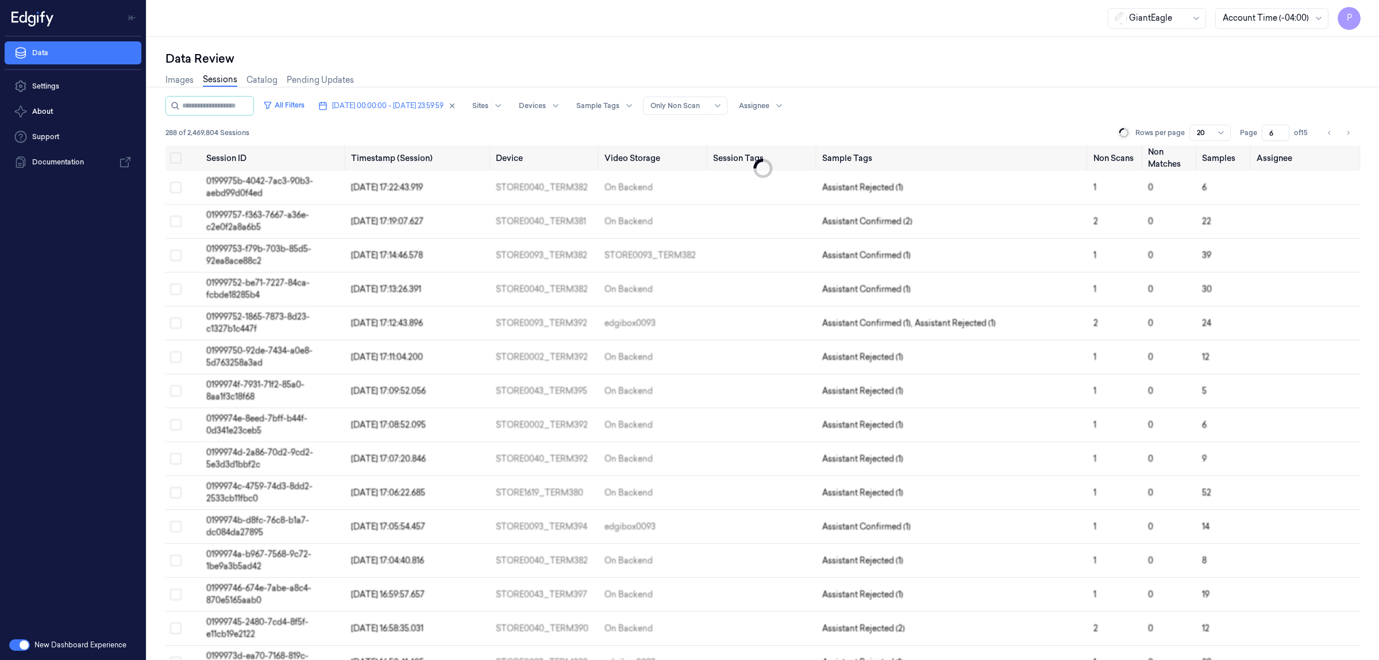
click at [1003, 40] on div "Data Review Images Sessions Catalog Pending Updates All Filters 29/09/2025 00:0…" at bounding box center [763, 348] width 1232 height 623
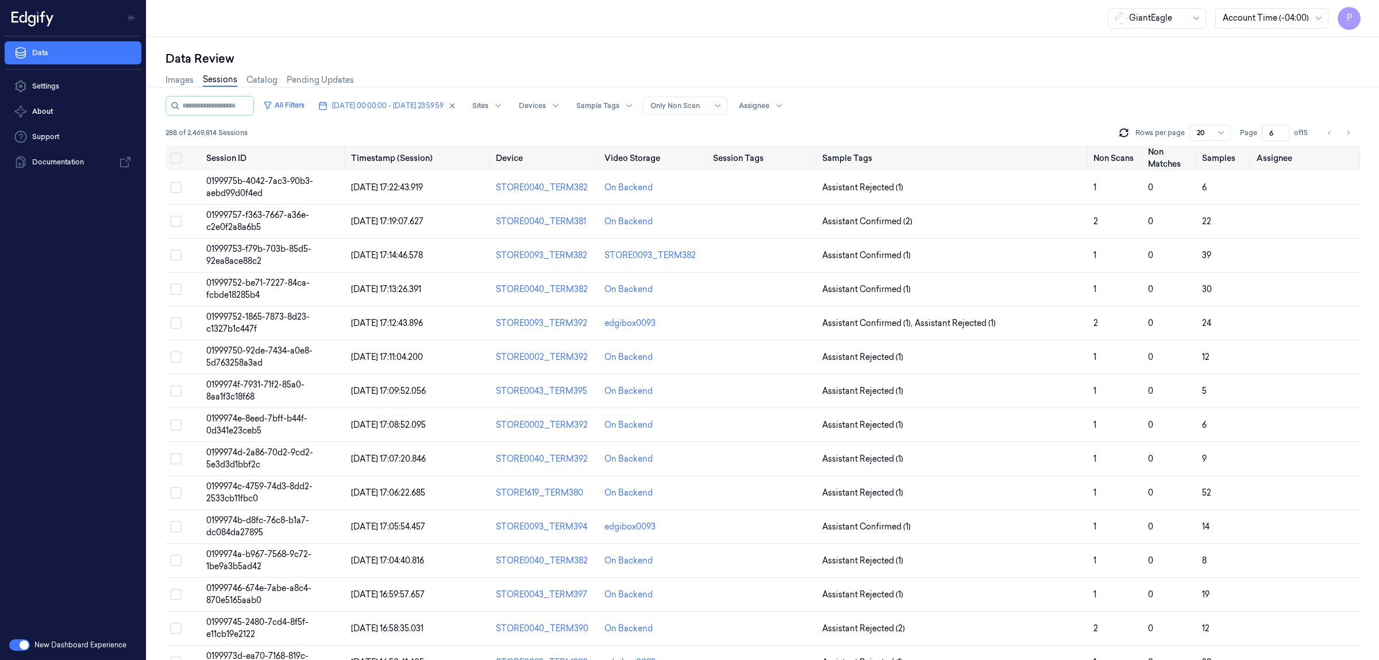
click at [1041, 69] on div "Images Sessions Catalog Pending Updates" at bounding box center [762, 81] width 1195 height 29
click at [1124, 134] on icon at bounding box center [1123, 132] width 11 height 11
click at [1346, 132] on icon "Go to next page" at bounding box center [1348, 132] width 7 height 9
click at [1351, 130] on button "Go to next page" at bounding box center [1348, 133] width 16 height 16
click at [1351, 132] on button "Go to next page" at bounding box center [1348, 133] width 16 height 16
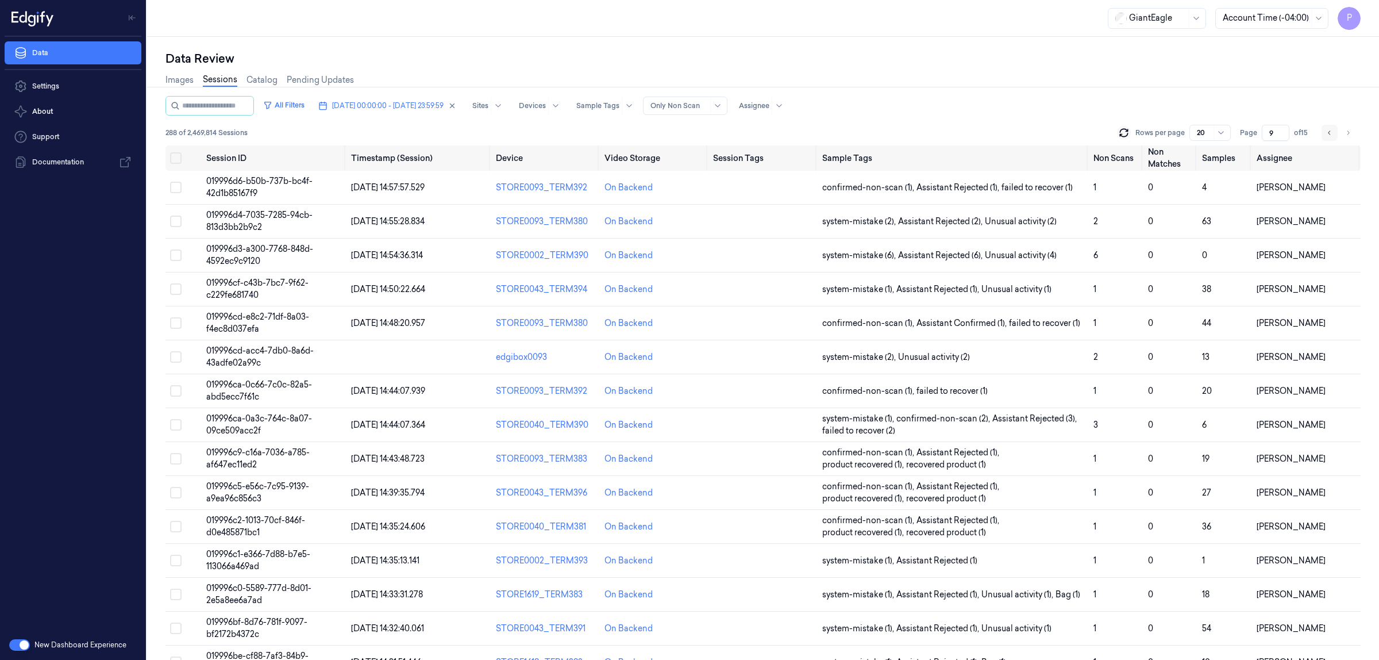
click at [1329, 130] on icon "Go to previous page" at bounding box center [1329, 132] width 7 height 9
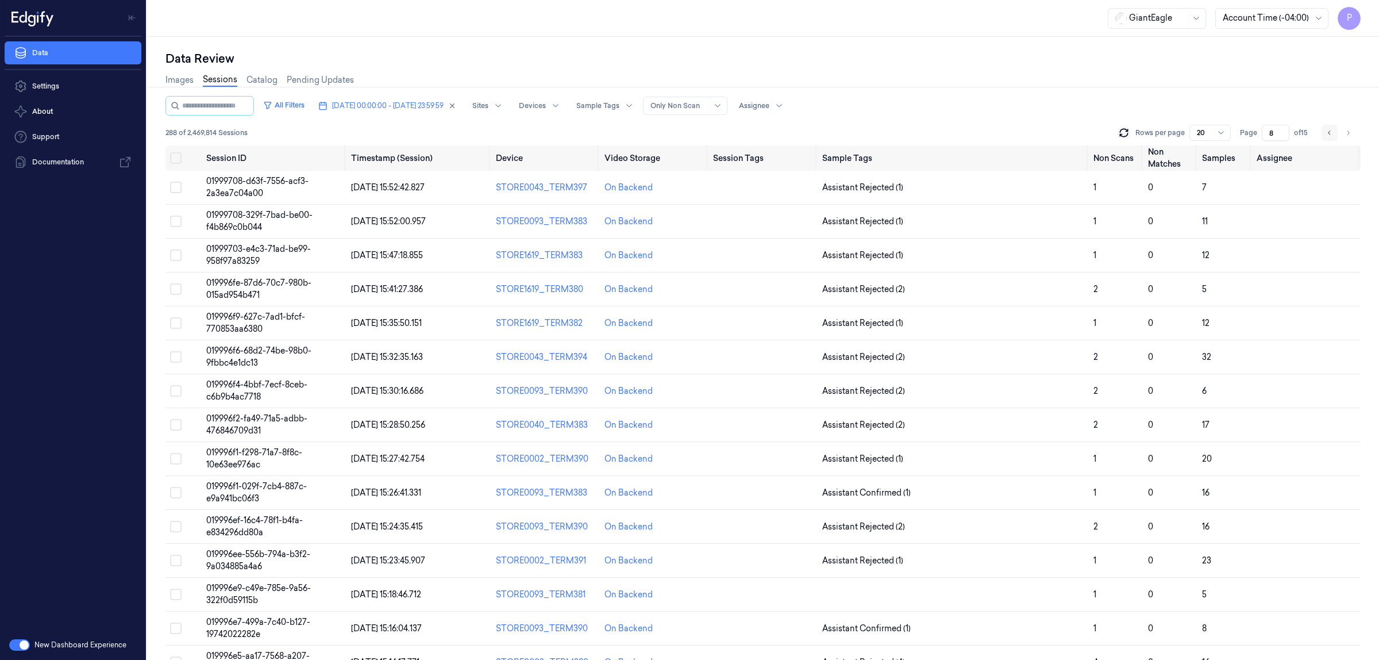
click at [1328, 134] on icon "Go to previous page" at bounding box center [1329, 132] width 7 height 9
click at [1062, 63] on div "Data Review" at bounding box center [762, 59] width 1195 height 16
click at [1352, 128] on button "Go to next page" at bounding box center [1348, 133] width 16 height 16
click at [1328, 132] on icon "Go to previous page" at bounding box center [1329, 132] width 2 height 4
click at [1334, 131] on button "Go to previous page" at bounding box center [1330, 133] width 16 height 16
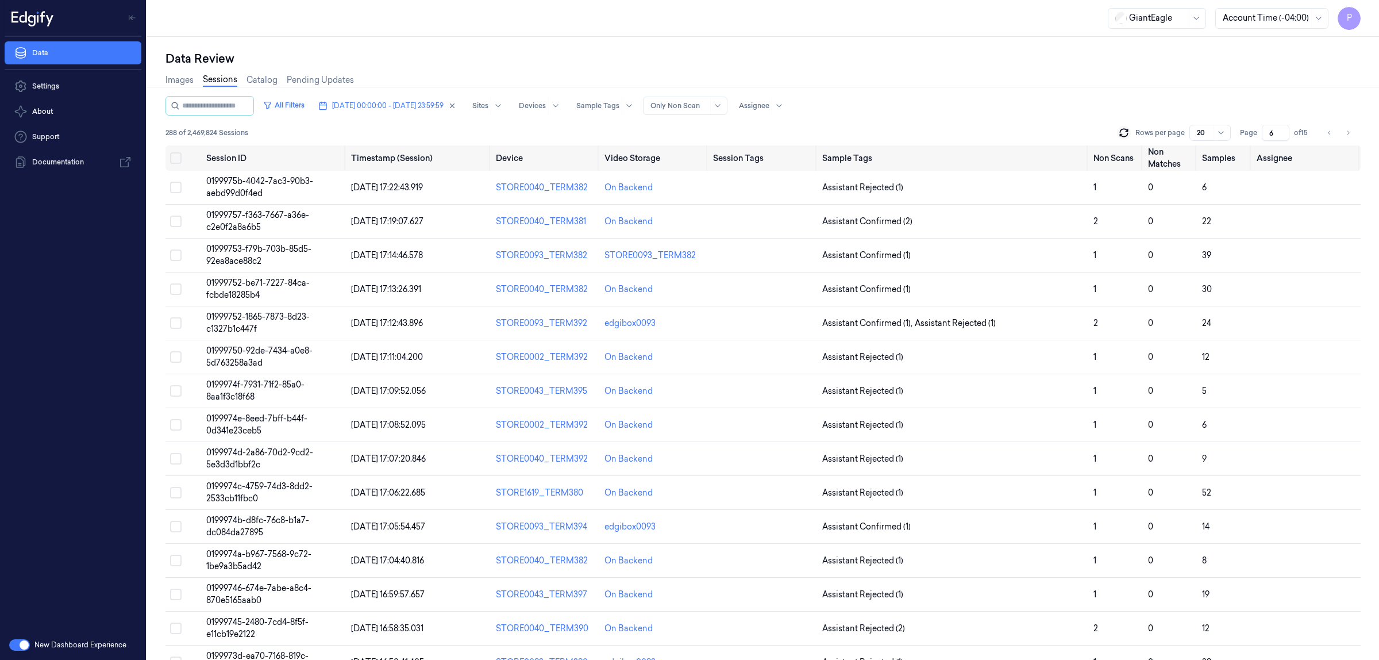
click at [1049, 59] on div "Data Review" at bounding box center [762, 59] width 1195 height 16
click at [1127, 135] on icon at bounding box center [1123, 134] width 7 height 3
click at [1023, 71] on div "Images Sessions Catalog Pending Updates" at bounding box center [762, 81] width 1195 height 29
click at [1347, 133] on icon "Go to next page" at bounding box center [1348, 132] width 7 height 9
click at [1327, 130] on icon "Go to previous page" at bounding box center [1329, 132] width 7 height 9
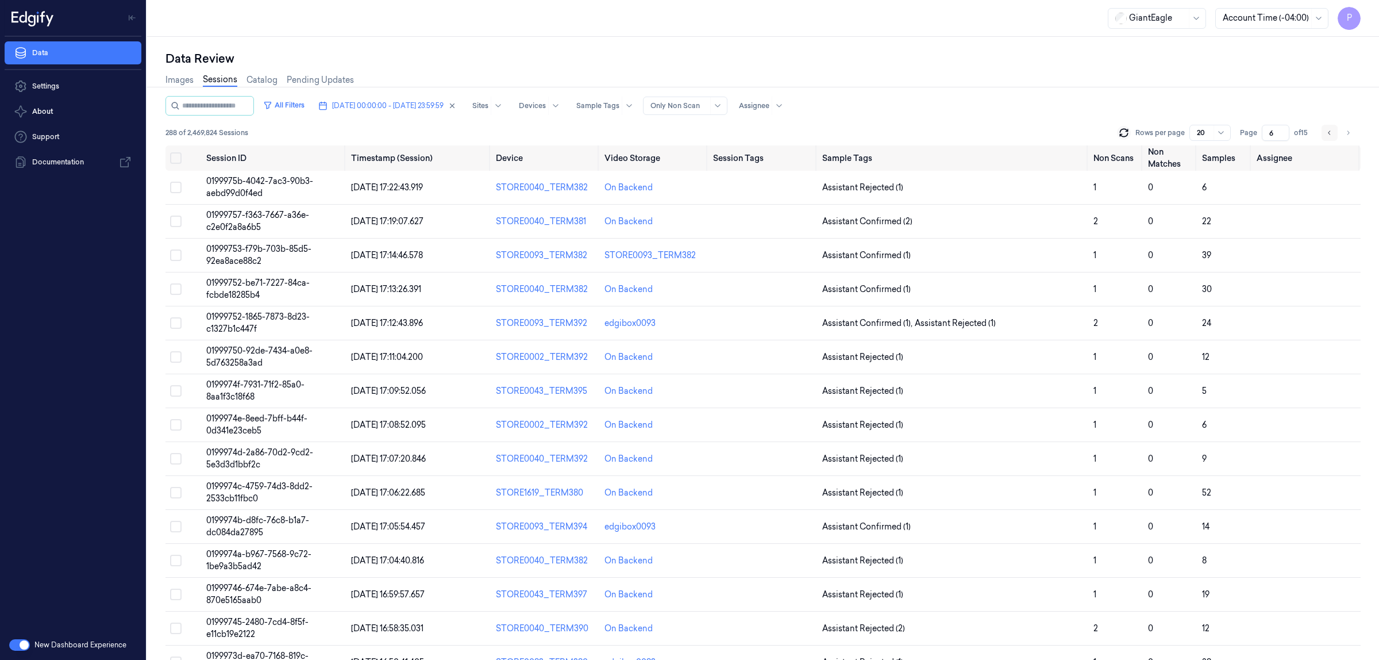
click at [1327, 130] on icon "Go to previous page" at bounding box center [1329, 132] width 7 height 9
click at [1325, 131] on button "Go to previous page" at bounding box center [1330, 133] width 16 height 16
click at [1327, 133] on icon "Go to previous page" at bounding box center [1329, 132] width 7 height 9
type input "3"
